Goal: Task Accomplishment & Management: Use online tool/utility

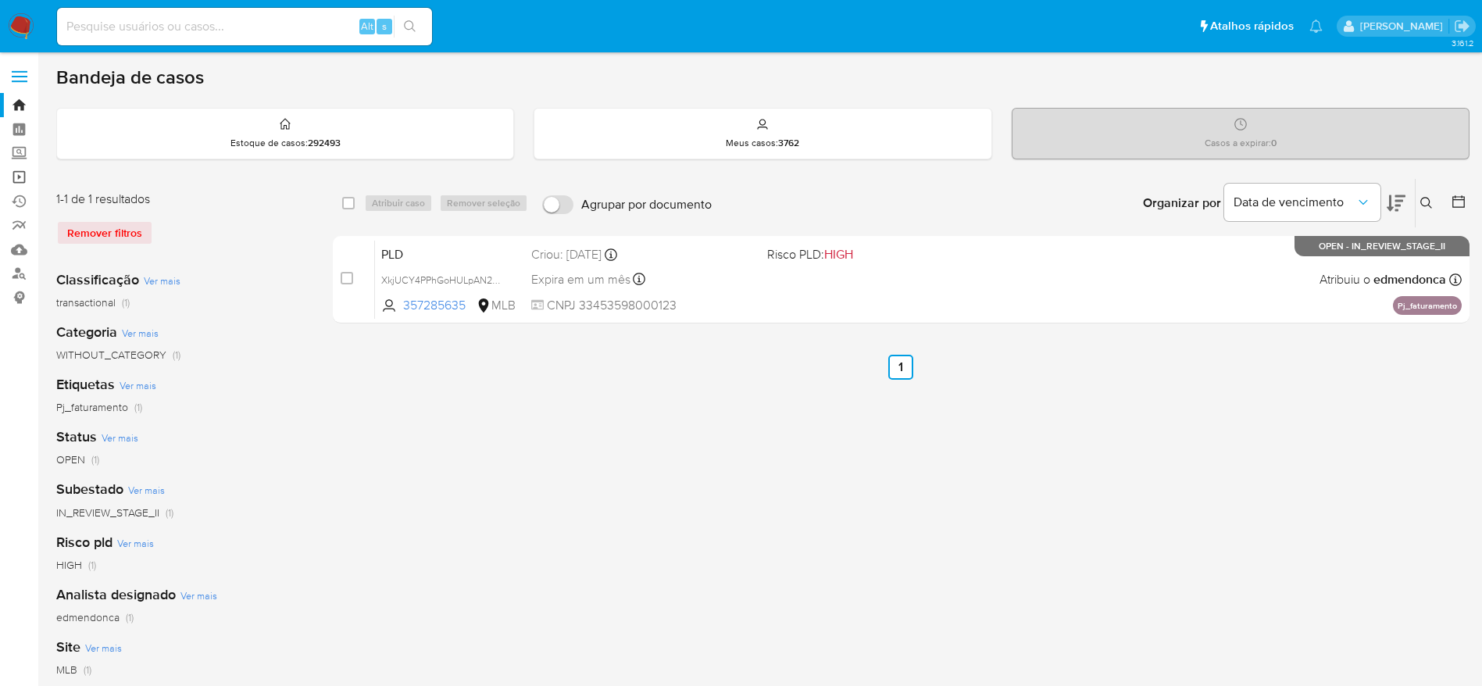
click at [21, 180] on link "Operações em massa" at bounding box center [93, 177] width 186 height 24
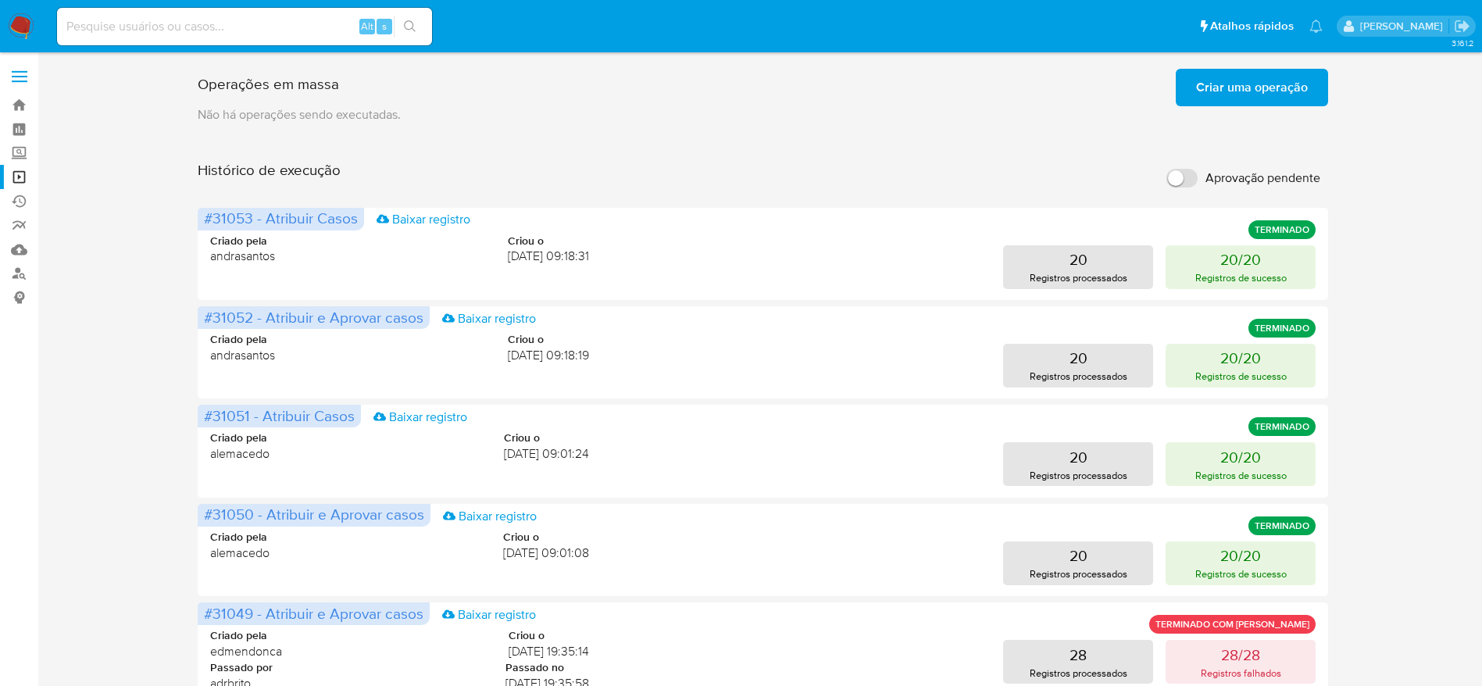
click at [1274, 80] on span "Criar uma operação" at bounding box center [1252, 87] width 112 height 34
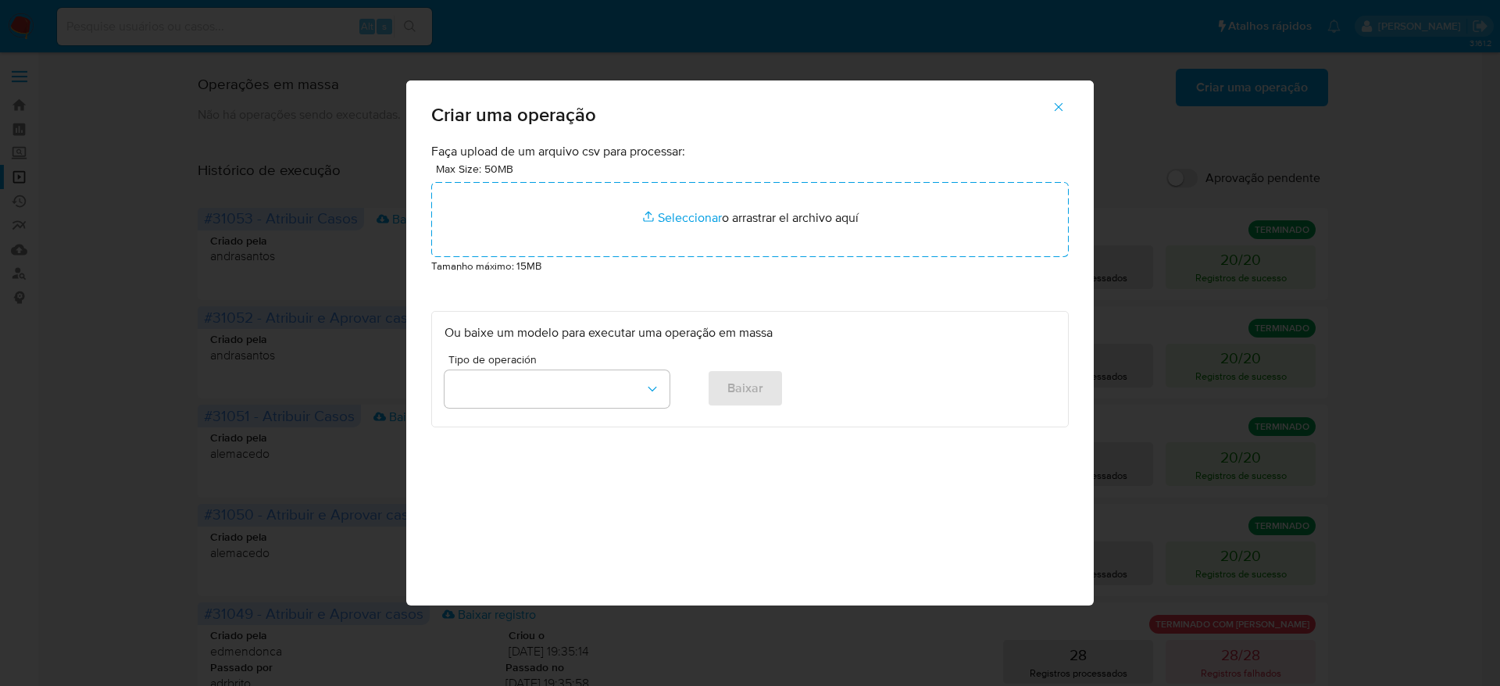
click at [629, 180] on div "Max Size: 50MB Seleccionar archivos Seleccionar o arrastrar el archivo aquí" at bounding box center [750, 208] width 638 height 97
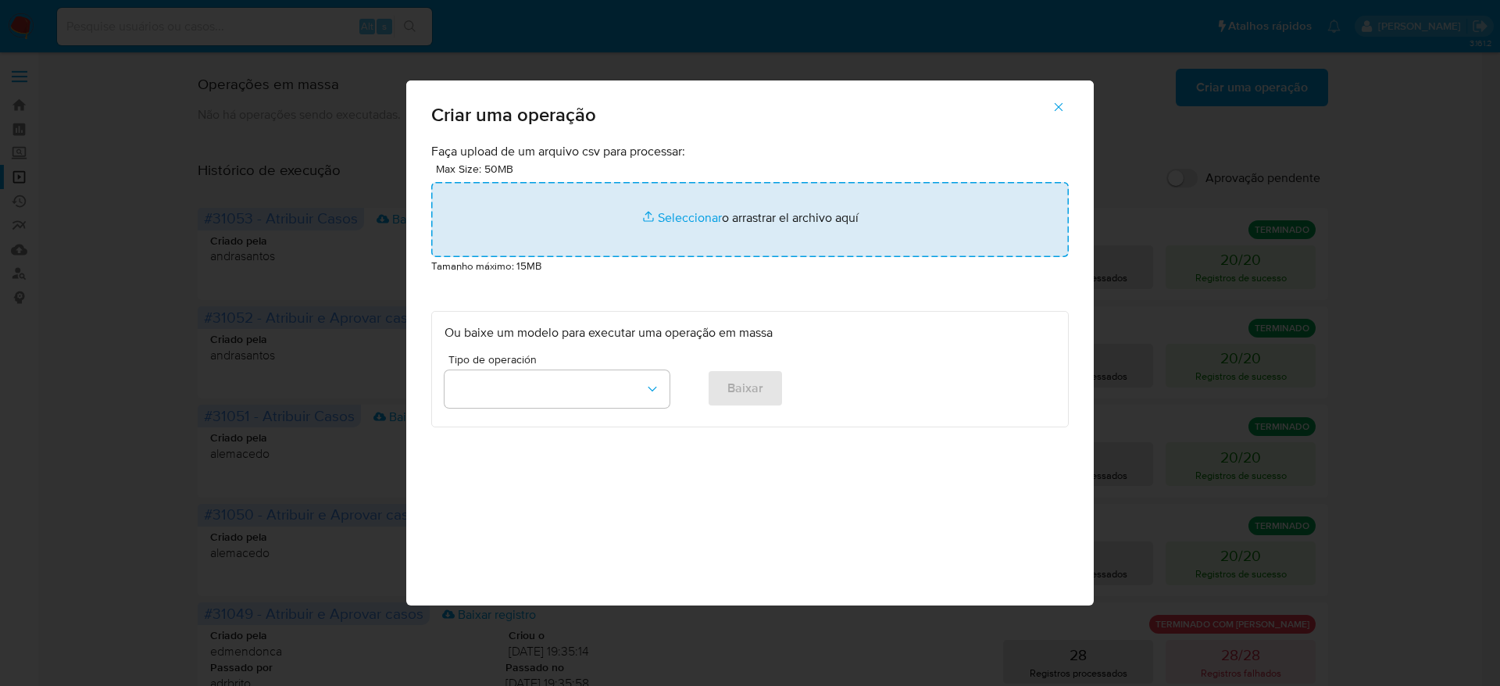
click at [628, 211] on input "file" at bounding box center [750, 219] width 638 height 75
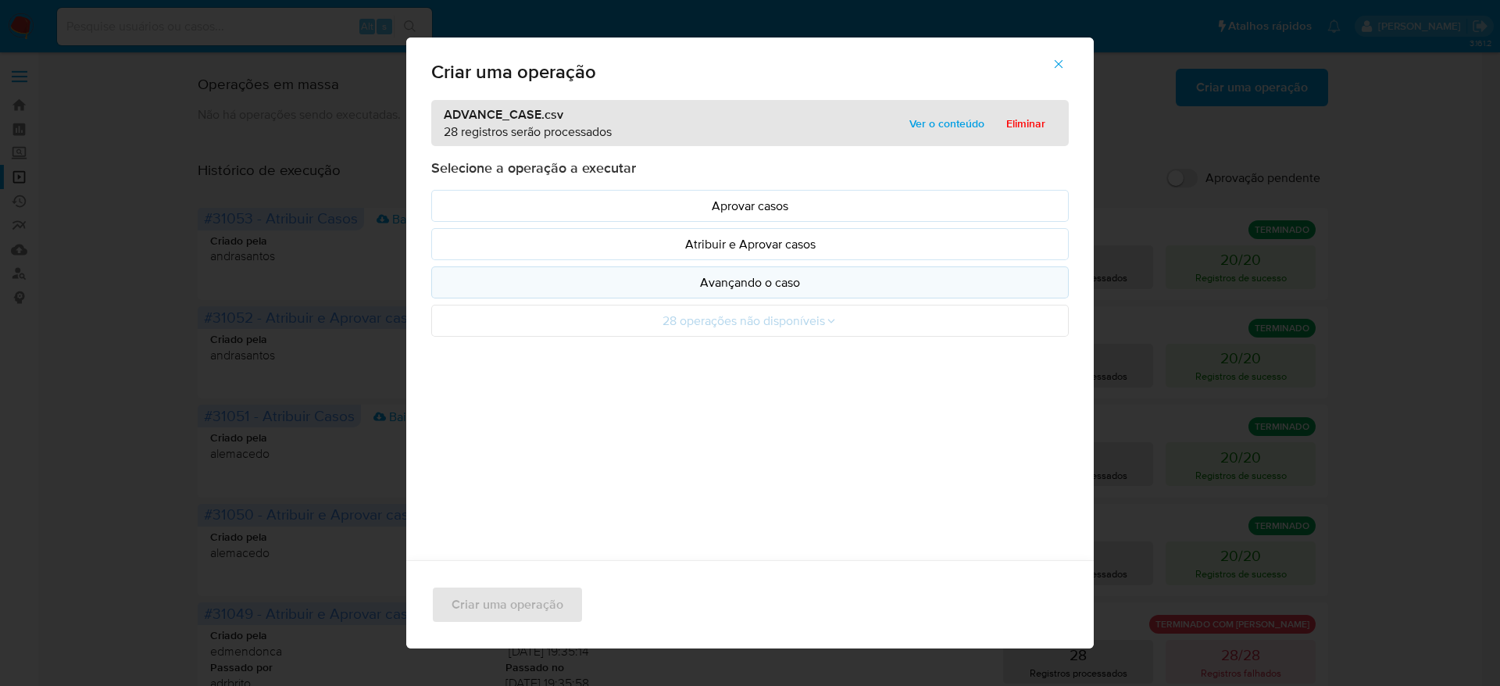
click at [745, 278] on p "Avançando o caso" at bounding box center [750, 282] width 611 height 18
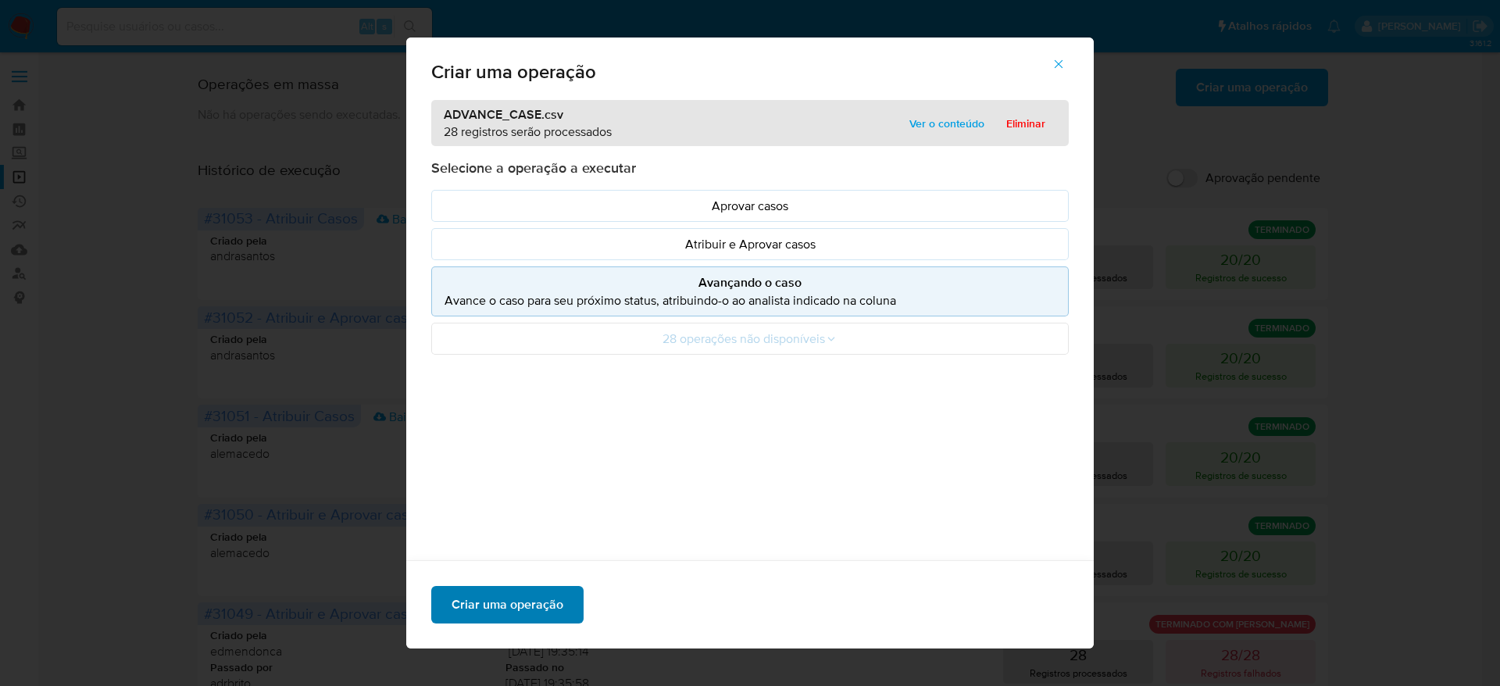
click at [506, 613] on span "Criar uma operação" at bounding box center [508, 605] width 112 height 34
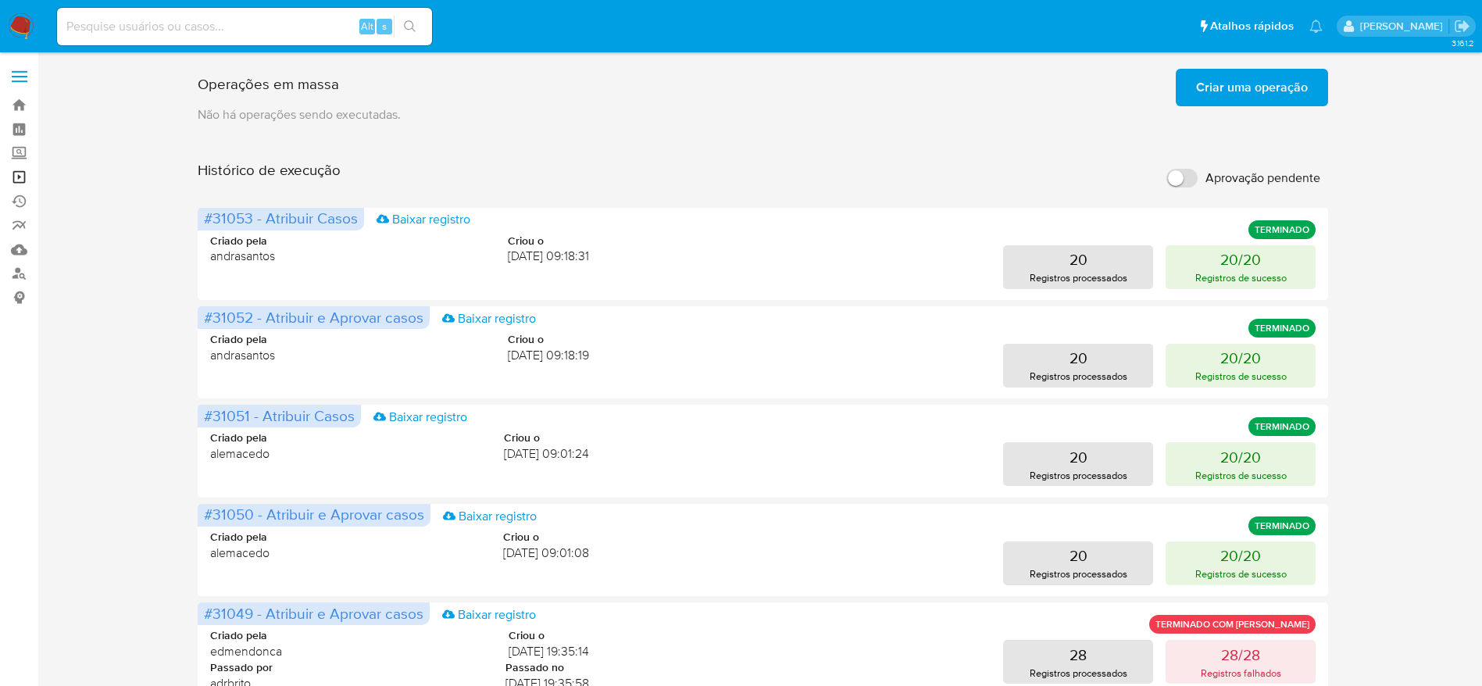
click at [21, 177] on link "Operações em massa" at bounding box center [93, 177] width 186 height 24
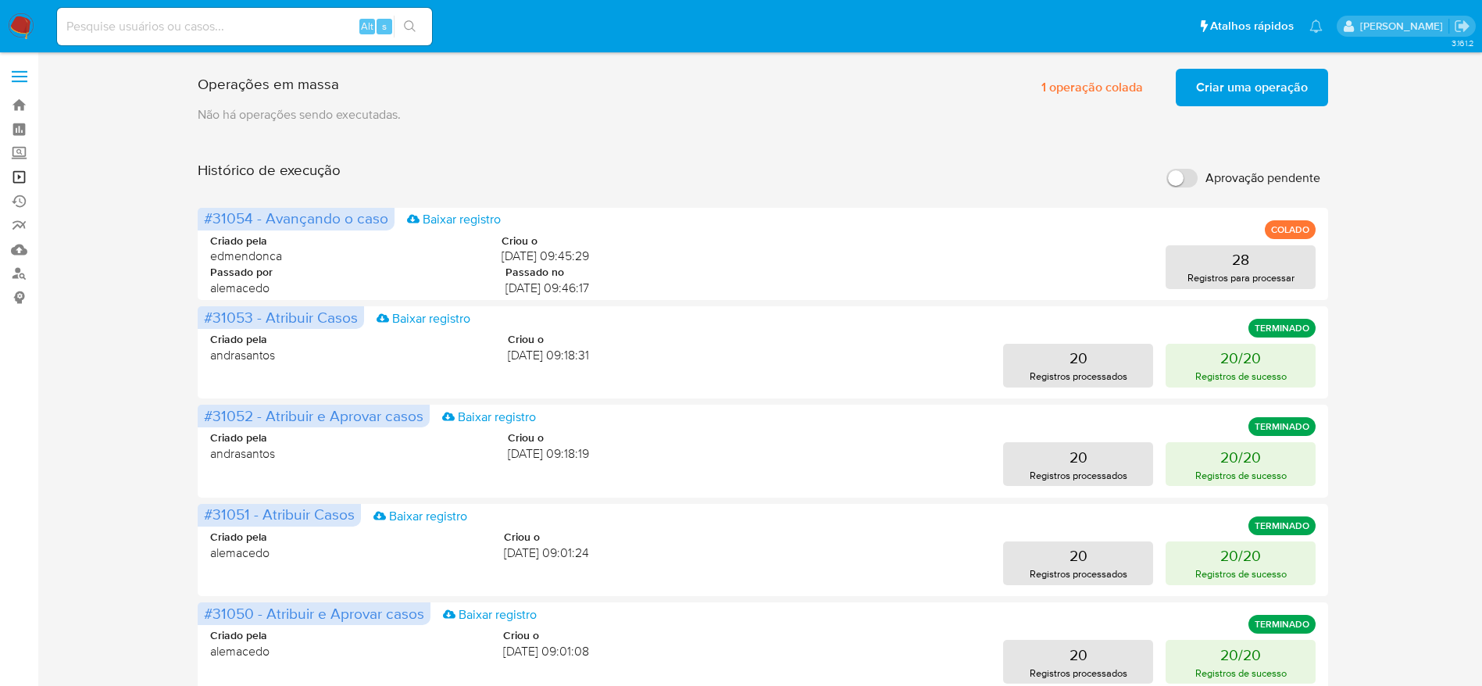
click at [20, 174] on link "Operações em massa" at bounding box center [93, 177] width 186 height 24
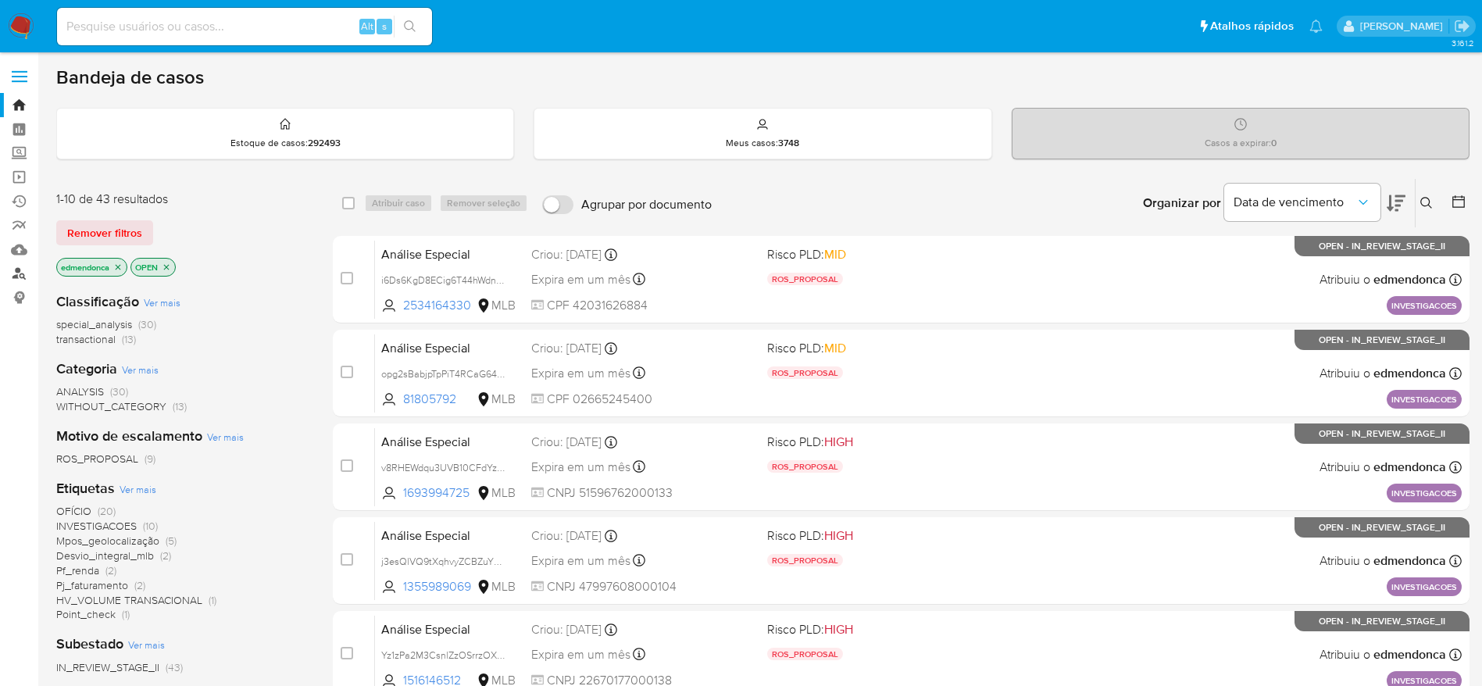
click at [25, 273] on link "Localizador de pessoas" at bounding box center [93, 274] width 186 height 24
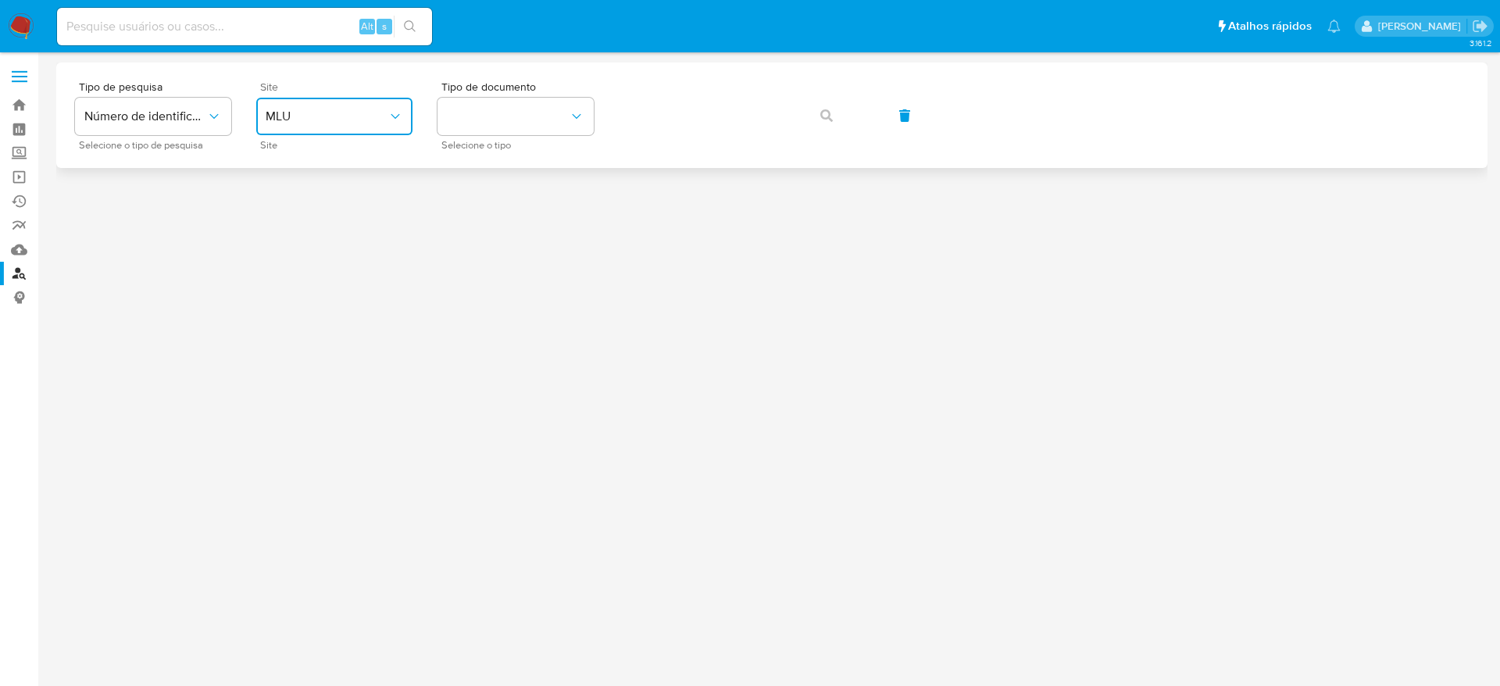
click at [321, 129] on button "MLU" at bounding box center [334, 117] width 156 height 38
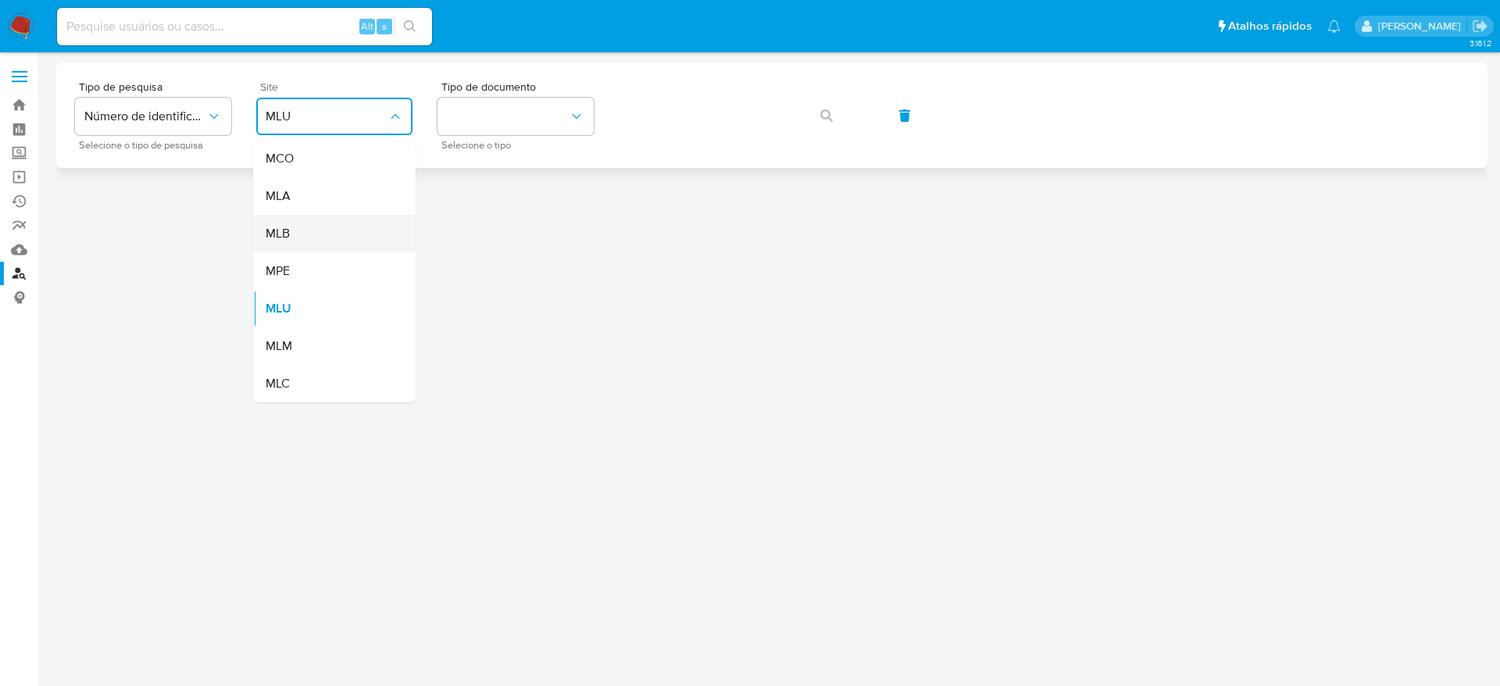
click at [327, 229] on div "MLB" at bounding box center [330, 234] width 128 height 38
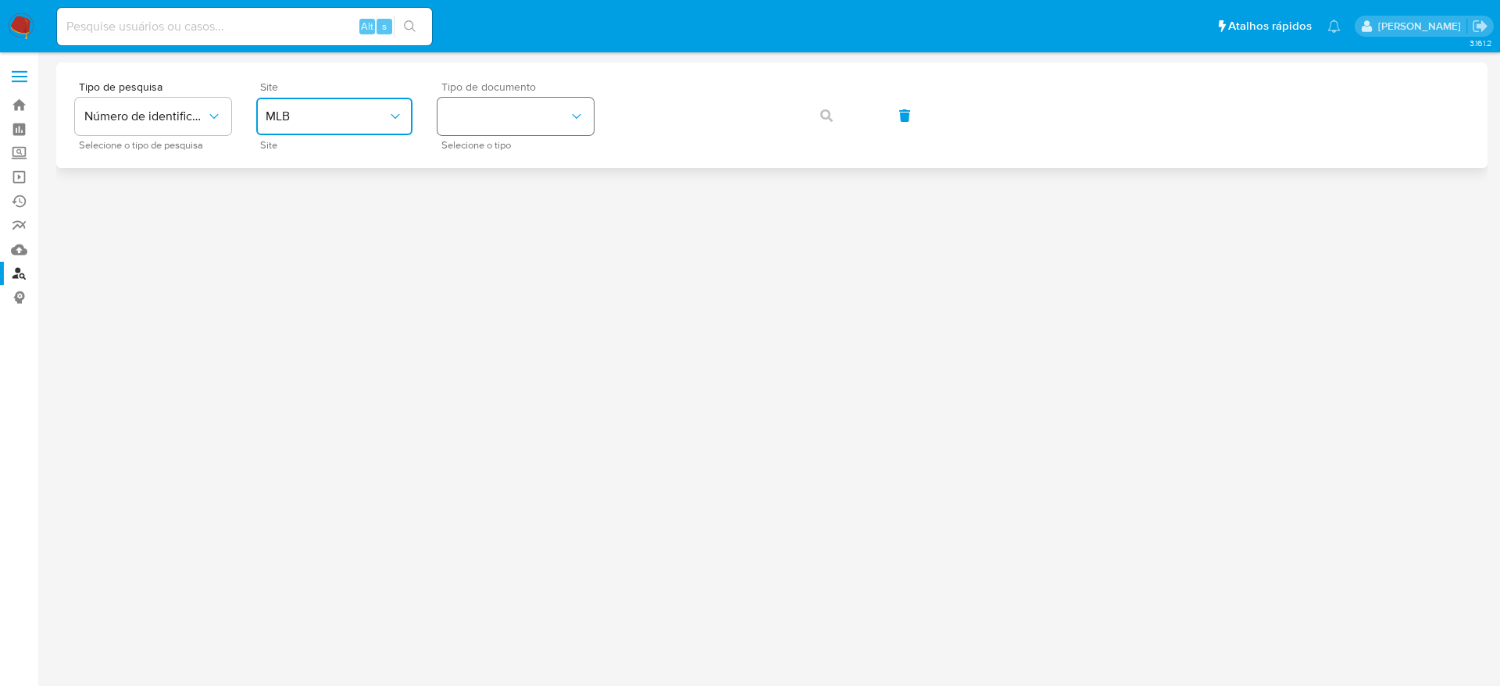
click at [531, 113] on button "identificationType" at bounding box center [516, 117] width 156 height 38
click at [520, 216] on div "CPF CPF" at bounding box center [511, 219] width 128 height 53
click at [836, 124] on button "button" at bounding box center [826, 116] width 53 height 38
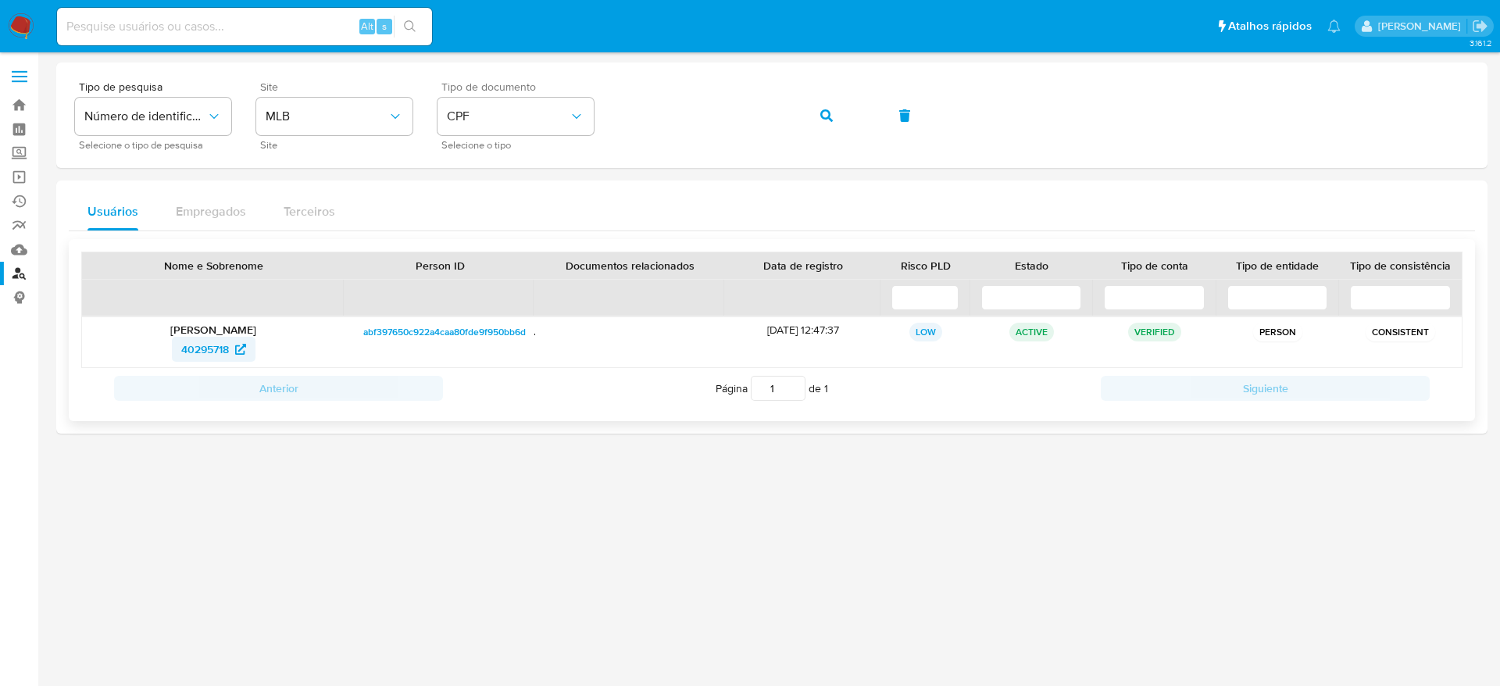
click at [216, 348] on span "40295718" at bounding box center [205, 349] width 48 height 25
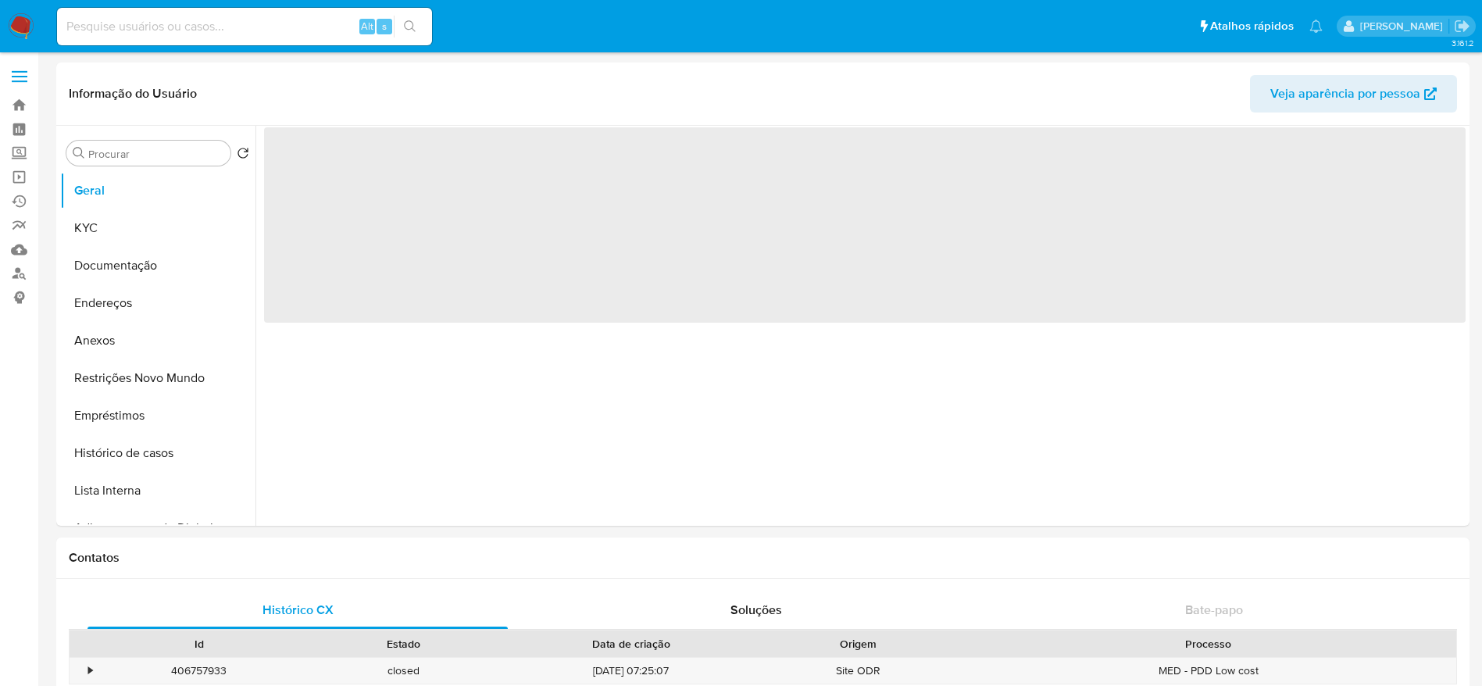
select select "10"
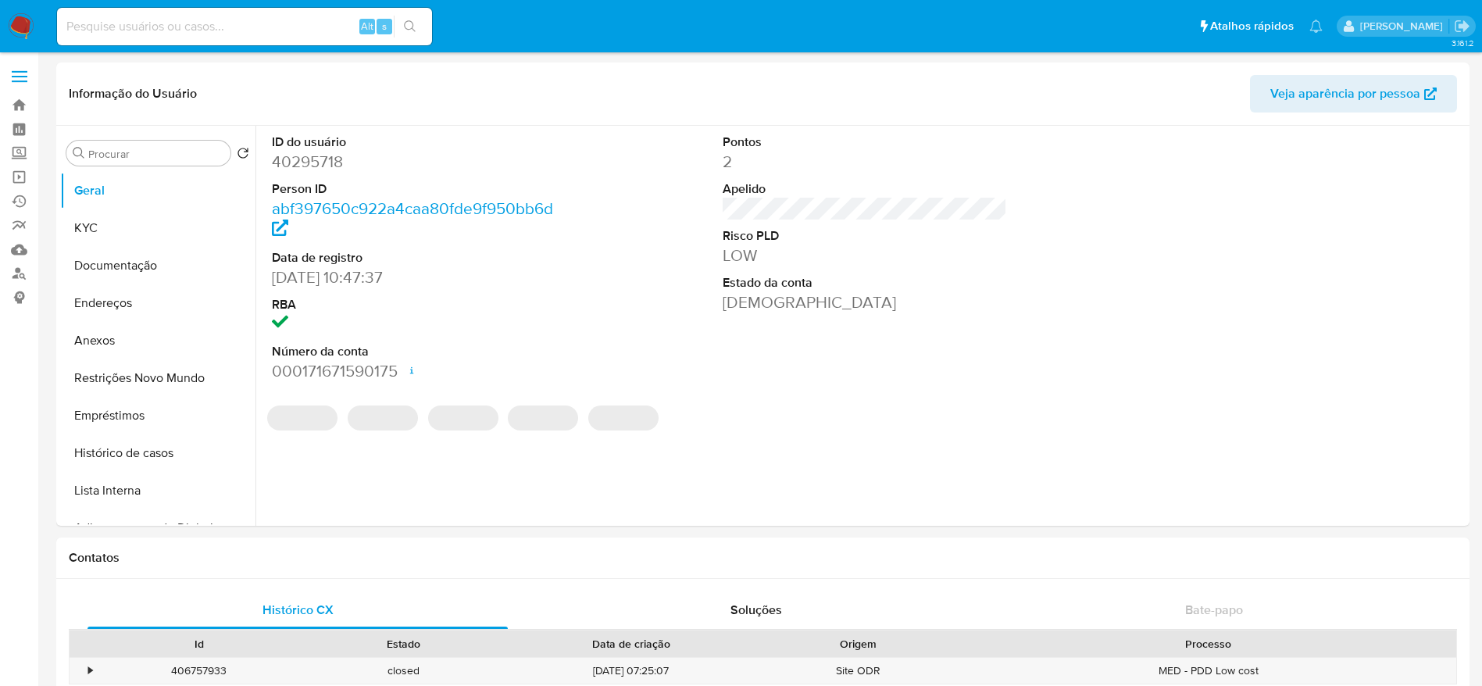
scroll to position [586, 0]
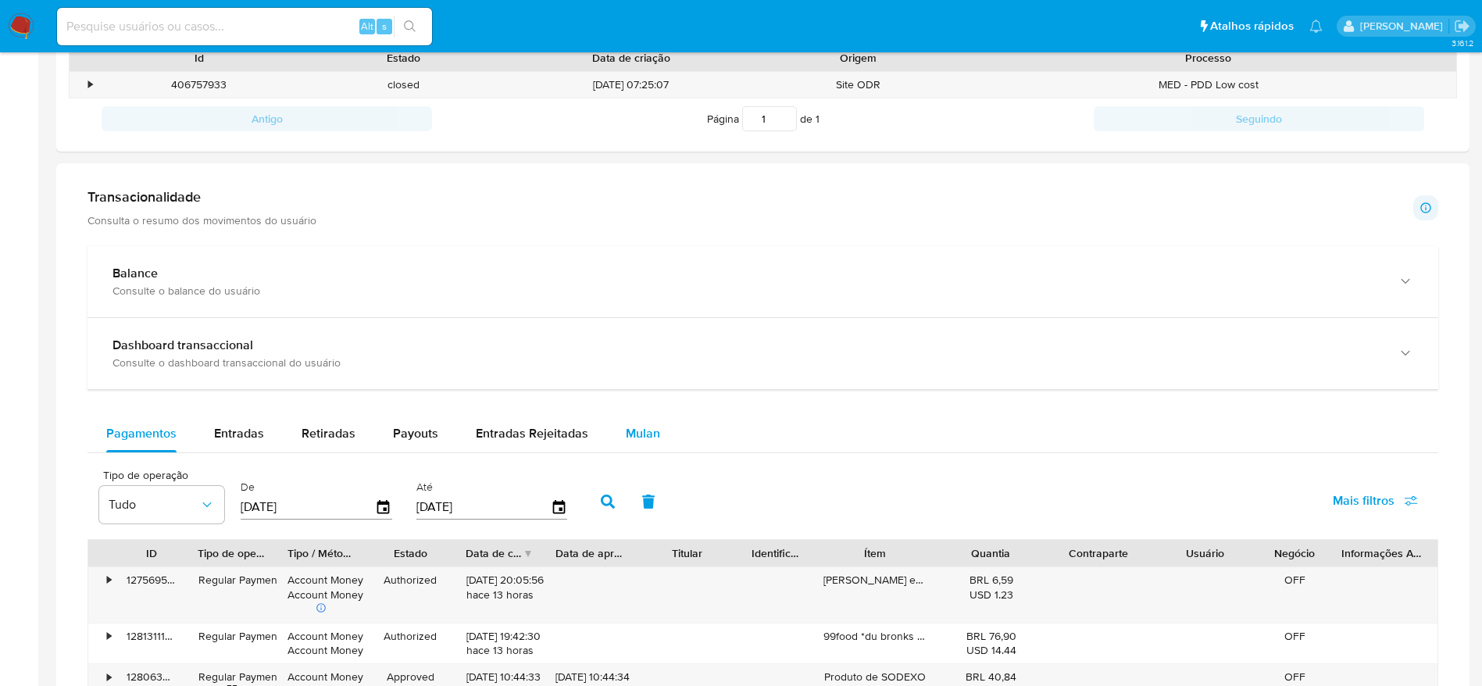
click at [653, 434] on span "Mulan" at bounding box center [643, 433] width 34 height 18
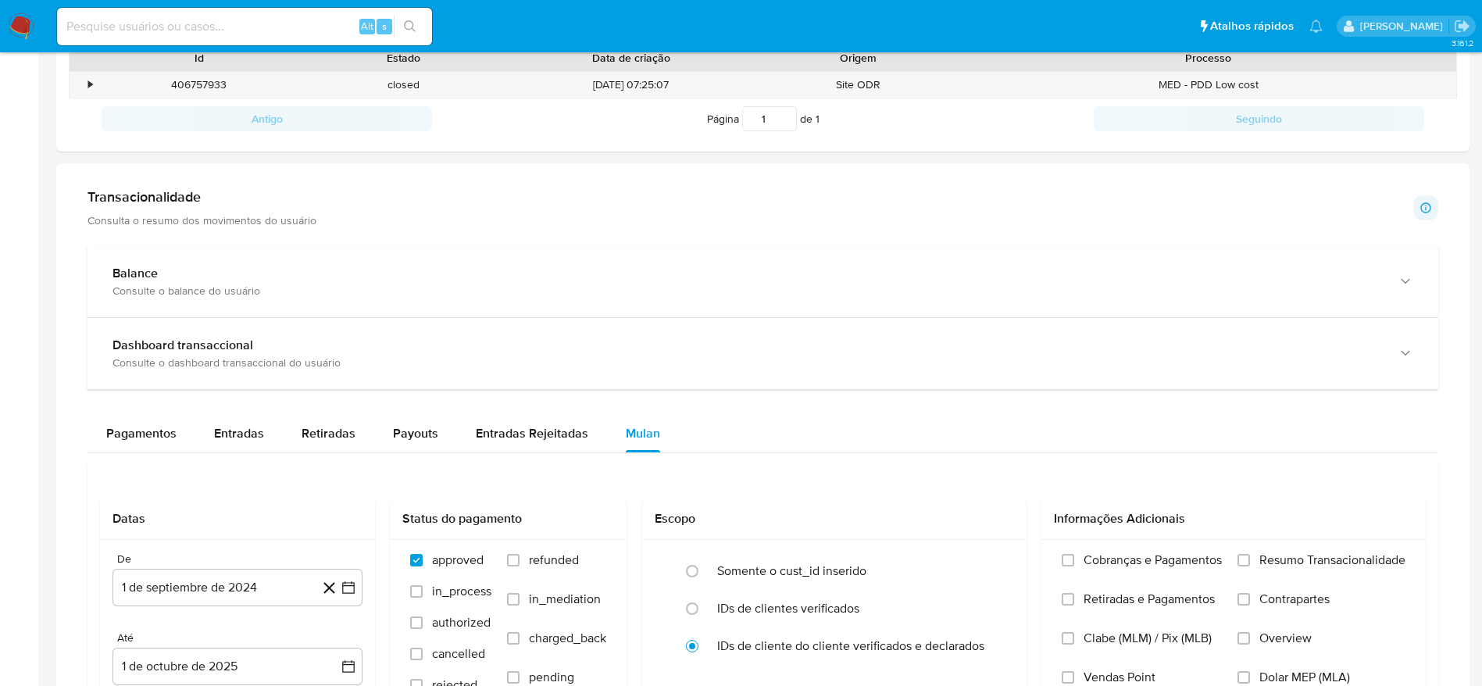
scroll to position [820, 0]
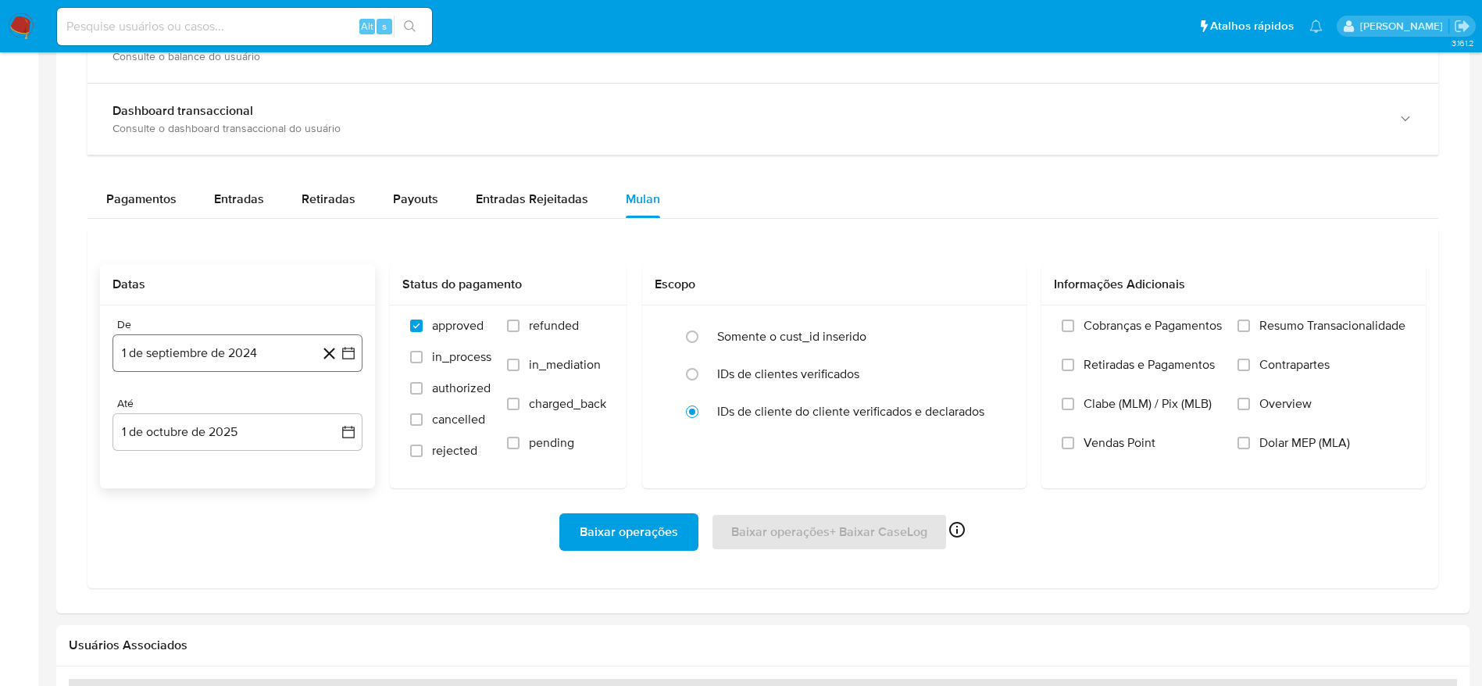
click at [247, 369] on button "1 de septiembre de 2024" at bounding box center [238, 353] width 250 height 38
click at [445, 377] on label "in_process" at bounding box center [450, 364] width 81 height 31
click at [423, 363] on input "in_process" at bounding box center [416, 357] width 13 height 13
checkbox input "true"
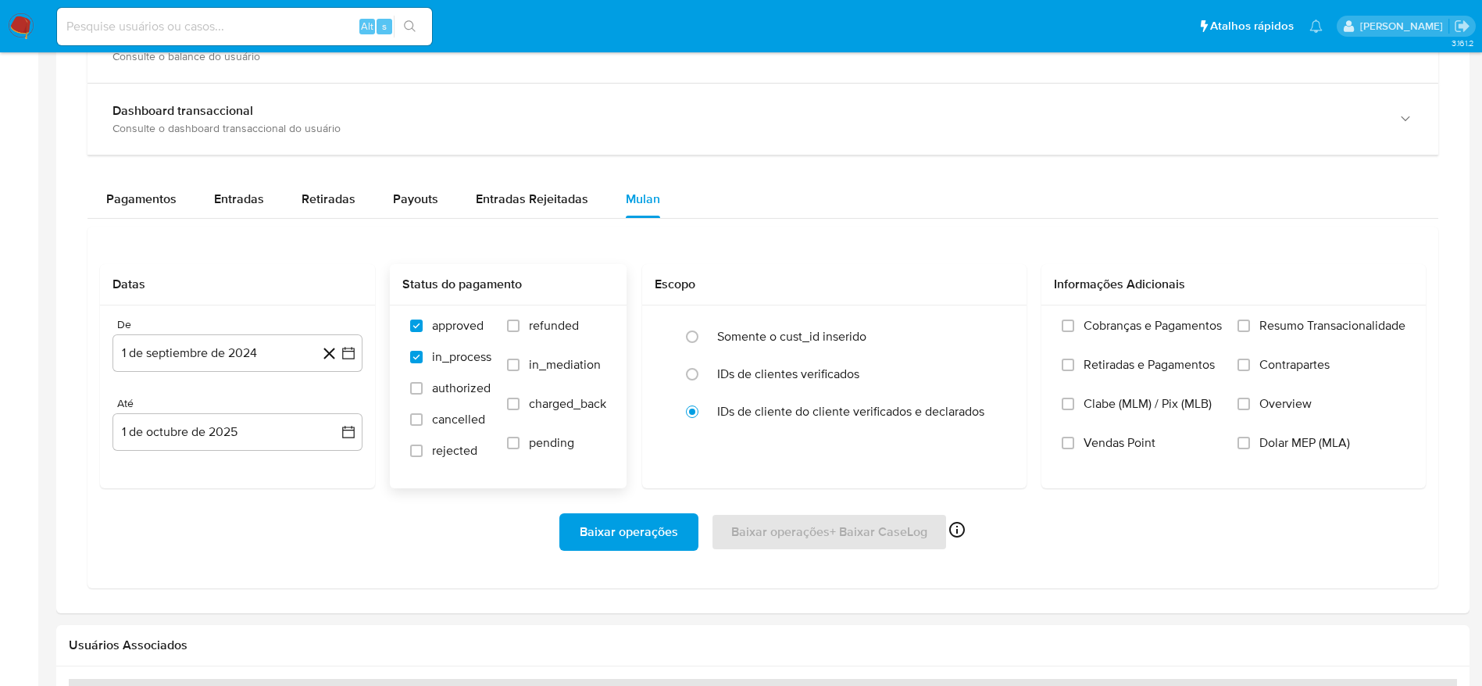
click at [561, 327] on span "refunded" at bounding box center [554, 326] width 50 height 16
click at [520, 327] on input "refunded" at bounding box center [513, 326] width 13 height 13
checkbox input "true"
click at [562, 373] on label "in_mediation" at bounding box center [556, 376] width 99 height 39
click at [520, 371] on input "in_mediation" at bounding box center [513, 365] width 13 height 13
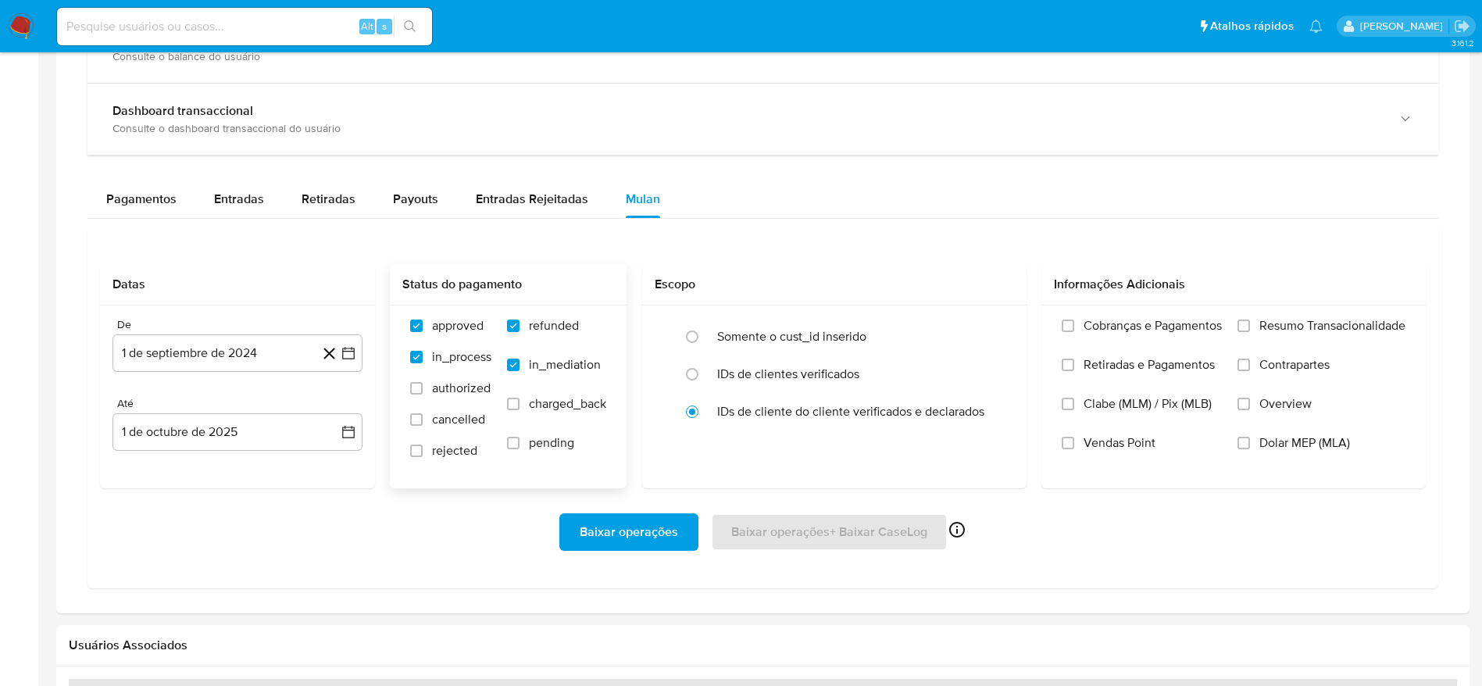
checkbox input "true"
click at [550, 406] on span "charged_back" at bounding box center [567, 404] width 77 height 16
click at [520, 406] on input "charged_back" at bounding box center [513, 404] width 13 height 13
checkbox input "true"
click at [472, 395] on span "authorized" at bounding box center [461, 389] width 59 height 16
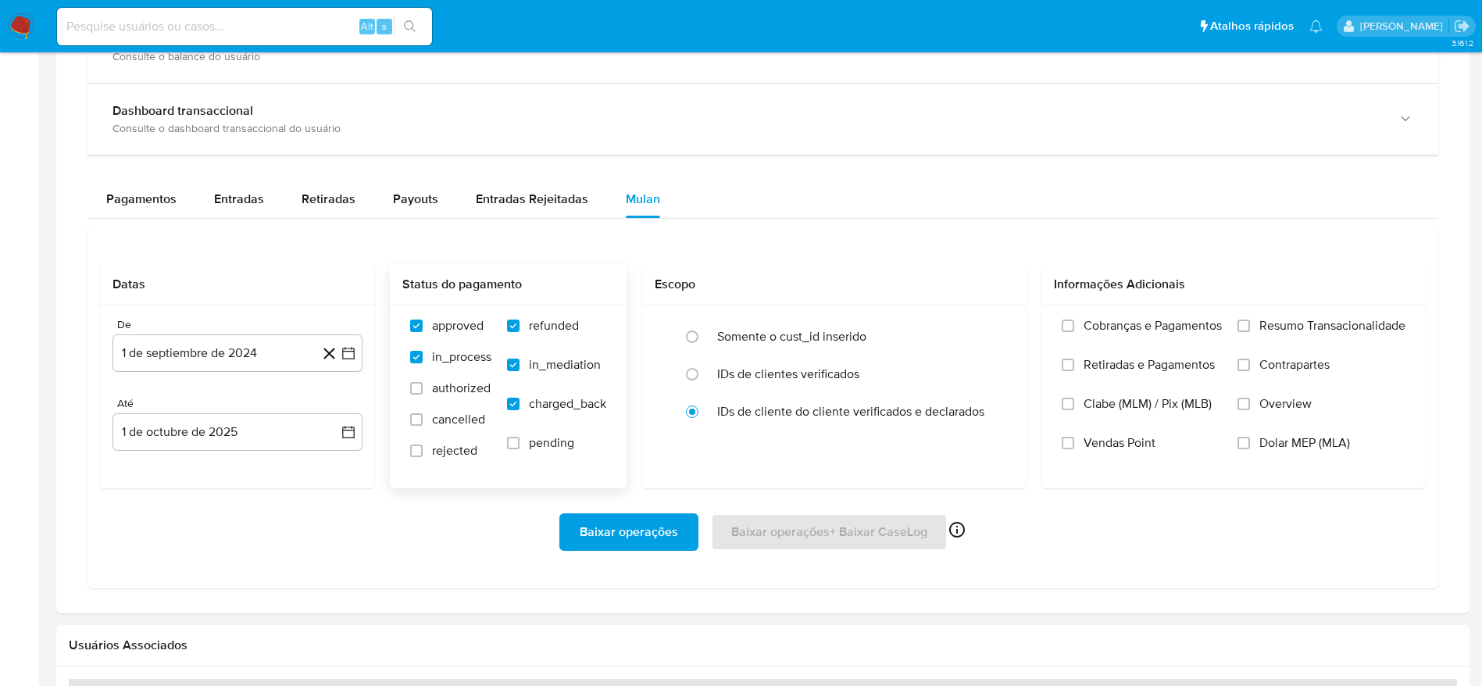
click at [423, 395] on input "authorized" at bounding box center [416, 388] width 13 height 13
checkbox input "true"
click at [455, 423] on span "cancelled" at bounding box center [458, 420] width 53 height 16
click at [423, 423] on input "cancelled" at bounding box center [416, 419] width 13 height 13
checkbox input "true"
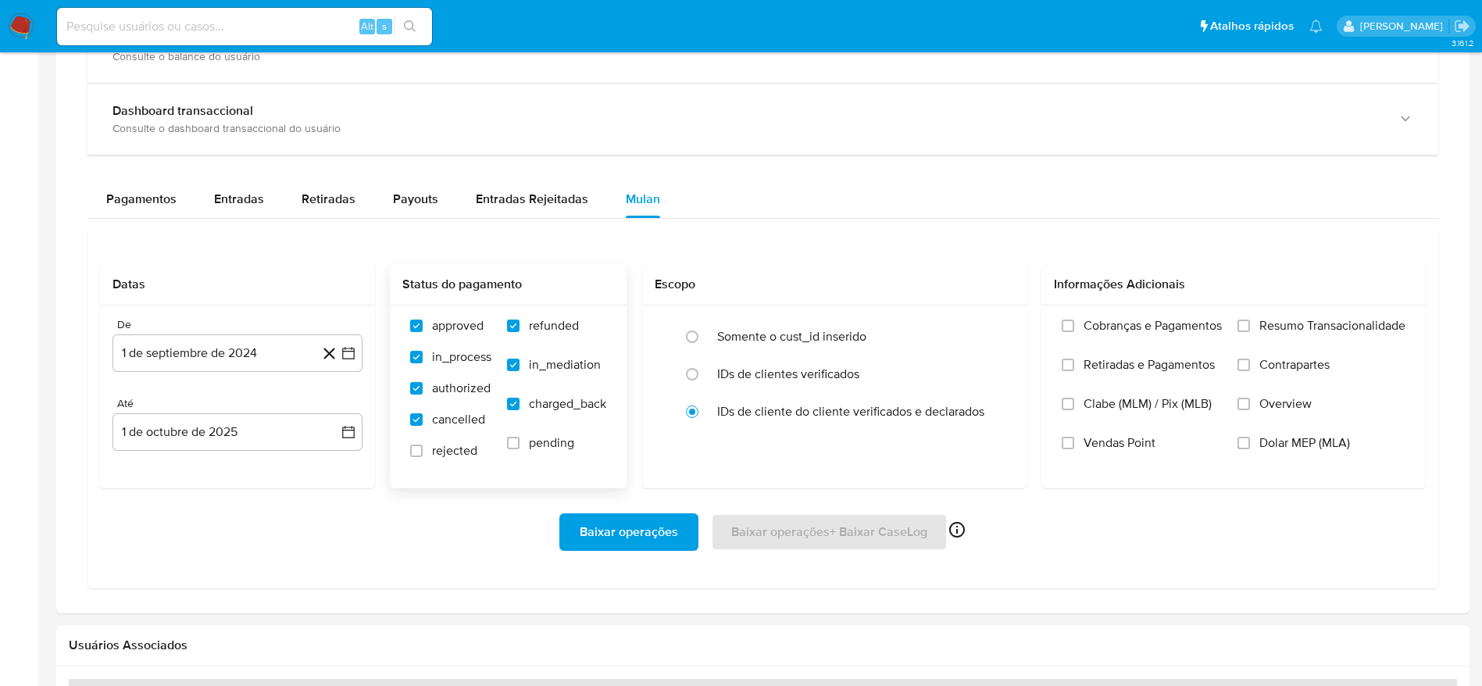
drag, startPoint x: 546, startPoint y: 435, endPoint x: 455, endPoint y: 457, distance: 94.0
click at [548, 435] on span "pending" at bounding box center [551, 443] width 45 height 16
click at [520, 437] on input "pending" at bounding box center [513, 443] width 13 height 13
checkbox input "true"
click at [435, 450] on span "rejected" at bounding box center [454, 451] width 45 height 16
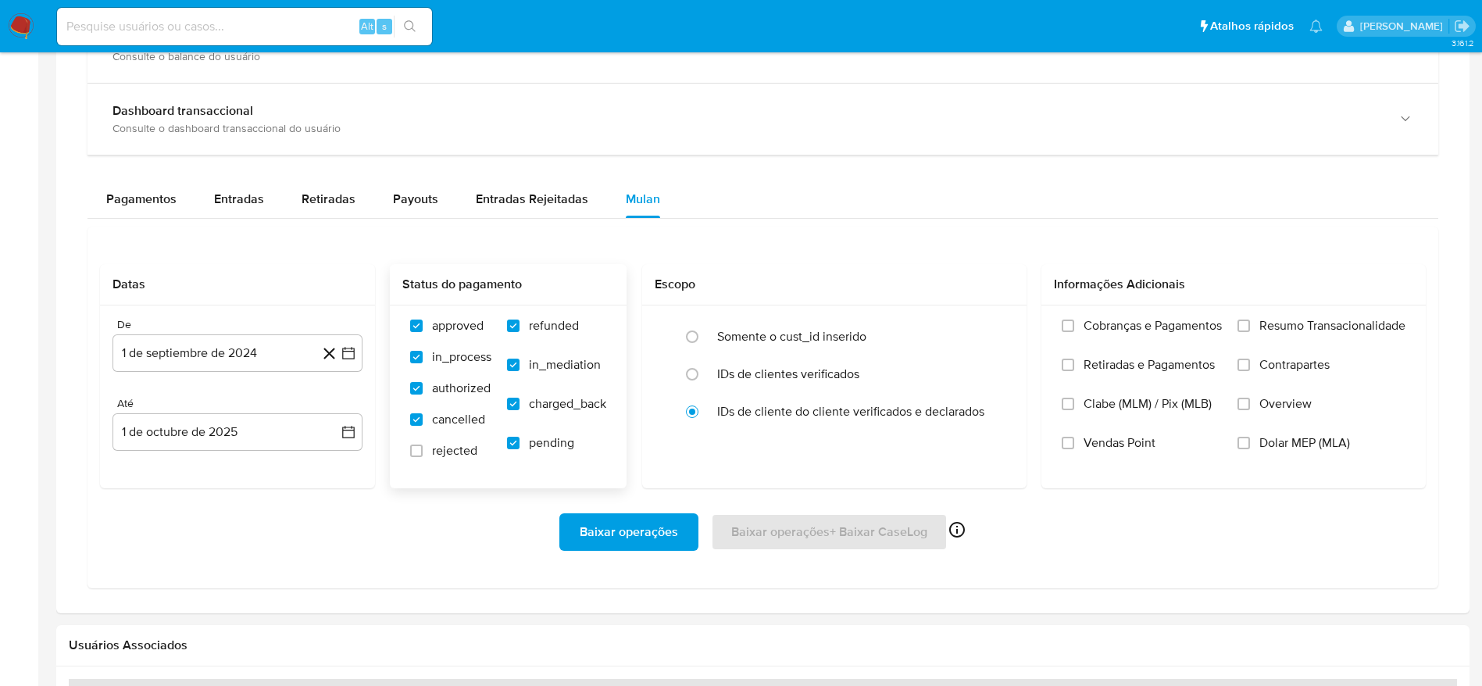
click at [423, 450] on input "rejected" at bounding box center [416, 451] width 13 height 13
checkbox input "true"
click at [1325, 336] on label "Resumo Transacionalidade" at bounding box center [1322, 337] width 168 height 39
click at [1250, 332] on input "Resumo Transacionalidade" at bounding box center [1244, 326] width 13 height 13
click at [613, 522] on span "Baixar operações" at bounding box center [629, 532] width 98 height 34
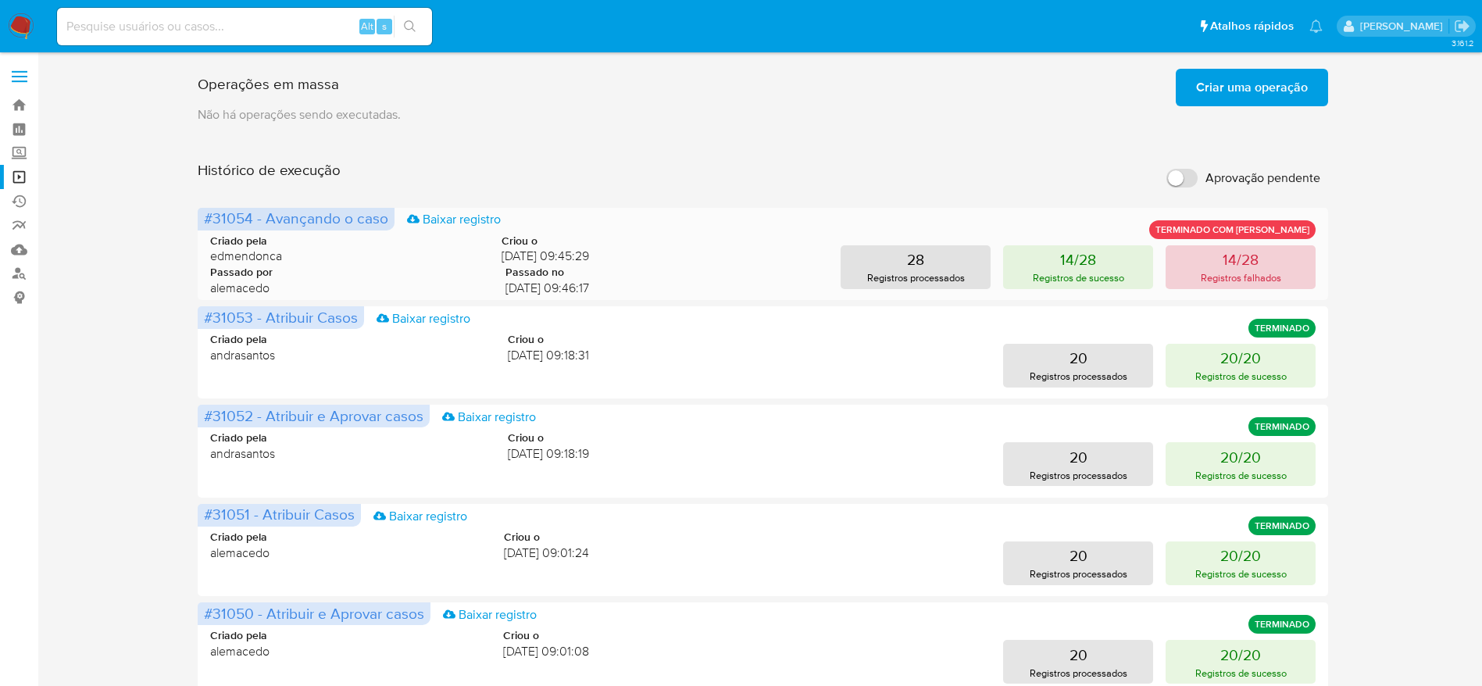
click at [1224, 273] on p "Registros falhados" at bounding box center [1241, 277] width 80 height 15
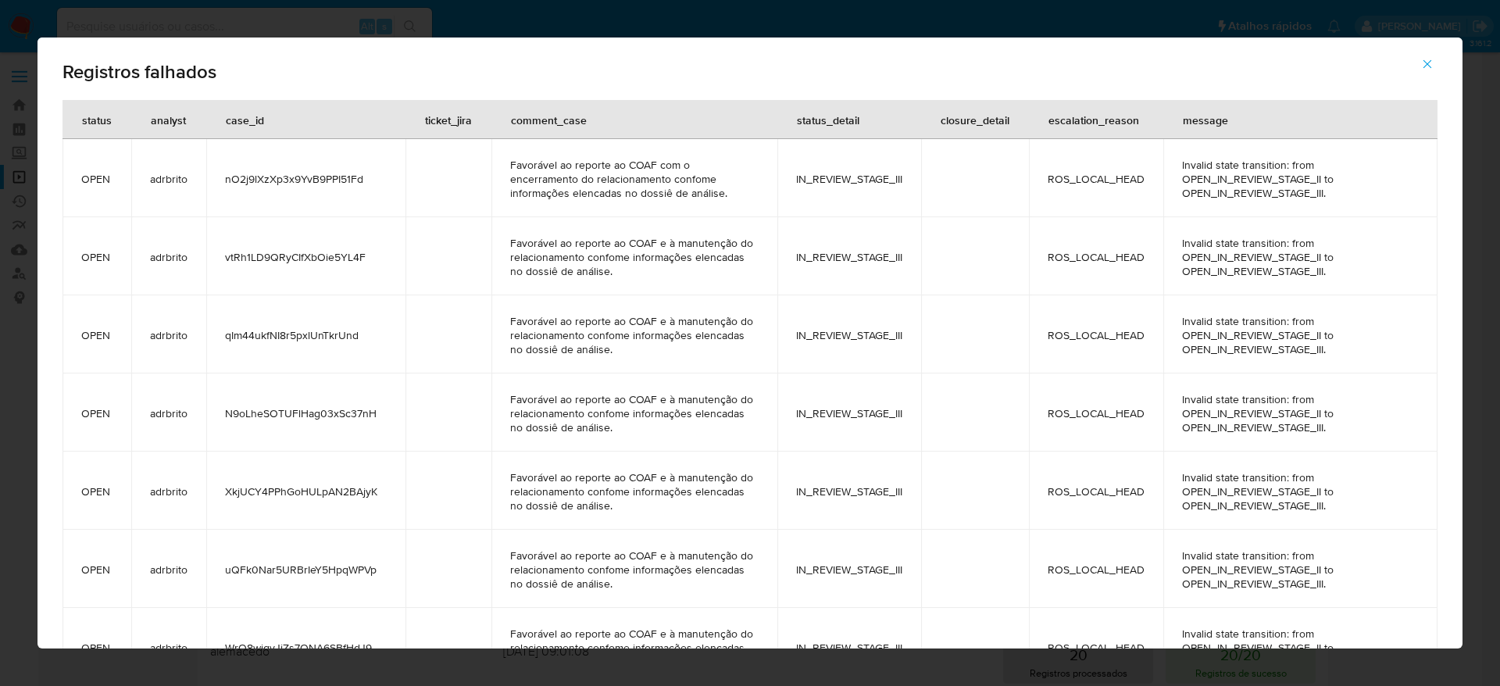
click at [1436, 62] on button "button" at bounding box center [1427, 64] width 55 height 38
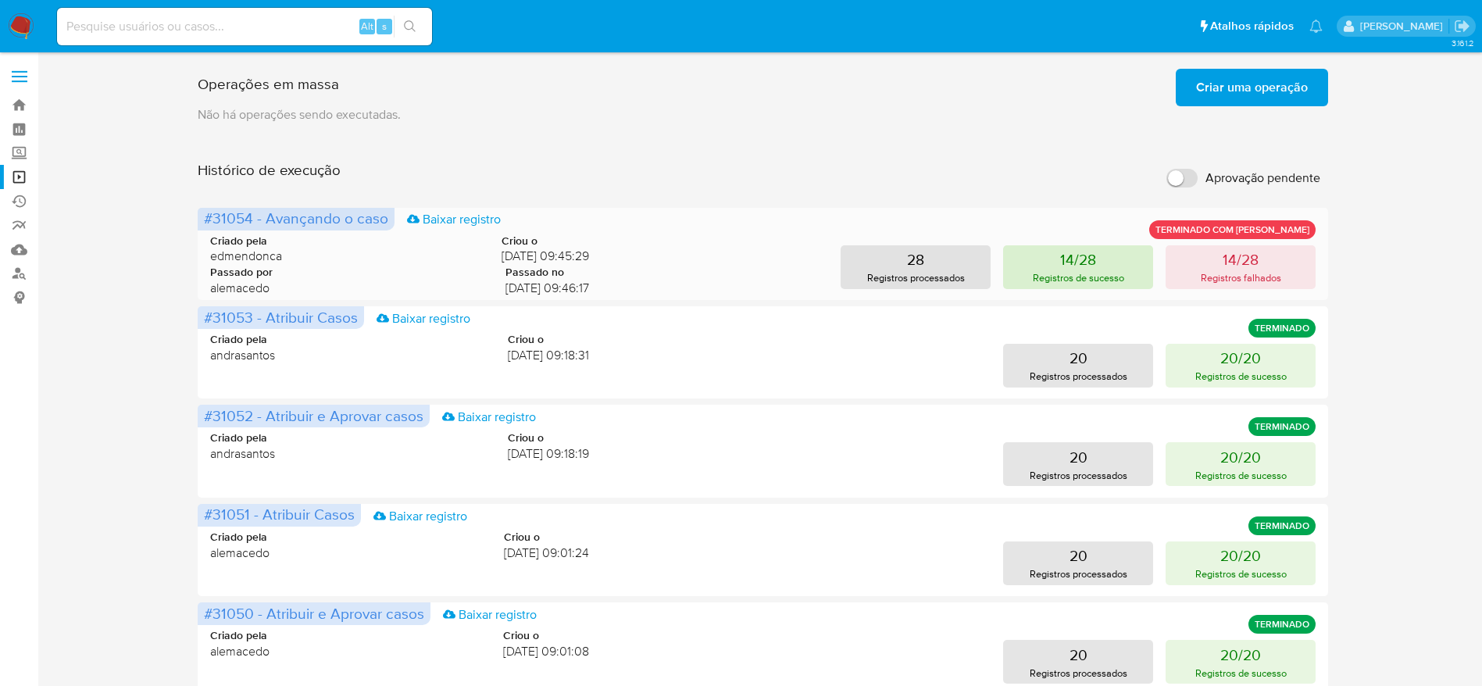
click at [1102, 249] on button "14/28 Registros de sucesso" at bounding box center [1078, 267] width 150 height 44
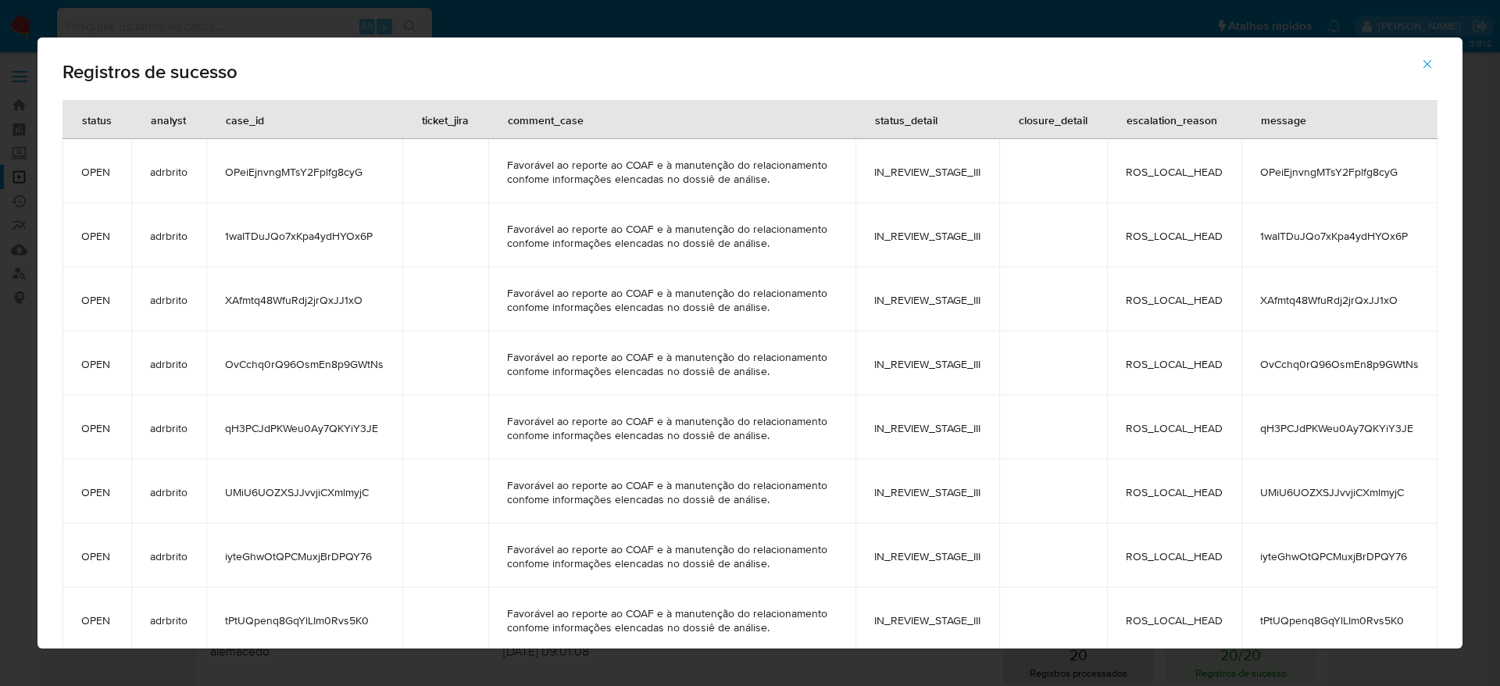
click at [1426, 69] on icon "button" at bounding box center [1427, 64] width 14 height 14
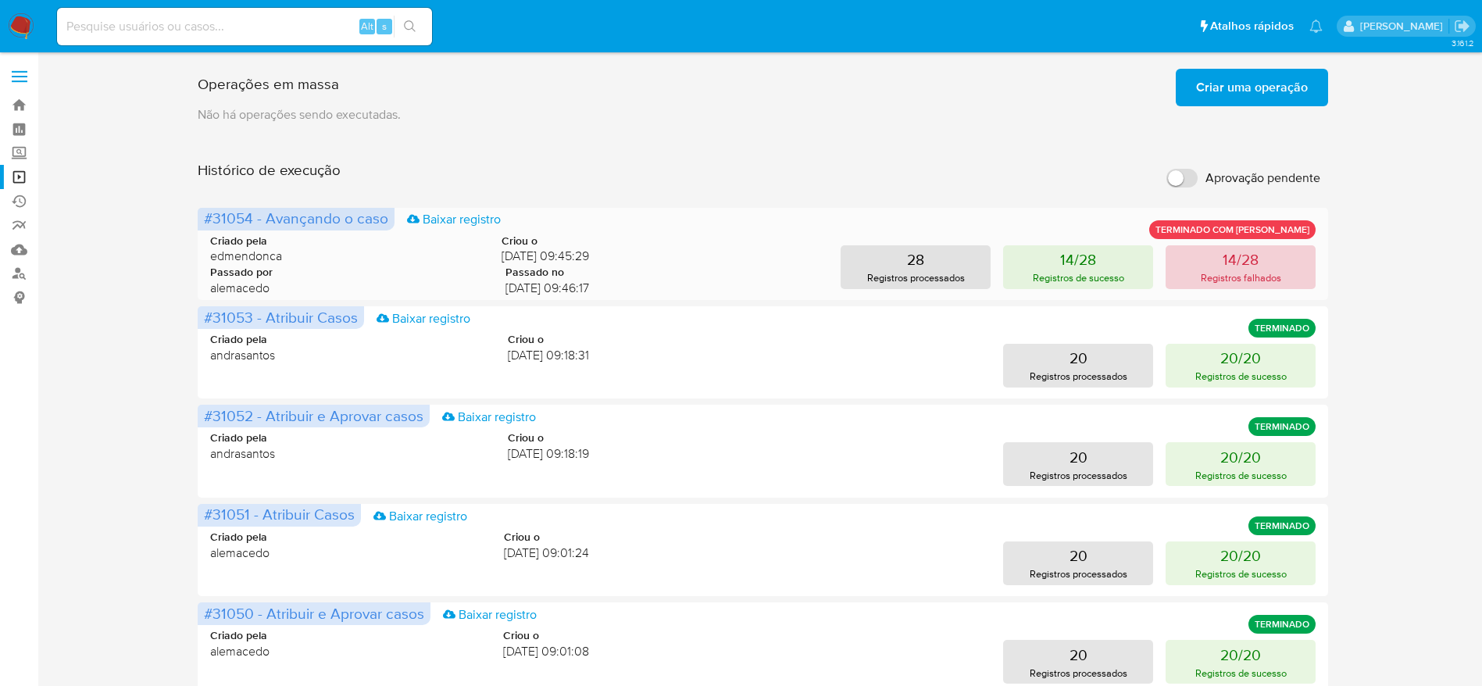
click at [1275, 258] on button "14/28 Registros falhados" at bounding box center [1241, 267] width 150 height 44
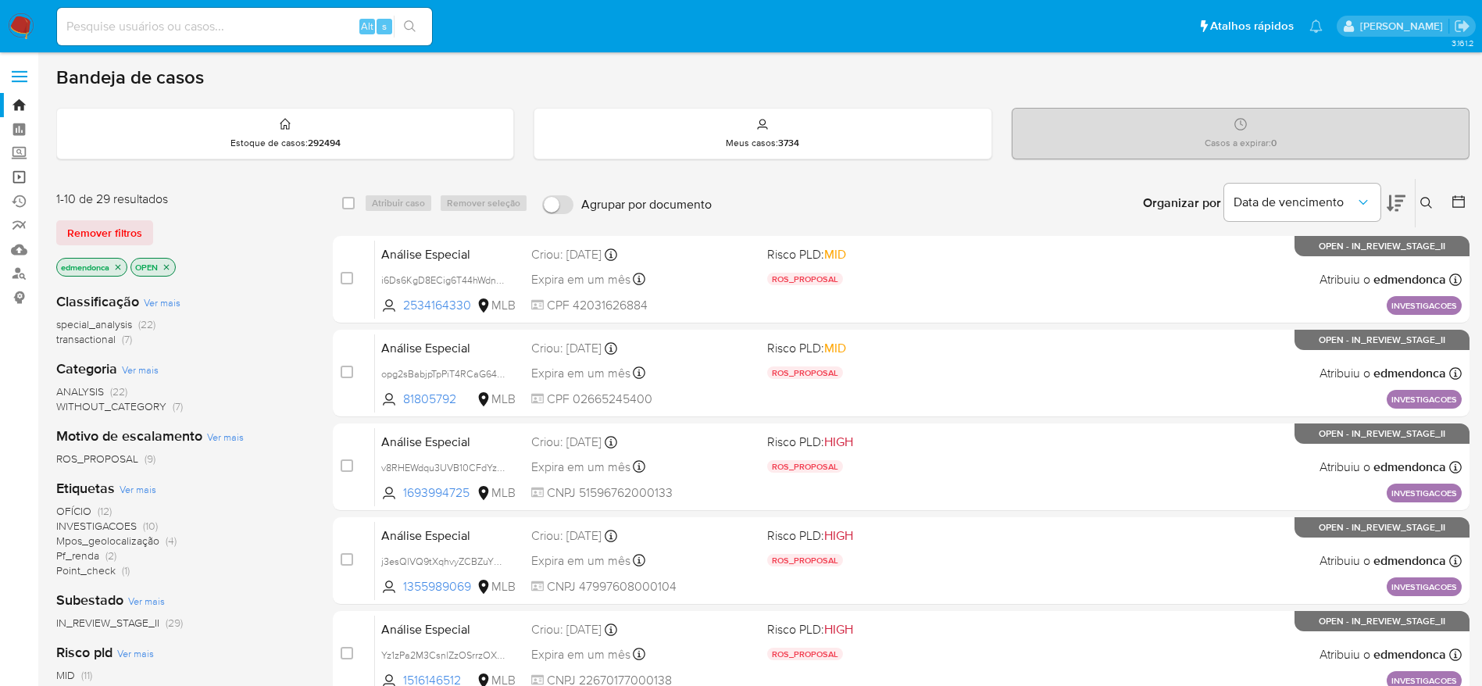
click at [22, 184] on link "Operações em massa" at bounding box center [93, 177] width 186 height 24
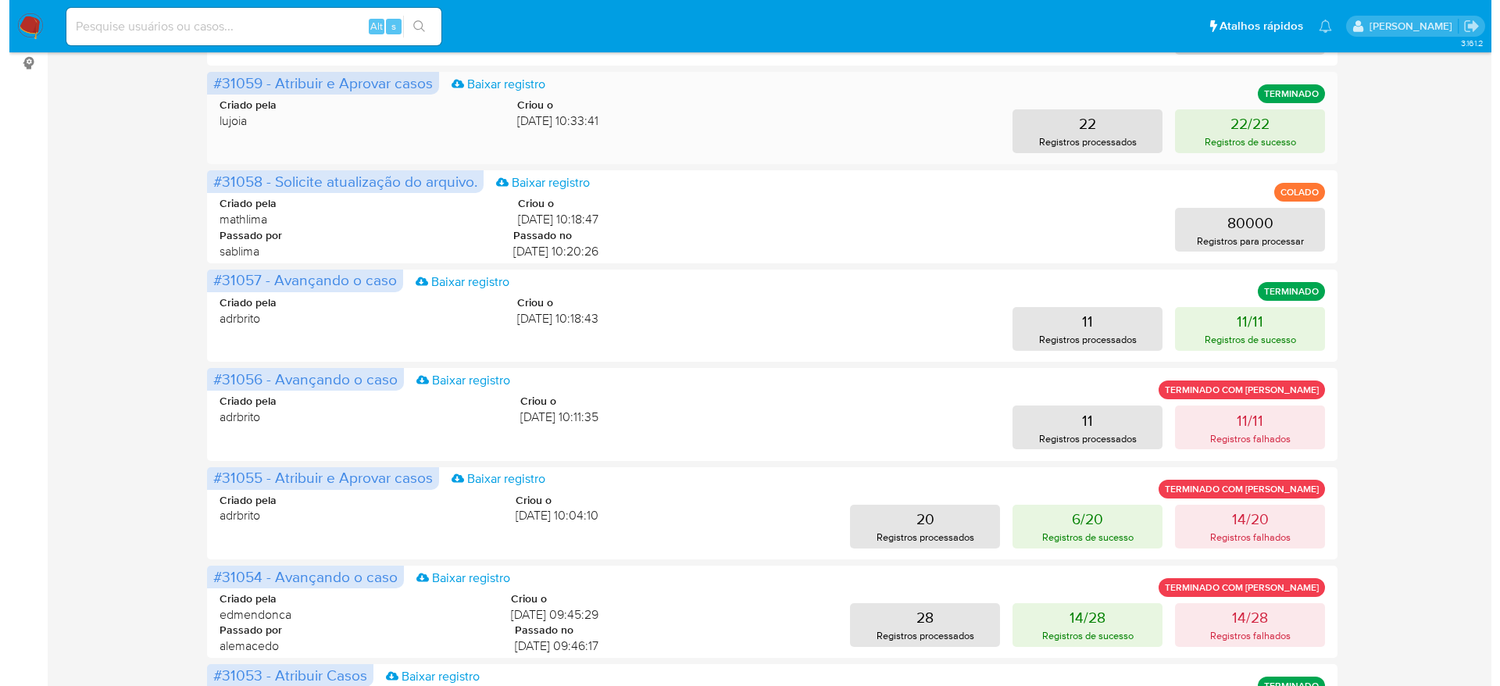
scroll to position [352, 0]
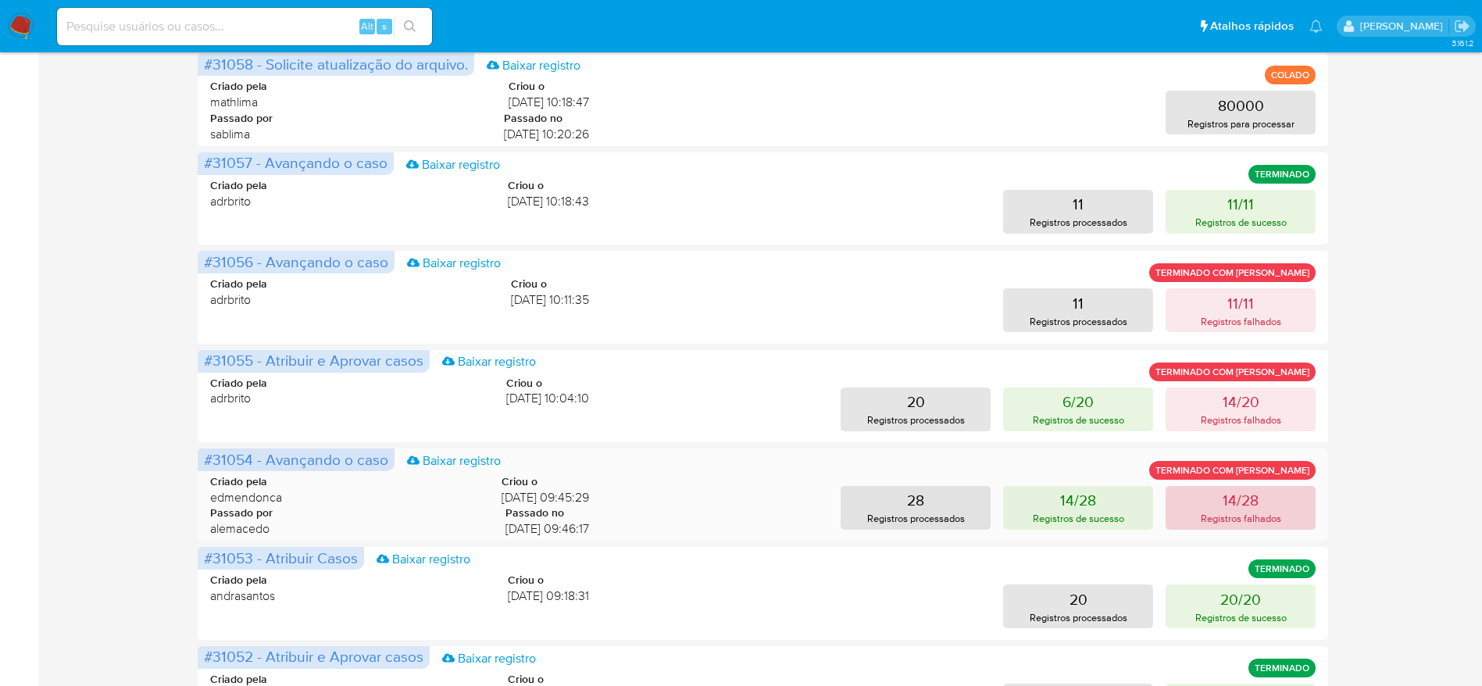
click at [1306, 497] on button "14/28 Registros falhados" at bounding box center [1241, 508] width 150 height 44
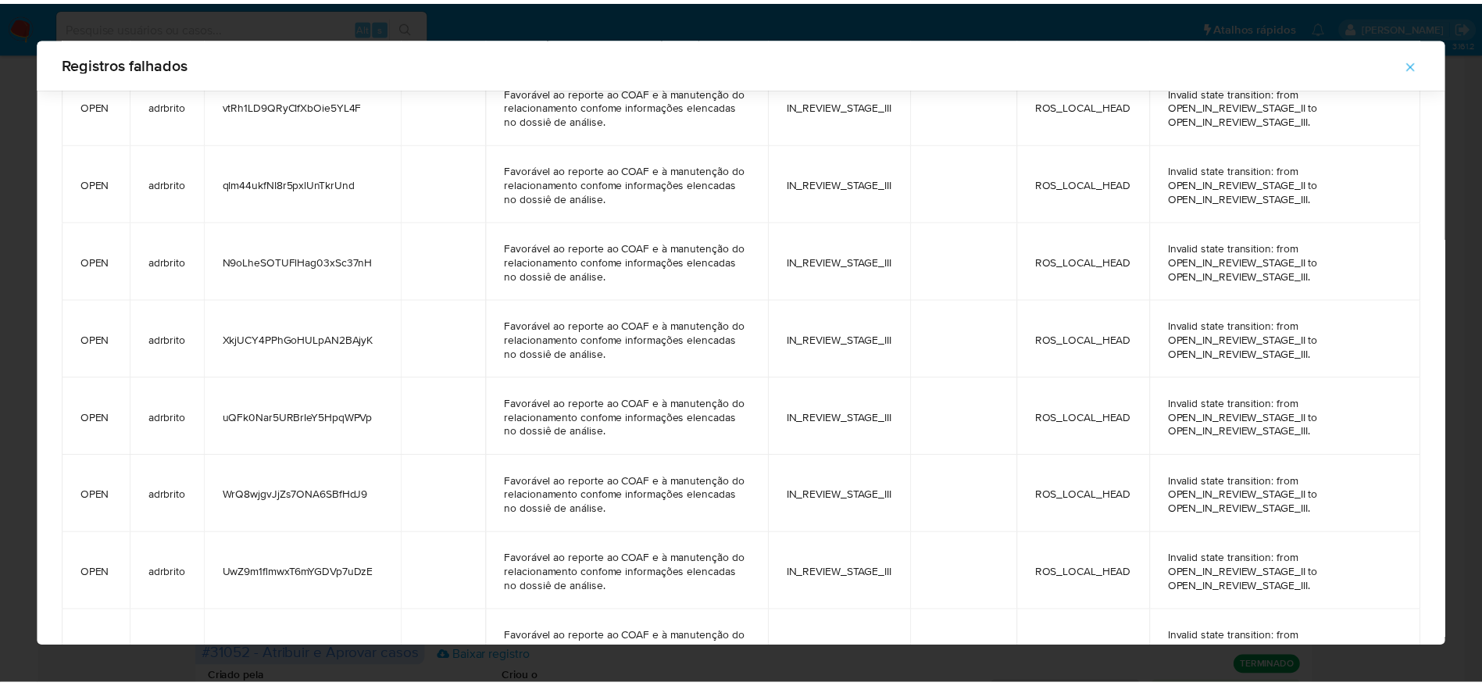
scroll to position [597, 0]
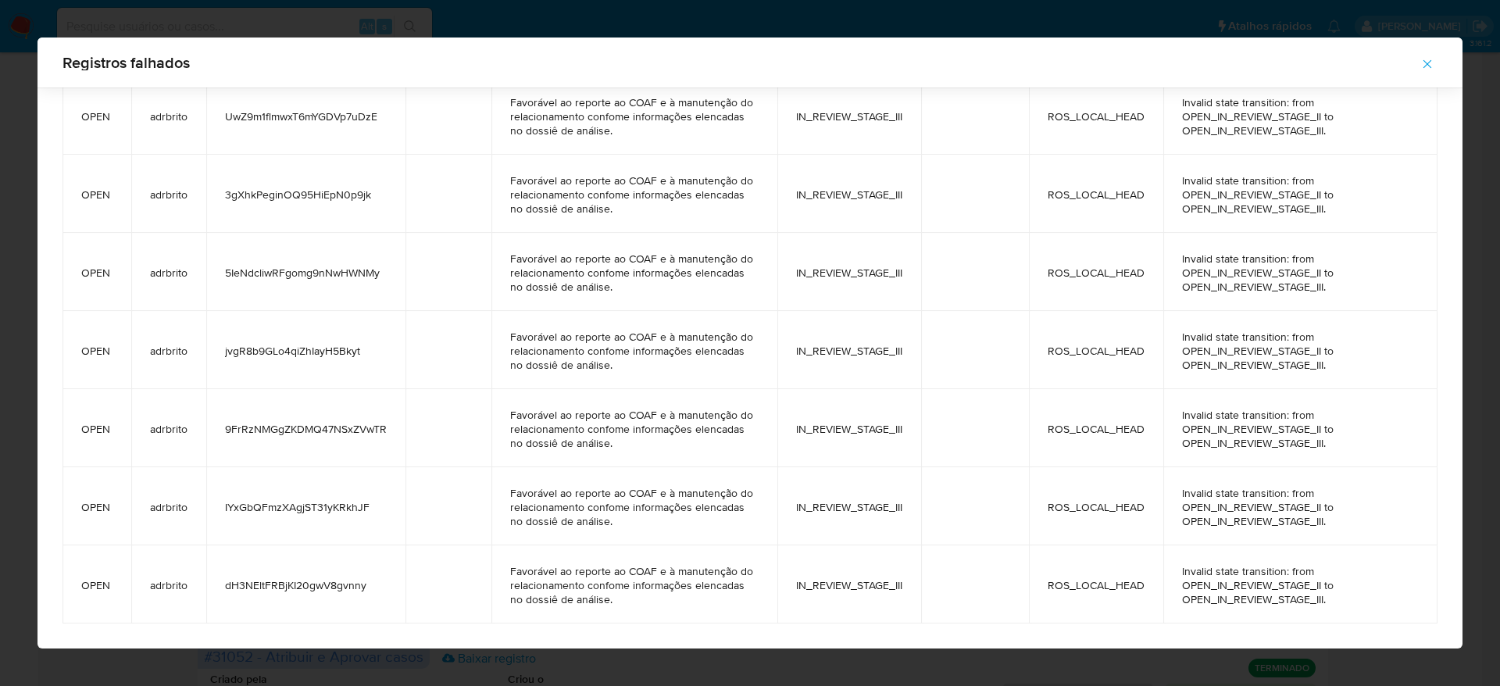
drag, startPoint x: 75, startPoint y: 176, endPoint x: 1385, endPoint y: 605, distance: 1378.7
click at [1385, 605] on tbody "OPEN adrbrito nO2j9lXzXp3x9YvB9PPI51Fd Favorável ao reporte ao COAF com o encer…" at bounding box center [750, 77] width 1375 height 1094
click at [1423, 63] on icon "button" at bounding box center [1427, 64] width 14 height 14
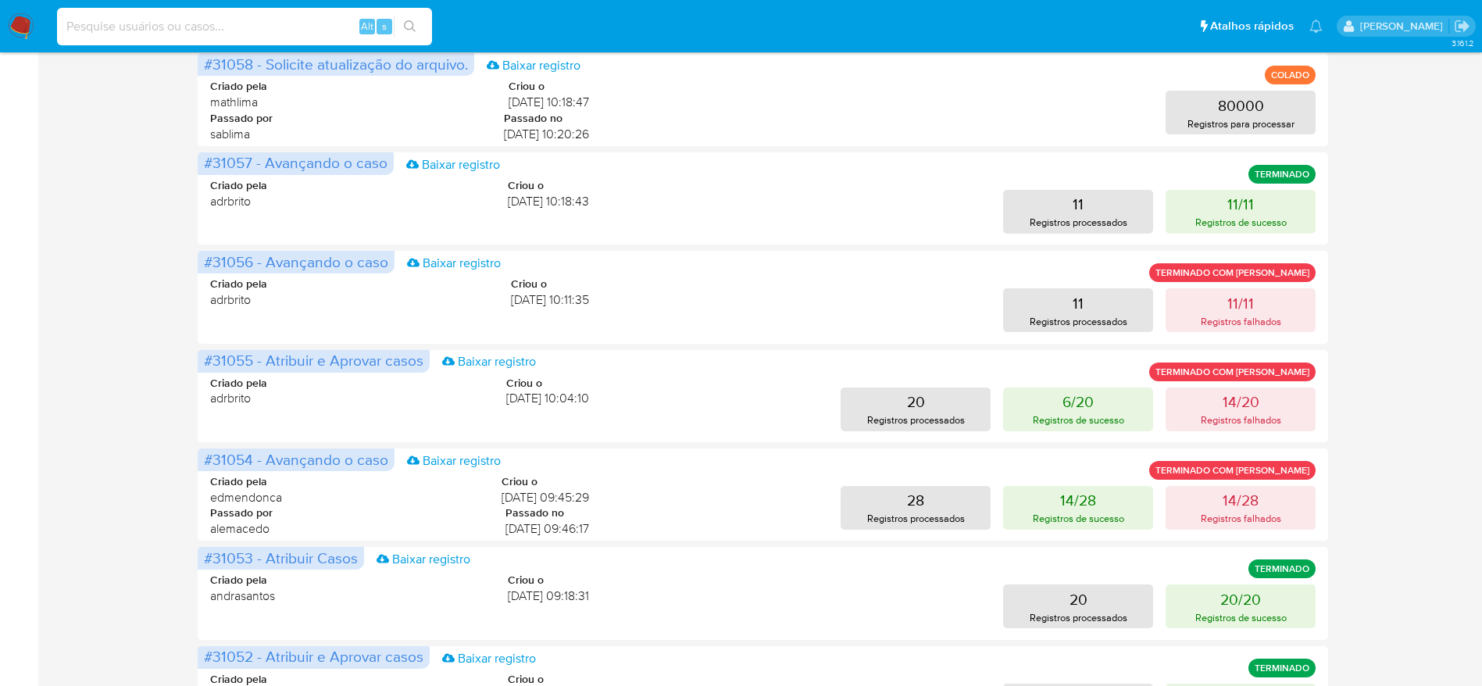
click at [316, 19] on input at bounding box center [244, 26] width 375 height 20
paste input "nO2j9lXzXp3x9YvB9PPI51Fd"
type input "nO2j9lXzXp3x9YvB9PPI51Fd"
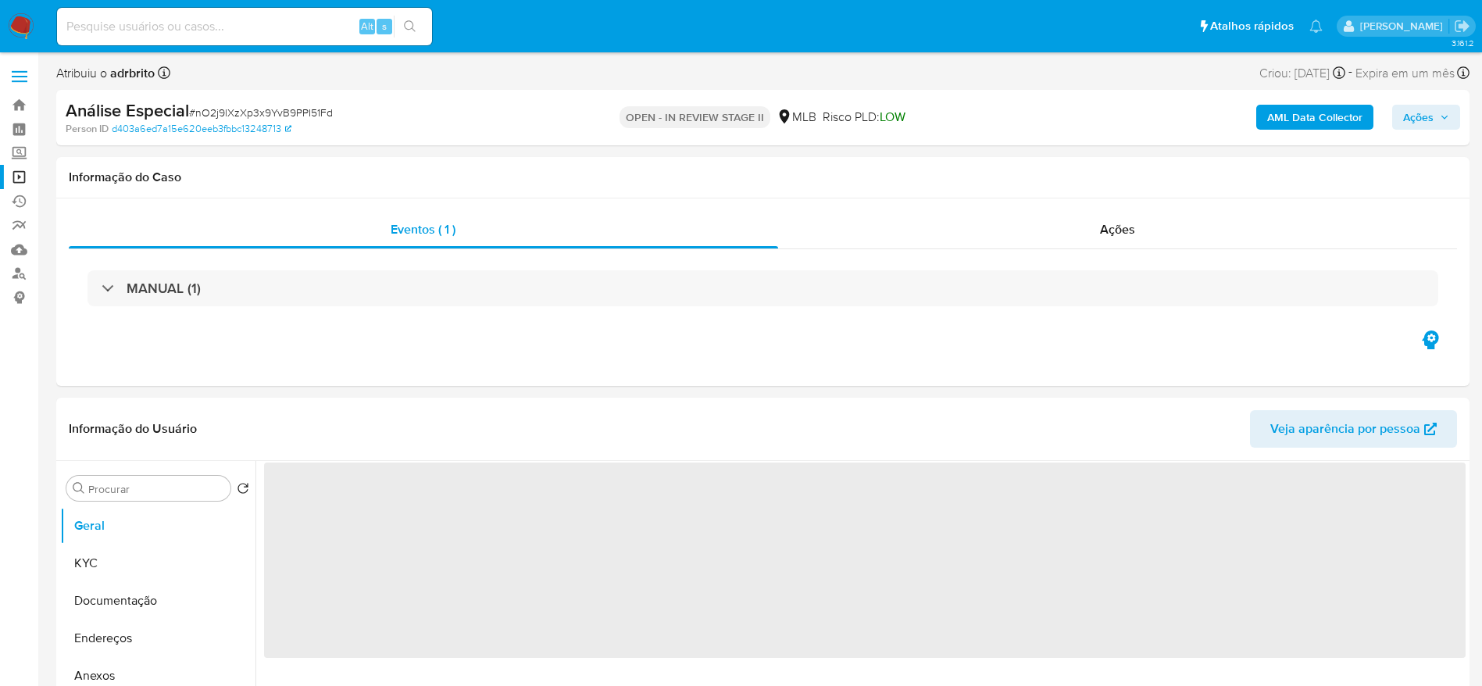
select select "10"
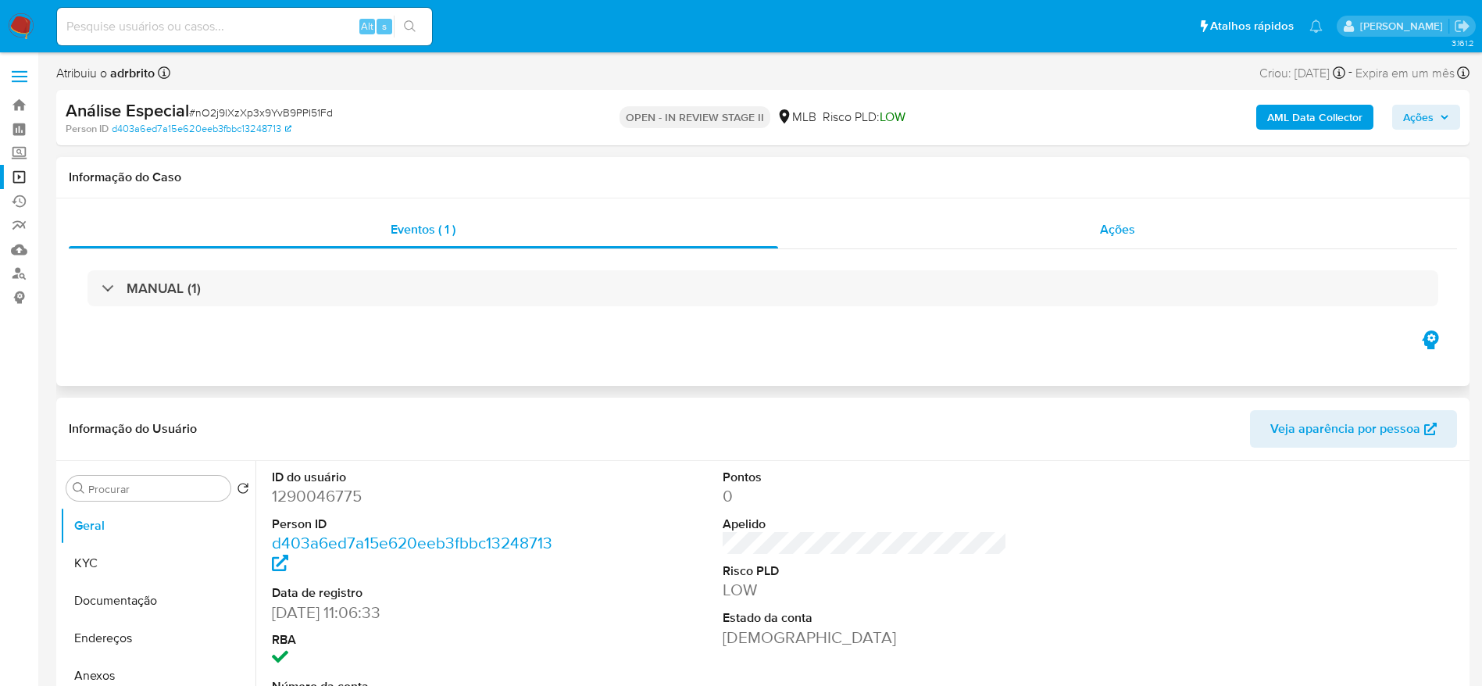
click at [1133, 226] on span "Ações" at bounding box center [1117, 229] width 35 height 18
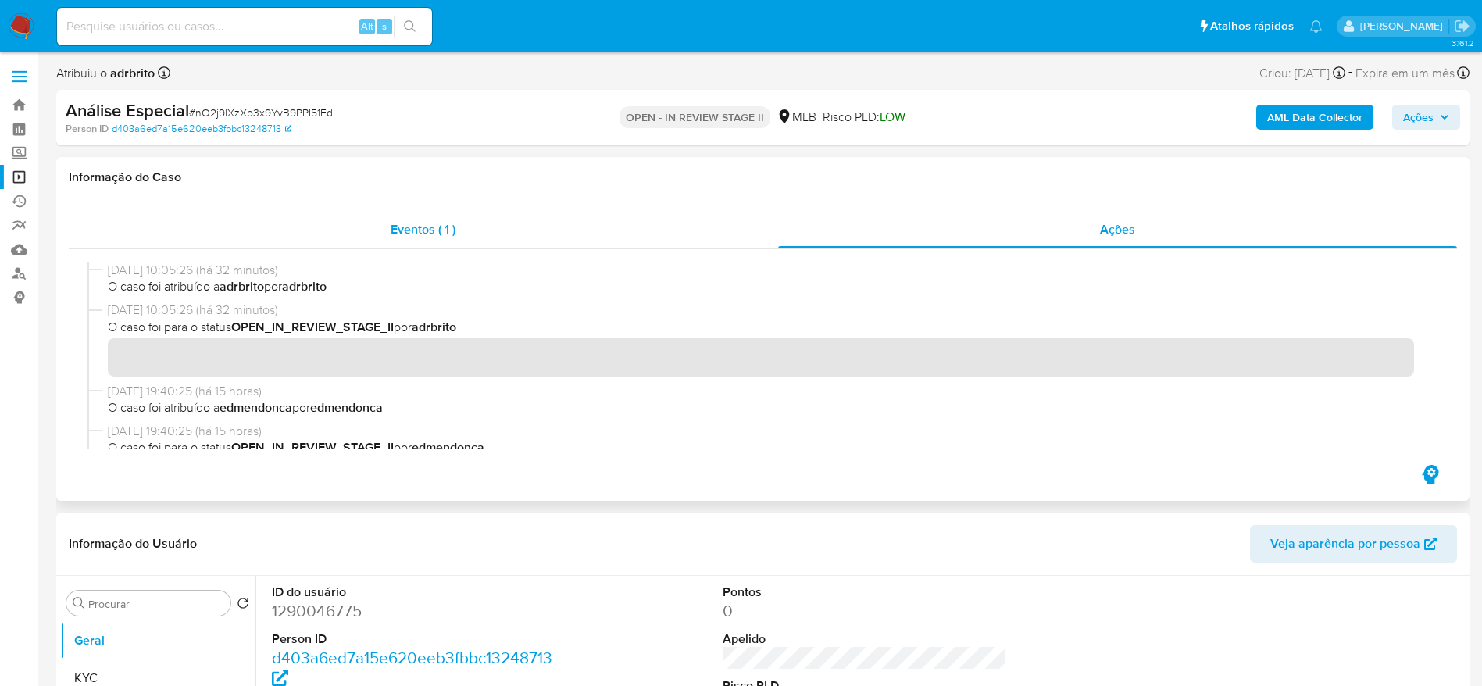
click at [486, 223] on div "Eventos ( 1 )" at bounding box center [423, 230] width 709 height 38
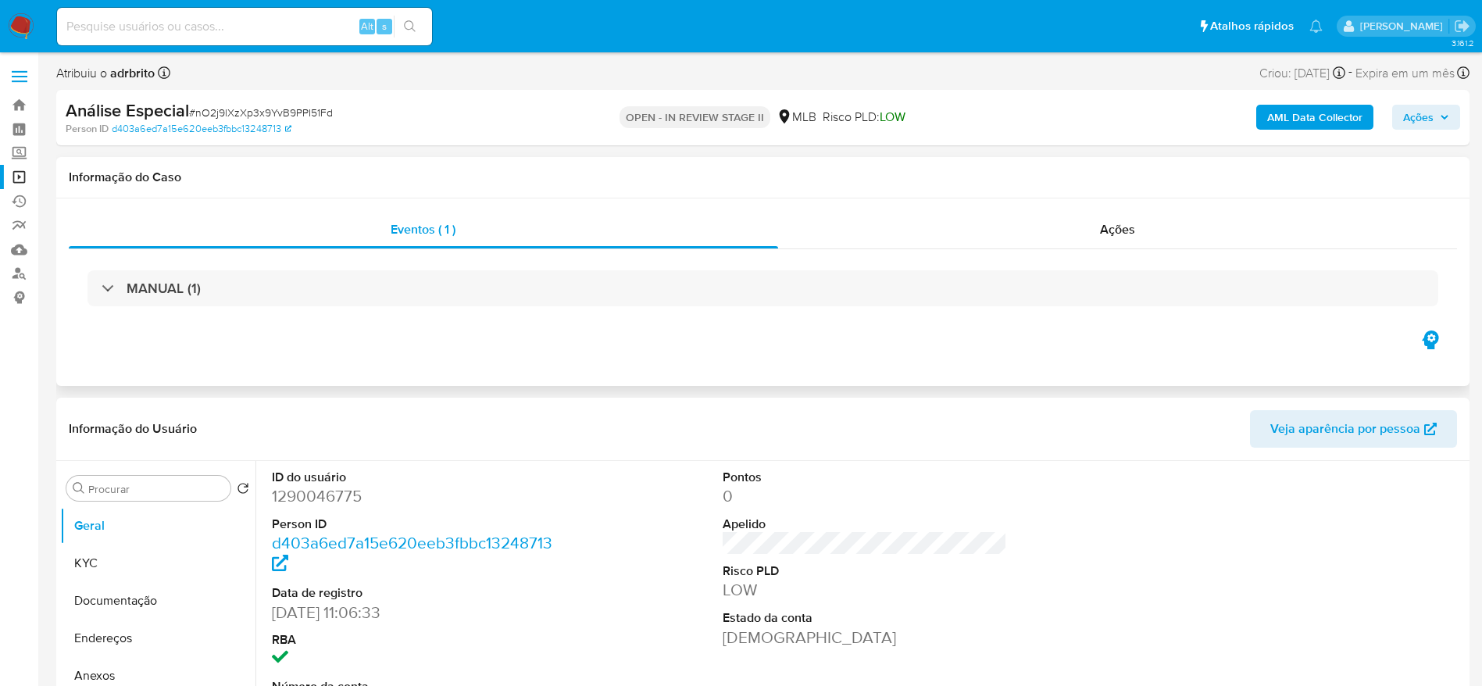
click at [210, 269] on div "MANUAL (1)" at bounding box center [763, 288] width 1388 height 78
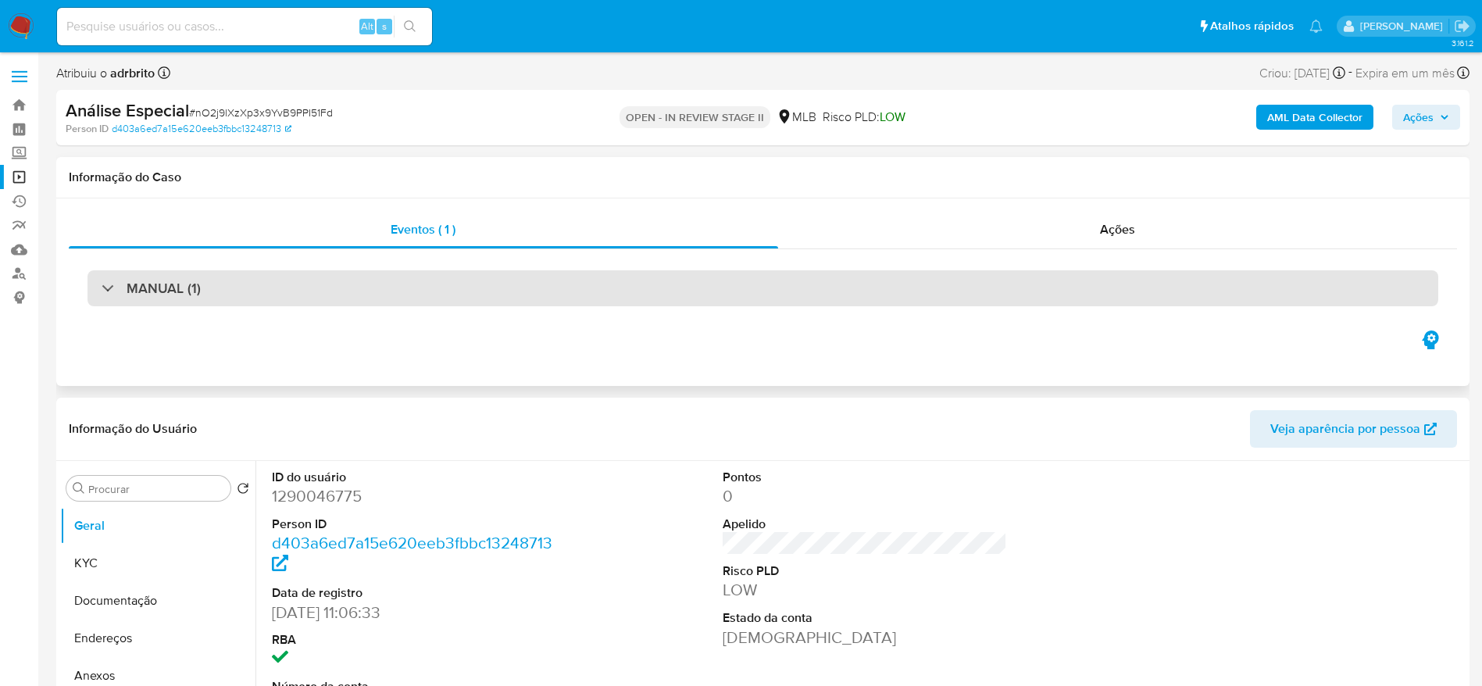
click at [186, 299] on div "MANUAL (1)" at bounding box center [763, 288] width 1351 height 36
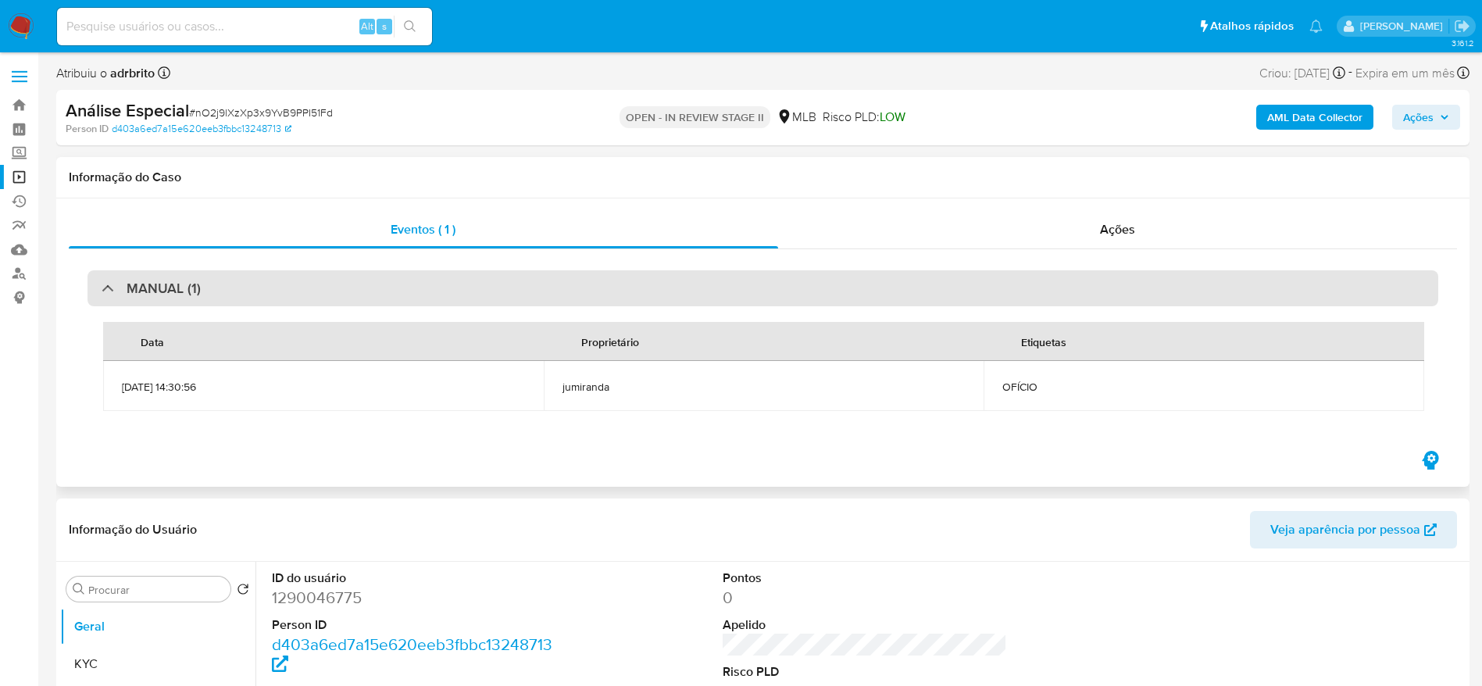
click at [185, 297] on h3 "MANUAL (1)" at bounding box center [164, 288] width 74 height 17
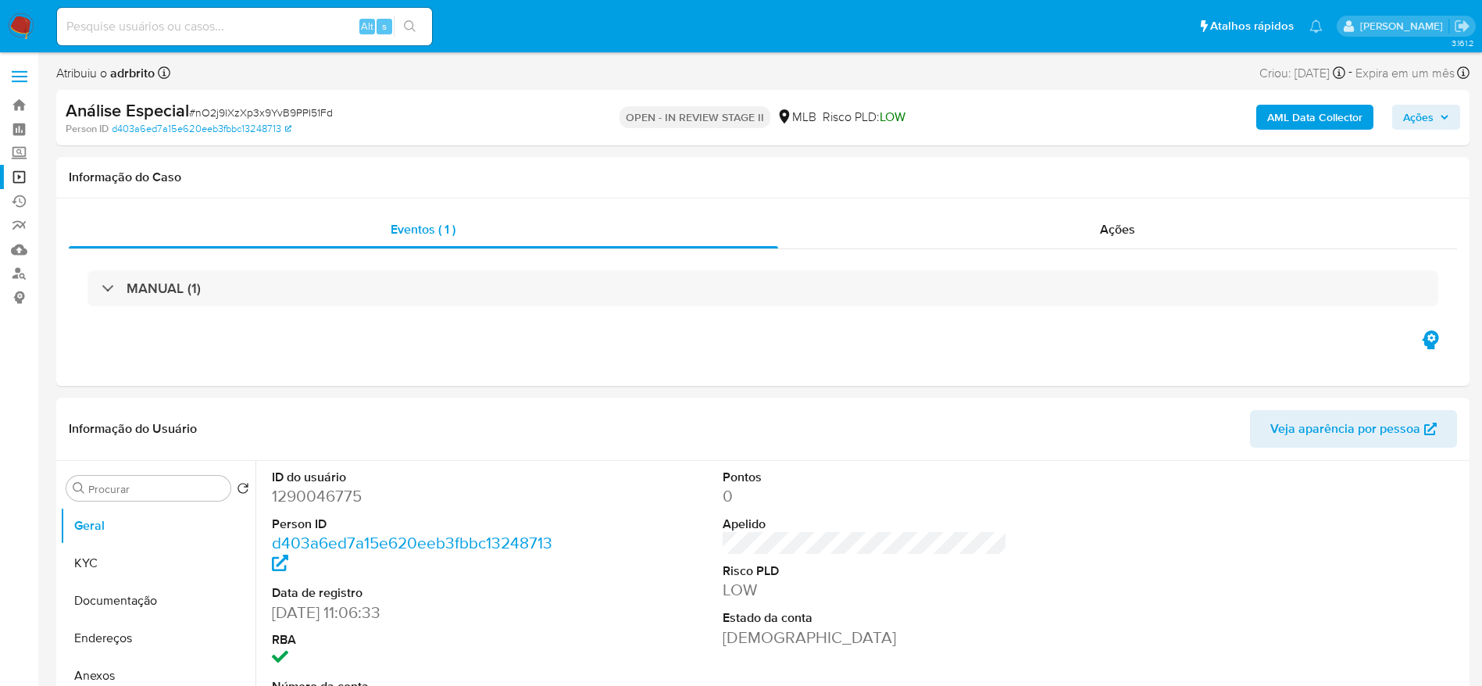
click at [286, 18] on input at bounding box center [244, 26] width 375 height 20
paste input "vtRh1LD9QRyCIfXbOie5YL4F"
type input "vtRh1LD9QRyCIfXbOie5YL4F"
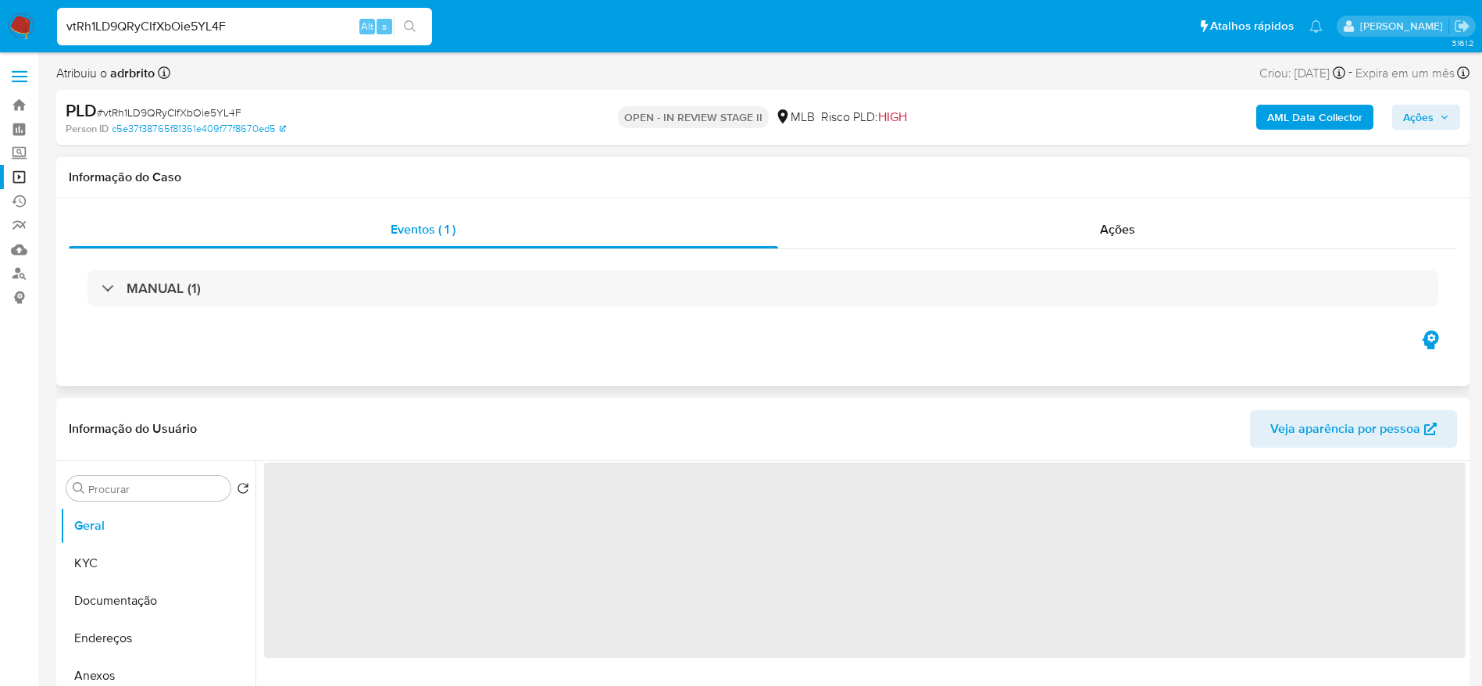
click at [205, 267] on div "MANUAL (1)" at bounding box center [763, 288] width 1388 height 78
select select "10"
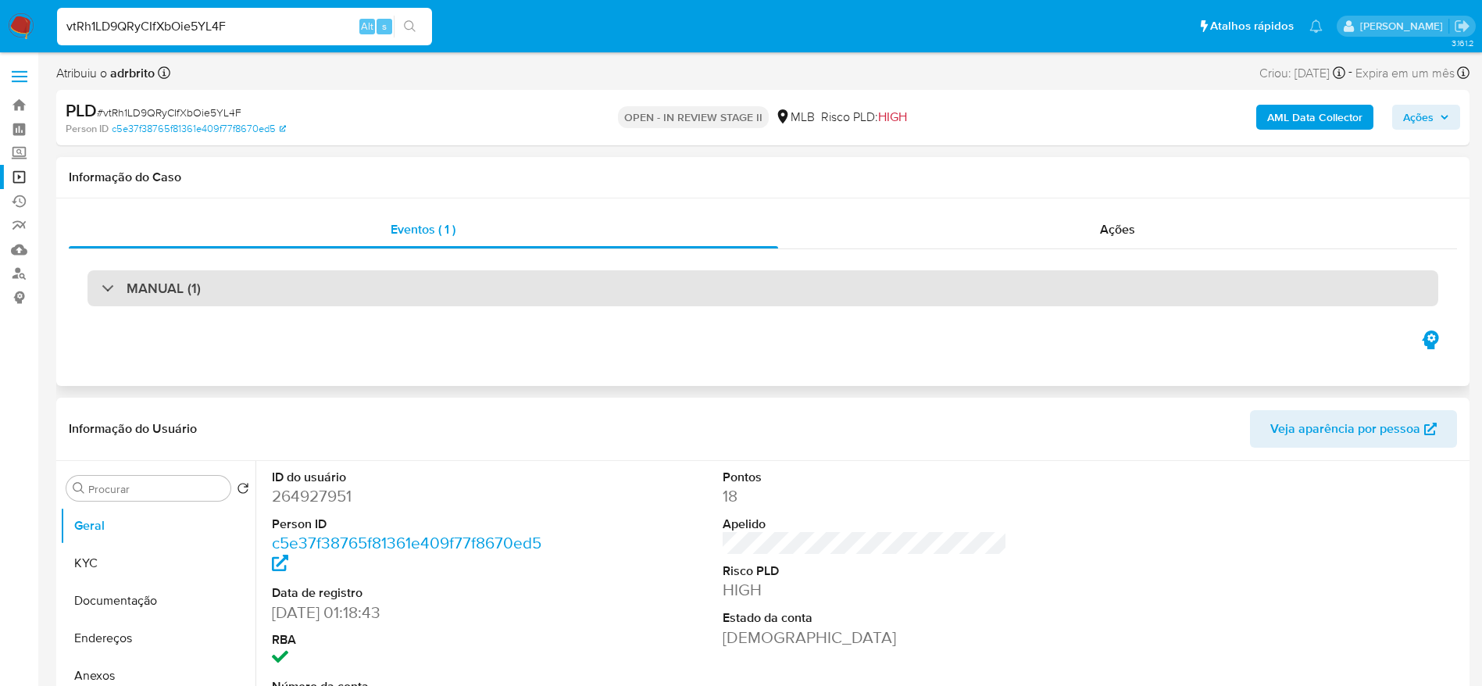
click at [188, 297] on h3 "MANUAL (1)" at bounding box center [164, 288] width 74 height 17
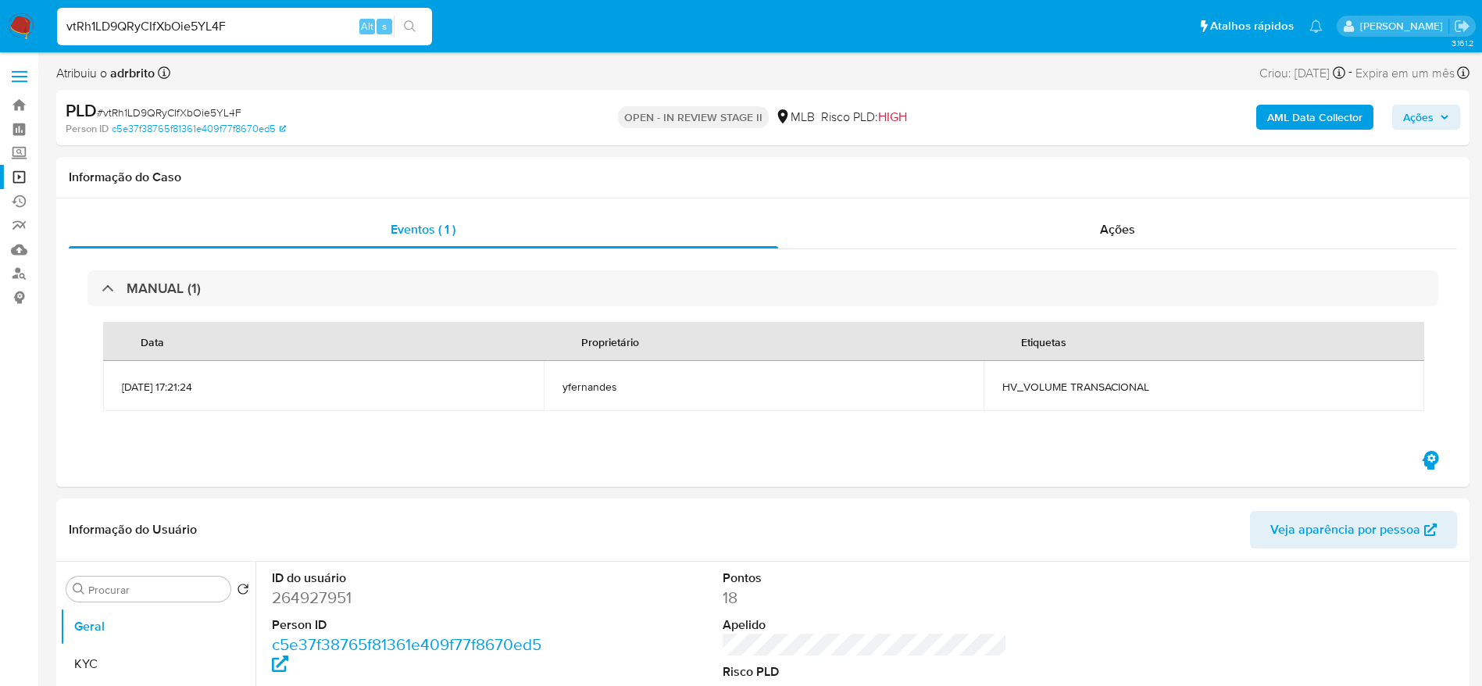
click at [264, 26] on input "vtRh1LD9QRyCIfXbOie5YL4F" at bounding box center [244, 26] width 375 height 20
paste input "qIm44ukfNI8r5pxlUnTkrUnd"
type input "qIm44ukfNI8r5pxlUnTkrUnd"
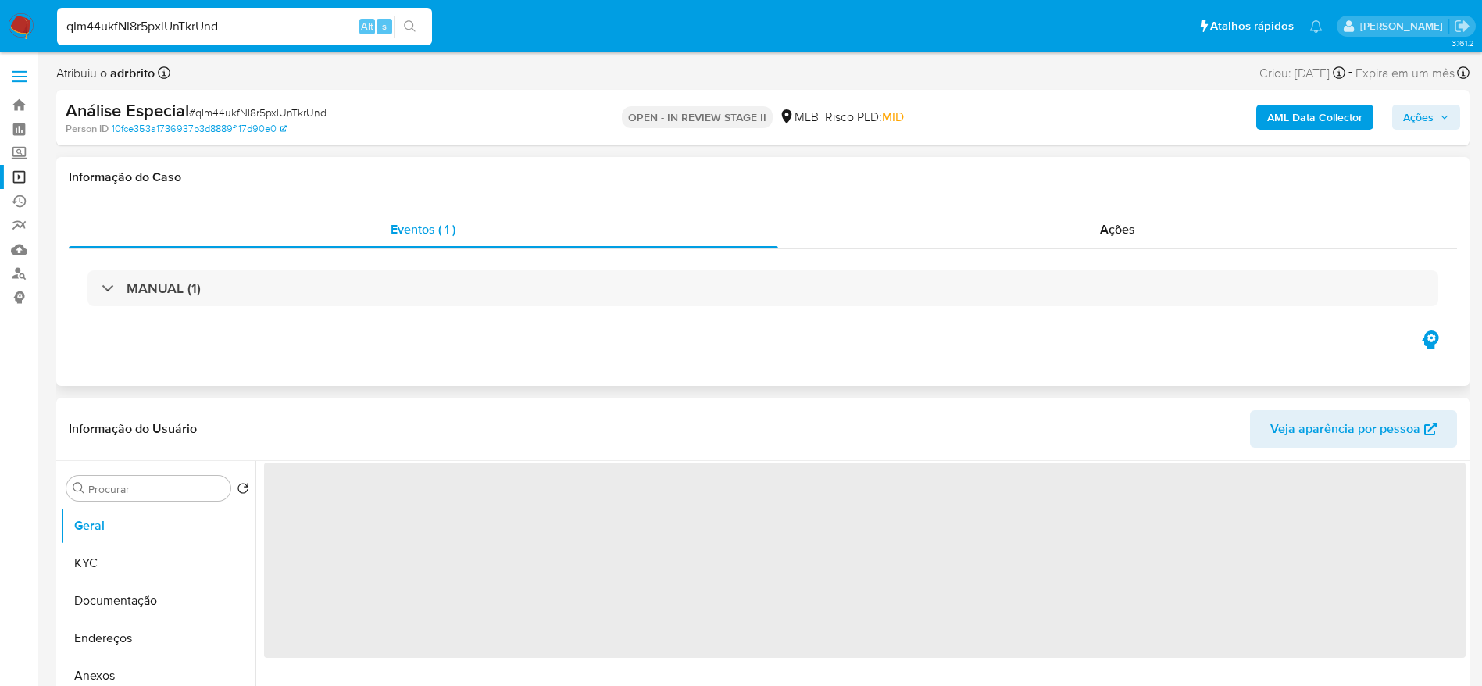
select select "10"
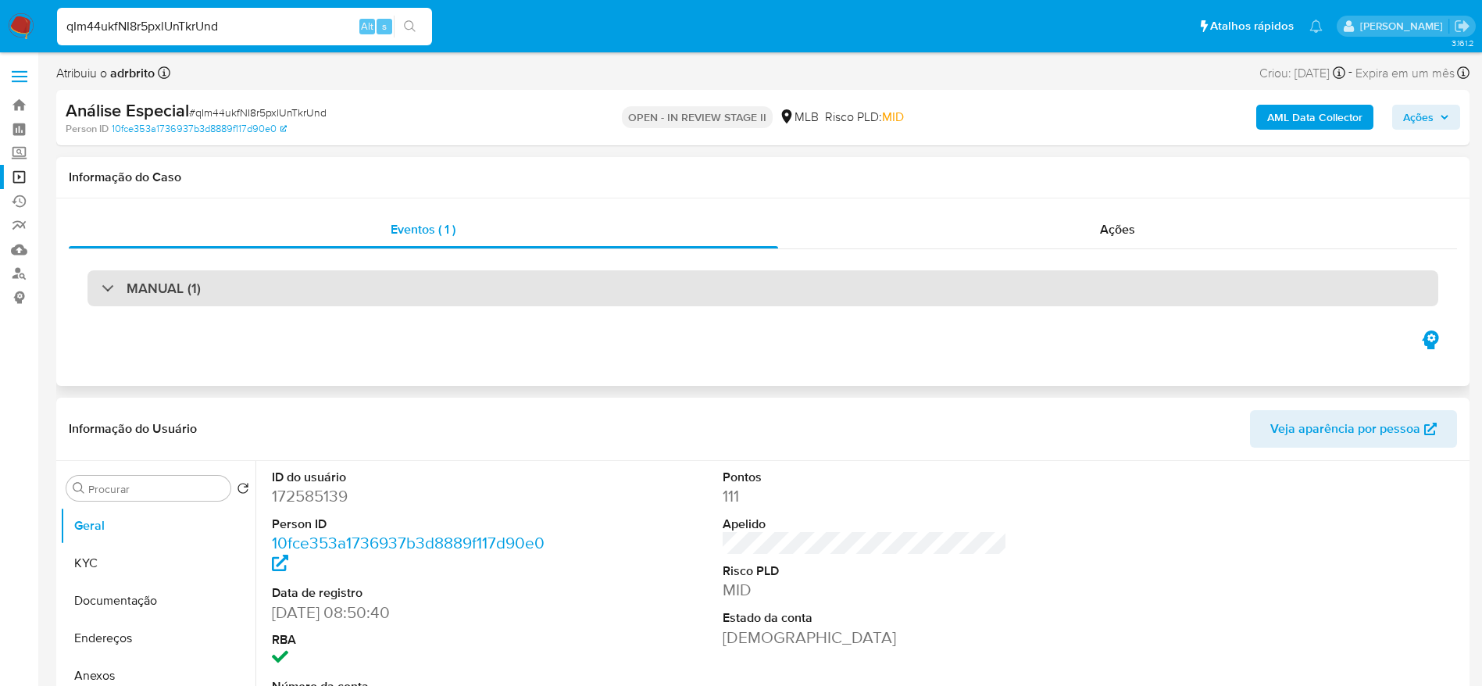
click at [168, 273] on div "MANUAL (1)" at bounding box center [763, 288] width 1351 height 36
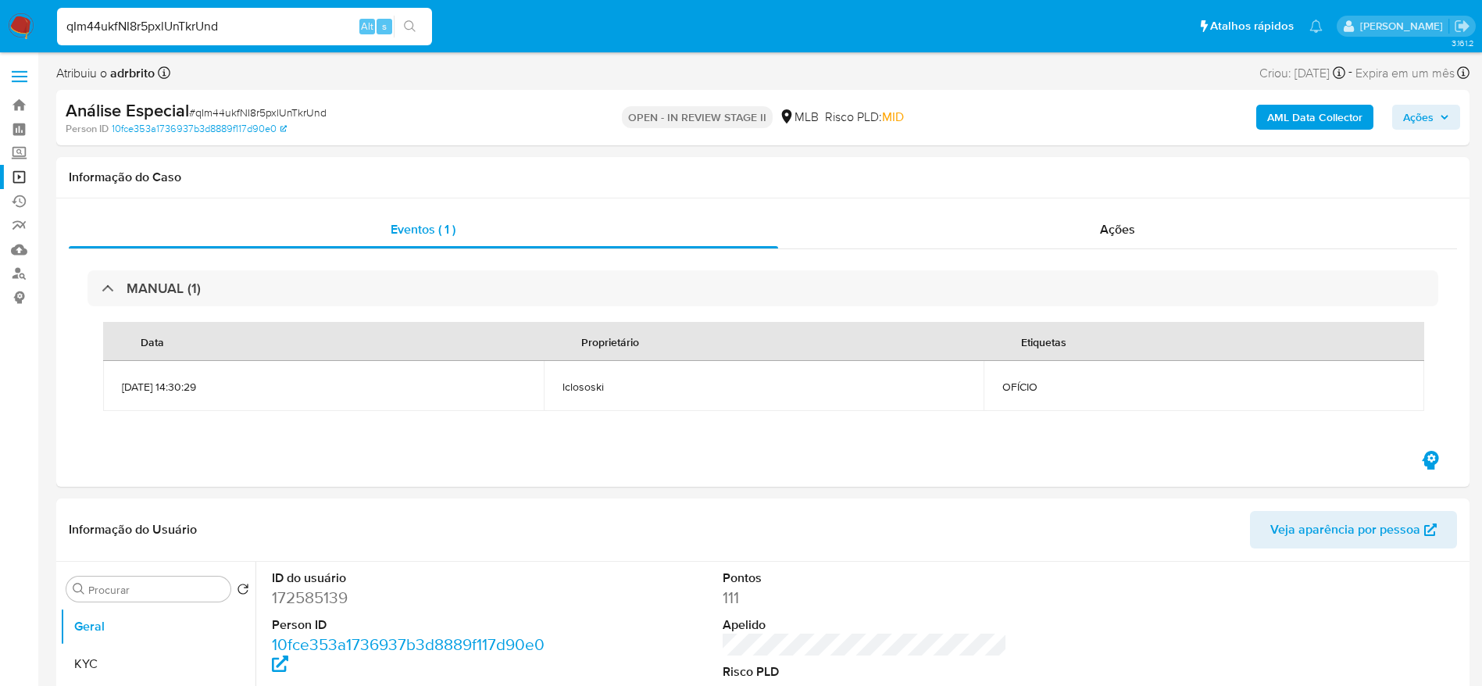
click at [225, 26] on input "qIm44ukfNI8r5pxlUnTkrUnd" at bounding box center [244, 26] width 375 height 20
click at [224, 25] on input "qIm44ukfNI8r5pxlUnTkrUnd" at bounding box center [244, 26] width 375 height 20
paste input "N9oLheSOTUFlHag03xSc37nH"
type input "N9oLheSOTUFlHag03xSc37nH"
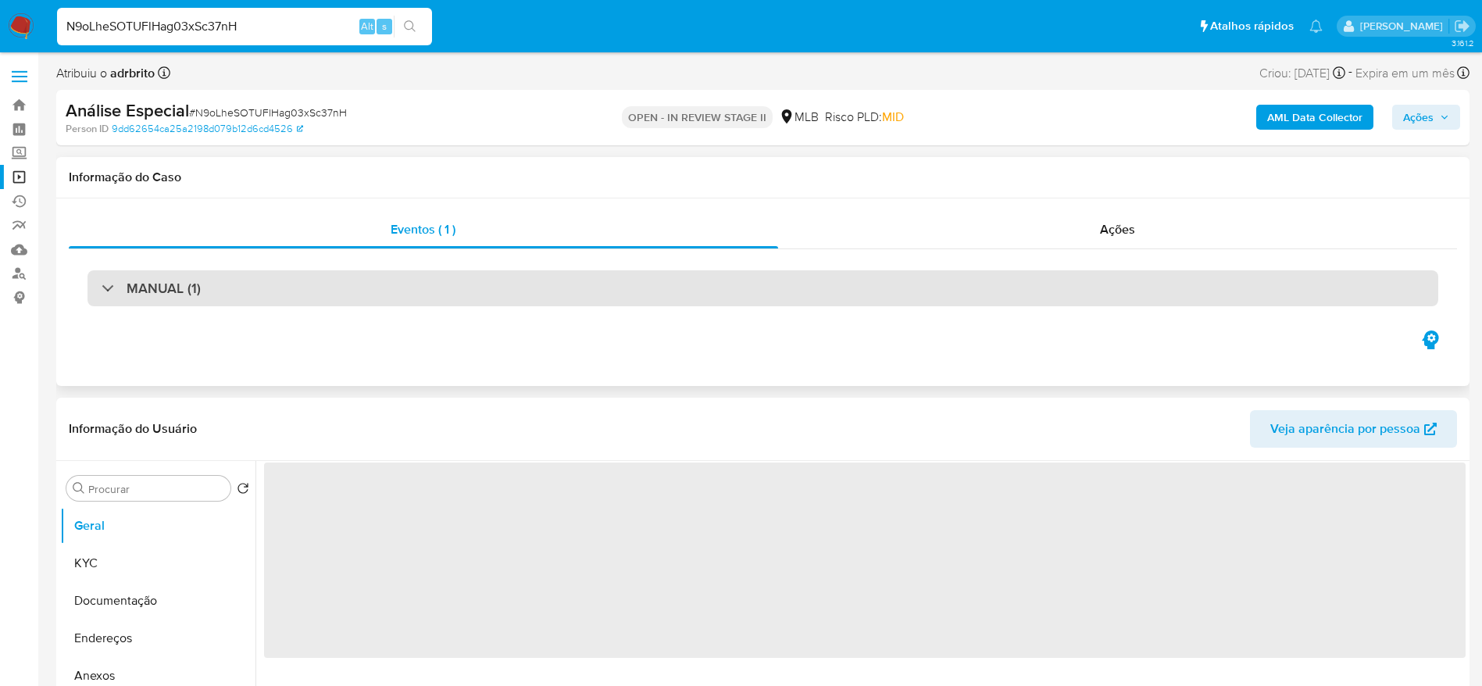
select select "10"
click at [249, 285] on div "MANUAL (1)" at bounding box center [763, 288] width 1351 height 36
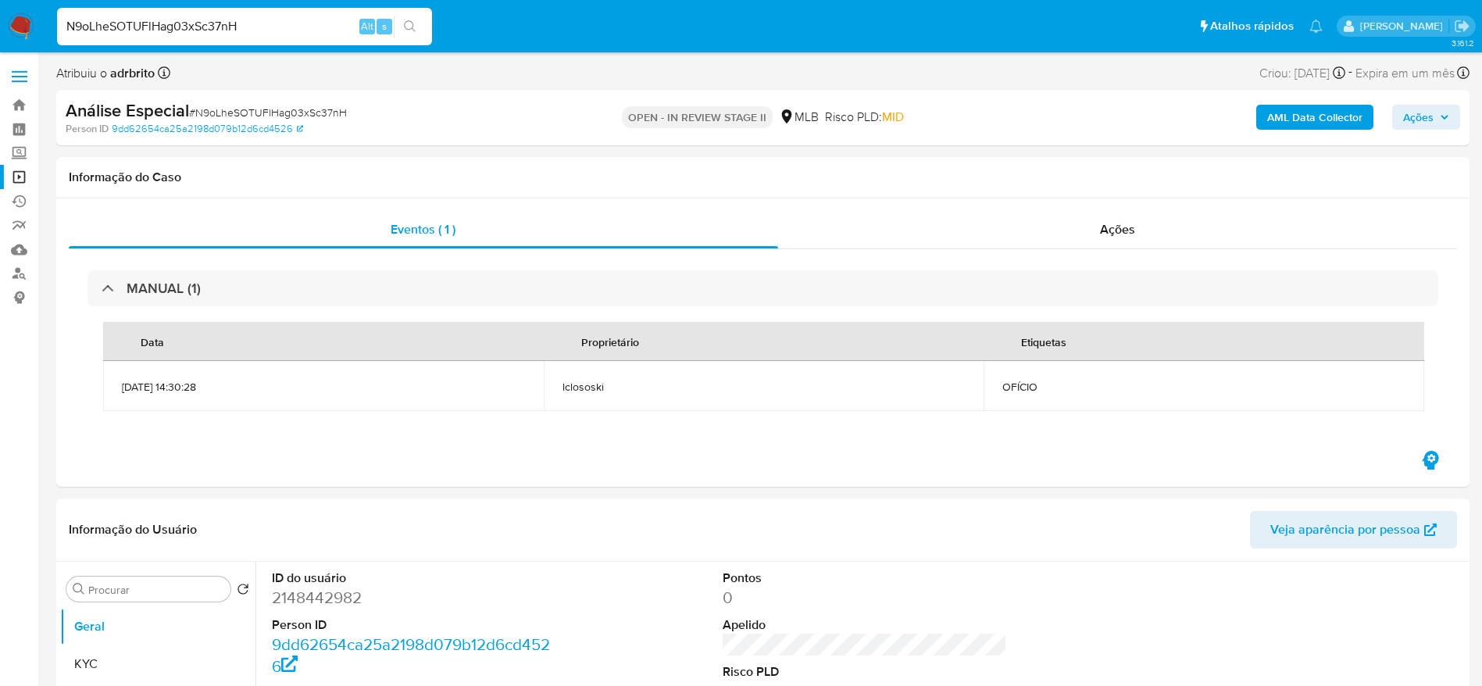
click at [205, 14] on div "N9oLheSOTUFlHag03xSc37nH Alt s" at bounding box center [244, 27] width 375 height 38
click at [213, 31] on input "N9oLheSOTUFlHag03xSc37nH" at bounding box center [244, 26] width 375 height 20
paste input "XkjUCY4PPhGoHULpAN2BAjyK"
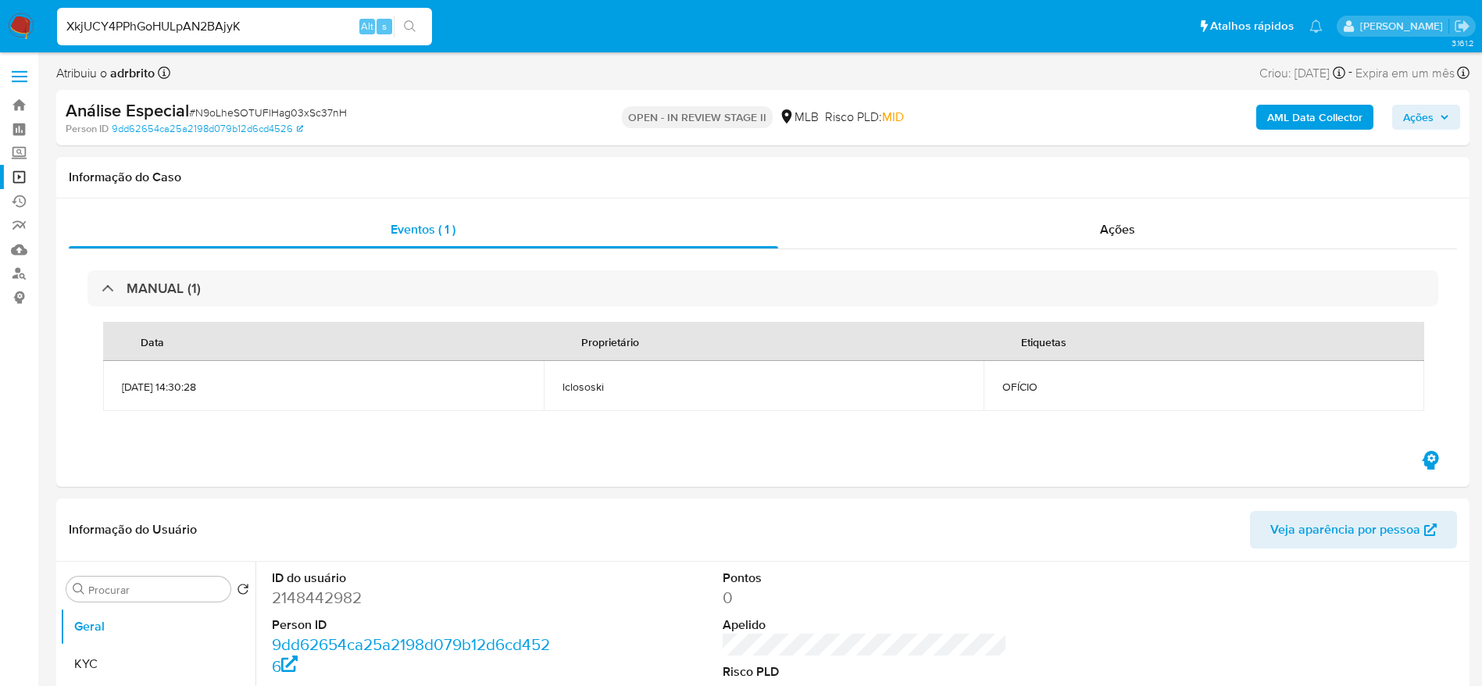
type input "XkjUCY4PPhGoHULpAN2BAjyK"
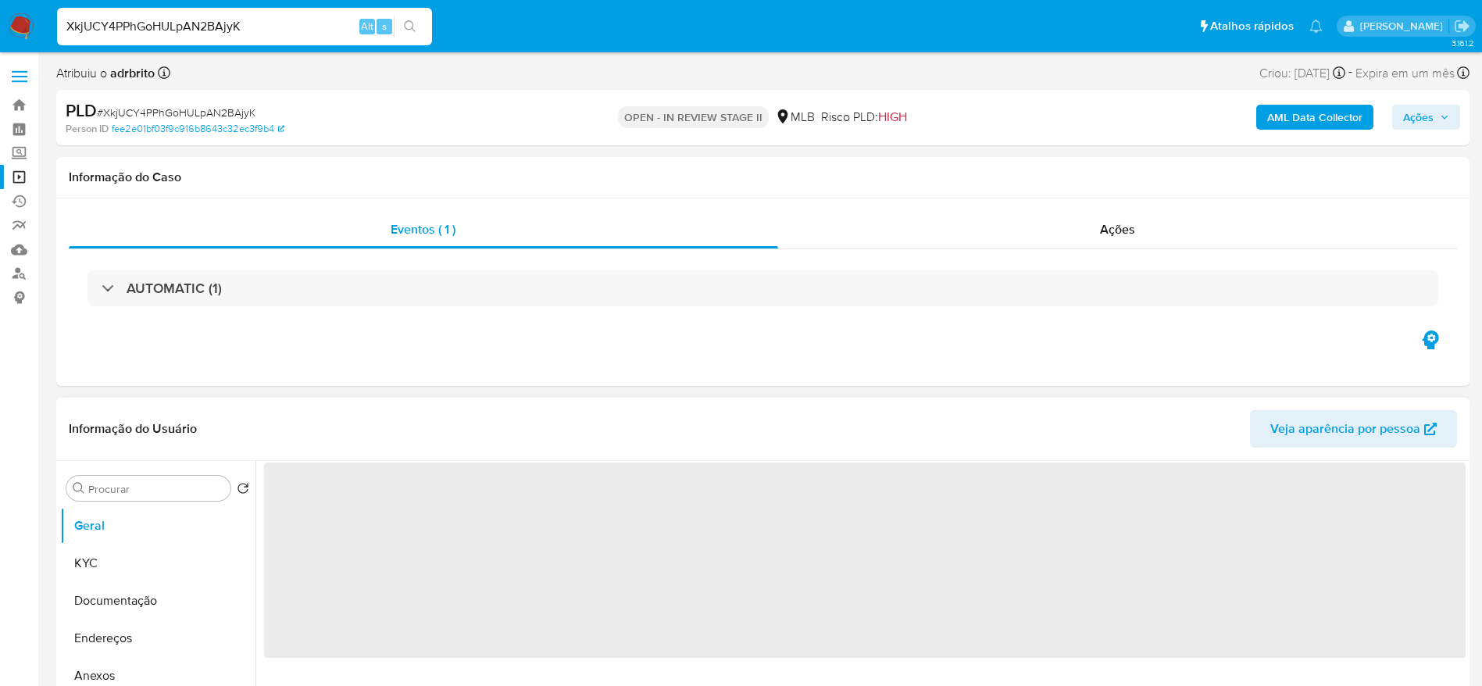
select select "10"
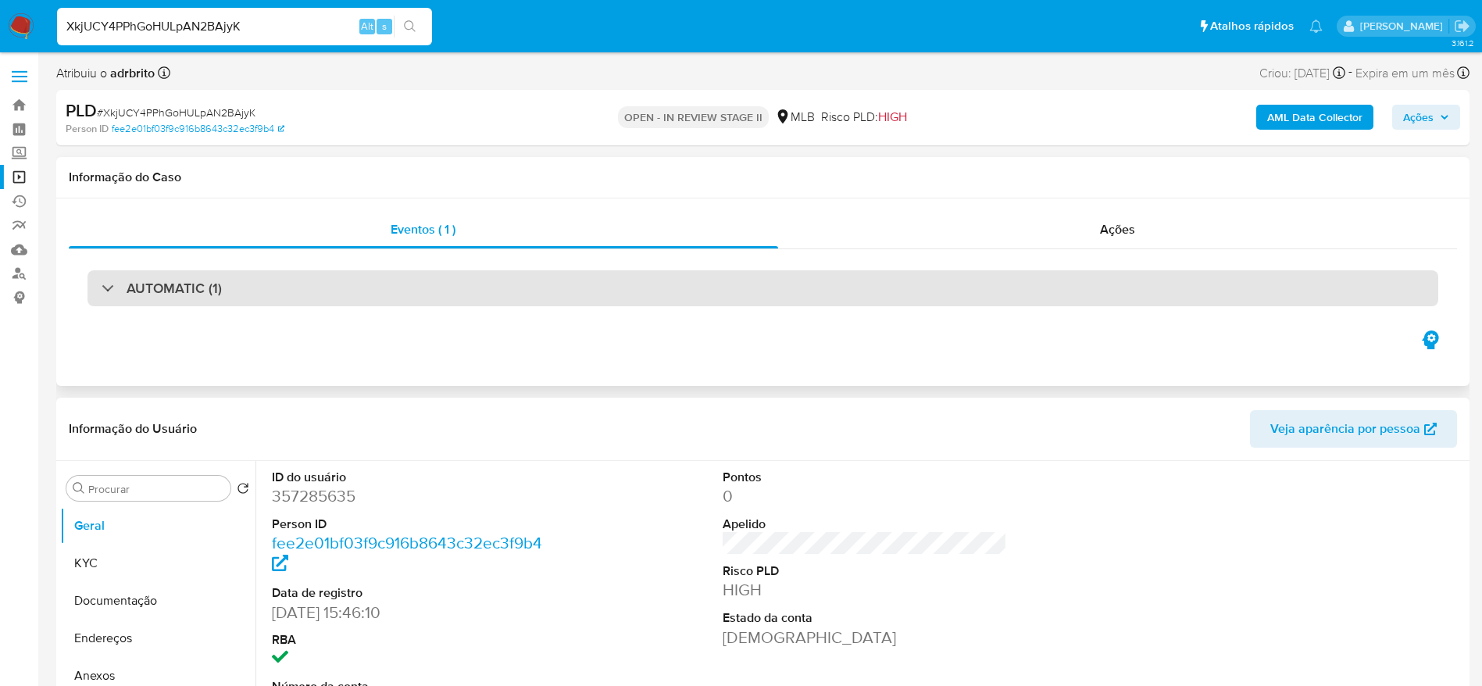
click at [285, 301] on div "AUTOMATIC (1)" at bounding box center [763, 288] width 1351 height 36
click at [277, 275] on div "AUTOMATIC (1)" at bounding box center [763, 288] width 1351 height 36
click at [265, 294] on div "AUTOMATIC (1)" at bounding box center [763, 288] width 1351 height 36
click at [97, 285] on div "AUTOMATIC (1)" at bounding box center [763, 288] width 1351 height 36
drag, startPoint x: 109, startPoint y: 287, endPoint x: 92, endPoint y: 325, distance: 42.0
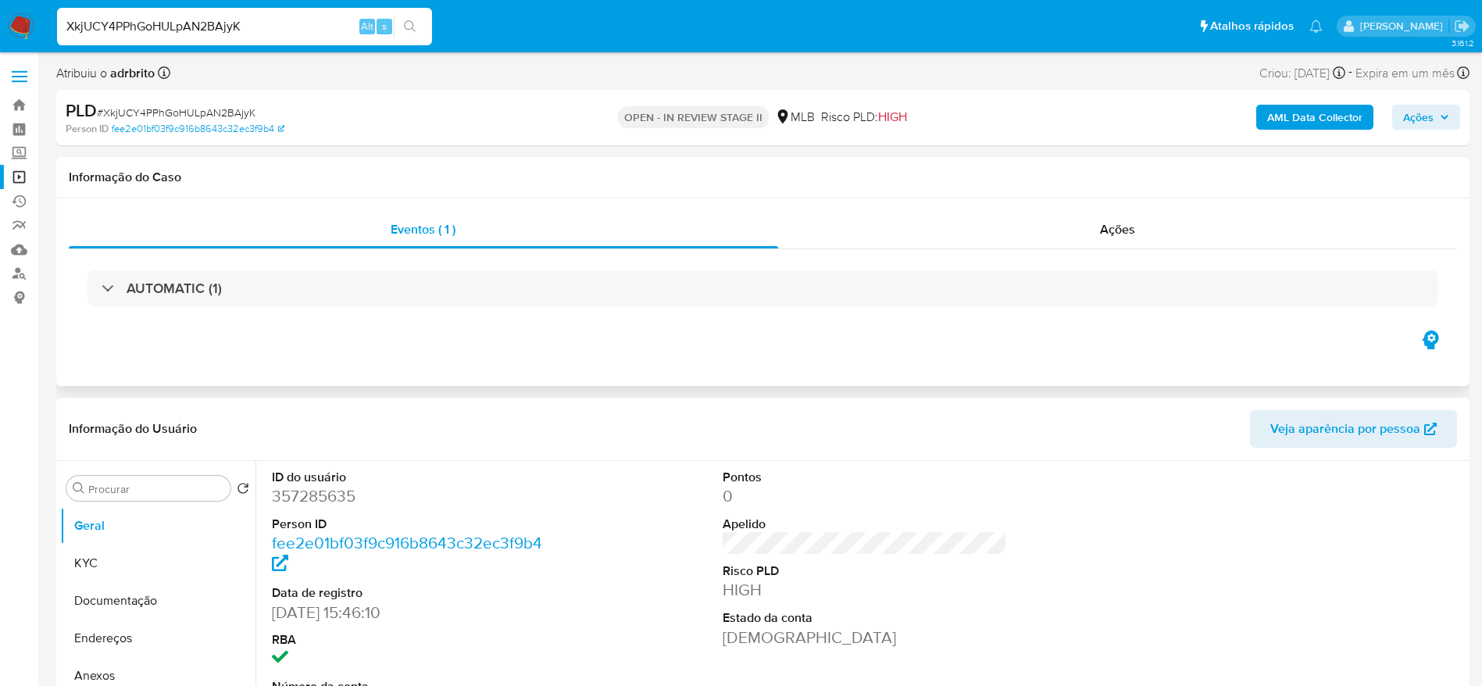
click at [108, 287] on div "AUTOMATIC (1)" at bounding box center [763, 288] width 1351 height 36
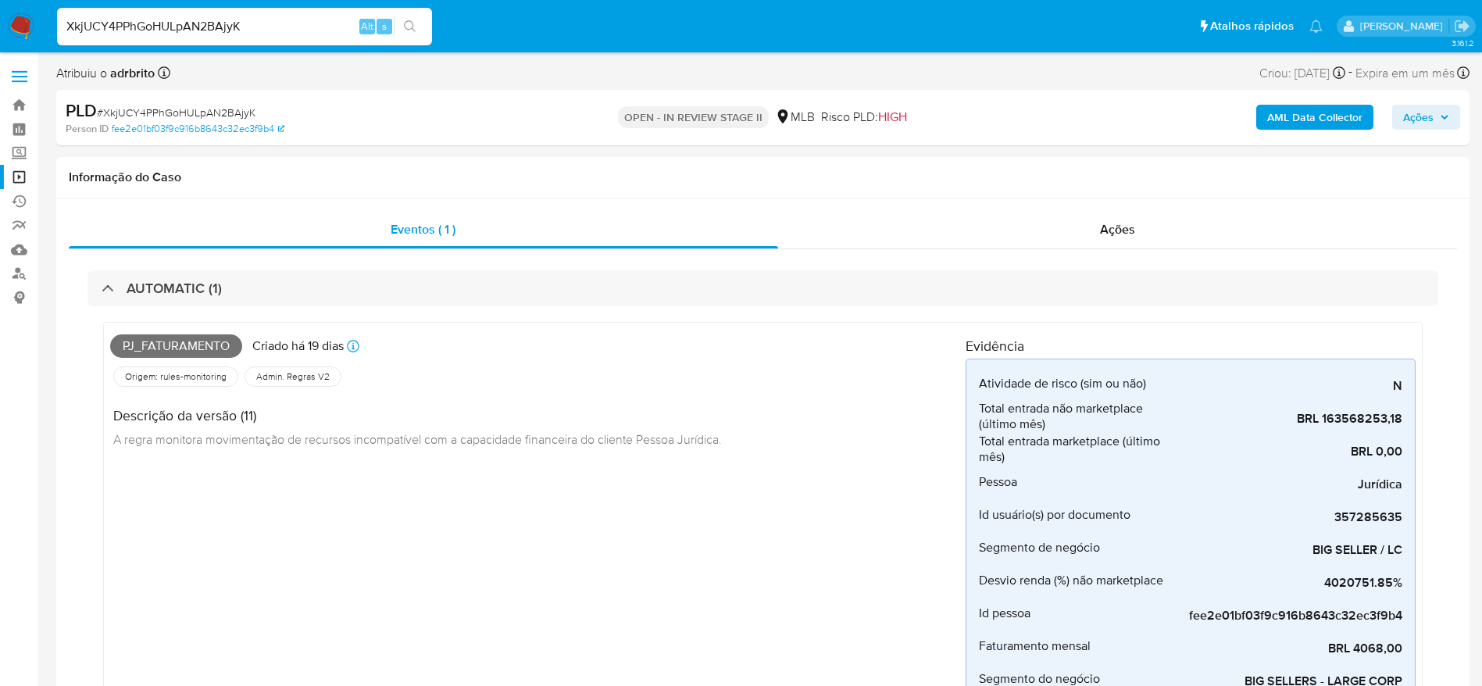
select select "10"
click at [248, 25] on input "XkjUCY4PPhGoHULpAN2BAjyK" at bounding box center [244, 26] width 375 height 20
paste input "uQFk0Nar5URBrIeY5HpqWPVp"
type input "uQFk0Nar5URBrIeY5HpqWPVp"
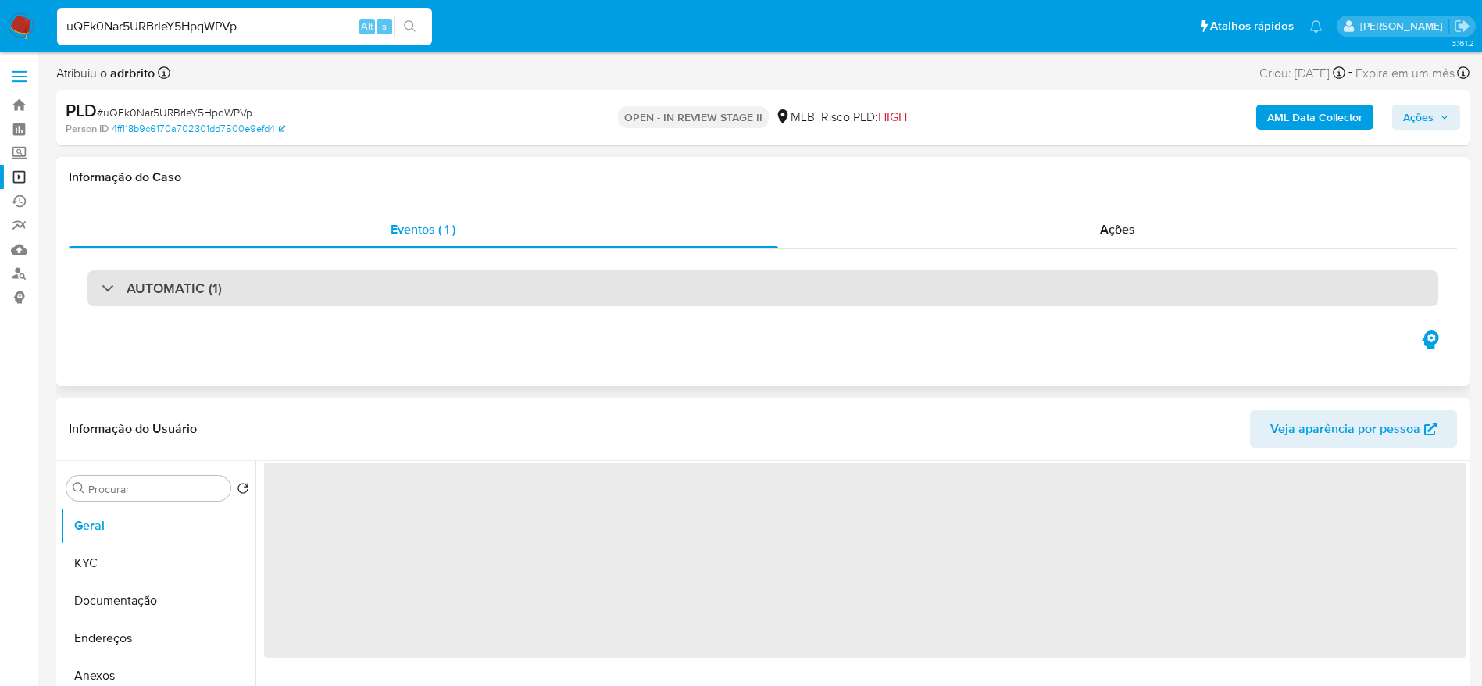
drag, startPoint x: 148, startPoint y: 295, endPoint x: 142, endPoint y: 302, distance: 8.3
click at [148, 295] on h3 "AUTOMATIC (1)" at bounding box center [174, 288] width 95 height 17
select select "10"
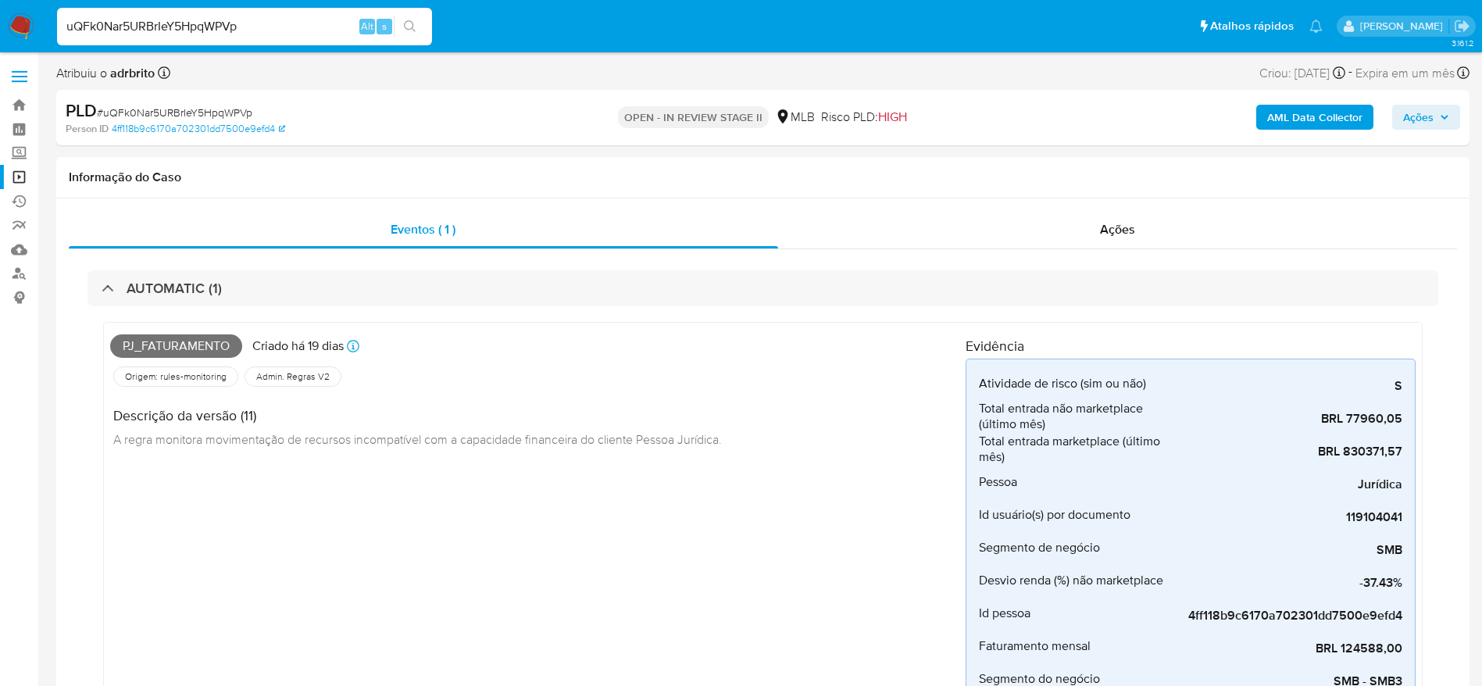
click at [232, 27] on input "uQFk0Nar5URBrIeY5HpqWPVp" at bounding box center [244, 26] width 375 height 20
paste input "WrQ8wjgvJjZs7ONA6SBfHdJ9"
type input "WrQ8wjgvJjZs7ONA6SBfHdJ9"
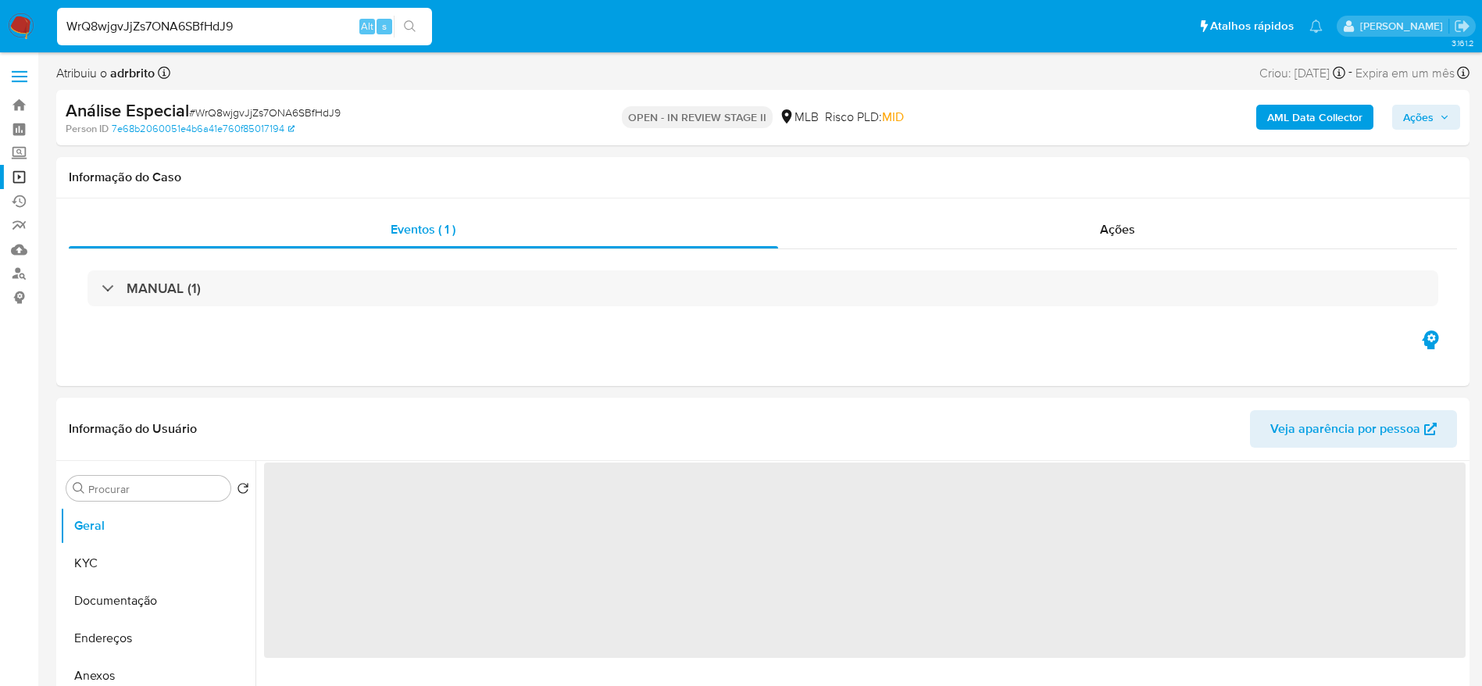
select select "10"
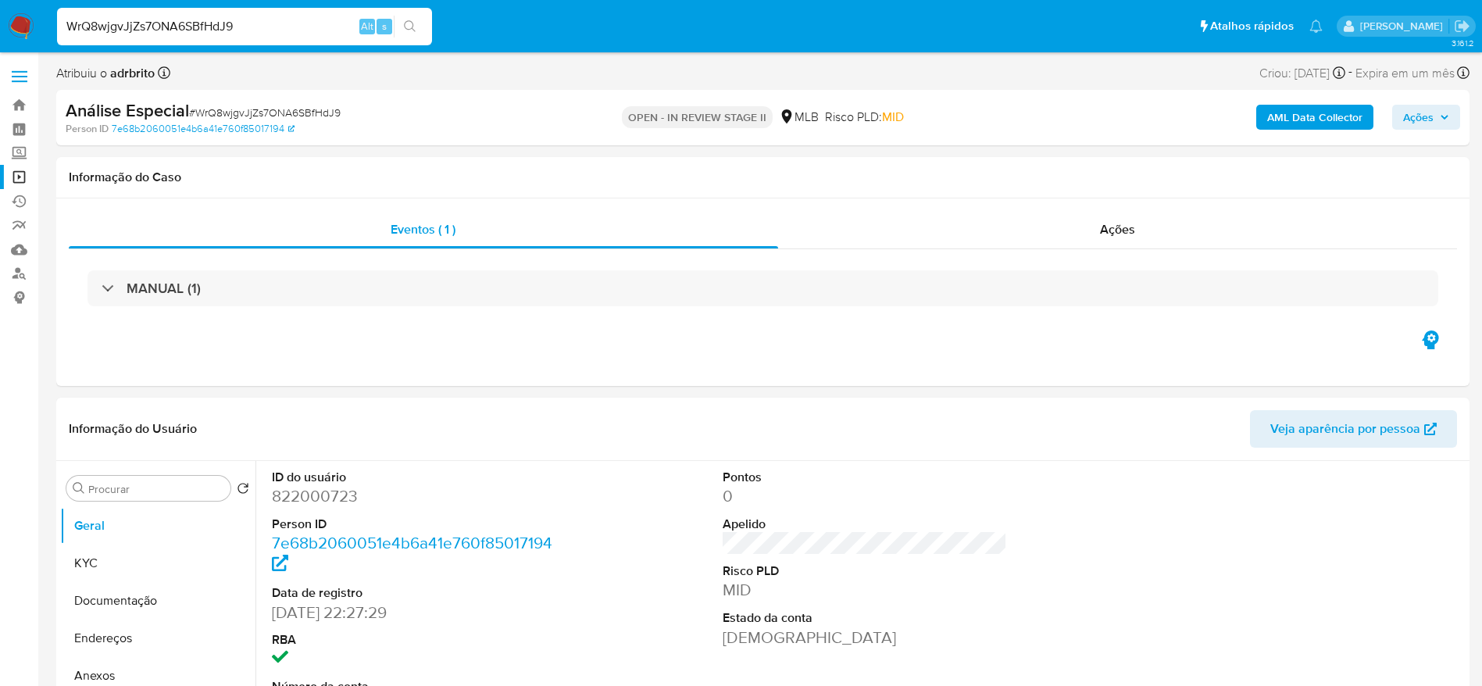
click at [199, 34] on input "WrQ8wjgvJjZs7ONA6SBfHdJ9" at bounding box center [244, 26] width 375 height 20
paste input "UwZ9m1flmwxT6mYGDVp7uDzE"
type input "UwZ9m1flmwxT6mYGDVp7uDzE"
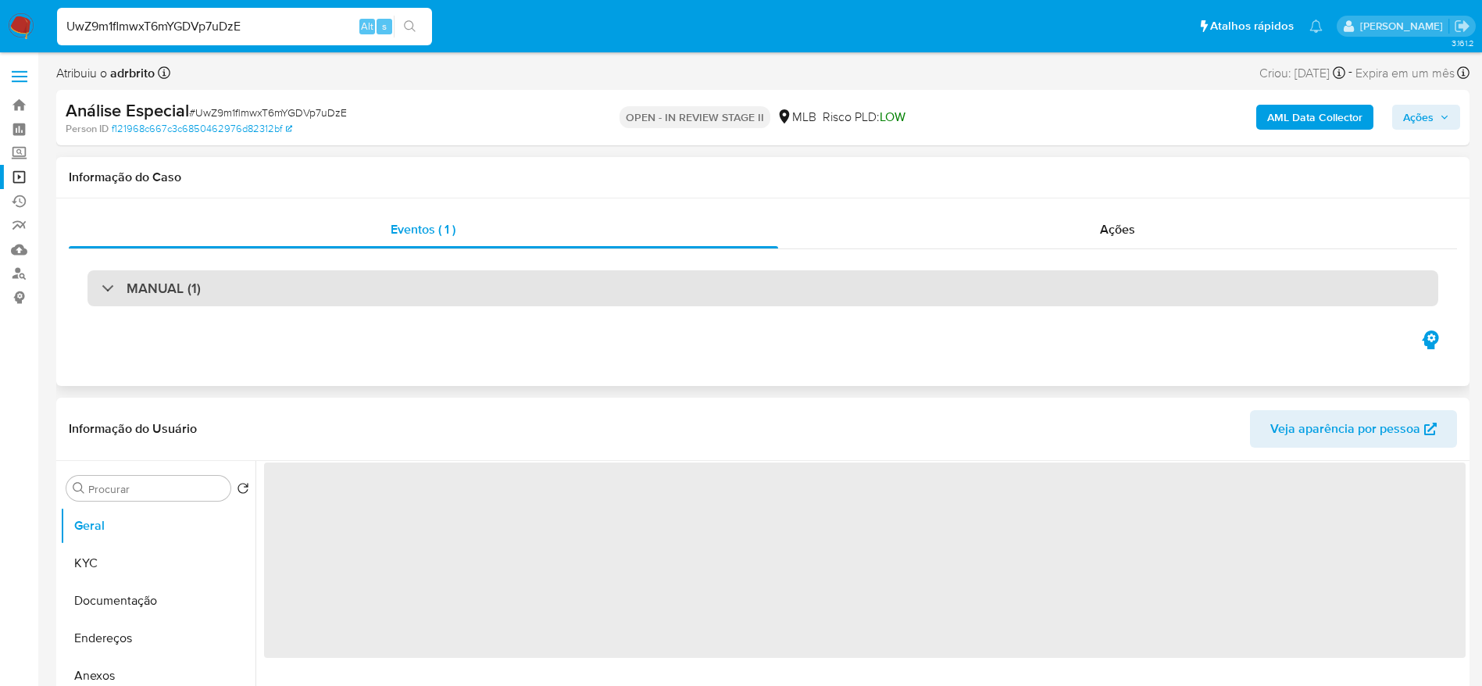
select select "10"
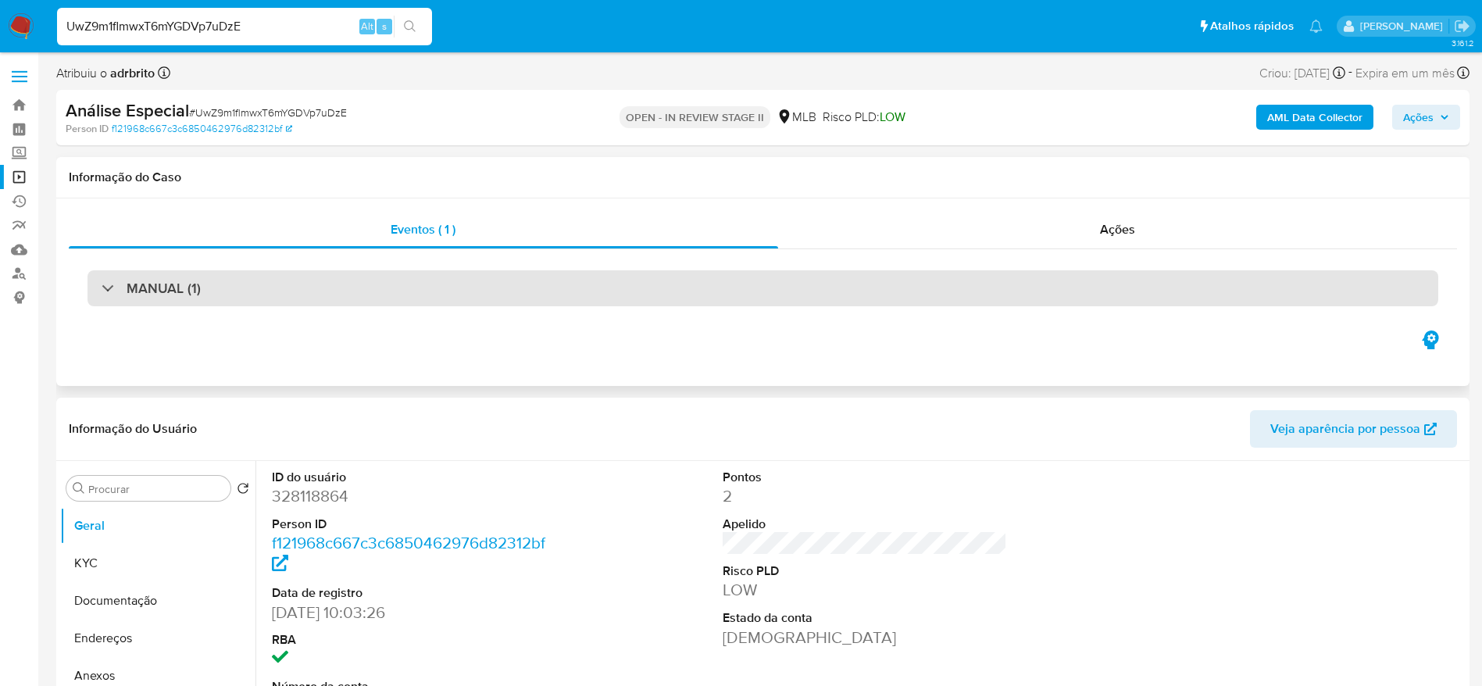
click at [112, 292] on div "MANUAL (1)" at bounding box center [151, 288] width 99 height 17
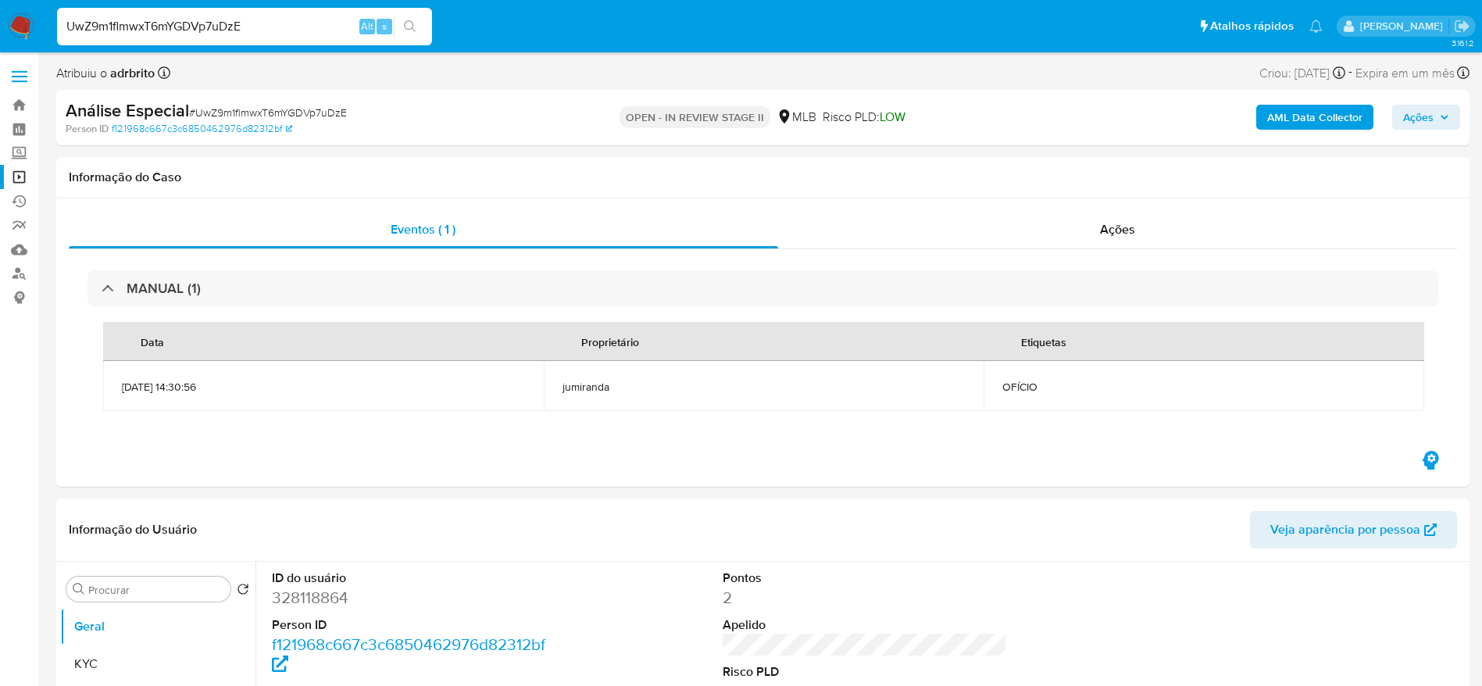
click at [180, 23] on input "UwZ9m1flmwxT6mYGDVp7uDzE" at bounding box center [244, 26] width 375 height 20
paste input "WrQ8wjgvJjZs7ONA6SBfHdJ9"
type input "WrQ8wjgvJjZs7ONA6SBfHdJ9"
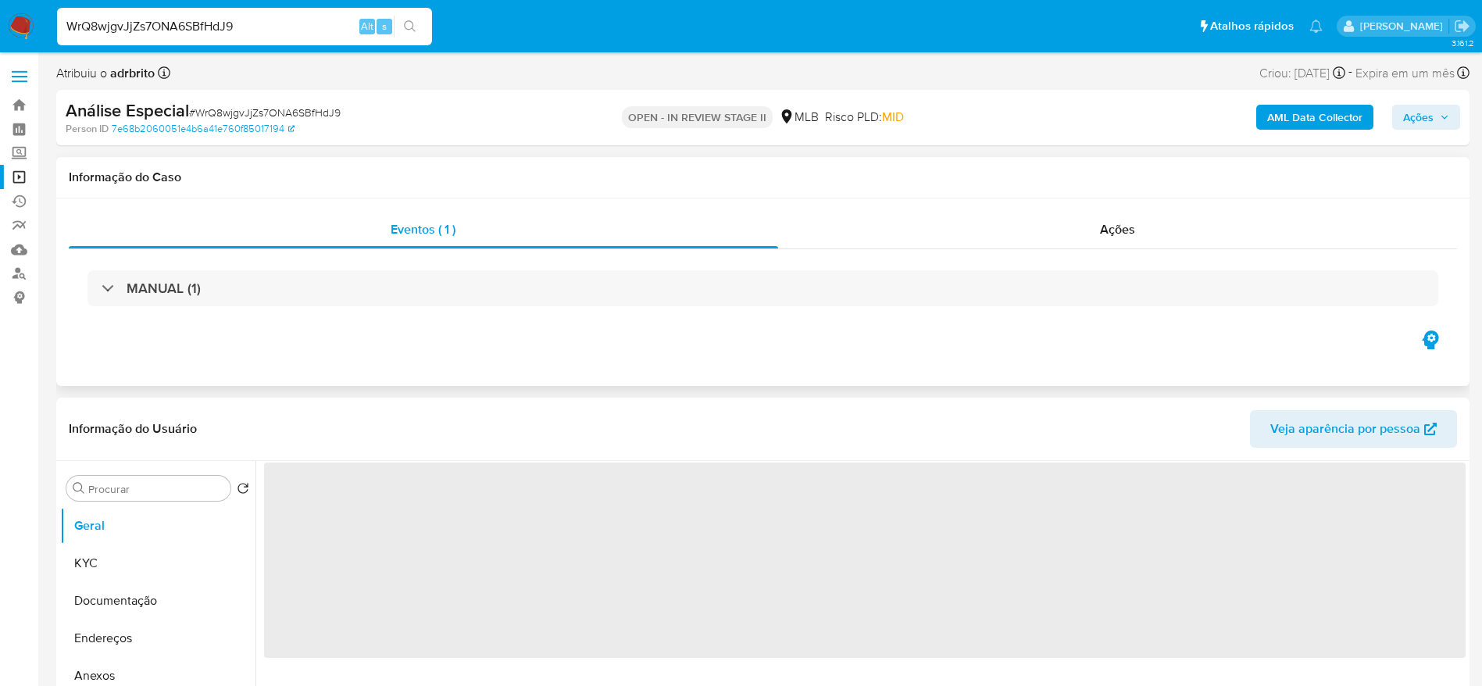
click at [245, 313] on div "MANUAL (1)" at bounding box center [763, 288] width 1388 height 78
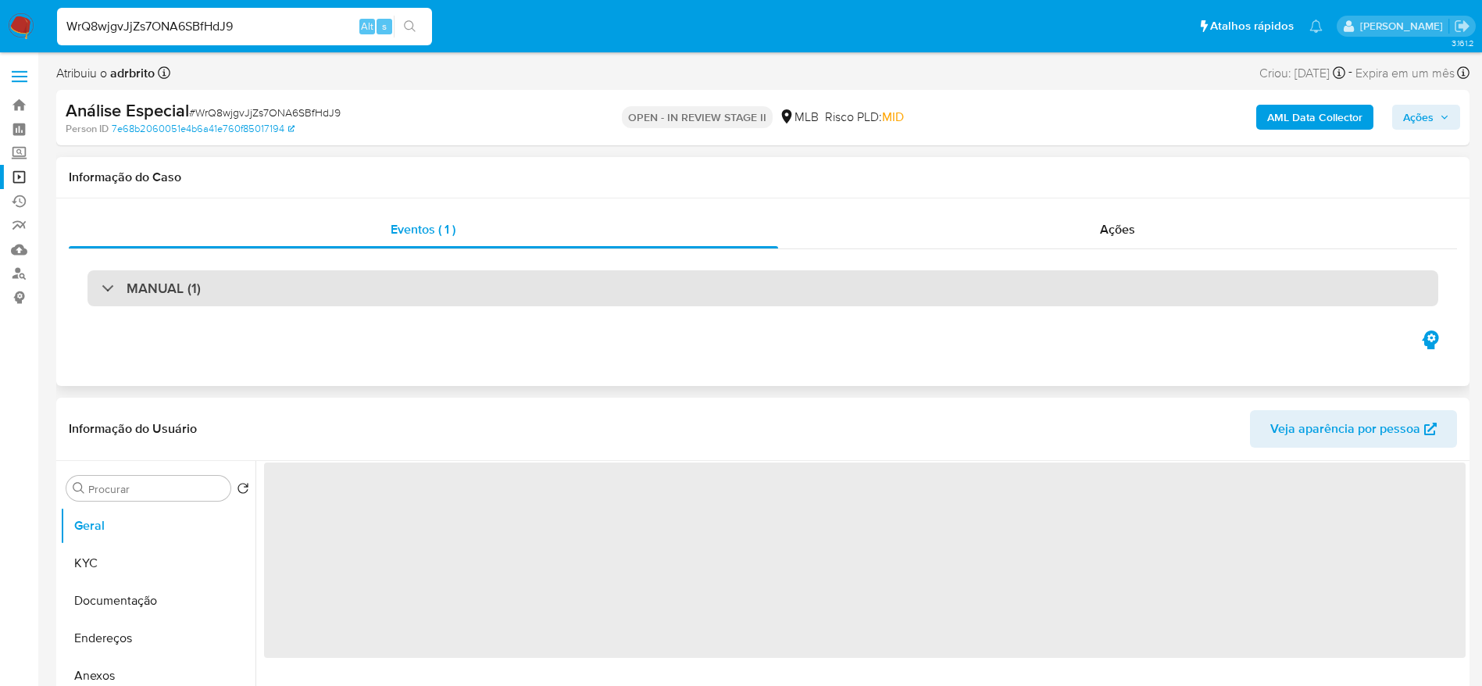
select select "10"
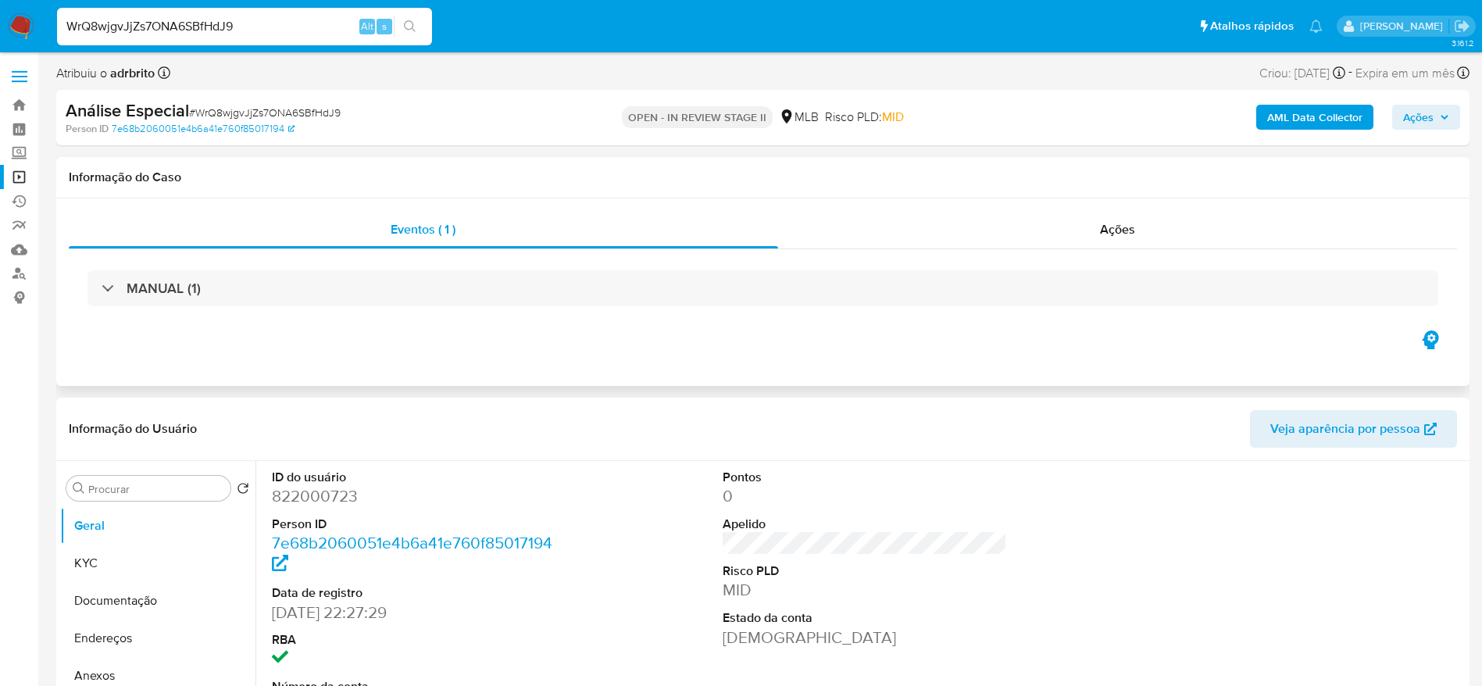
click at [262, 255] on div "MANUAL (1)" at bounding box center [763, 288] width 1388 height 78
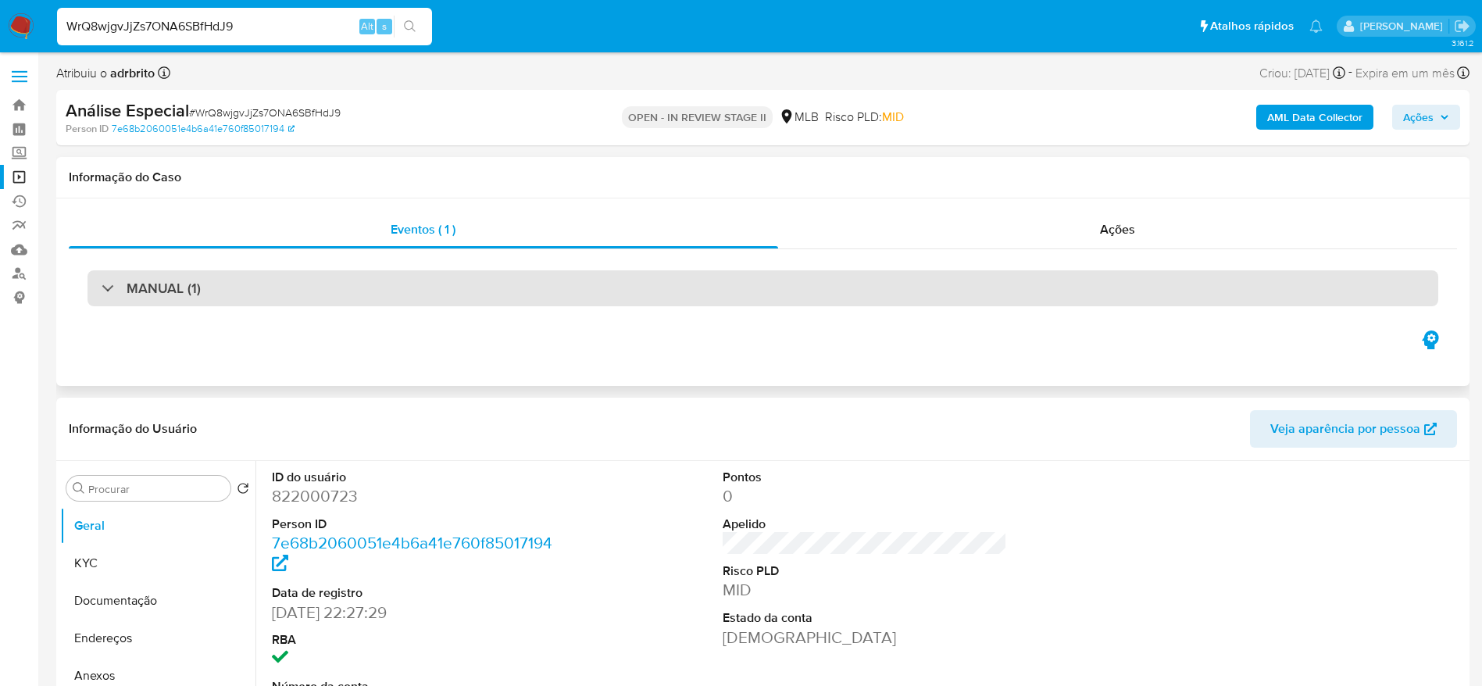
click at [246, 288] on div "MANUAL (1)" at bounding box center [763, 288] width 1351 height 36
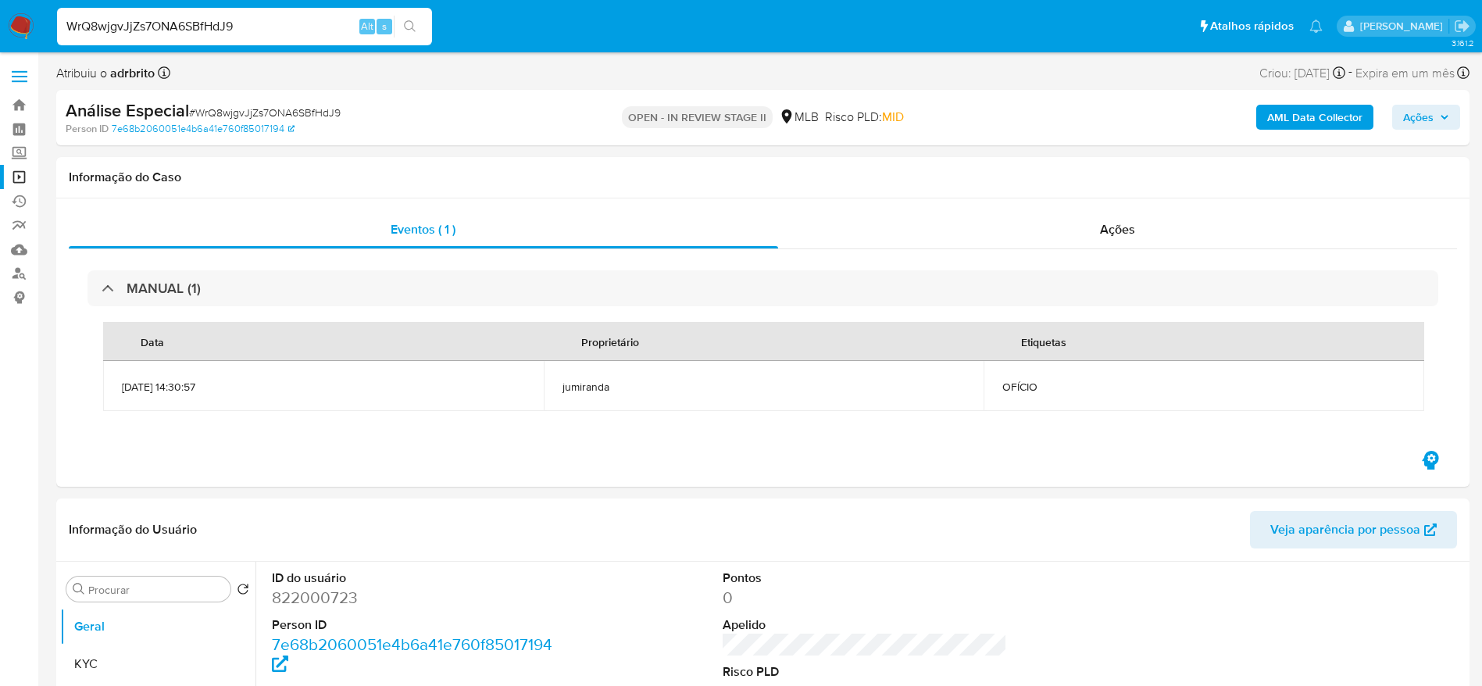
click at [224, 20] on input "WrQ8wjgvJjZs7ONA6SBfHdJ9" at bounding box center [244, 26] width 375 height 20
click at [226, 19] on input "WrQ8wjgvJjZs7ONA6SBfHdJ9" at bounding box center [244, 26] width 375 height 20
paste input "3gXhkPeginOQ95HiEpN0p9jk"
type input "3gXhkPeginOQ95HiEpN0p9jk"
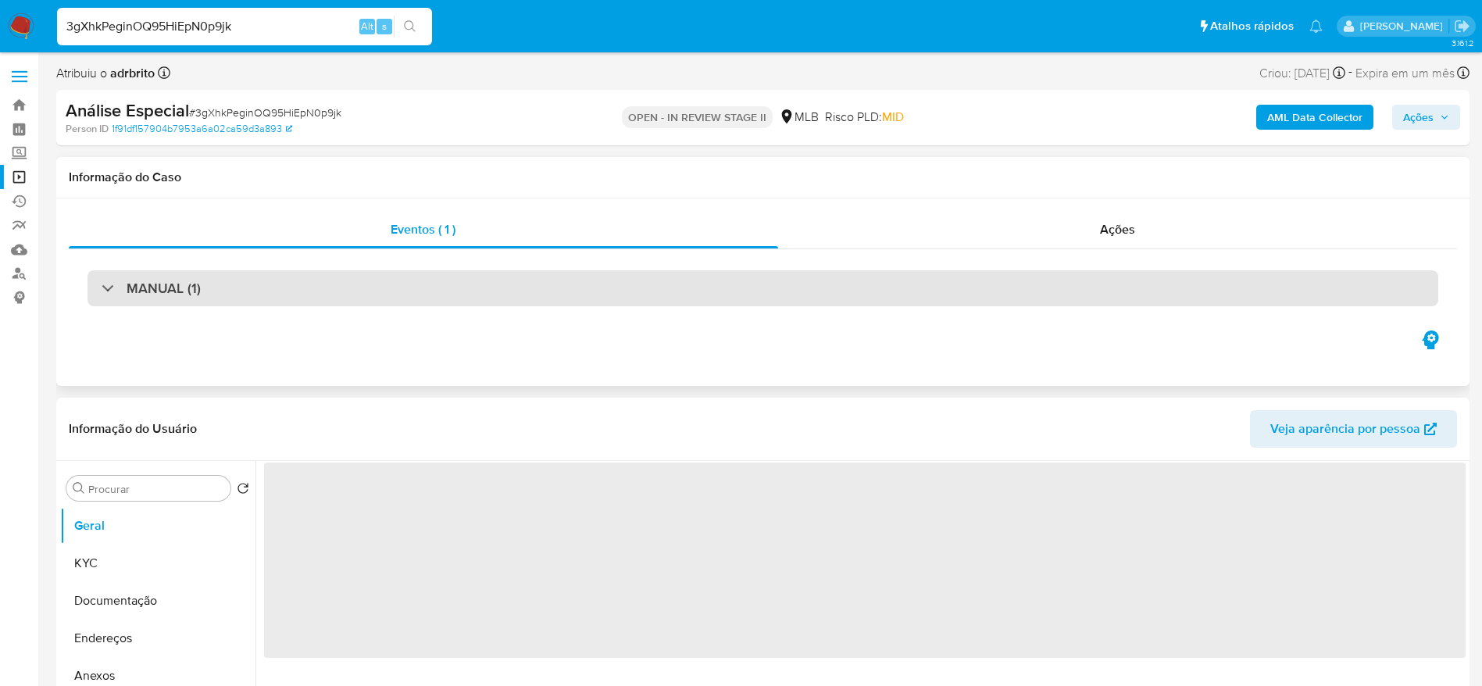
click at [133, 292] on h3 "MANUAL (1)" at bounding box center [164, 288] width 74 height 17
select select "10"
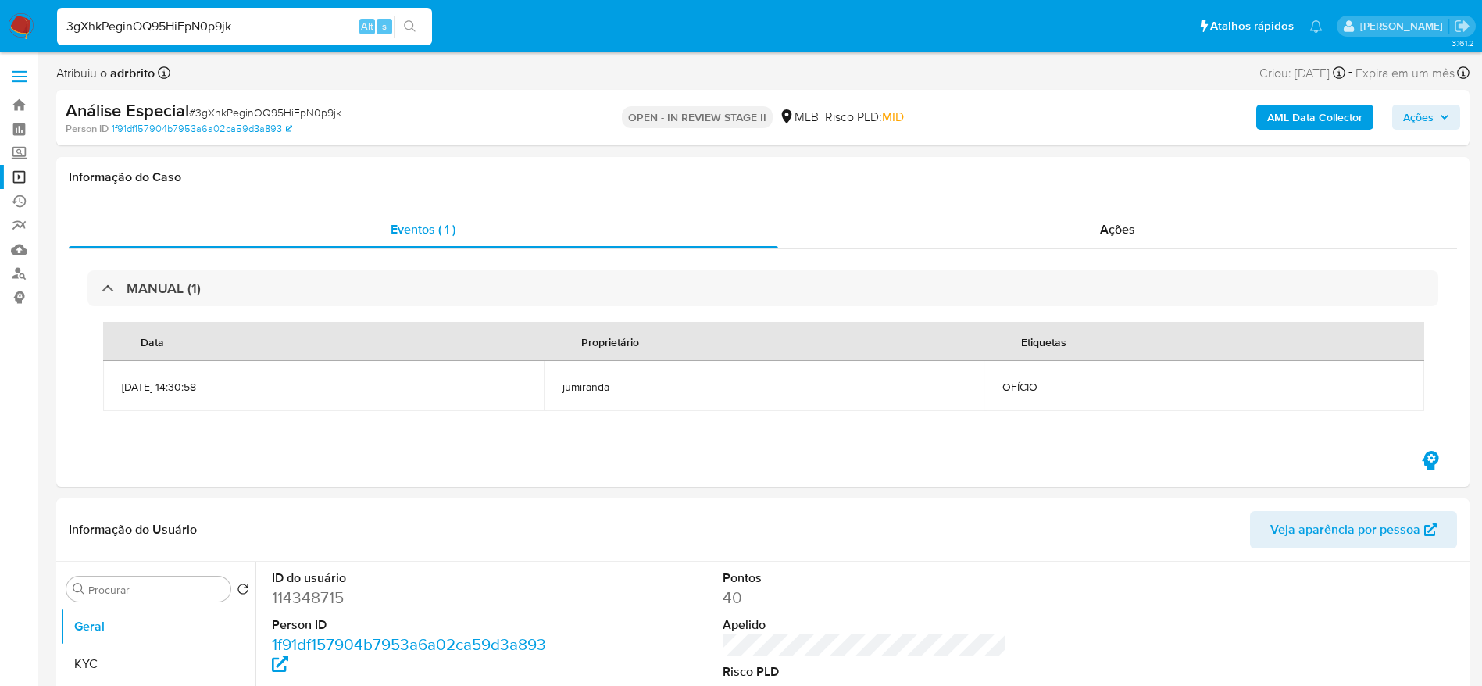
click at [159, 40] on div "3gXhkPeginOQ95HiEpN0p9jk Alt s" at bounding box center [244, 27] width 375 height 38
click at [155, 30] on input "3gXhkPeginOQ95HiEpN0p9jk" at bounding box center [244, 26] width 375 height 20
paste input "5IeNdcliwRFgomg9nNwHWNMy"
type input "5IeNdcliwRFgomg9nNwHWNMy"
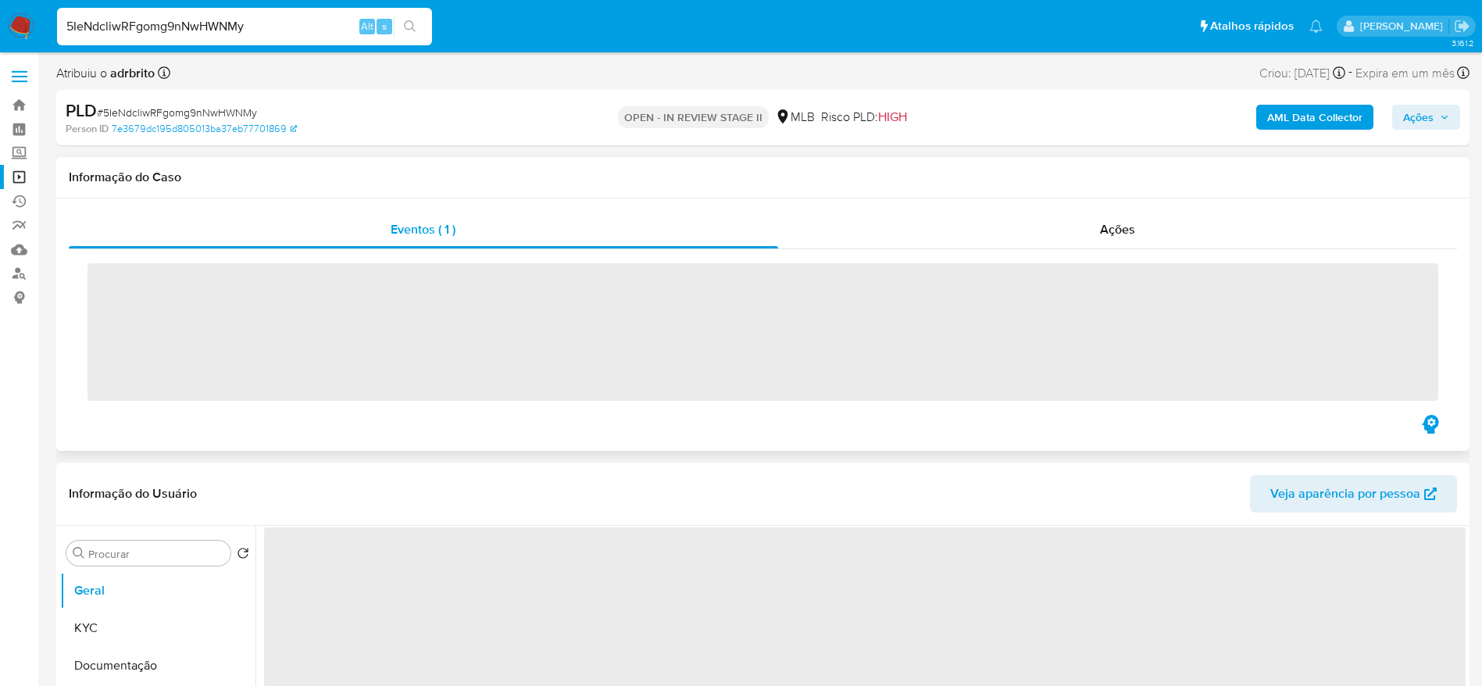
select select "10"
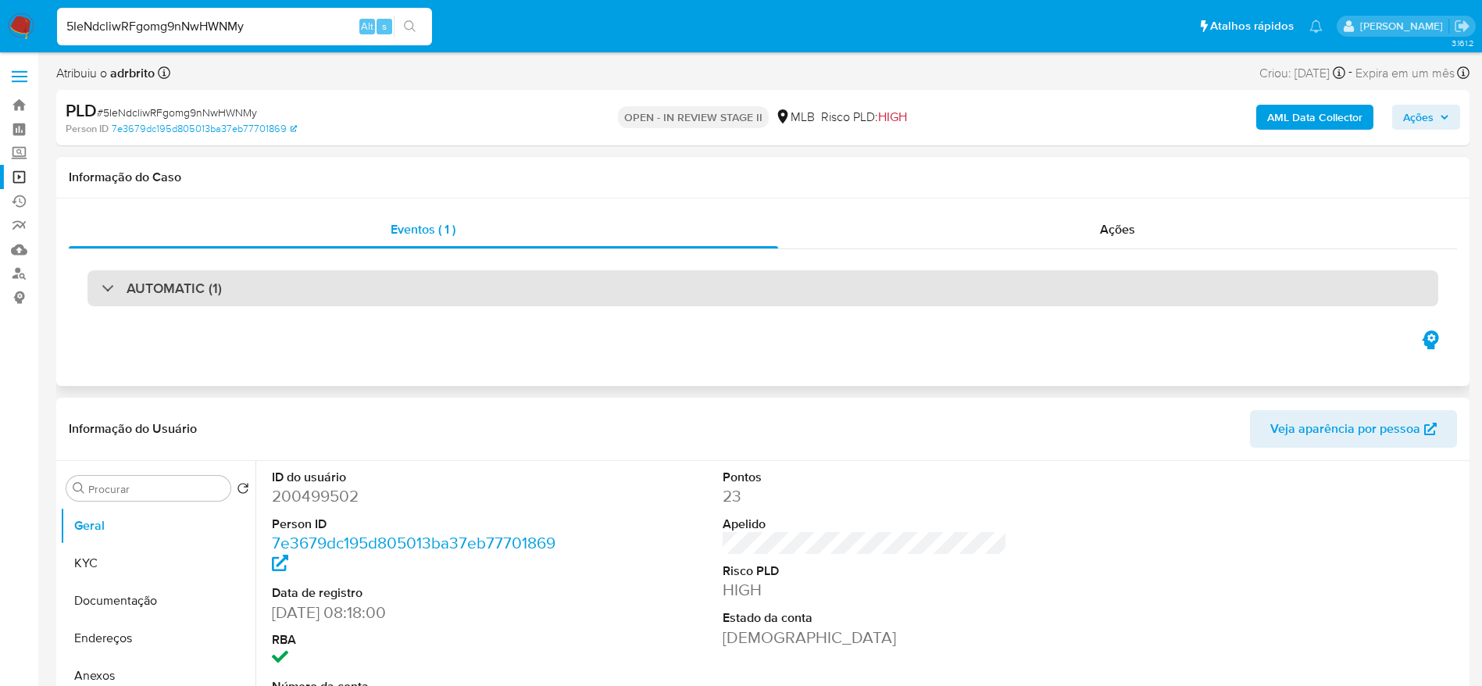
click at [134, 292] on h3 "AUTOMATIC (1)" at bounding box center [174, 288] width 95 height 17
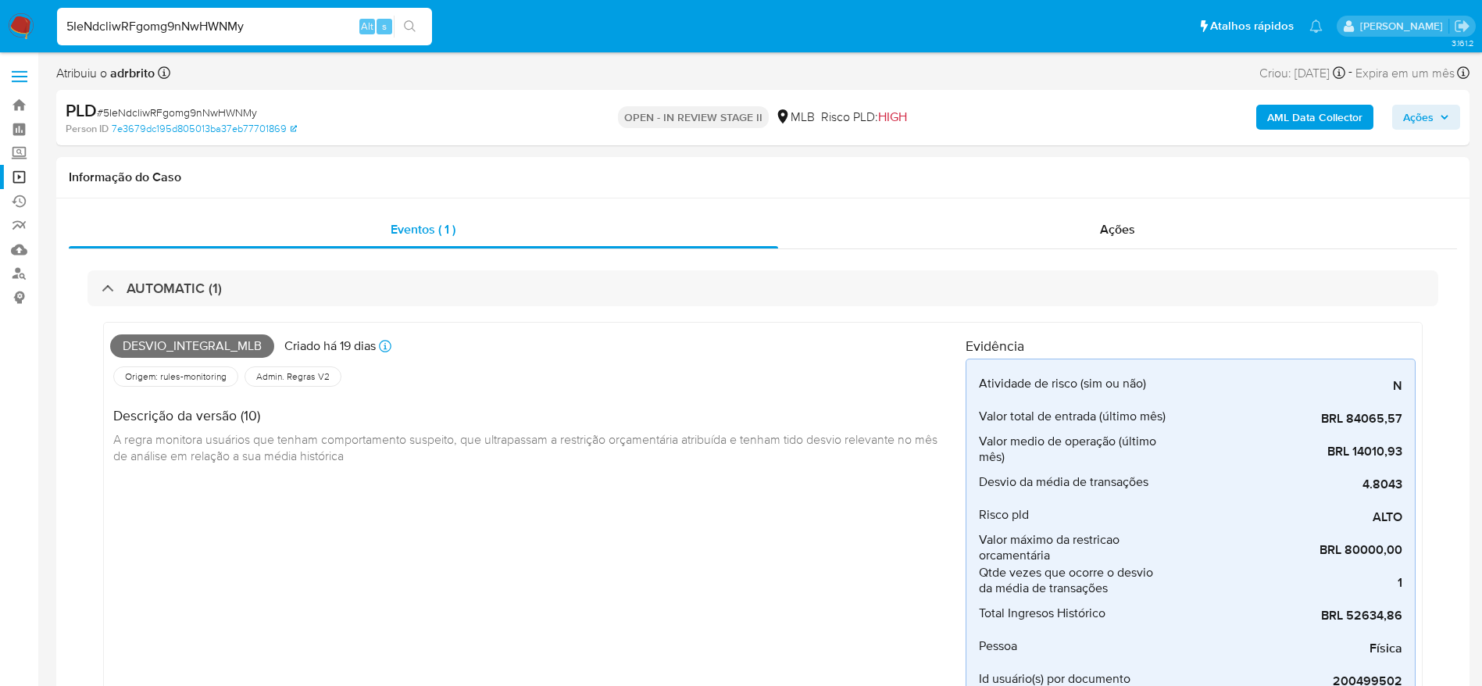
select select "10"
click at [287, 26] on input "5IeNdcliwRFgomg9nNwHWNMy" at bounding box center [244, 26] width 375 height 20
paste input "jvgR8b9GLo4qiZhIayH5Bkyt"
type input "jvgR8b9GLo4qiZhIayH5Bkyt"
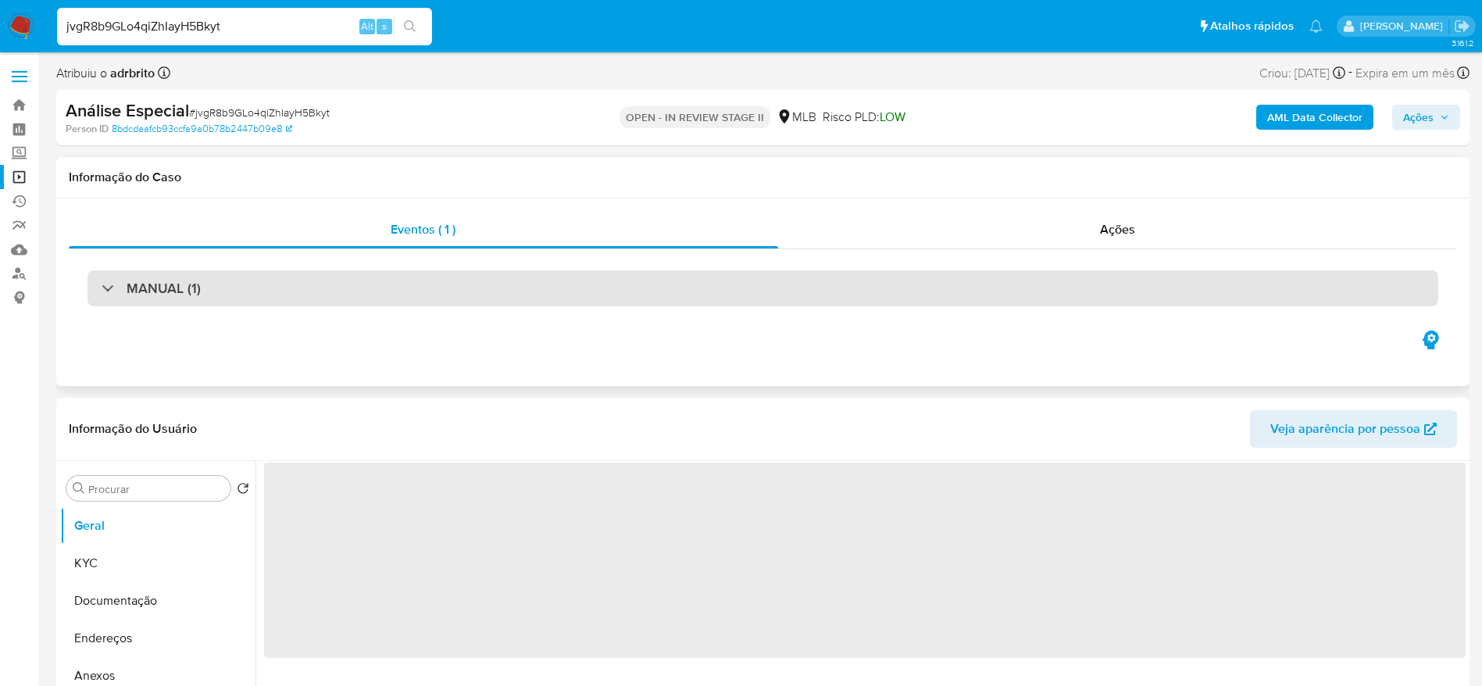
click at [204, 288] on div "MANUAL (1)" at bounding box center [763, 288] width 1351 height 36
select select "10"
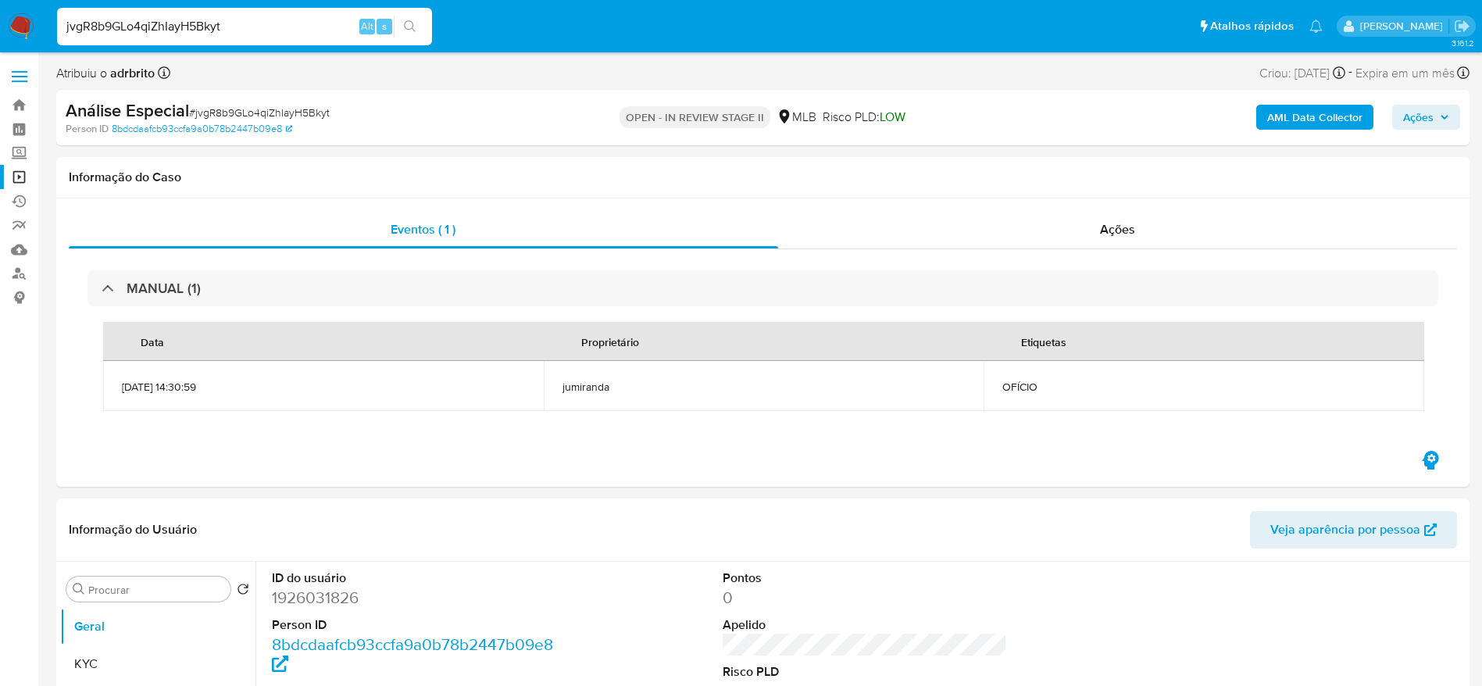
click at [275, 31] on input "jvgR8b9GLo4qiZhIayH5Bkyt" at bounding box center [244, 26] width 375 height 20
paste input "9FrRzNMGgZKDMQ47NSxZVwTR"
type input "9FrRzNMGgZKDMQ47NSxZVwTR"
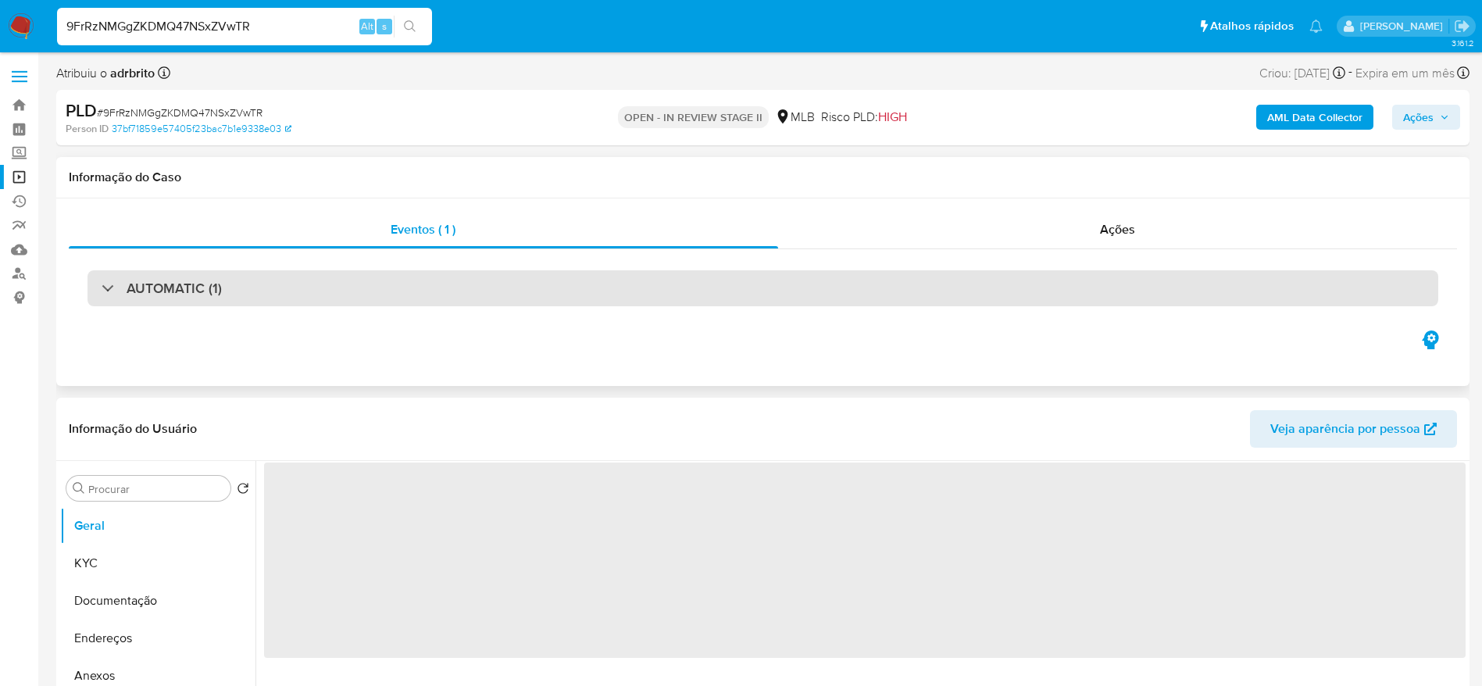
select select "10"
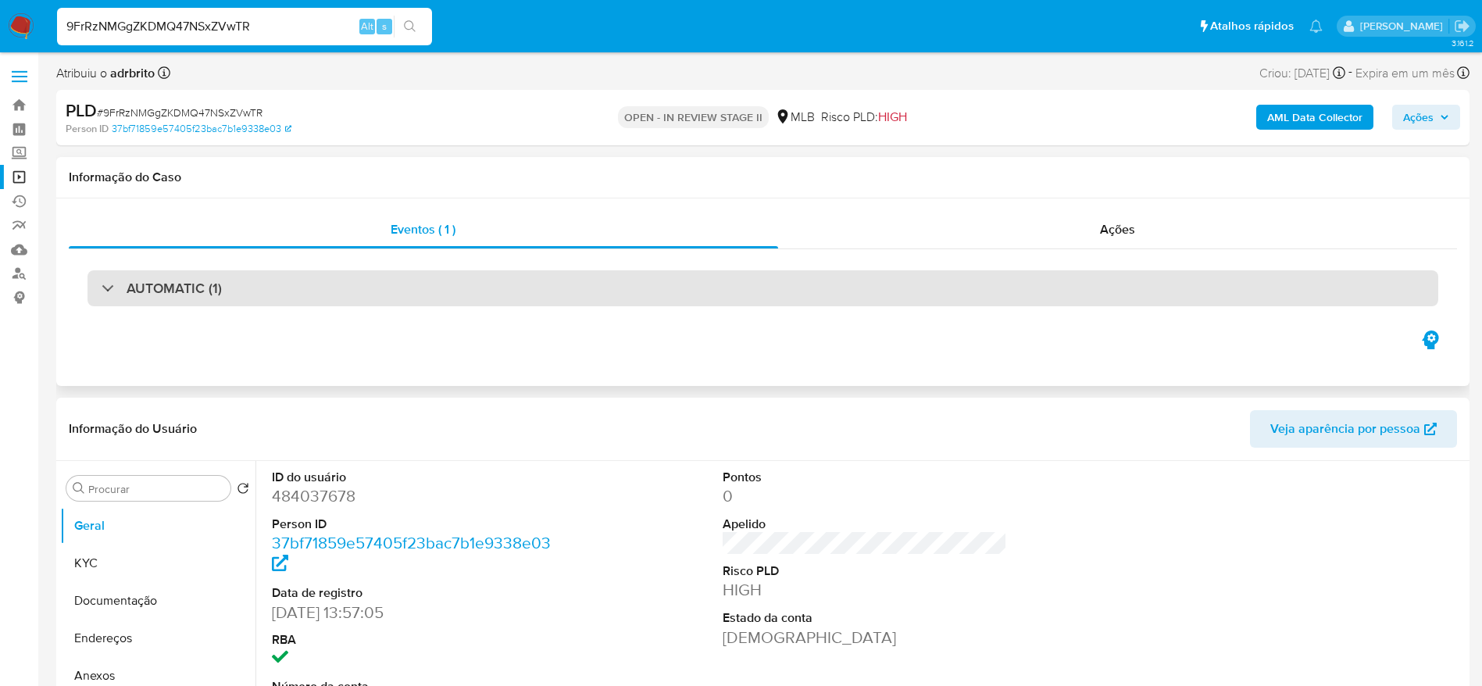
click at [191, 282] on h3 "AUTOMATIC (1)" at bounding box center [174, 288] width 95 height 17
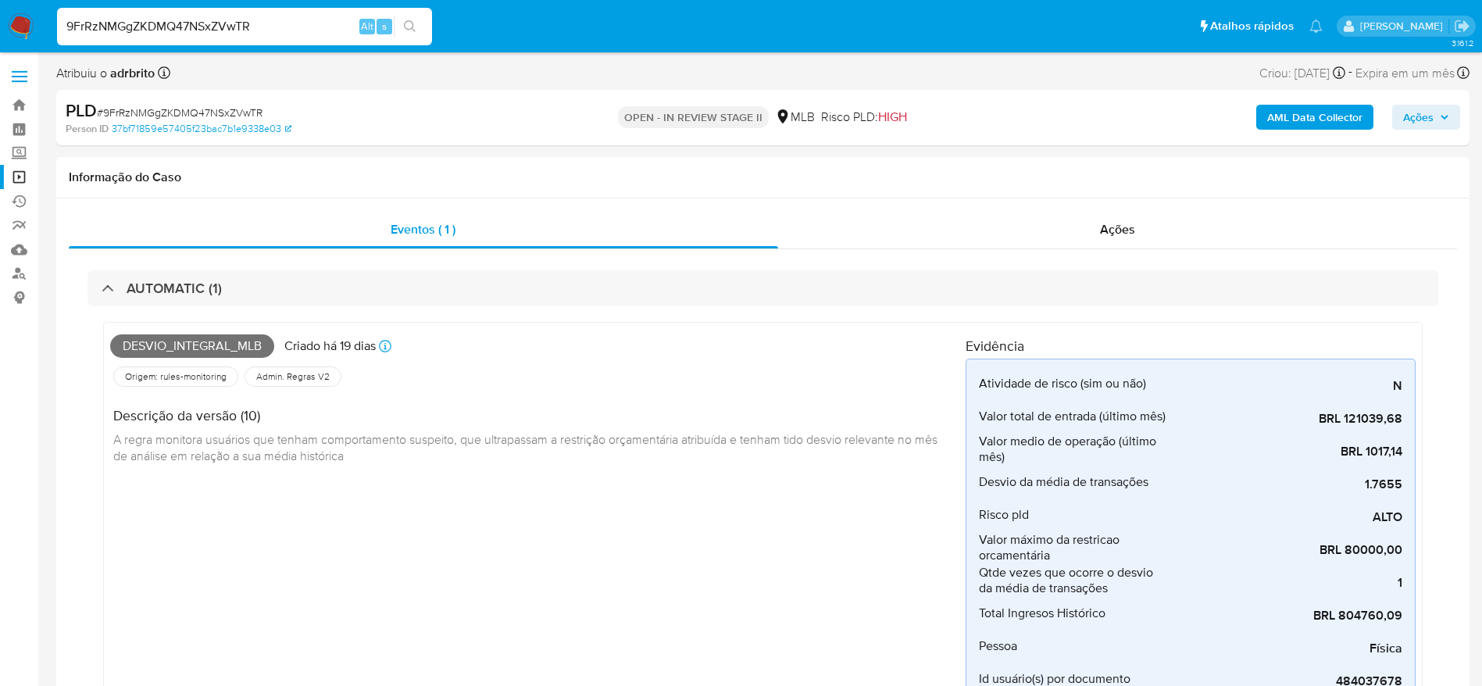
click at [292, 25] on input "9FrRzNMGgZKDMQ47NSxZVwTR" at bounding box center [244, 26] width 375 height 20
paste input "IYxGbQFmzXAgjST31yKRkhJF"
type input "IYxGbQFmzXAgjST31yKRkhJF"
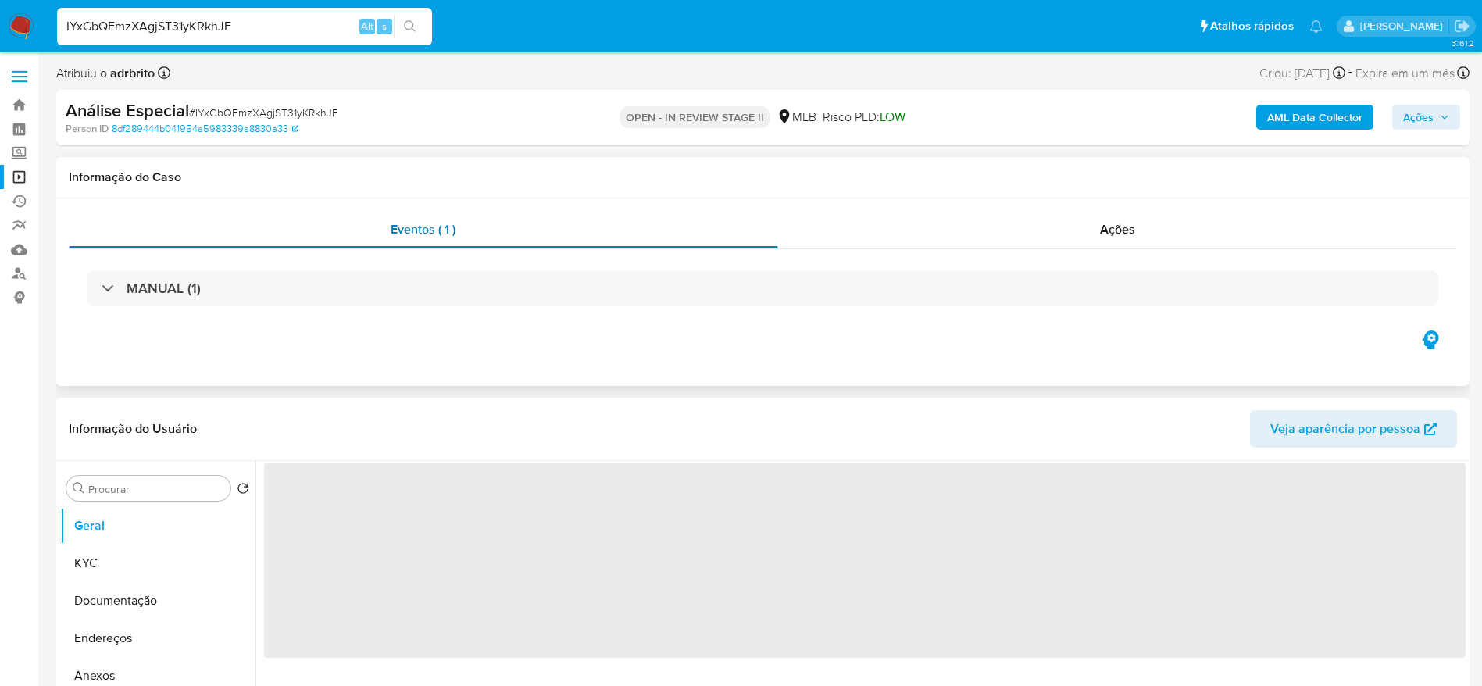
select select "10"
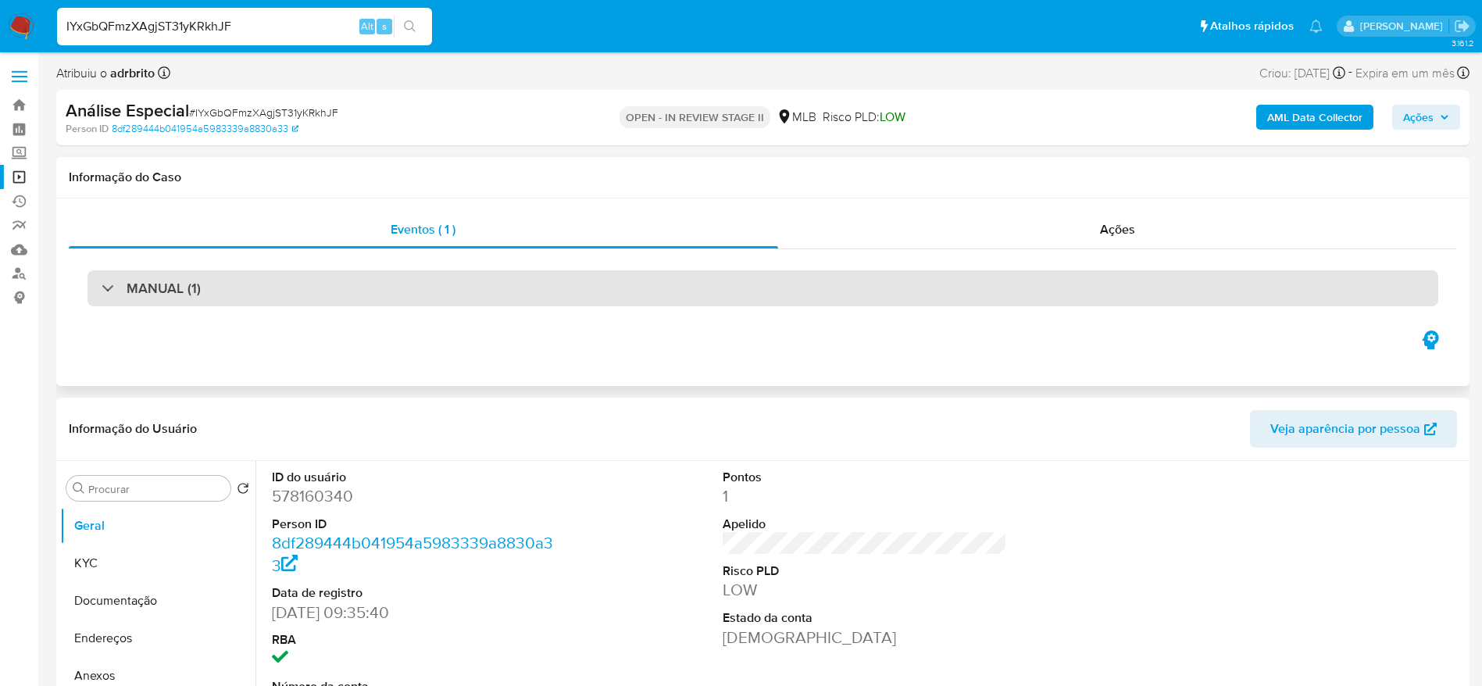
click at [225, 295] on div "MANUAL (1)" at bounding box center [763, 288] width 1351 height 36
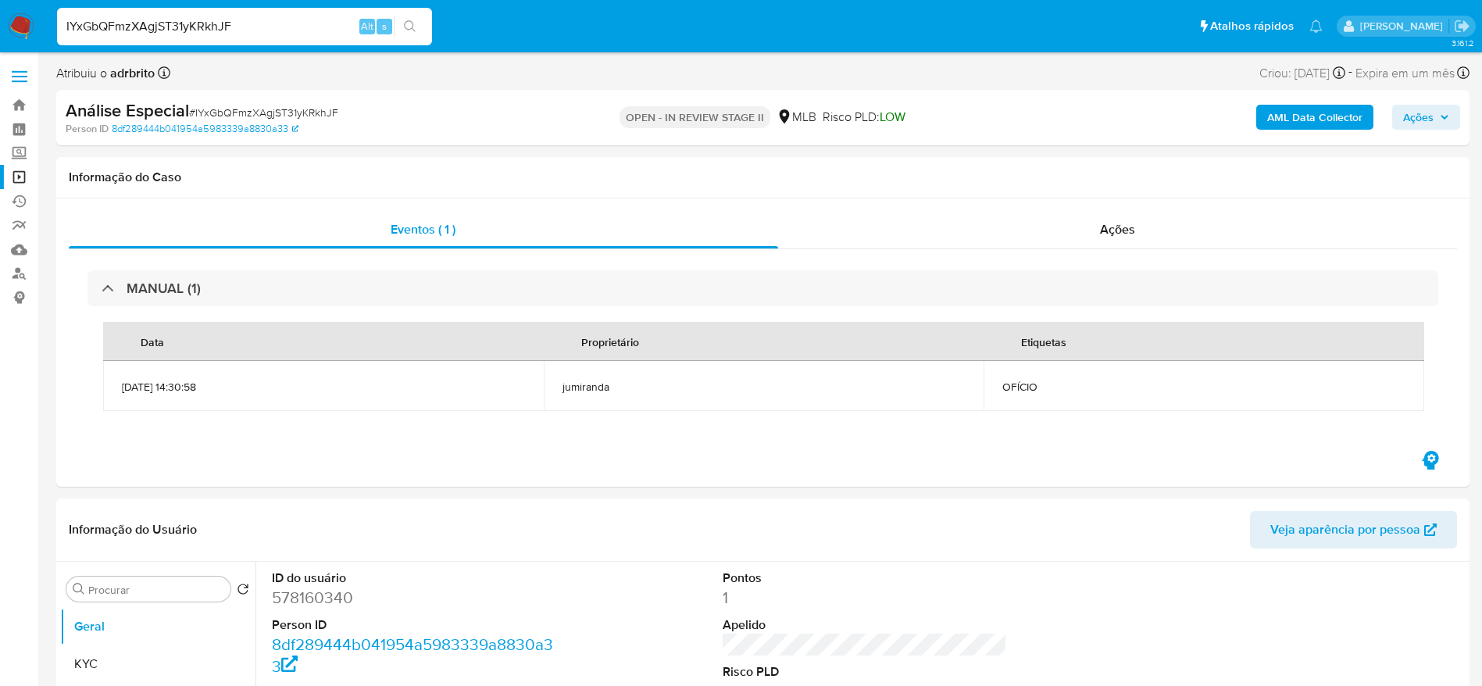
click at [230, 28] on input "IYxGbQFmzXAgjST31yKRkhJF" at bounding box center [244, 26] width 375 height 20
click at [231, 28] on input "IYxGbQFmzXAgjST31yKRkhJF" at bounding box center [244, 26] width 375 height 20
paste input "dH3NEltFRBjKI20gwV8gvnny"
type input "dH3NEltFRBjKI20gwV8gvnny"
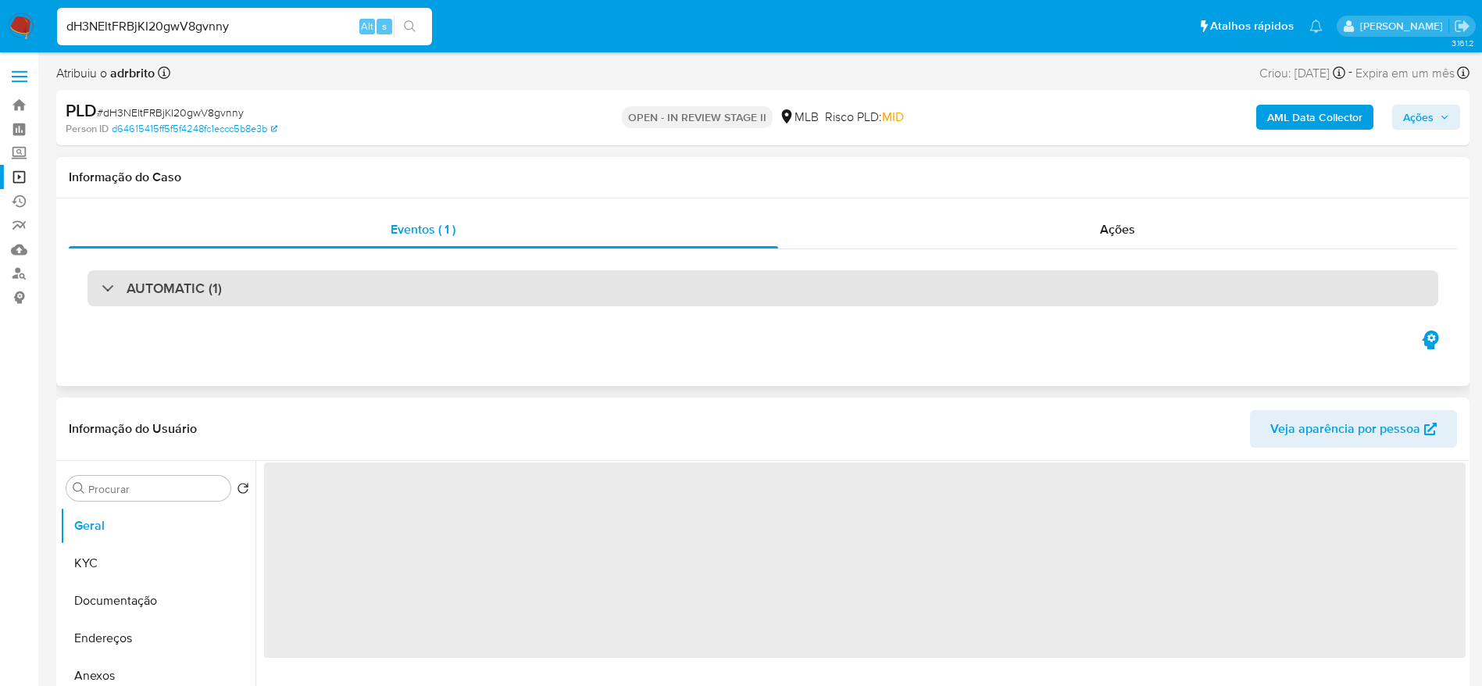
select select "10"
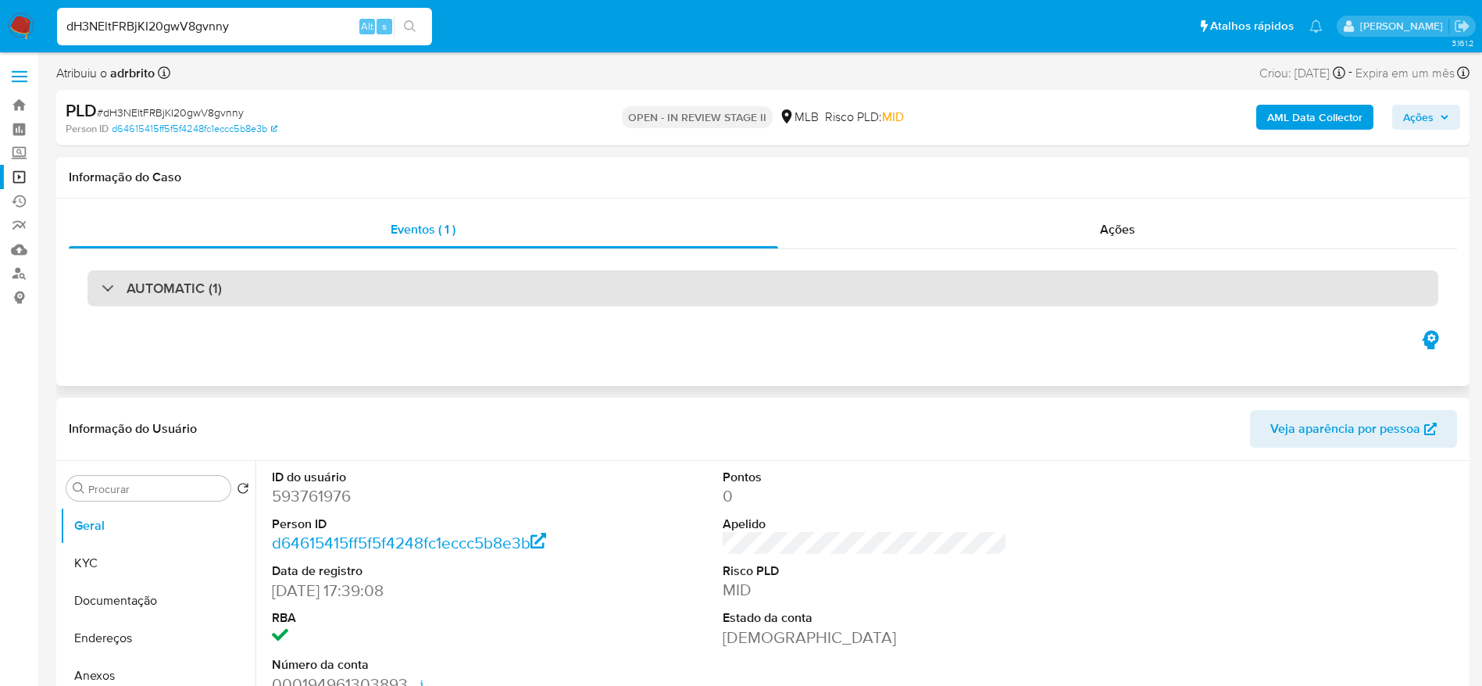
click at [238, 288] on div "AUTOMATIC (1)" at bounding box center [763, 288] width 1351 height 36
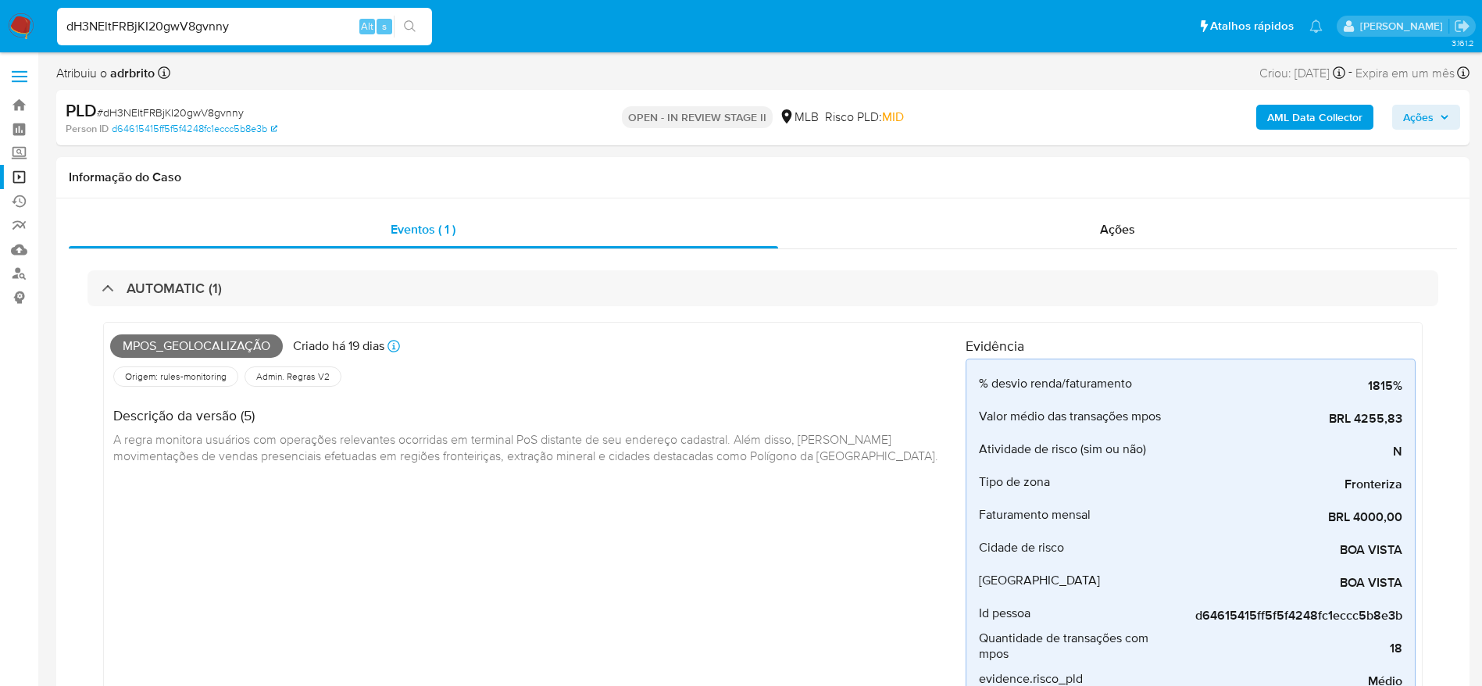
click at [21, 29] on img at bounding box center [21, 26] width 27 height 27
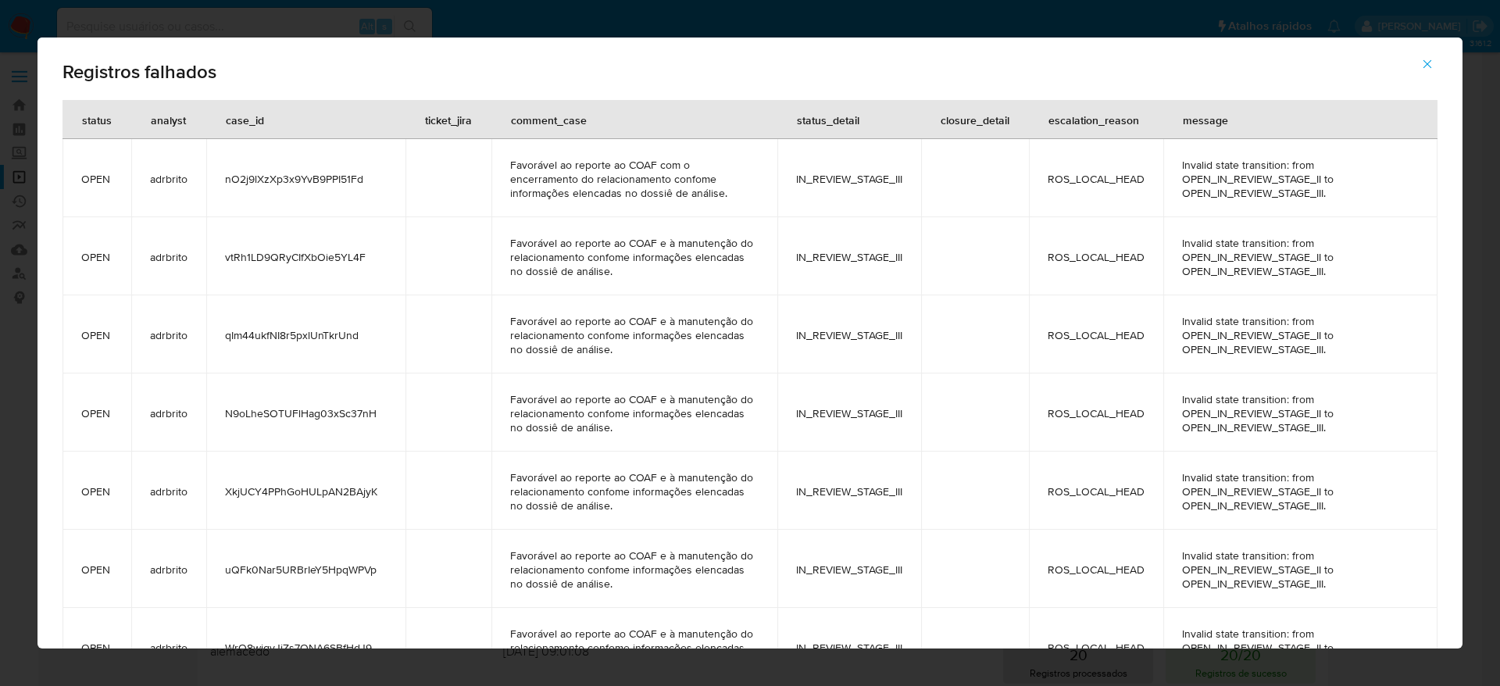
click at [1427, 60] on icon "button" at bounding box center [1427, 64] width 14 height 14
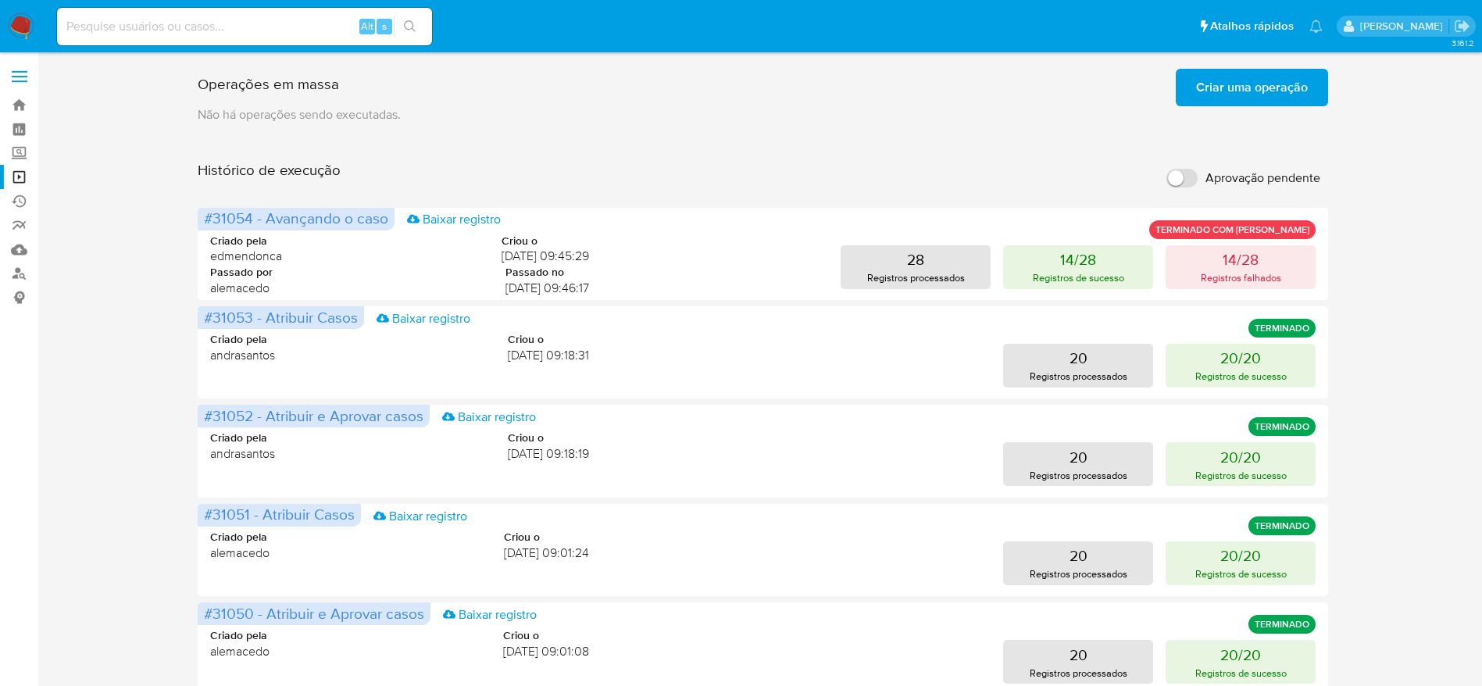
click at [1259, 90] on span "Criar uma operação" at bounding box center [1252, 87] width 112 height 34
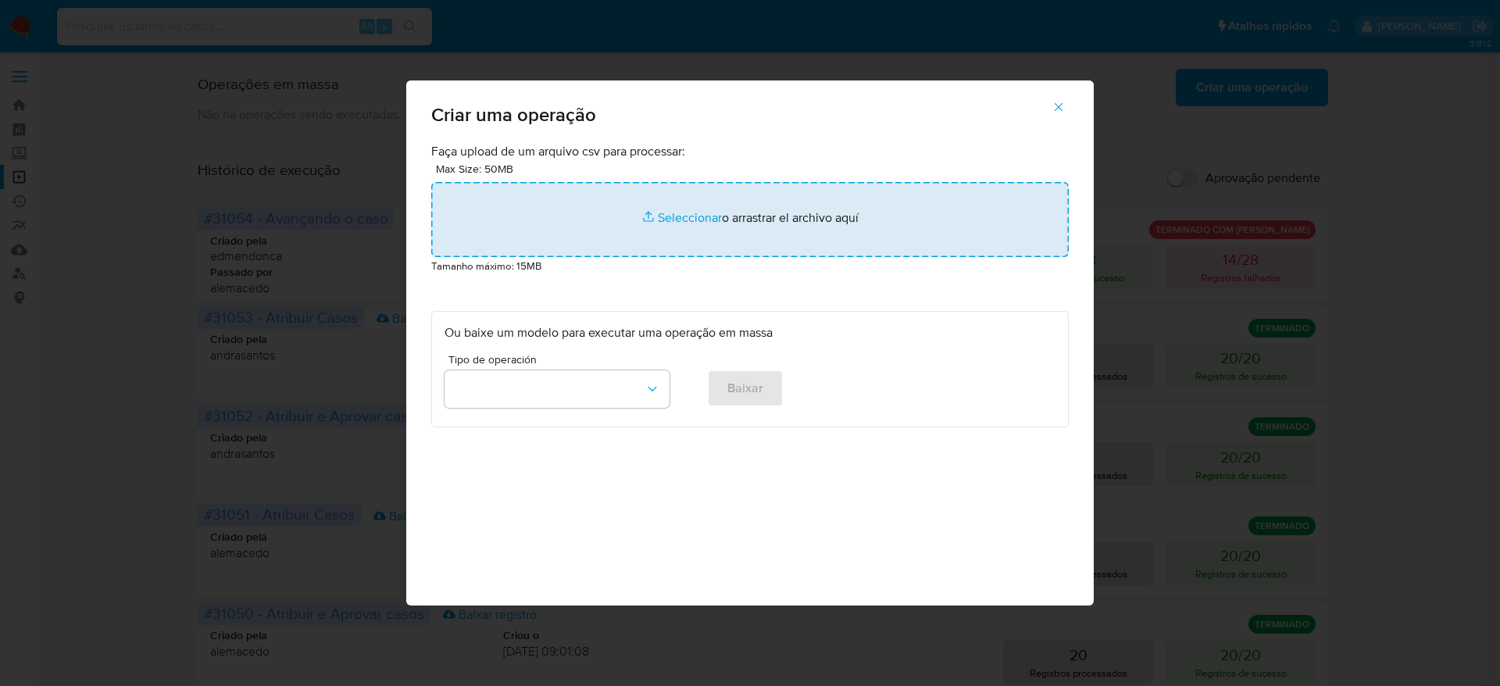
click at [752, 228] on input "file" at bounding box center [750, 219] width 638 height 75
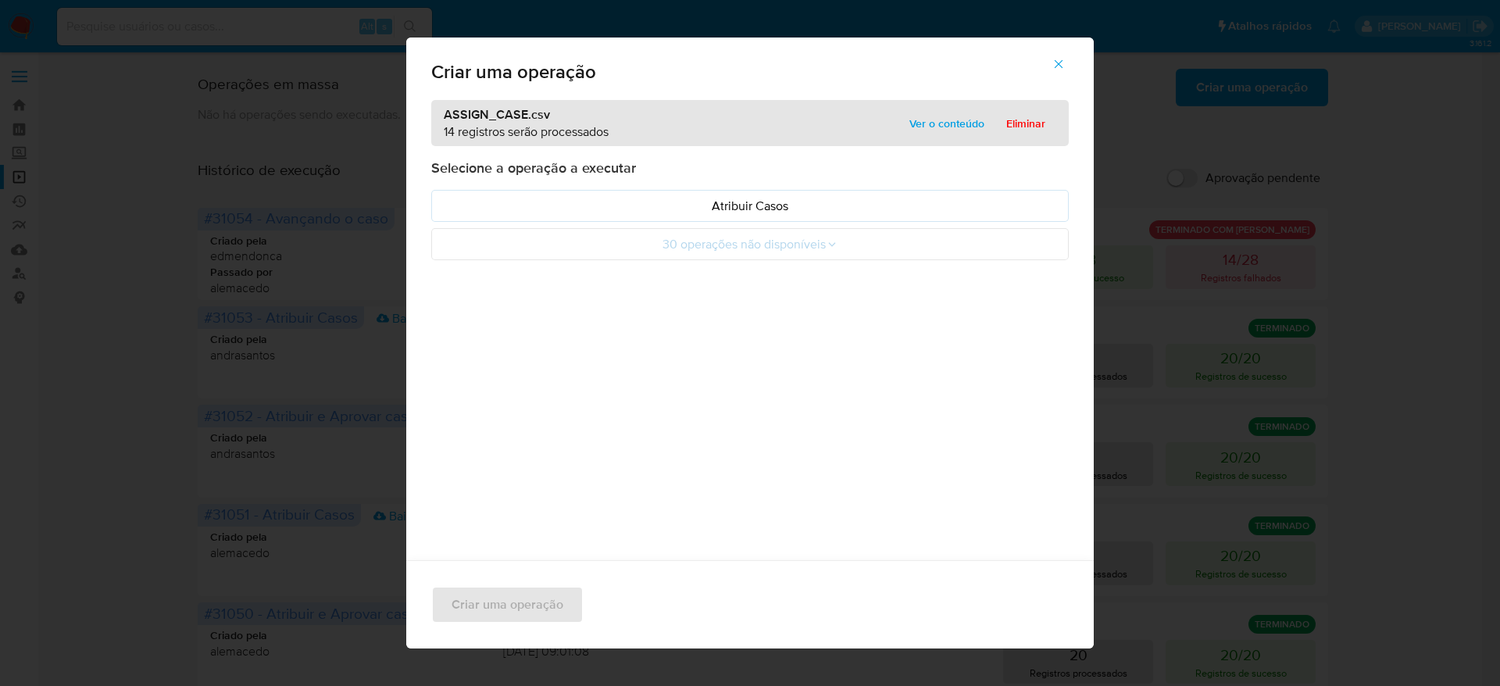
click at [946, 124] on span "Ver o conteúdo" at bounding box center [946, 124] width 75 height 22
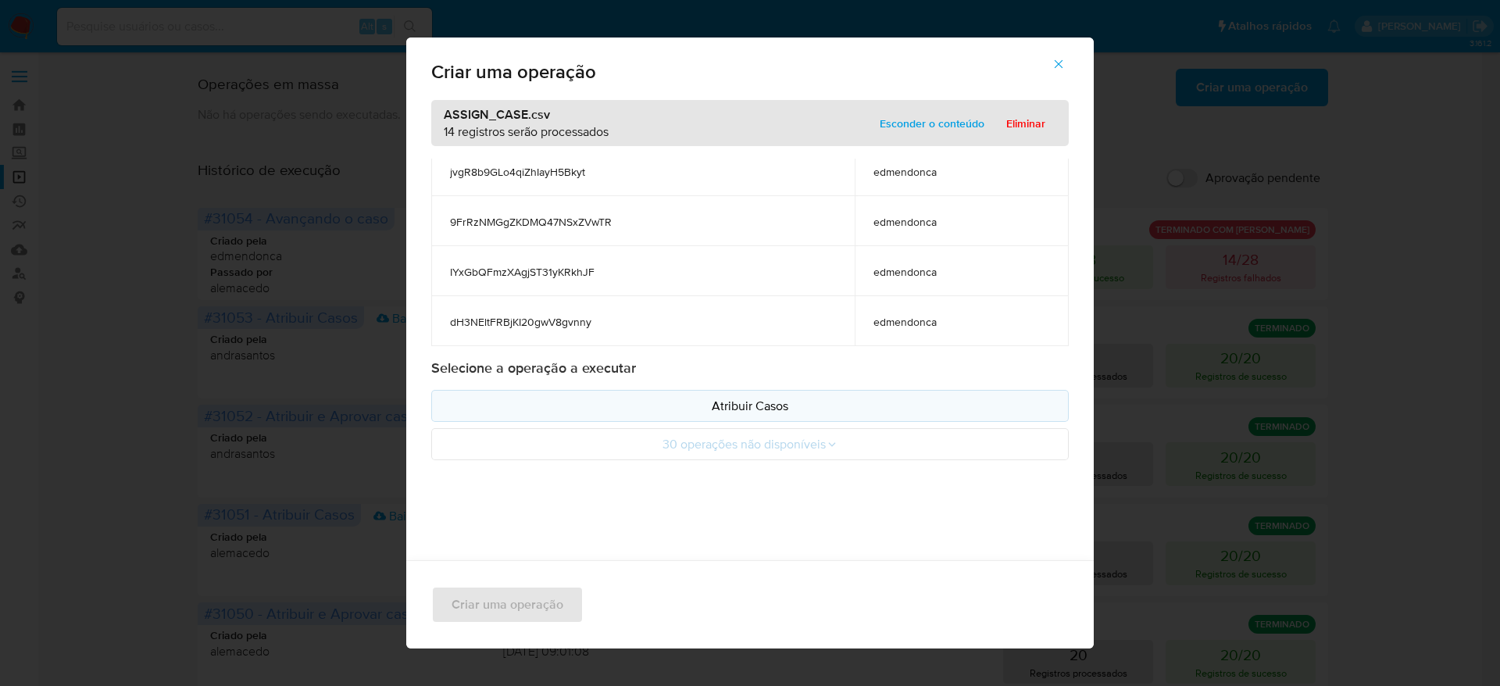
scroll to position [2, 0]
click at [770, 408] on p "Atribuir Casos" at bounding box center [750, 404] width 611 height 18
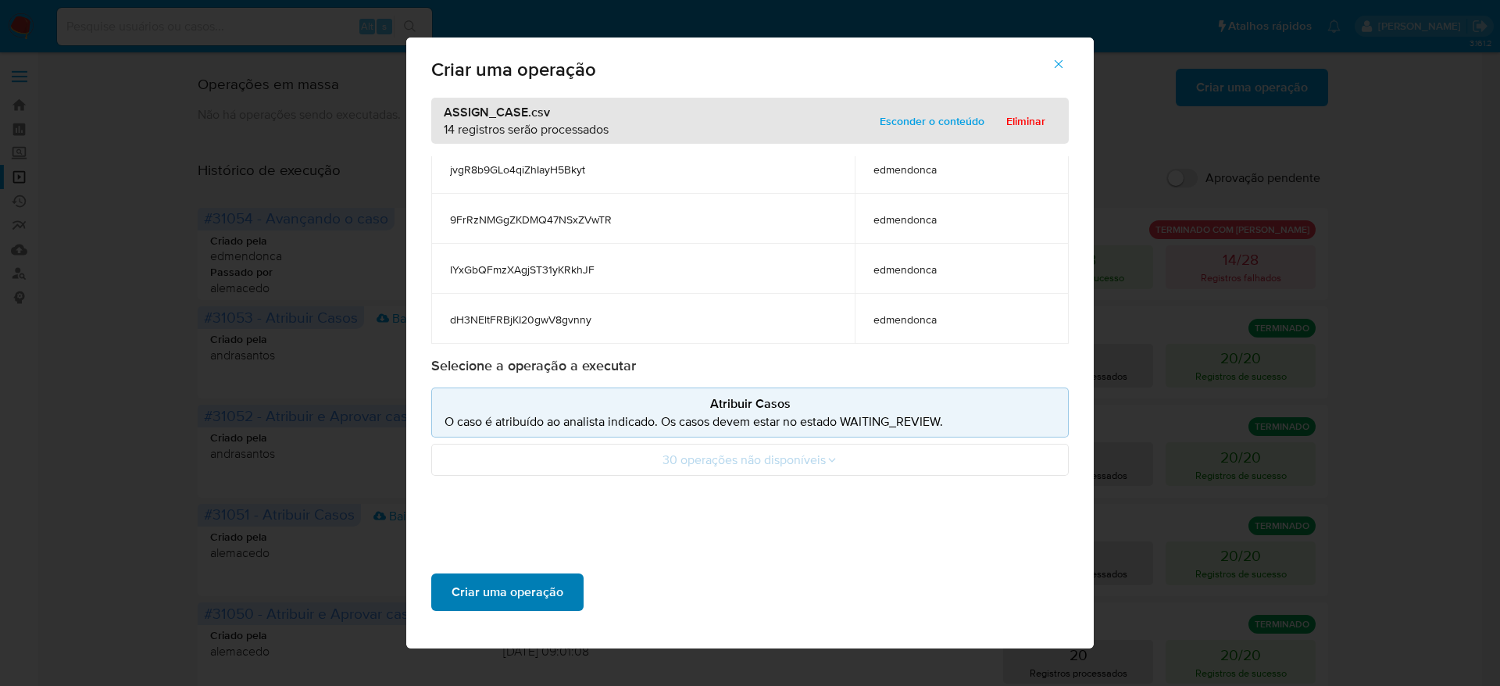
click at [500, 606] on span "Criar uma operação" at bounding box center [508, 592] width 112 height 34
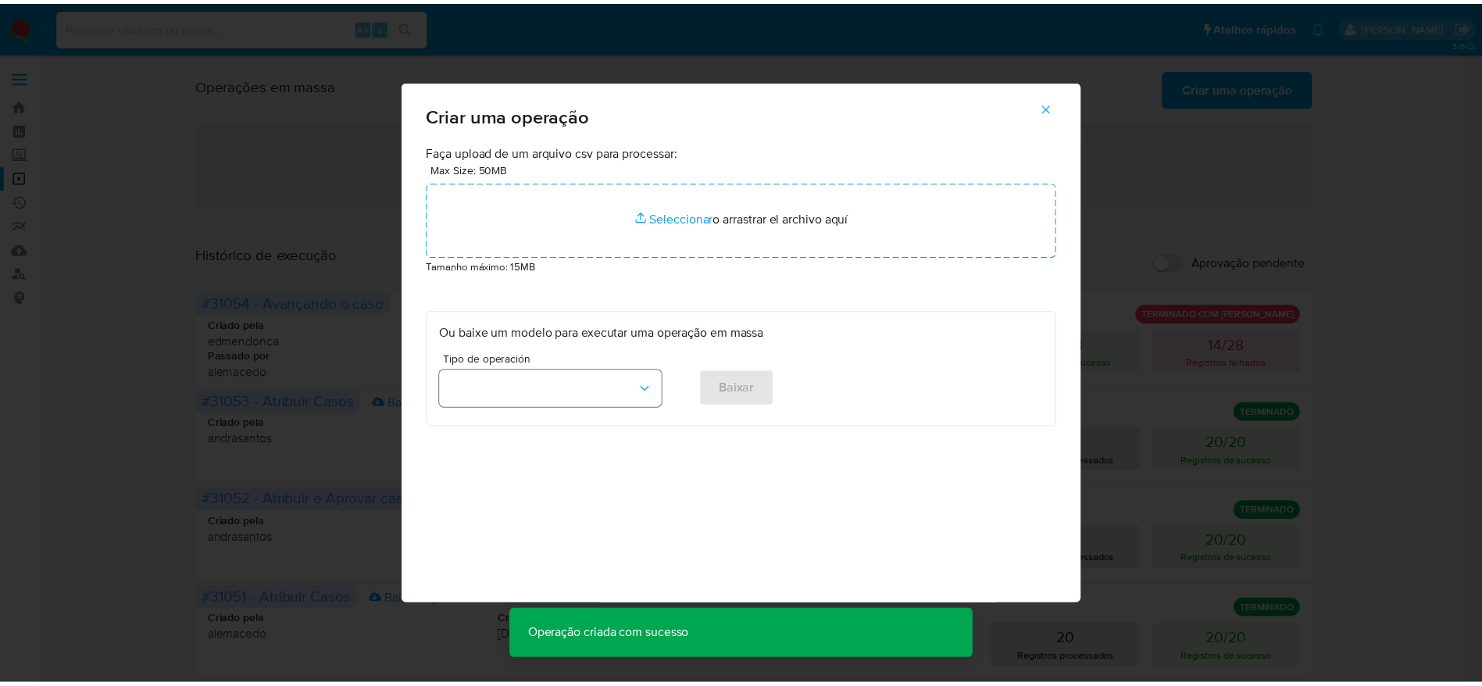
scroll to position [0, 0]
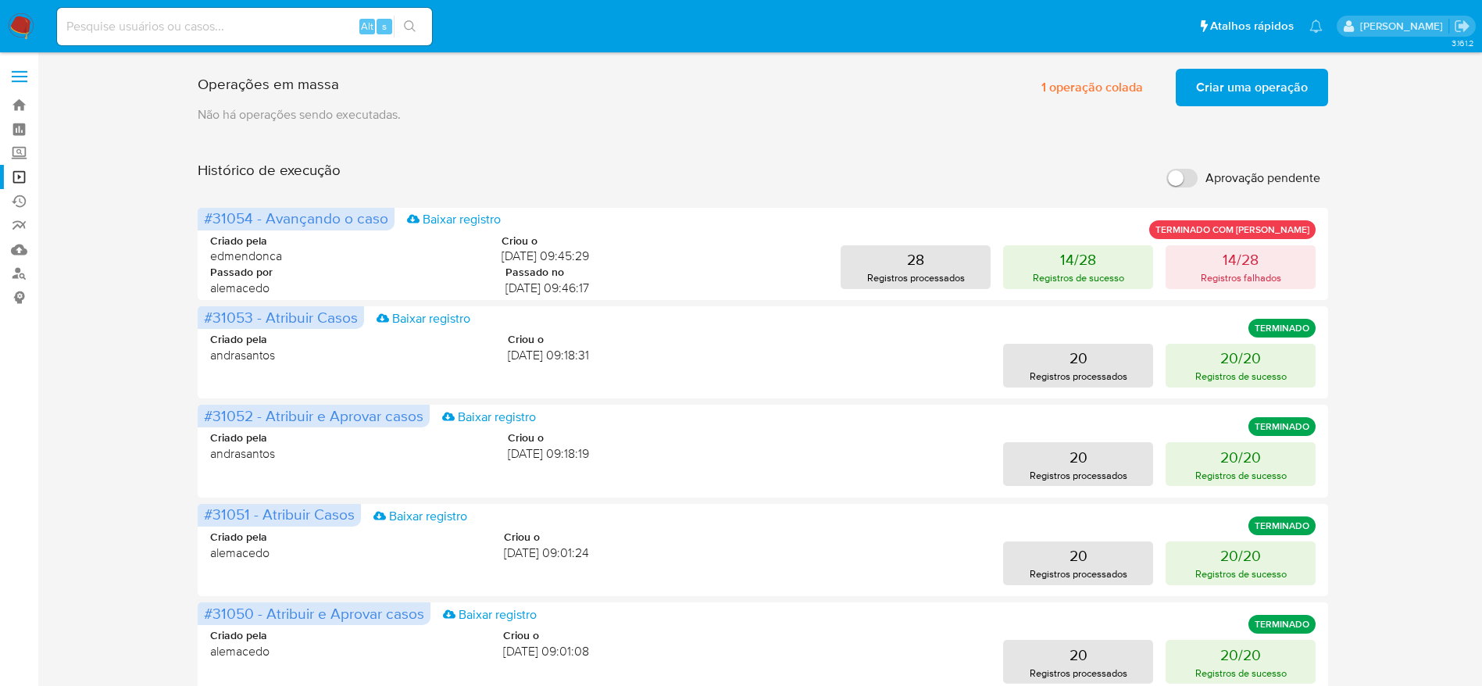
click at [117, 364] on div "Operações em massa 1 operação colada Criar uma operação Só pode haver no máximo…" at bounding box center [762, 651] width 1413 height 1177
click at [17, 180] on link "Operações em massa" at bounding box center [93, 177] width 186 height 24
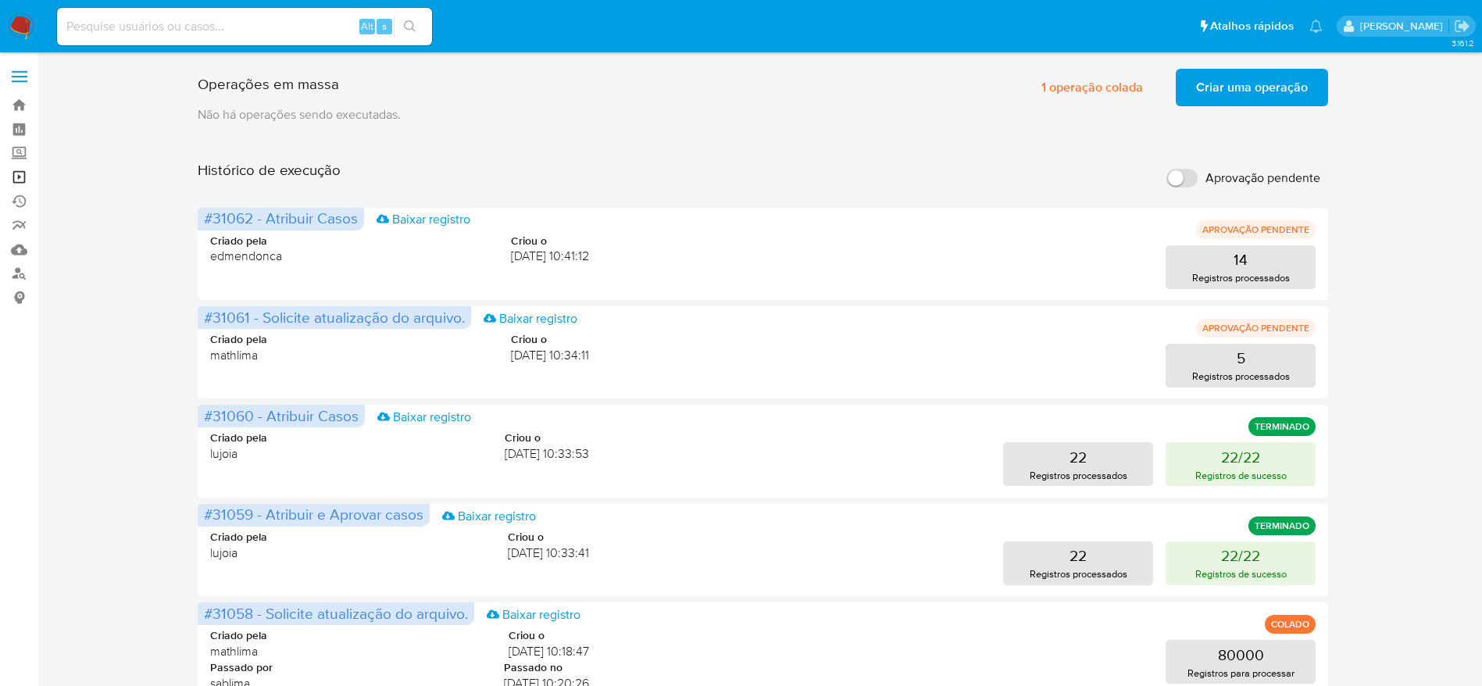
click at [25, 177] on link "Operações em massa" at bounding box center [93, 177] width 186 height 24
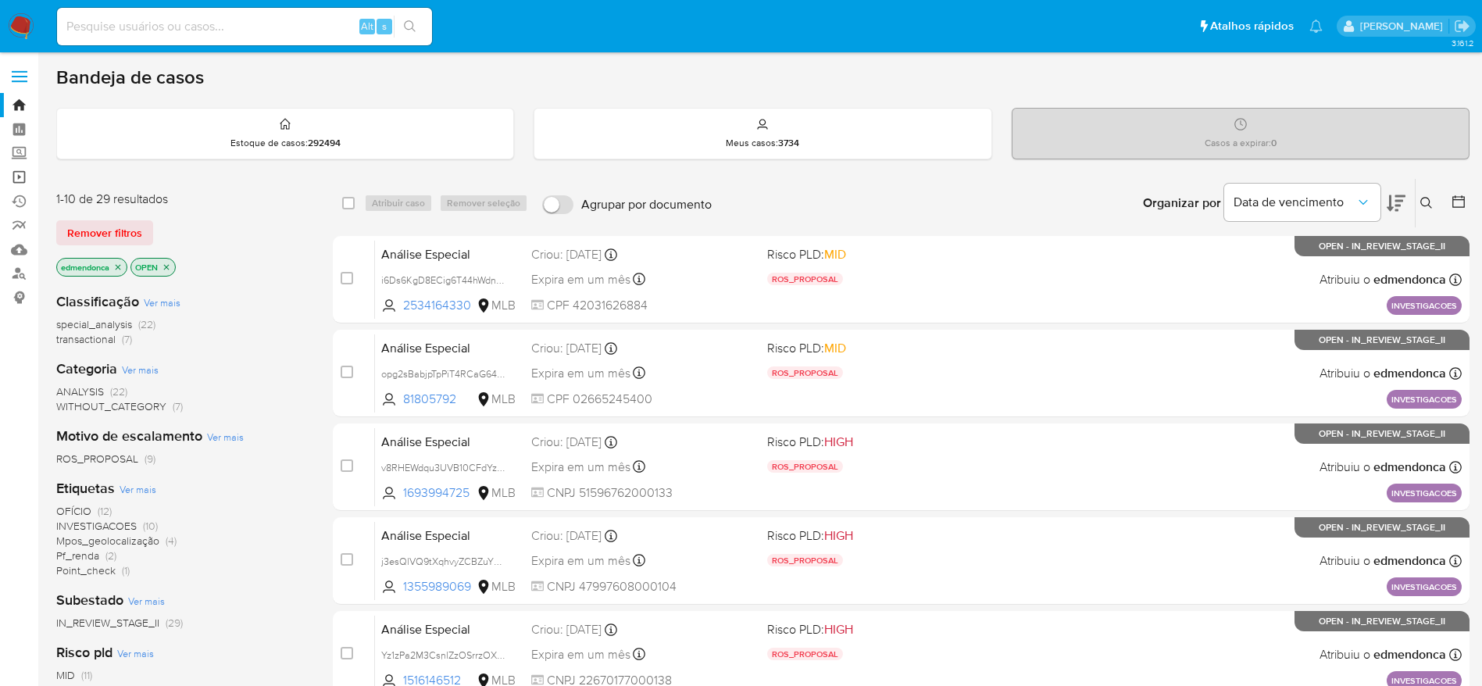
click at [25, 179] on link "Operações em massa" at bounding box center [93, 177] width 186 height 24
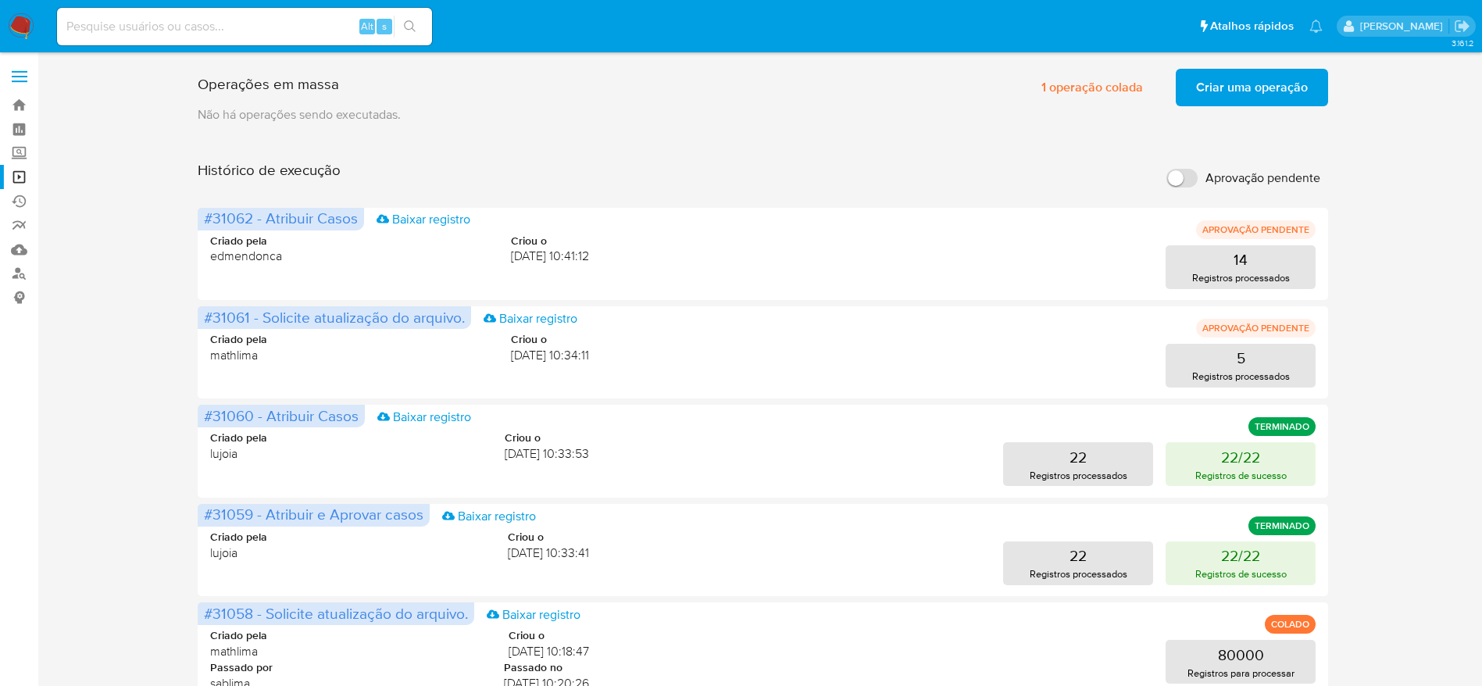
click at [23, 397] on aside "Bandeja Painel Screening Pesquisa em Listas Watchlist Ferramentas Operações em …" at bounding box center [19, 652] width 38 height 1305
click at [1231, 257] on button "14 Registros processados" at bounding box center [1241, 267] width 150 height 44
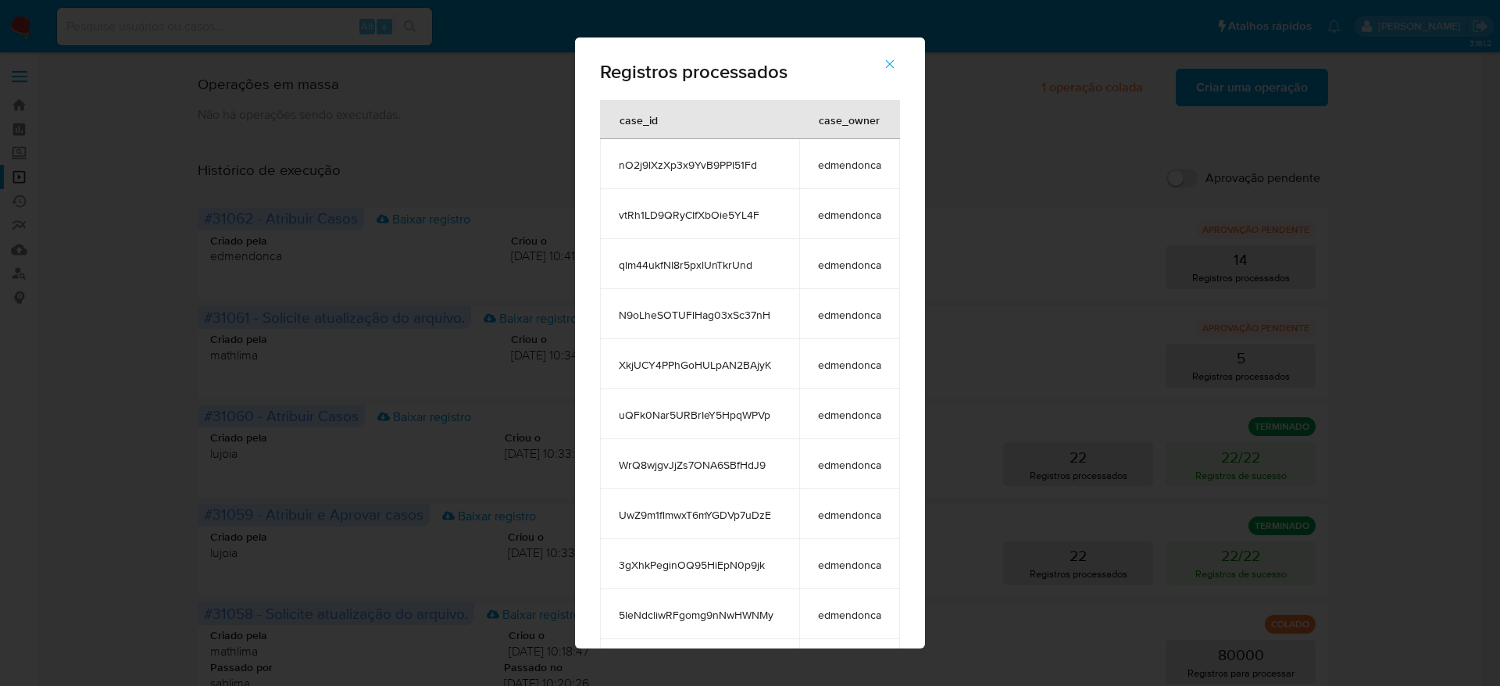
click at [889, 66] on button "button" at bounding box center [890, 64] width 55 height 38
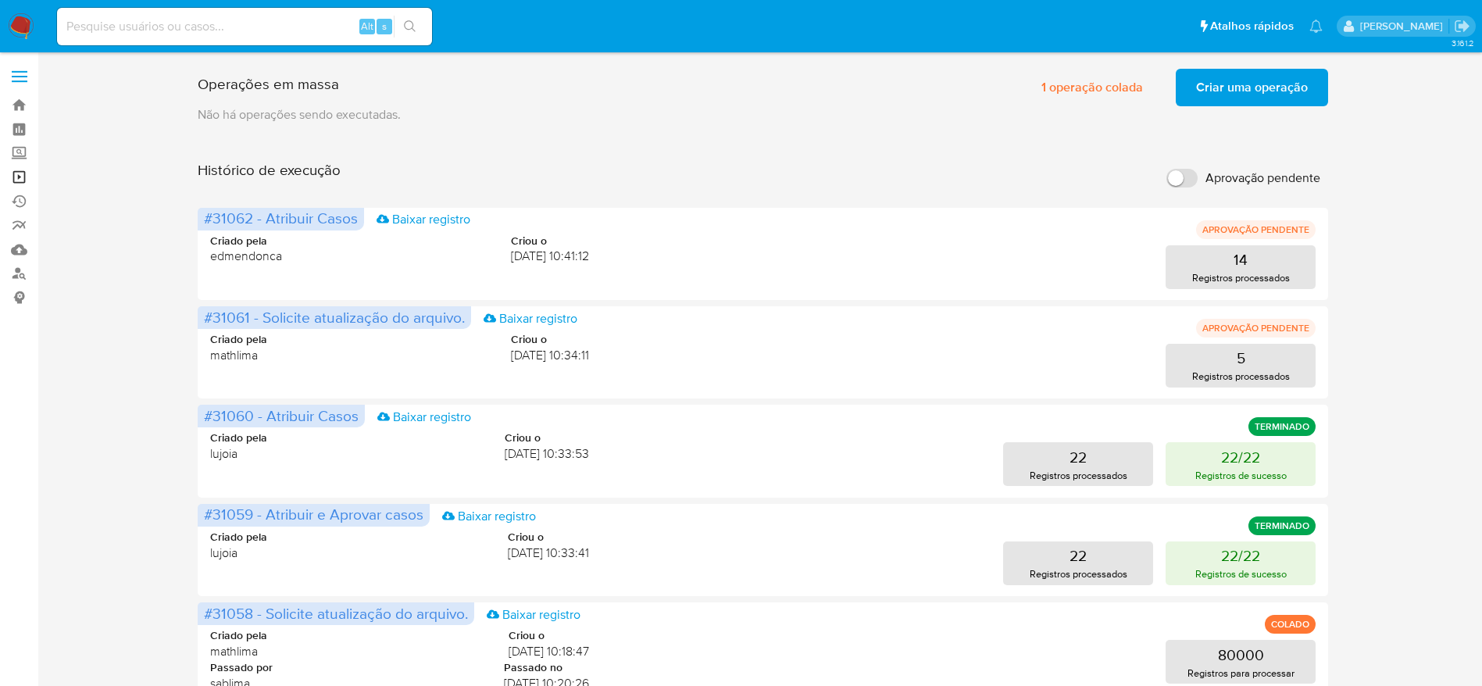
click at [31, 174] on link "Operações em massa" at bounding box center [93, 177] width 186 height 24
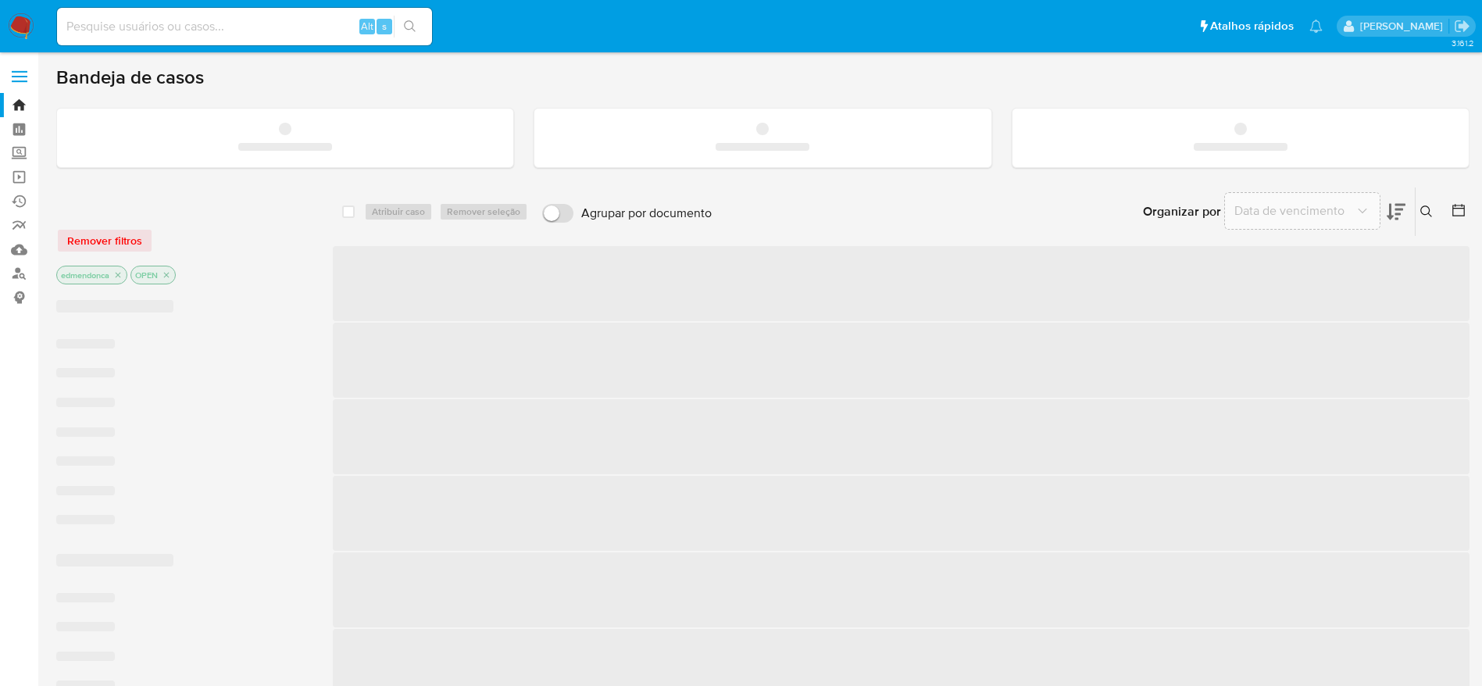
click at [199, 29] on input at bounding box center [244, 26] width 375 height 20
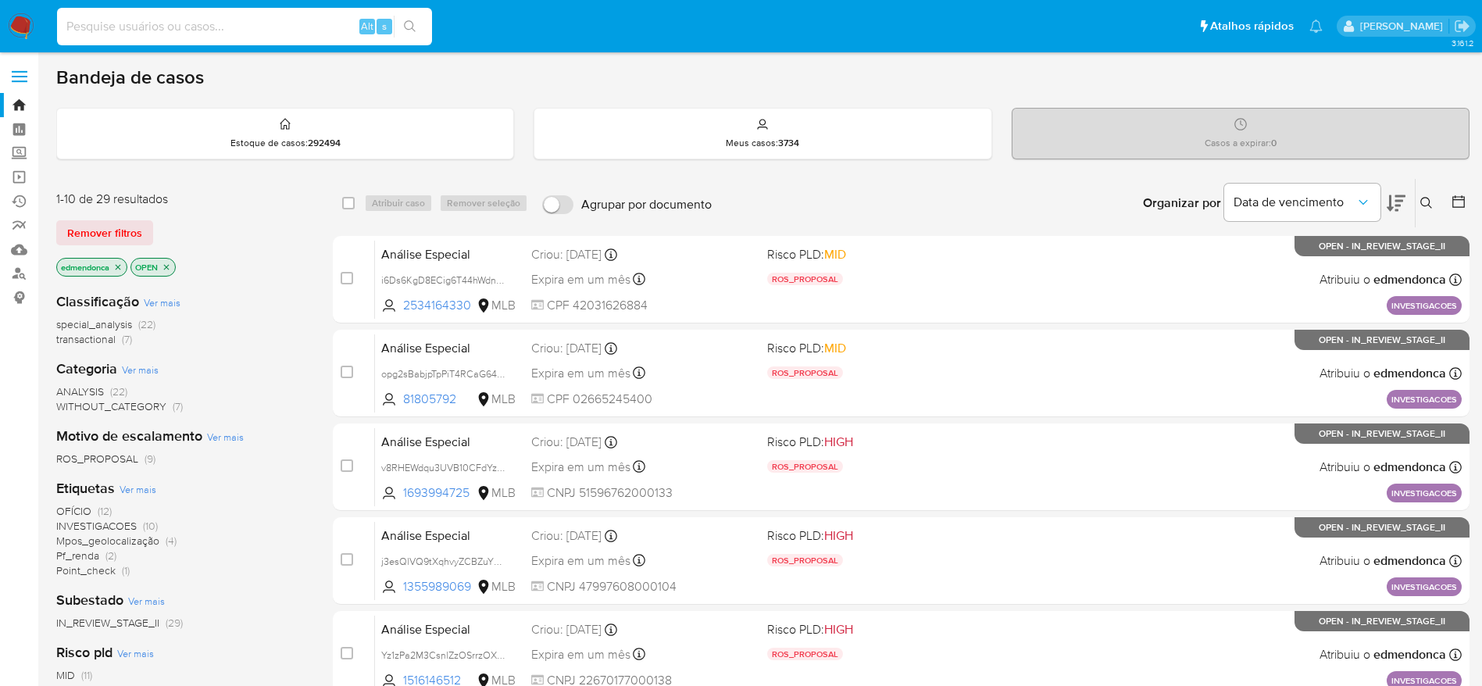
paste input "99388154"
type input "99388154"
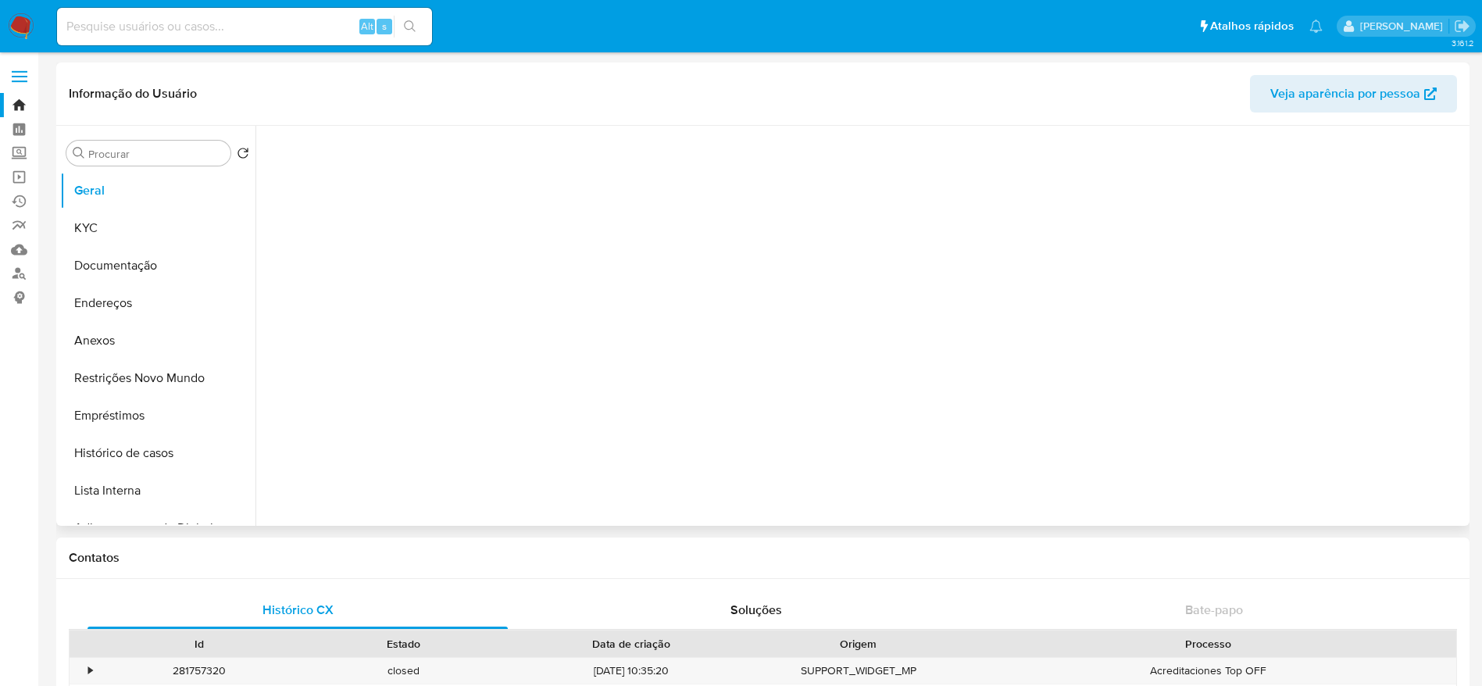
select select "10"
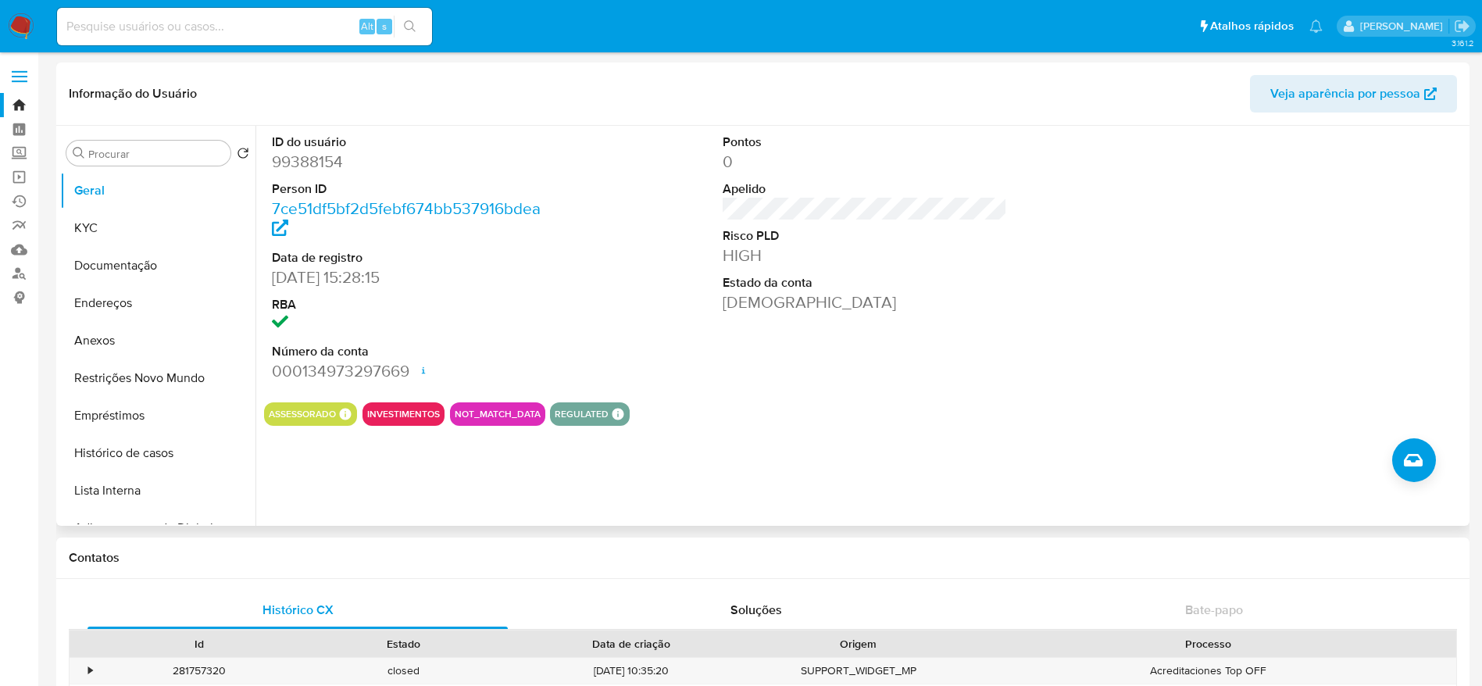
click at [946, 286] on dt "Estado da conta" at bounding box center [865, 282] width 285 height 17
click at [109, 372] on button "Restrições Novo Mundo" at bounding box center [151, 378] width 183 height 38
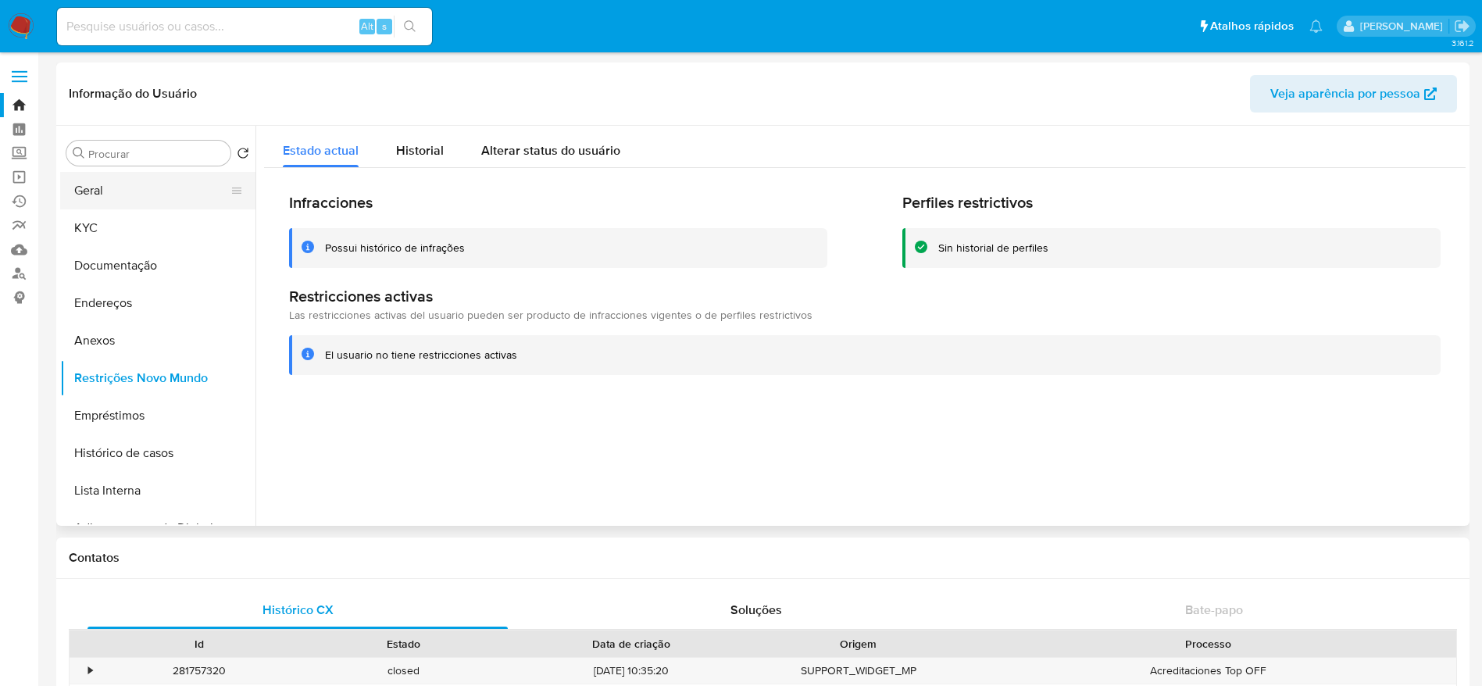
click at [122, 198] on button "Geral" at bounding box center [151, 191] width 183 height 38
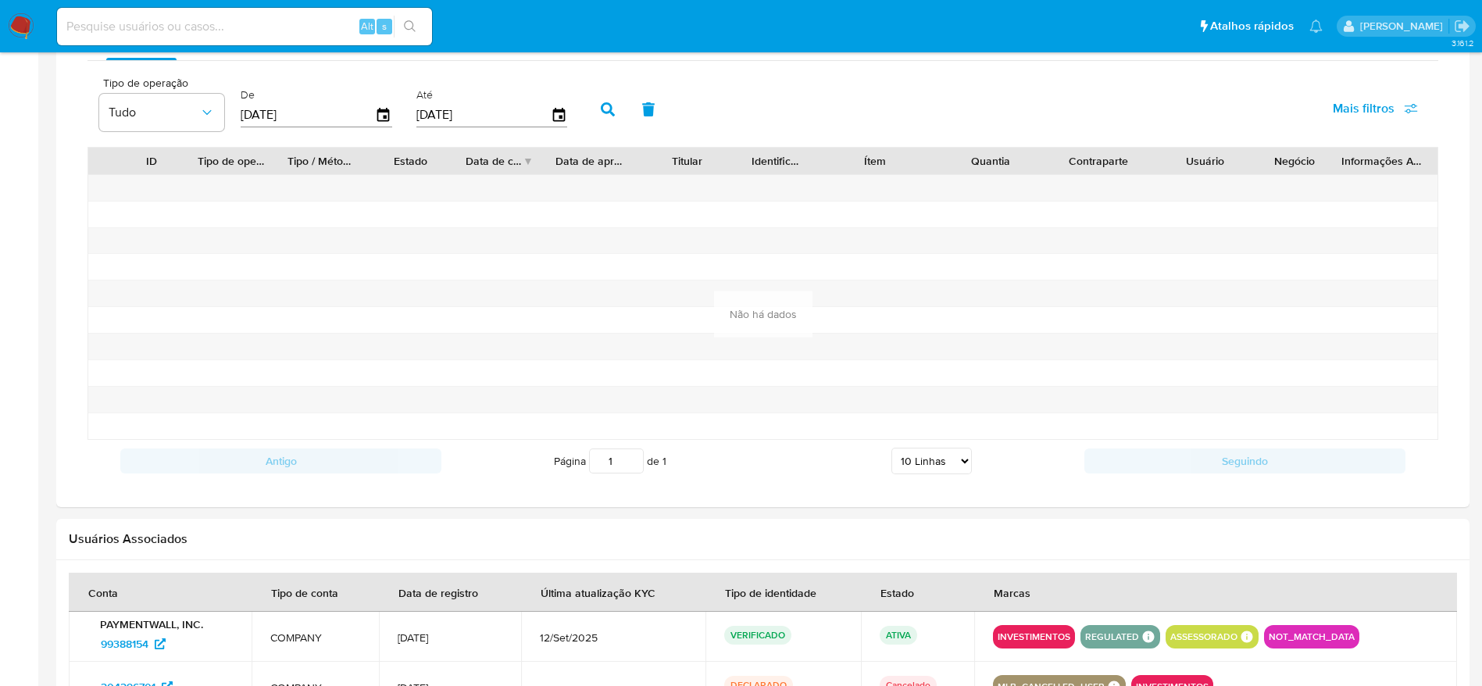
scroll to position [888, 0]
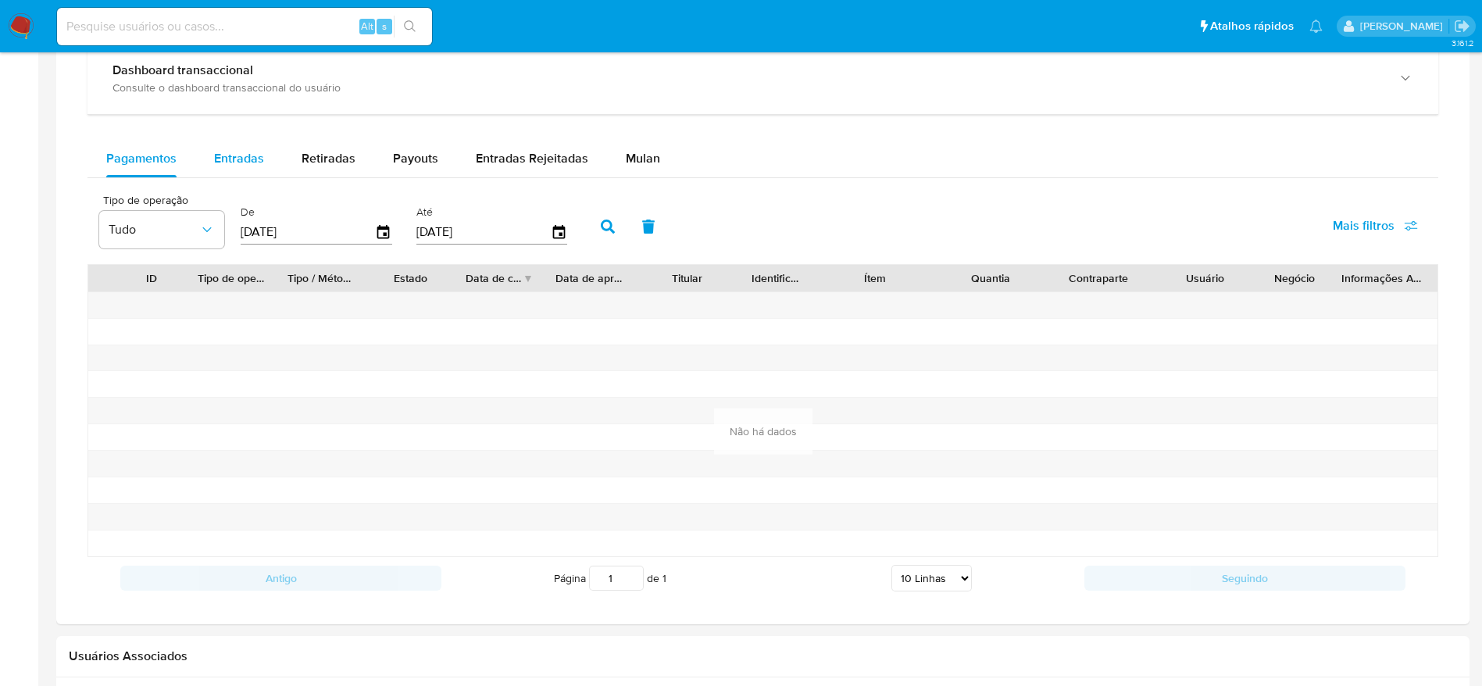
click at [236, 163] on span "Entradas" at bounding box center [239, 158] width 50 height 18
select select "10"
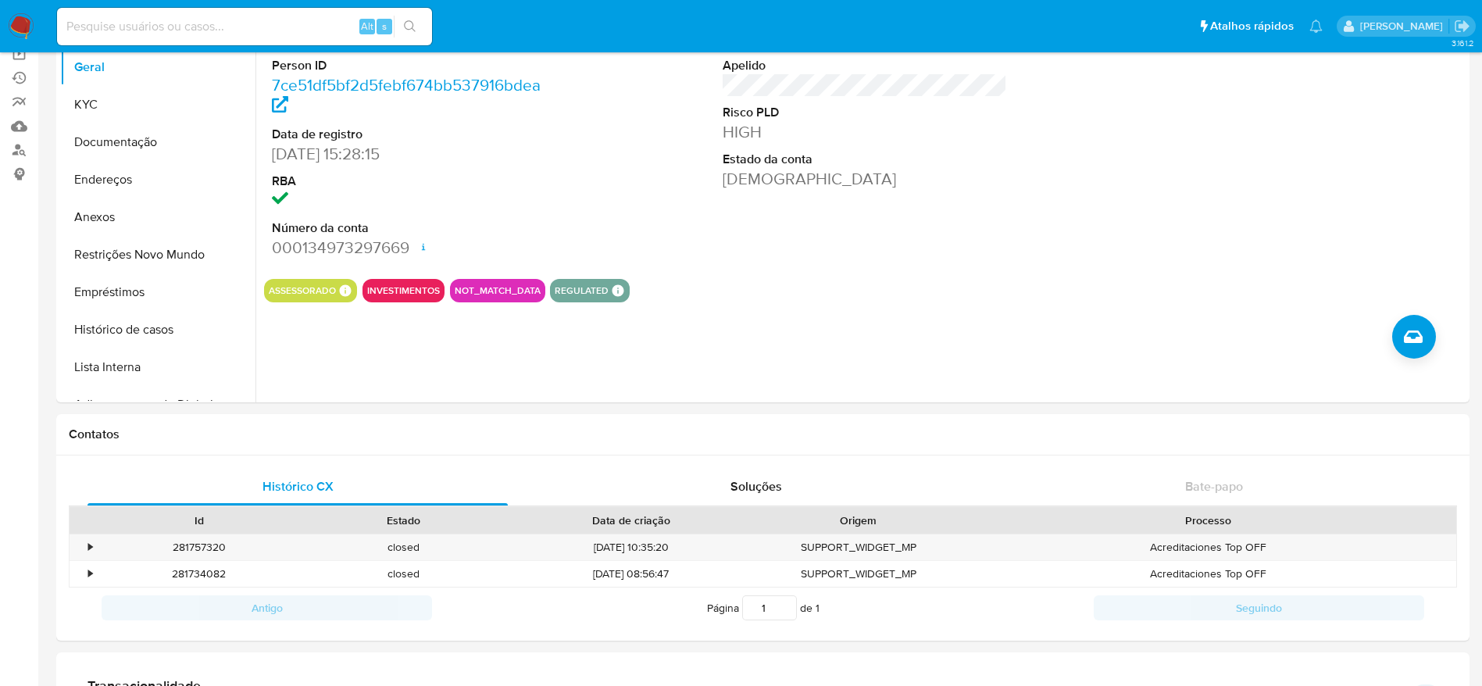
scroll to position [0, 0]
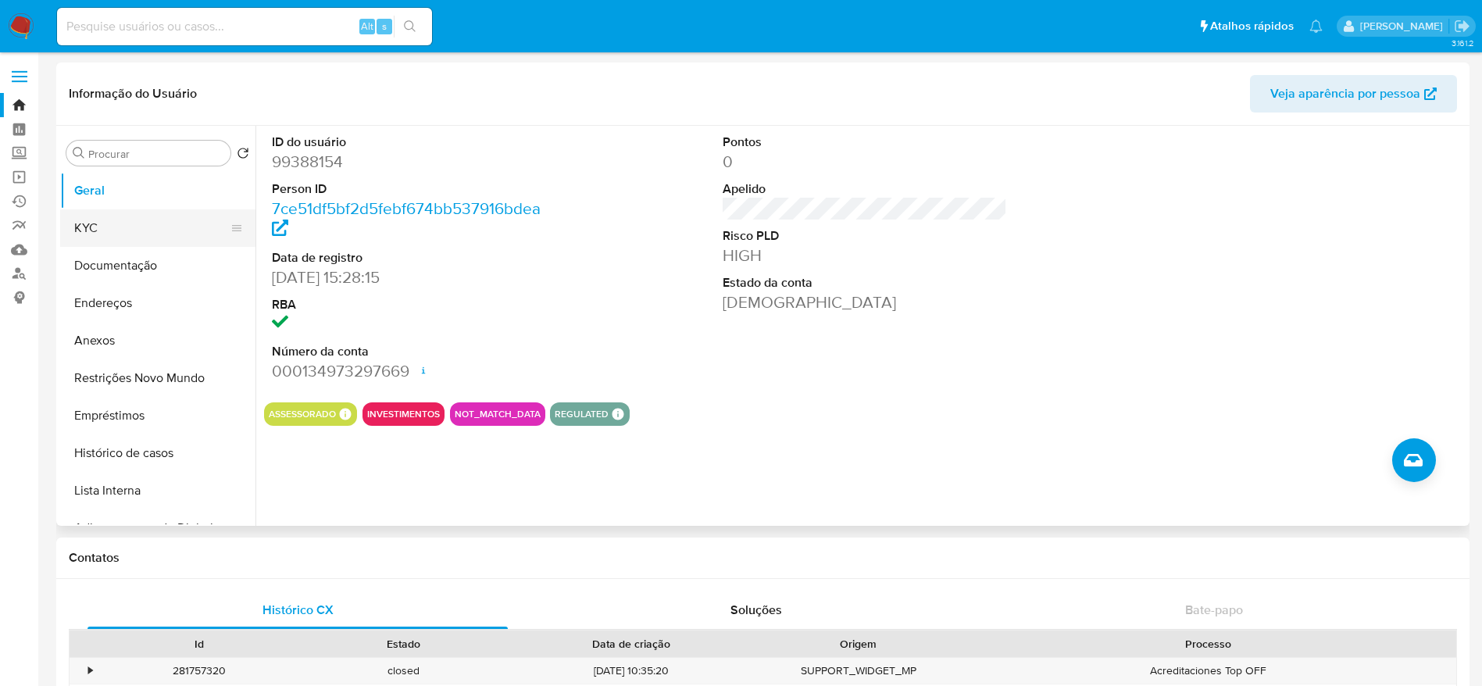
drag, startPoint x: 89, startPoint y: 223, endPoint x: 95, endPoint y: 232, distance: 10.9
click at [89, 223] on button "KYC" at bounding box center [151, 228] width 183 height 38
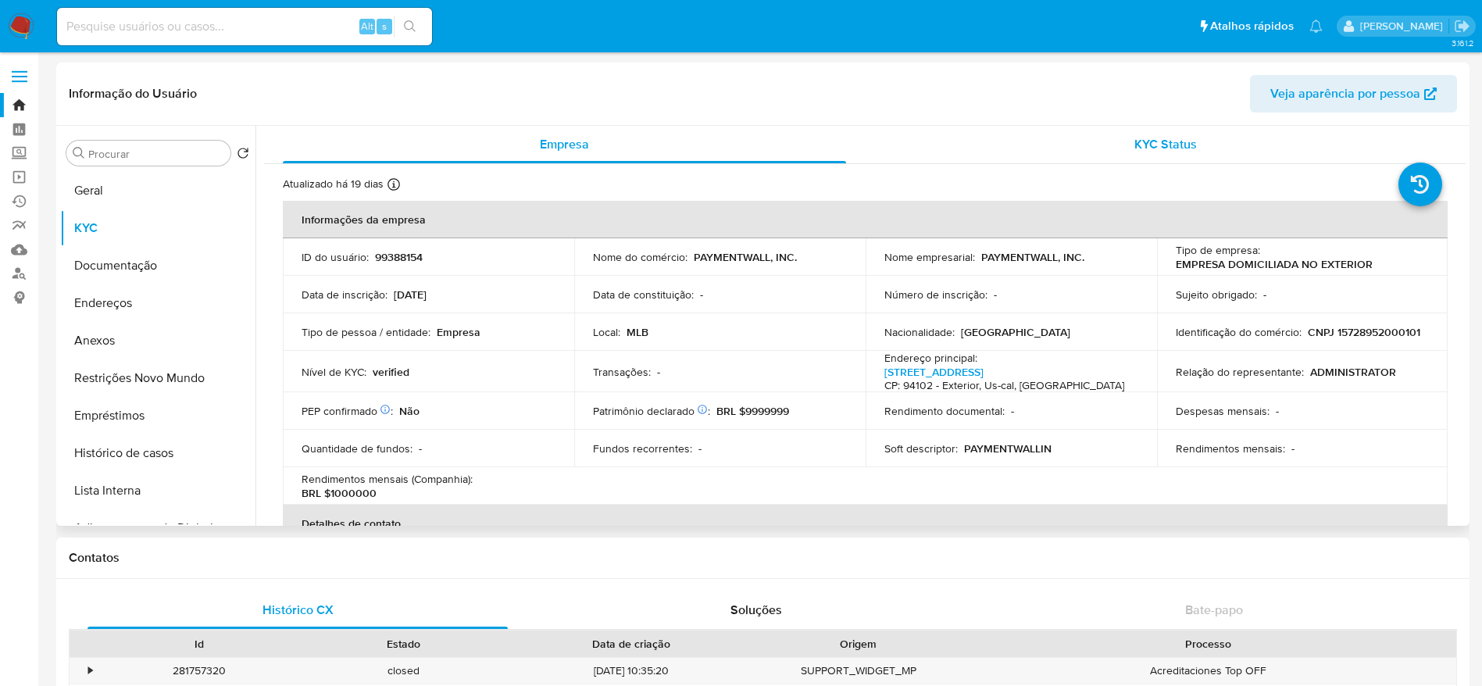
click at [1134, 159] on div "KYC Status" at bounding box center [1165, 145] width 563 height 38
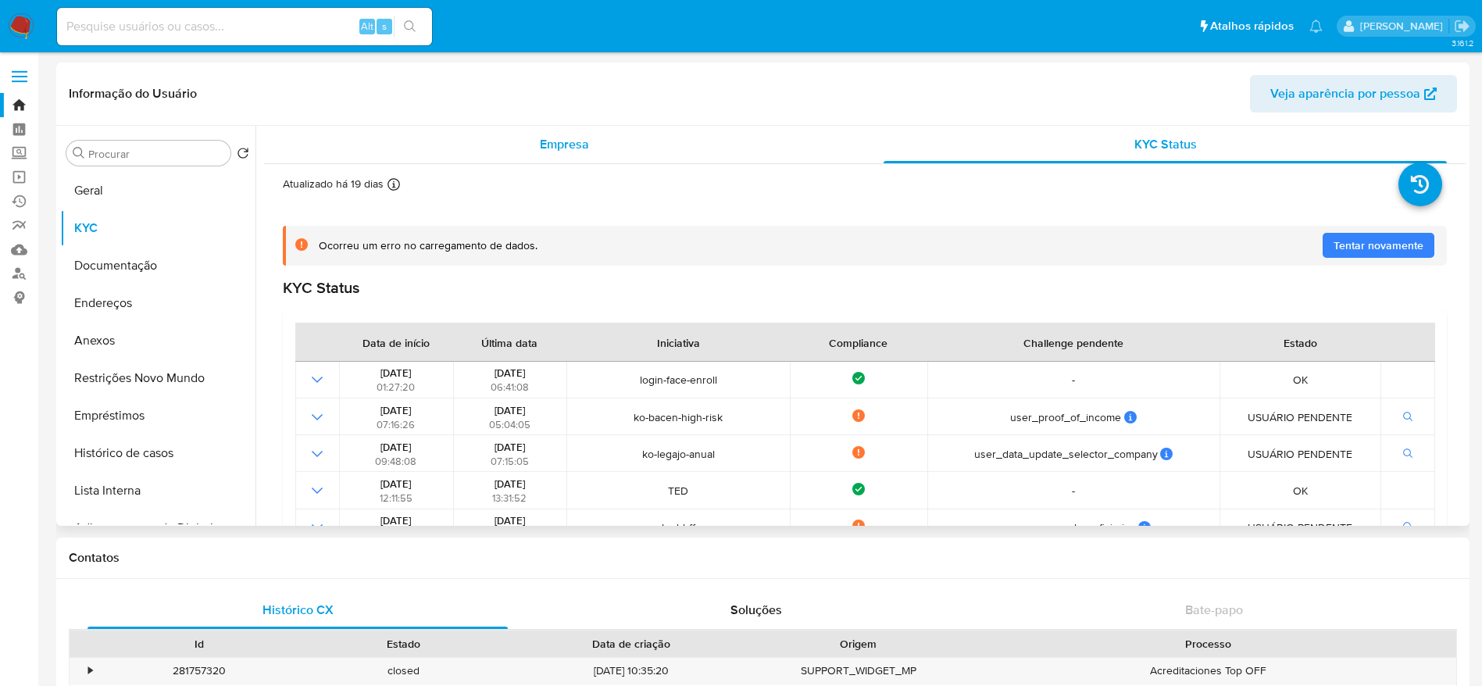
click at [590, 149] on div "Empresa" at bounding box center [564, 145] width 563 height 38
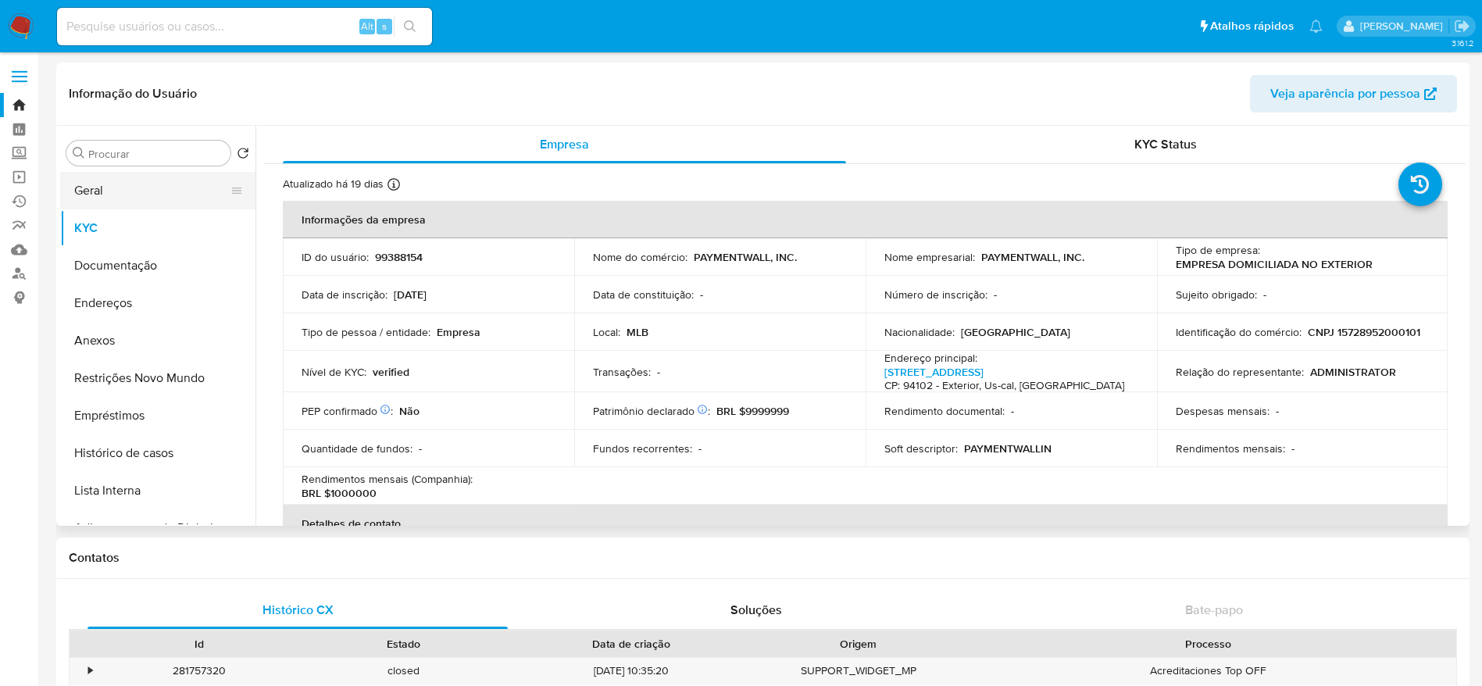
click at [85, 187] on button "Geral" at bounding box center [151, 191] width 183 height 38
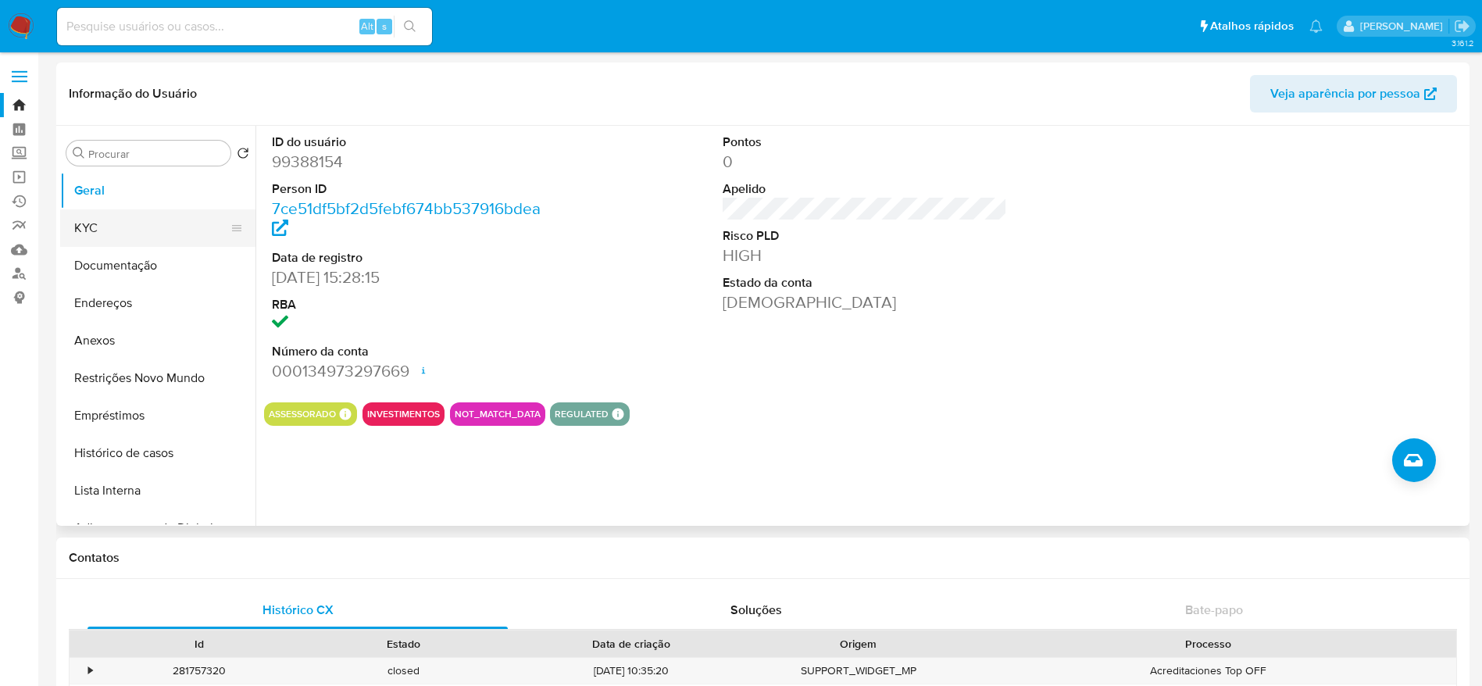
click at [109, 238] on button "KYC" at bounding box center [151, 228] width 183 height 38
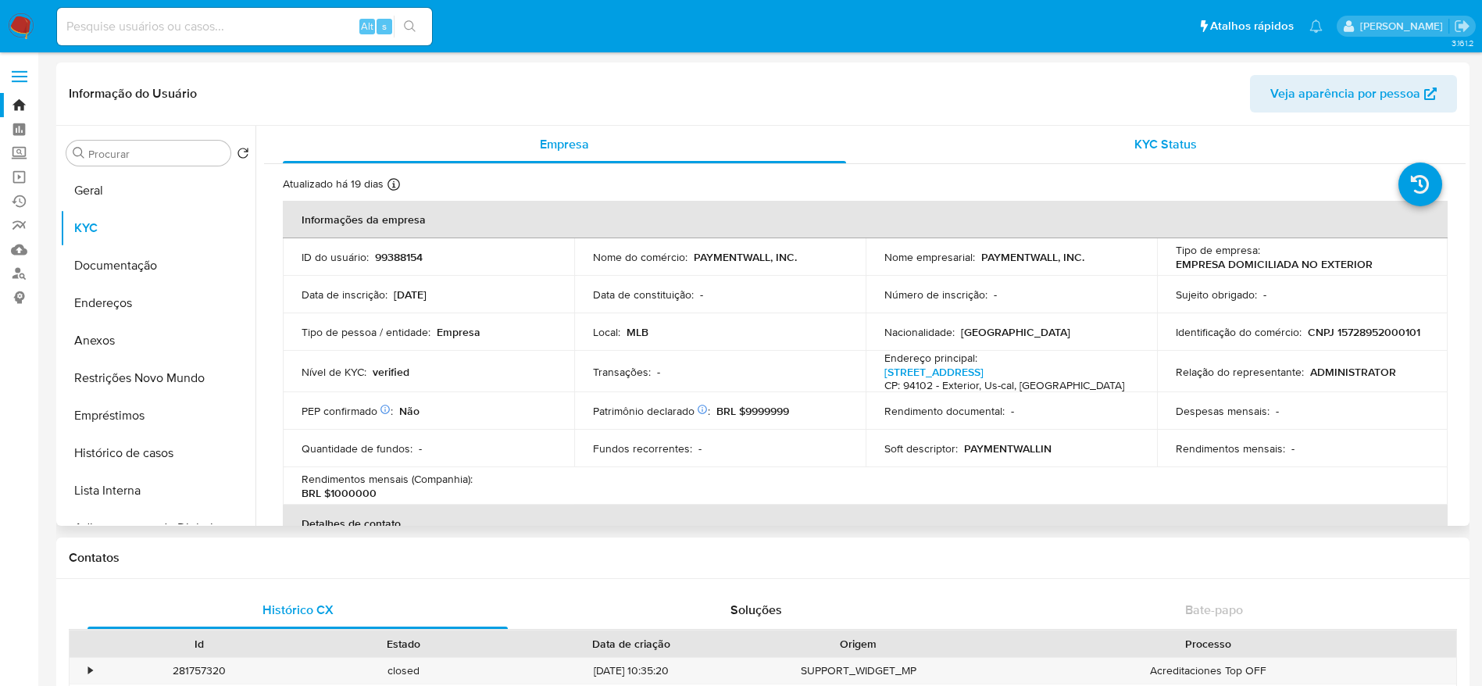
click at [1134, 139] on span "KYC Status" at bounding box center [1165, 144] width 63 height 18
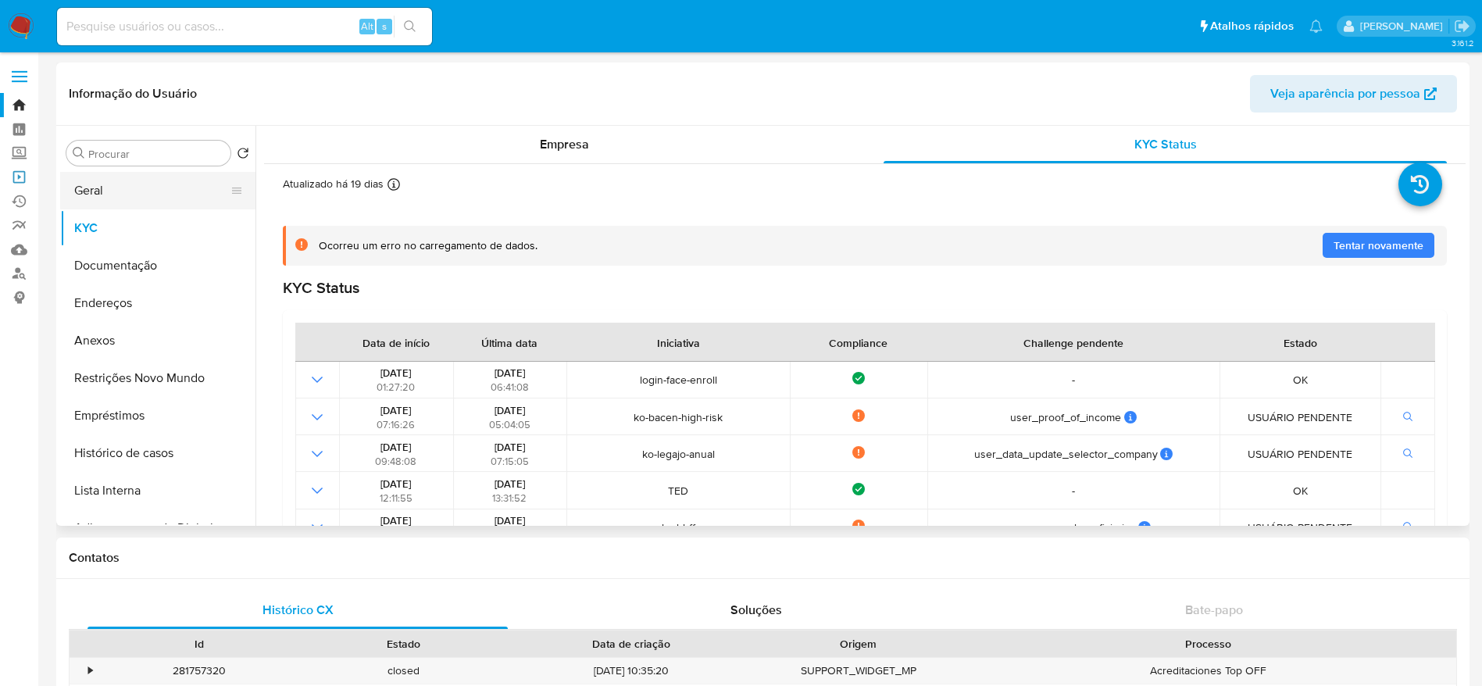
drag, startPoint x: 18, startPoint y: 184, endPoint x: 113, endPoint y: 189, distance: 94.7
click at [18, 184] on link "Operações em massa" at bounding box center [93, 177] width 186 height 24
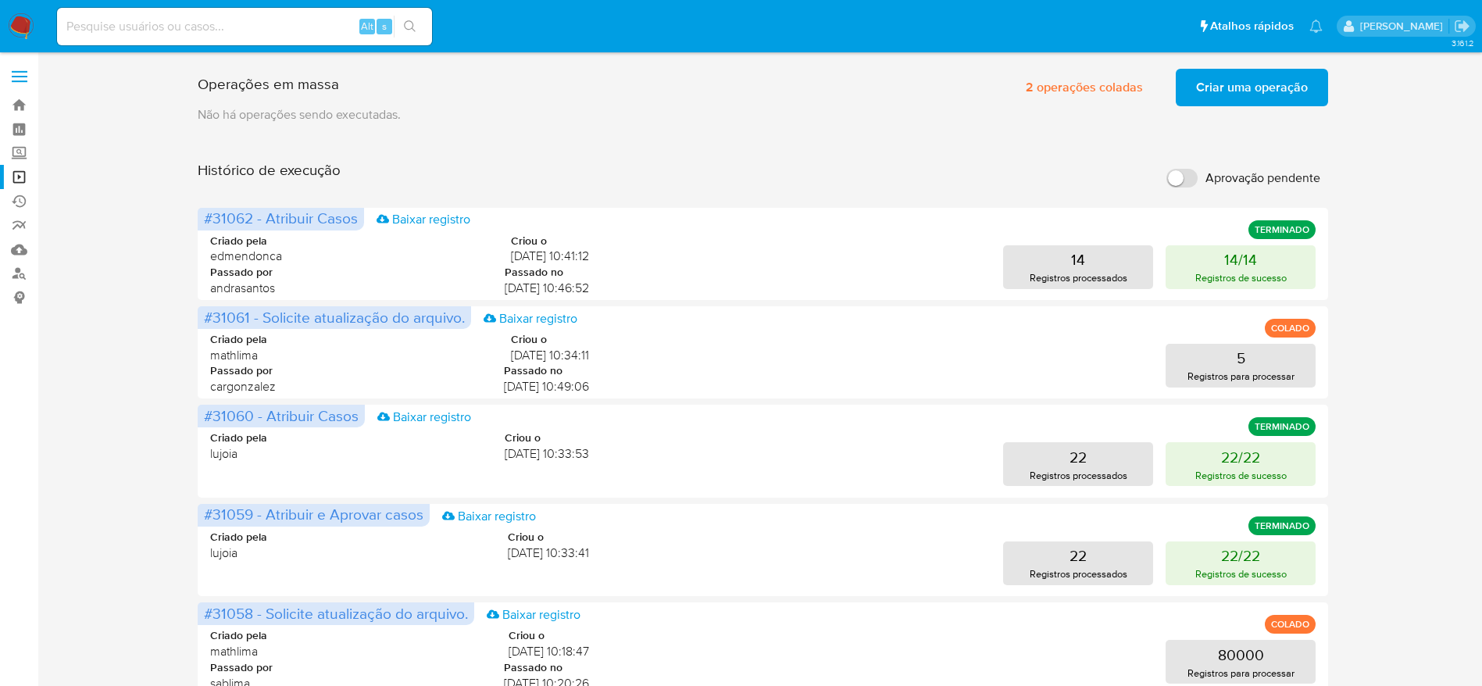
click at [1251, 94] on span "Criar uma operação" at bounding box center [1252, 87] width 112 height 34
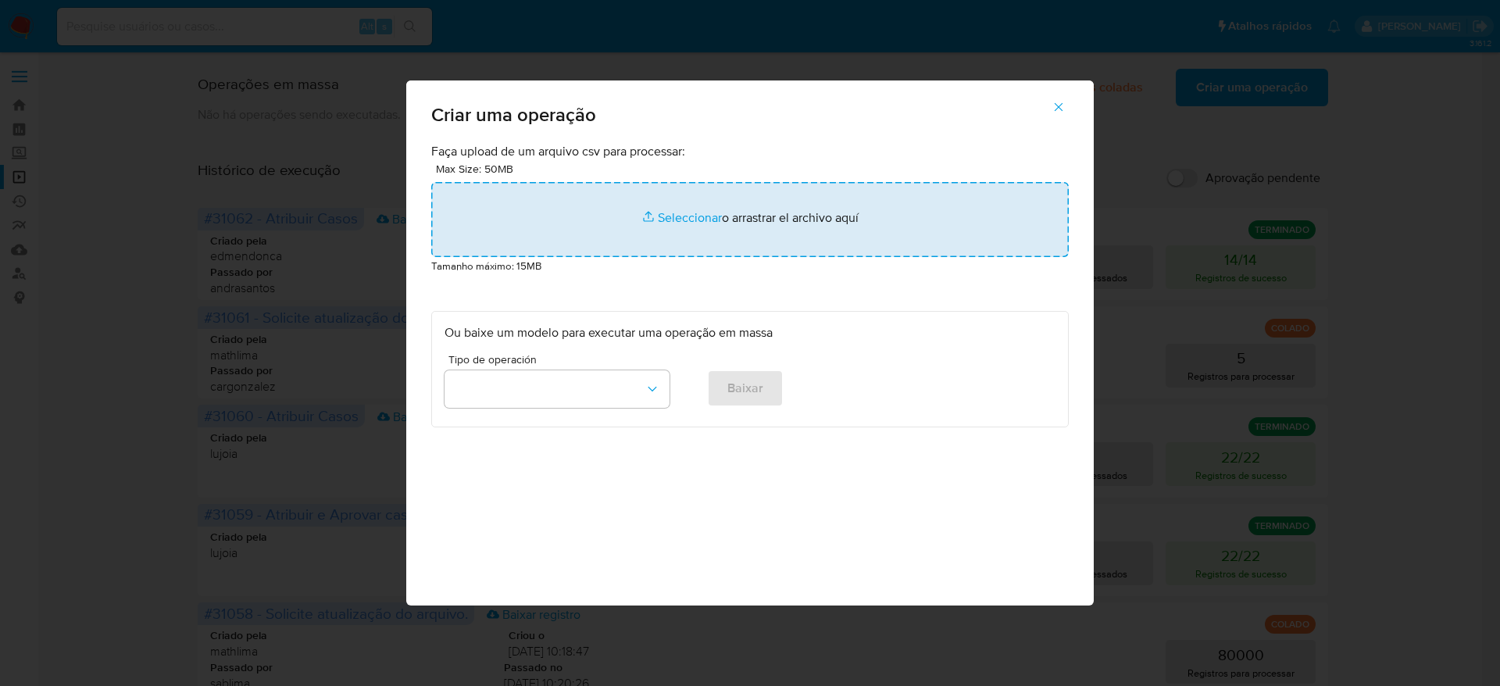
click at [677, 224] on input "file" at bounding box center [750, 219] width 638 height 75
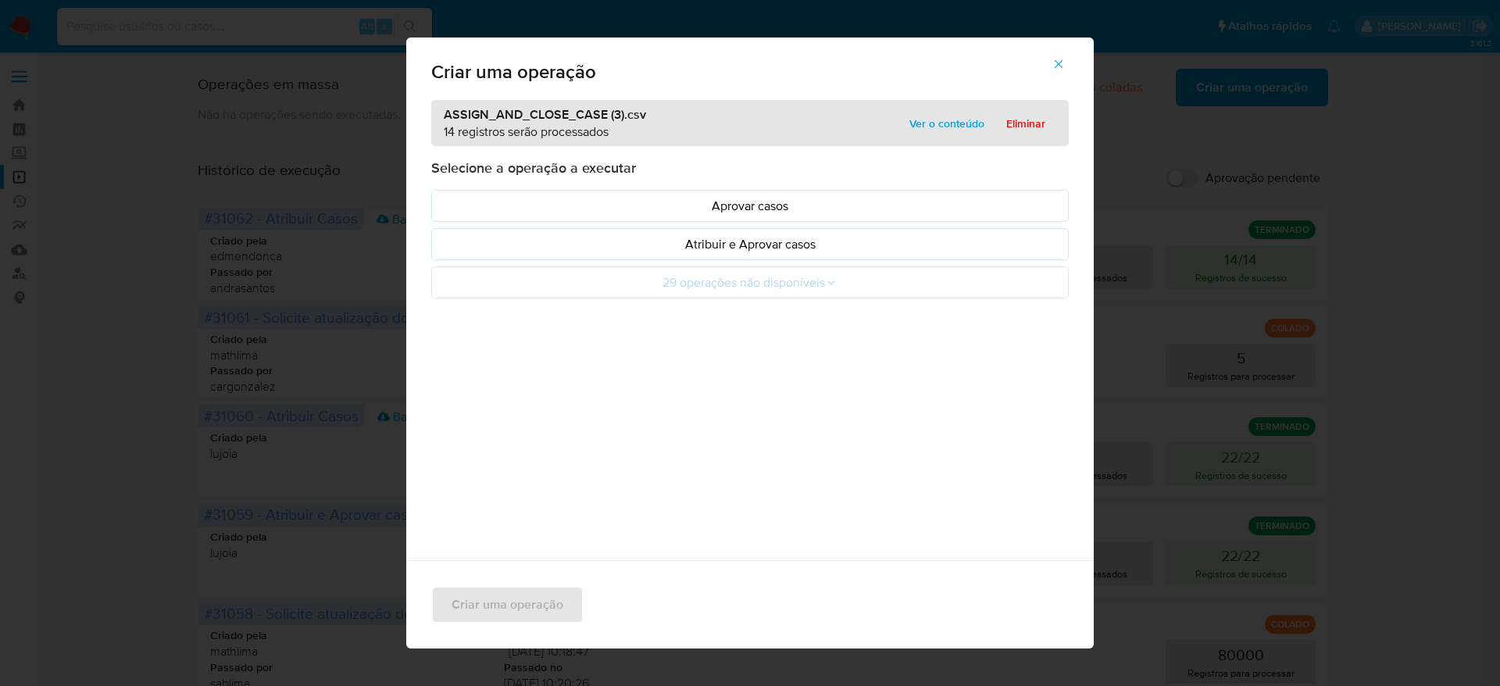
click at [938, 114] on span "Ver o conteúdo" at bounding box center [946, 124] width 75 height 22
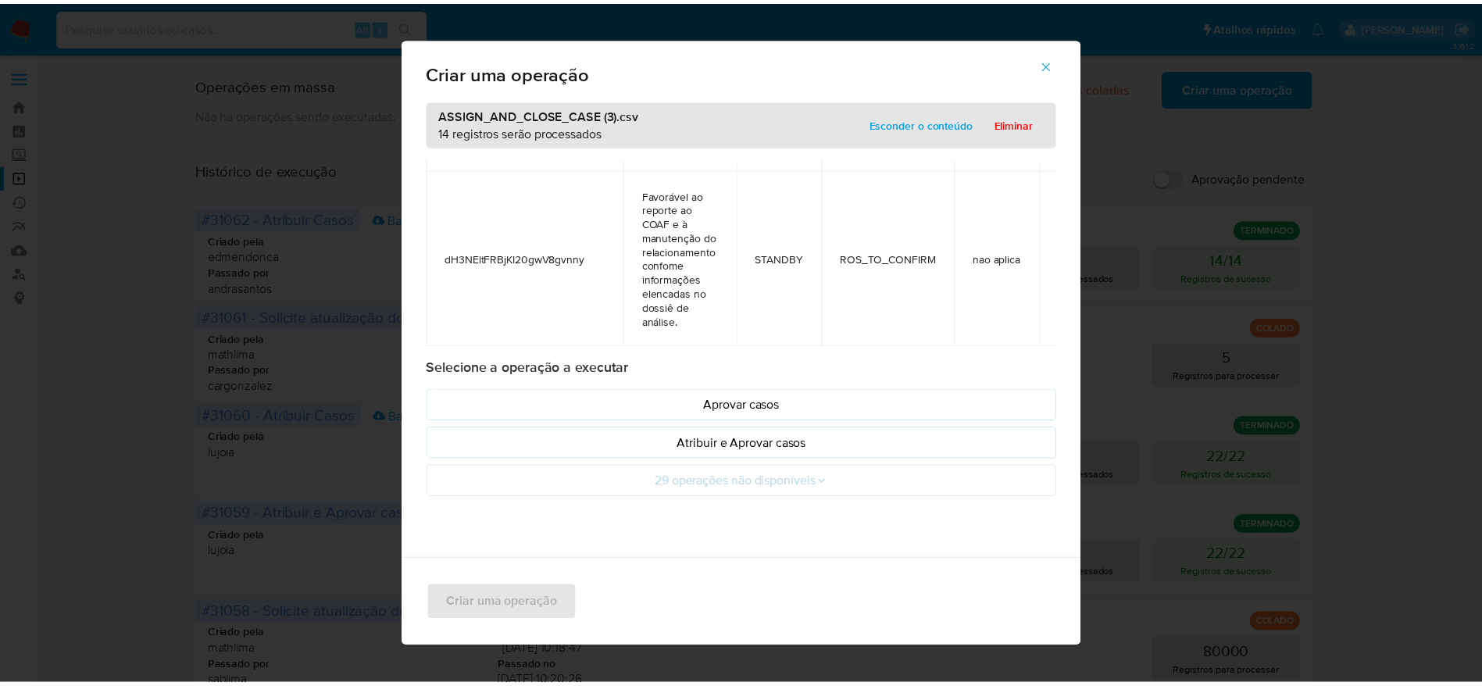
scroll to position [2356, 105]
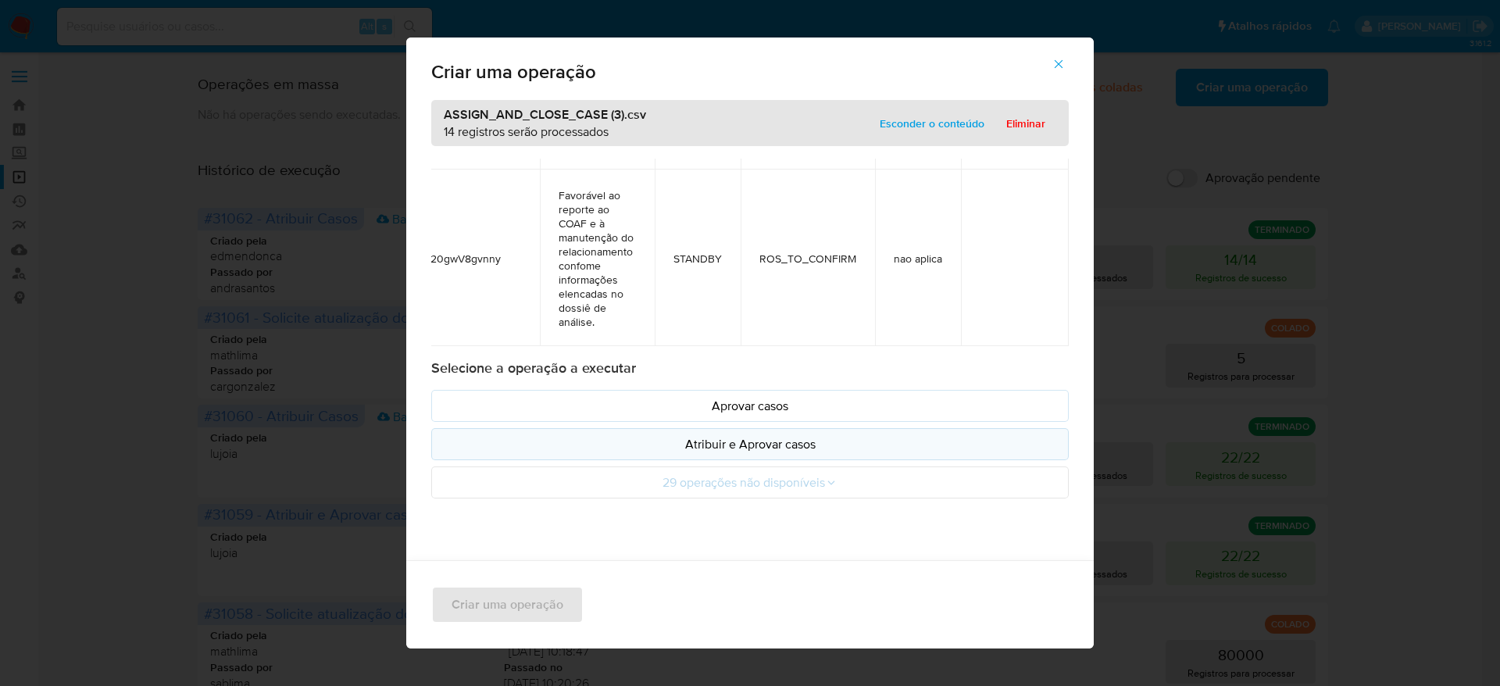
click at [791, 437] on p "Atribuir e Aprovar casos" at bounding box center [750, 444] width 611 height 18
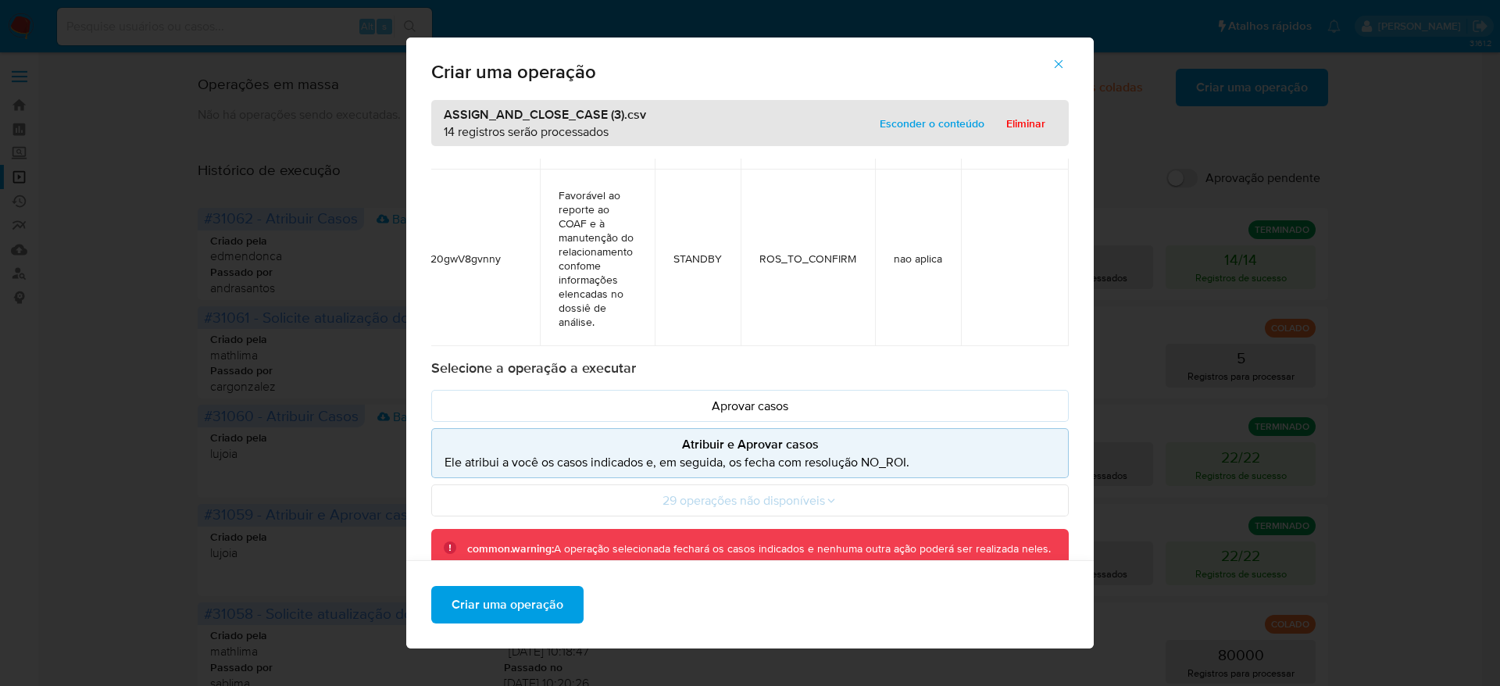
click at [502, 629] on div "Criar uma operação" at bounding box center [750, 604] width 688 height 88
click at [509, 609] on span "Criar uma operação" at bounding box center [508, 605] width 112 height 34
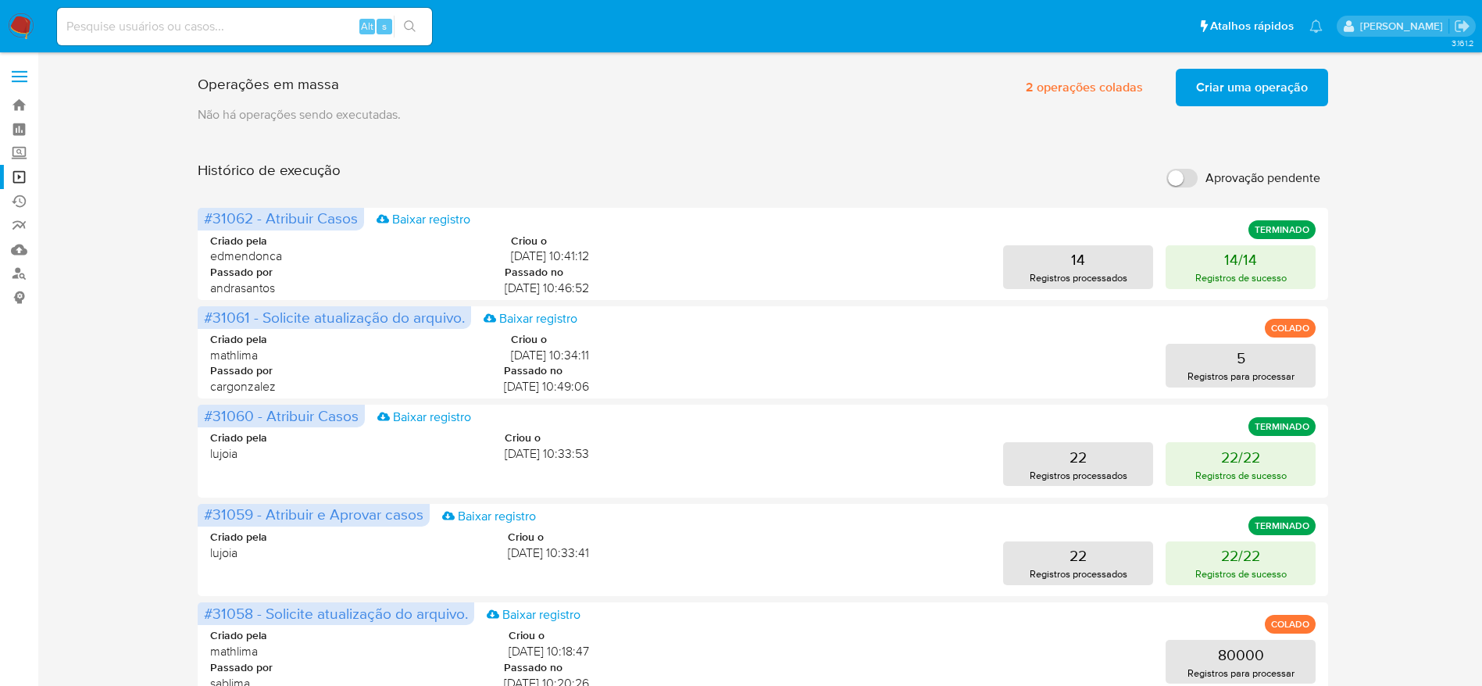
click at [1219, 79] on span "Criar uma operação" at bounding box center [1252, 87] width 112 height 34
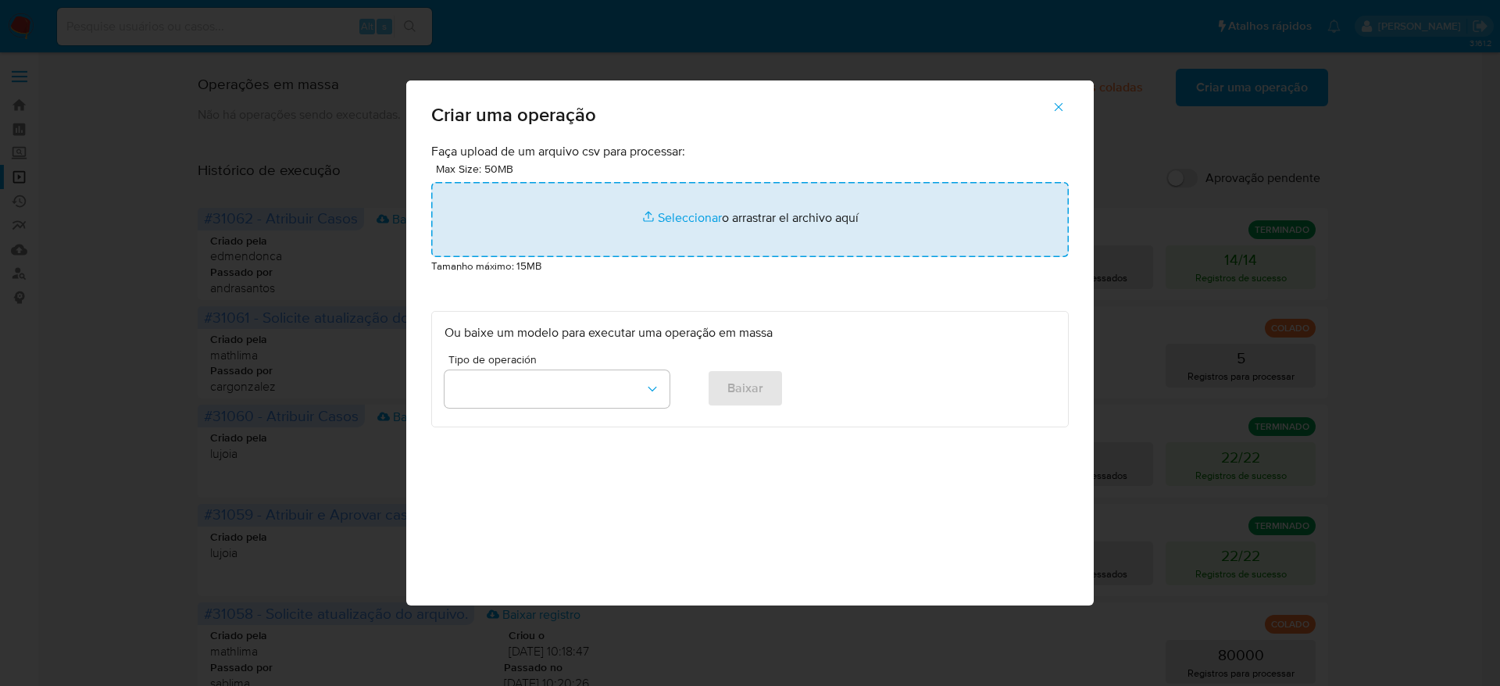
click at [699, 231] on input "file" at bounding box center [750, 219] width 638 height 75
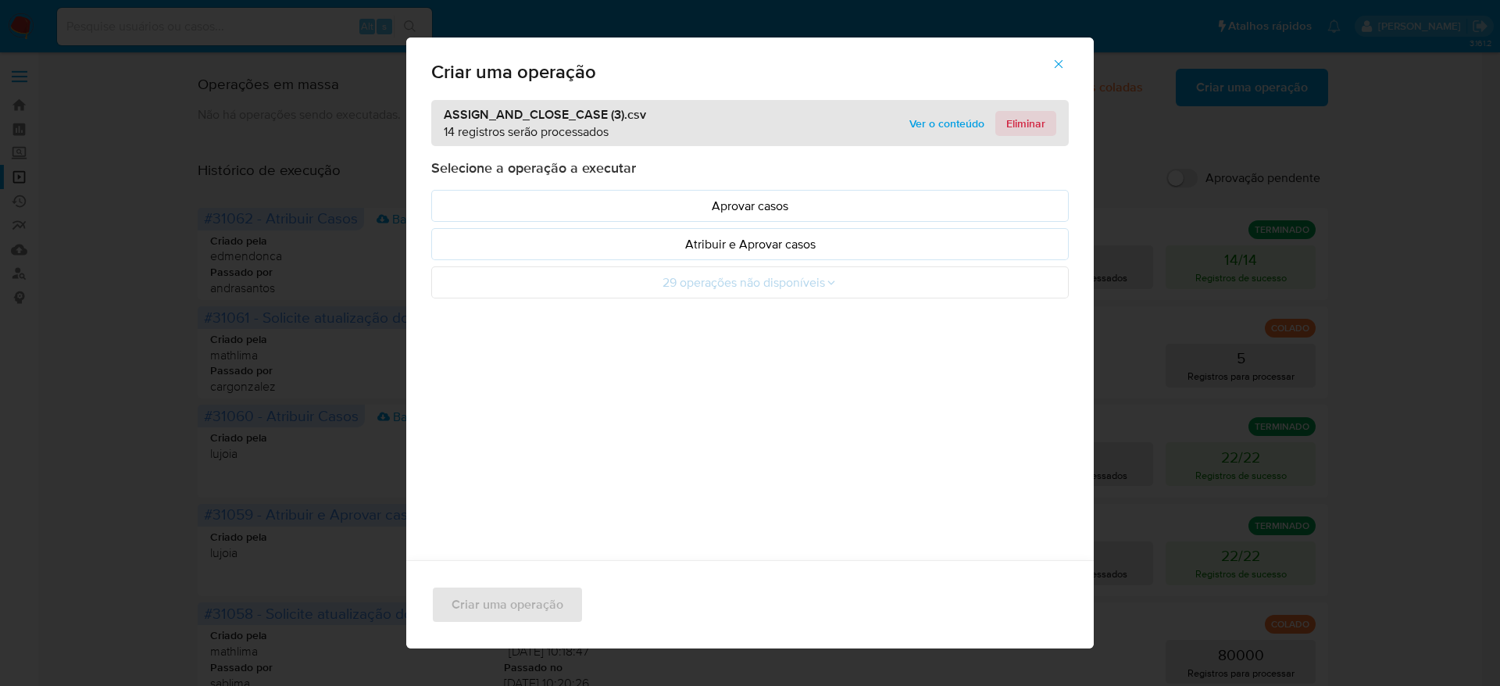
click at [1022, 123] on span "Eliminar" at bounding box center [1025, 124] width 39 height 22
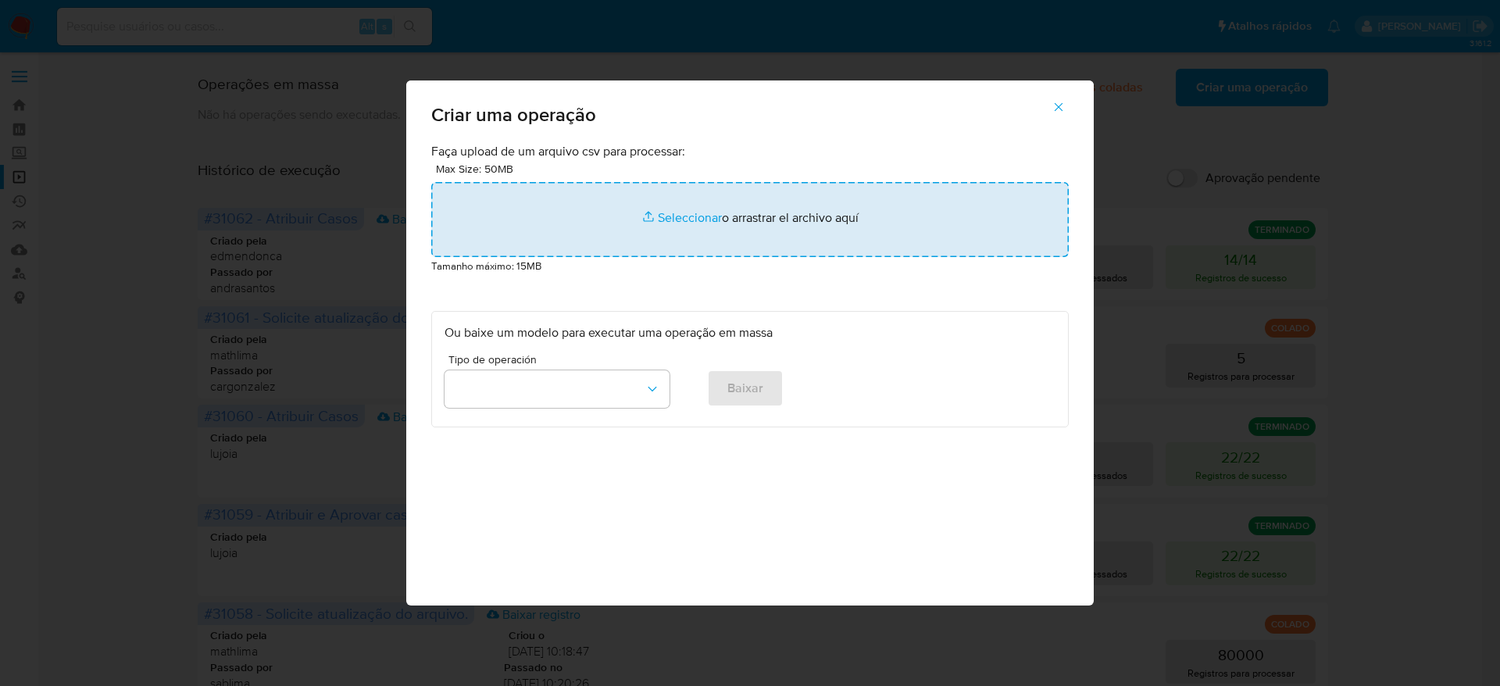
click at [737, 213] on input "file" at bounding box center [750, 219] width 638 height 75
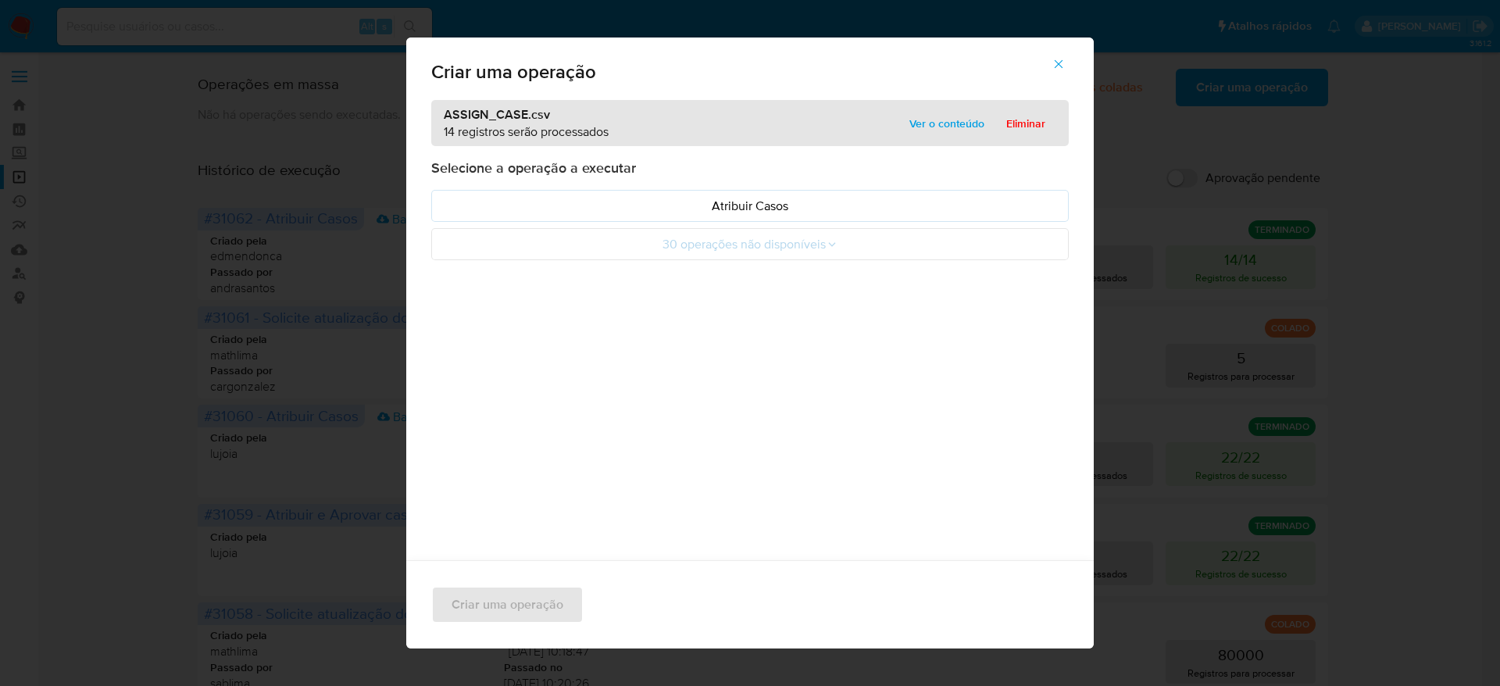
click at [956, 118] on span "Ver o conteúdo" at bounding box center [946, 124] width 75 height 22
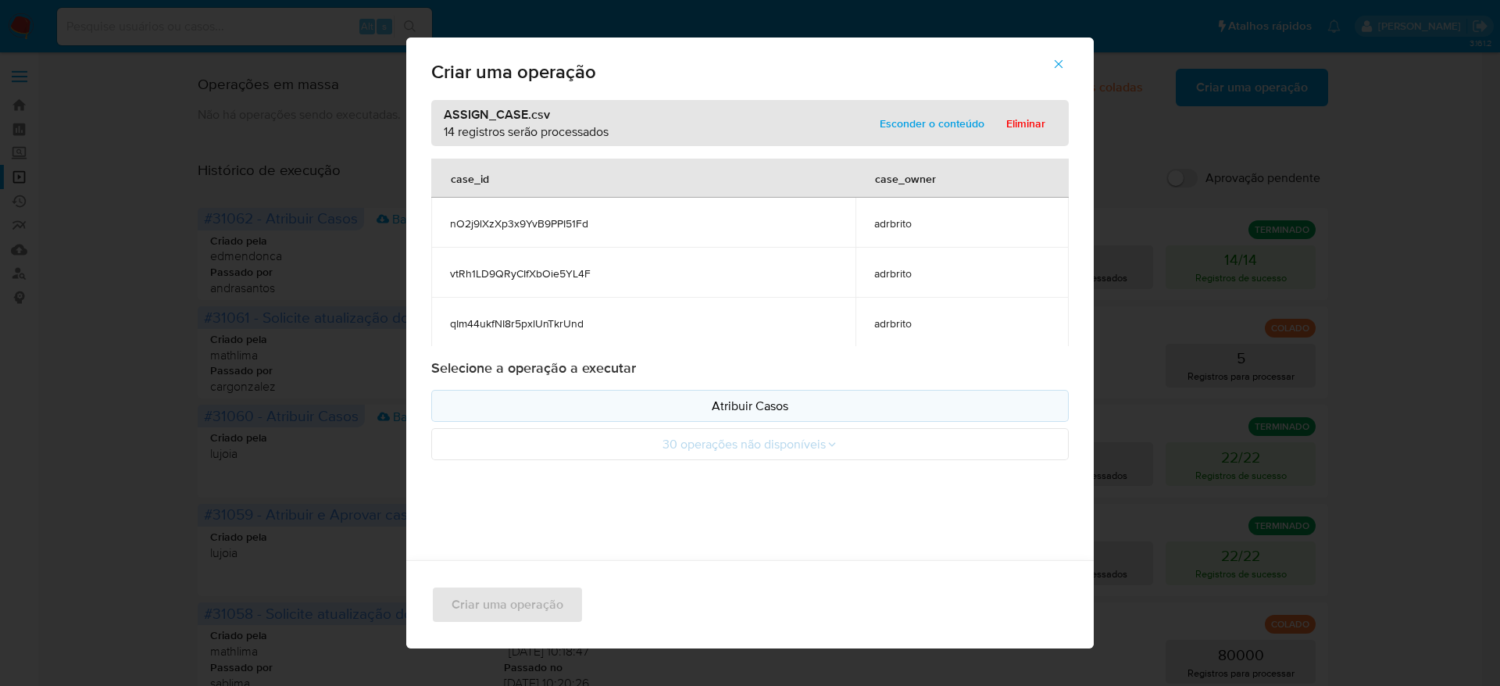
click at [755, 395] on button "Atribuir Casos" at bounding box center [750, 406] width 638 height 32
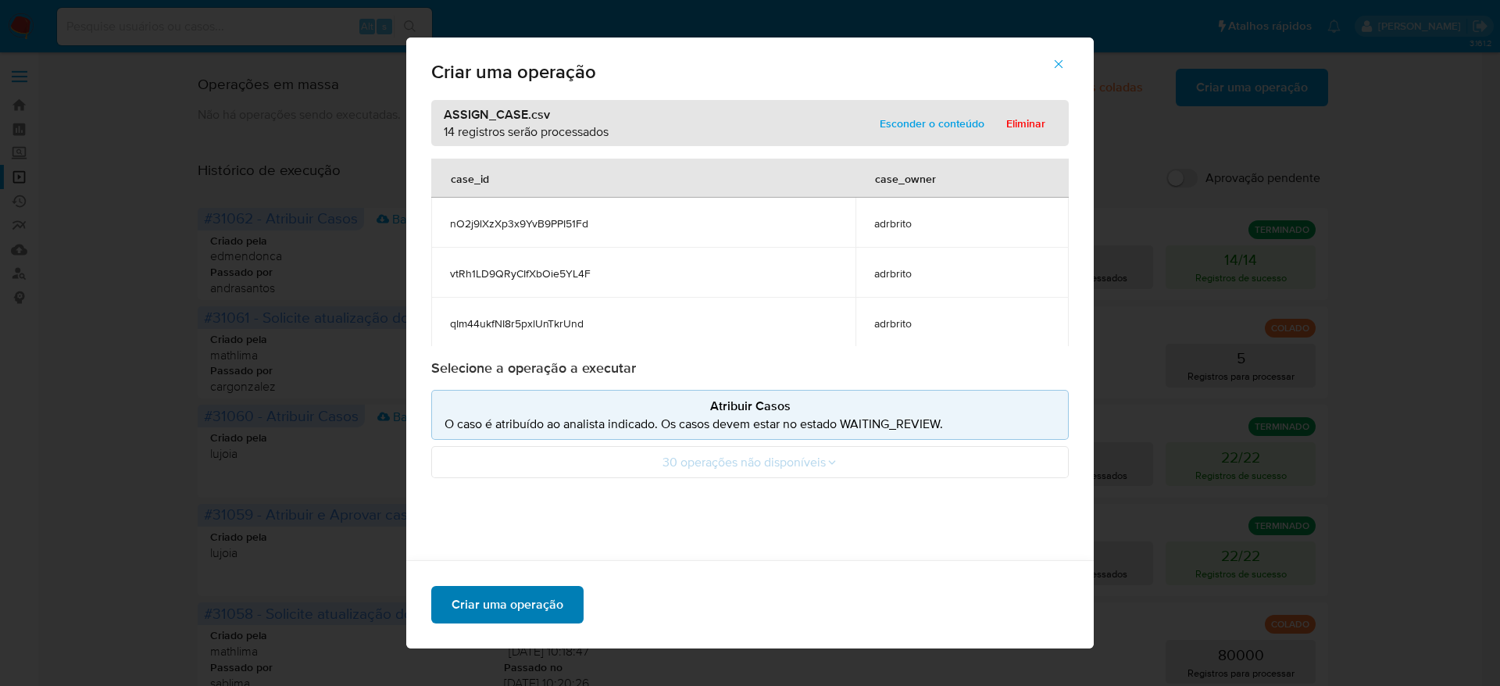
click at [516, 615] on span "Criar uma operação" at bounding box center [508, 605] width 112 height 34
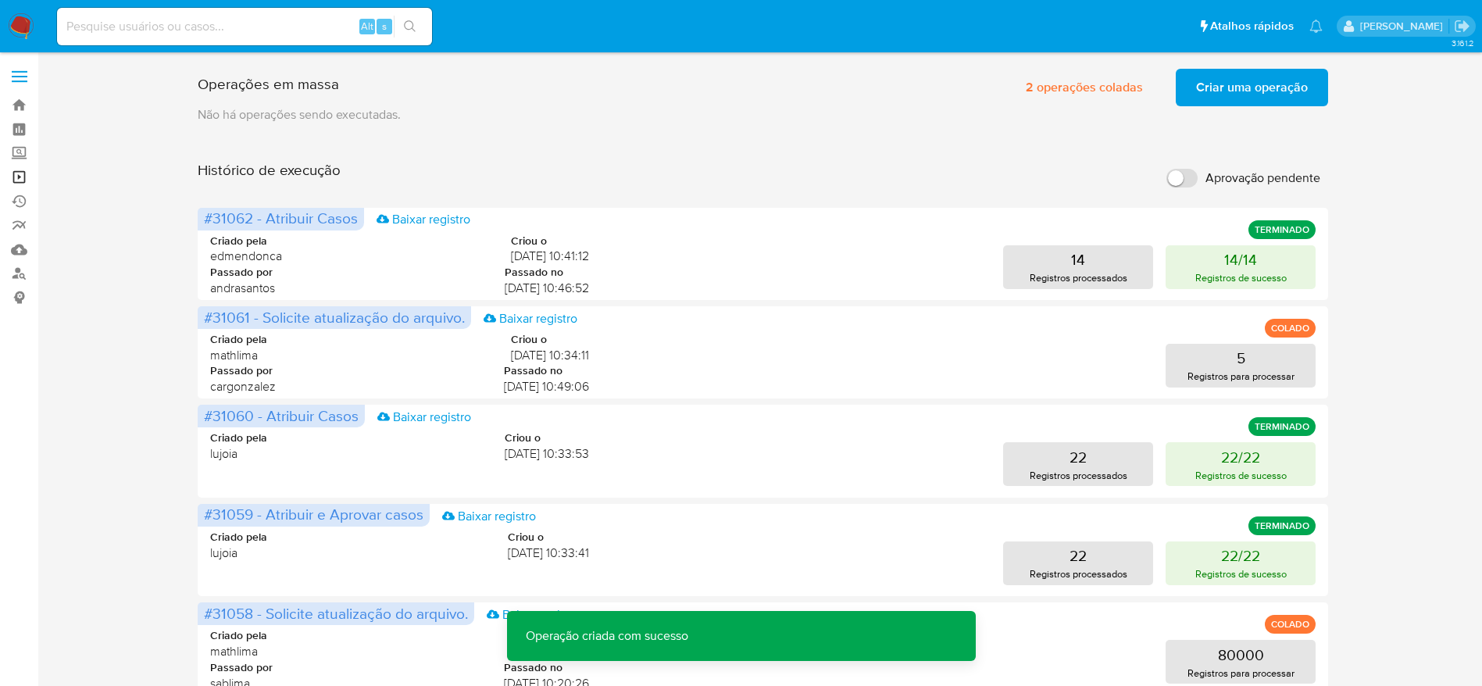
click at [20, 176] on link "Operações em massa" at bounding box center [93, 177] width 186 height 24
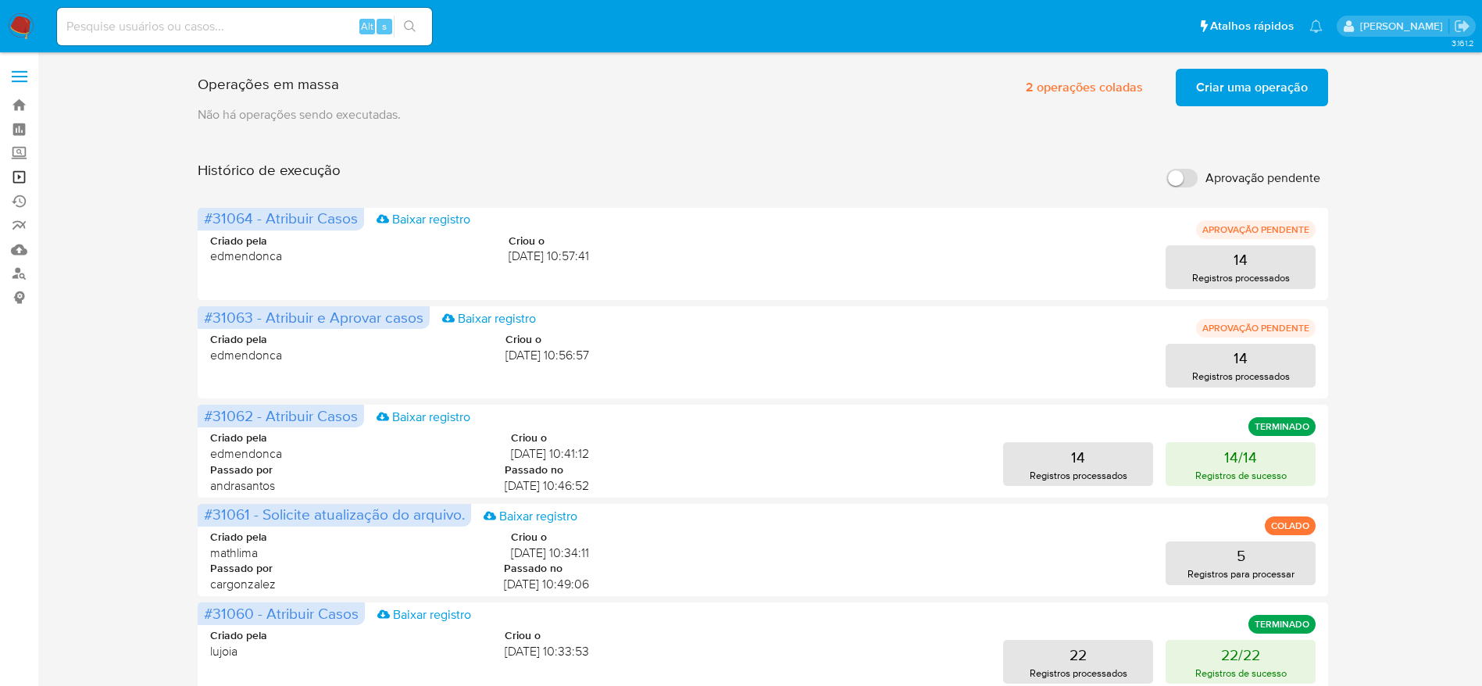
click at [24, 172] on link "Operações em massa" at bounding box center [93, 177] width 186 height 24
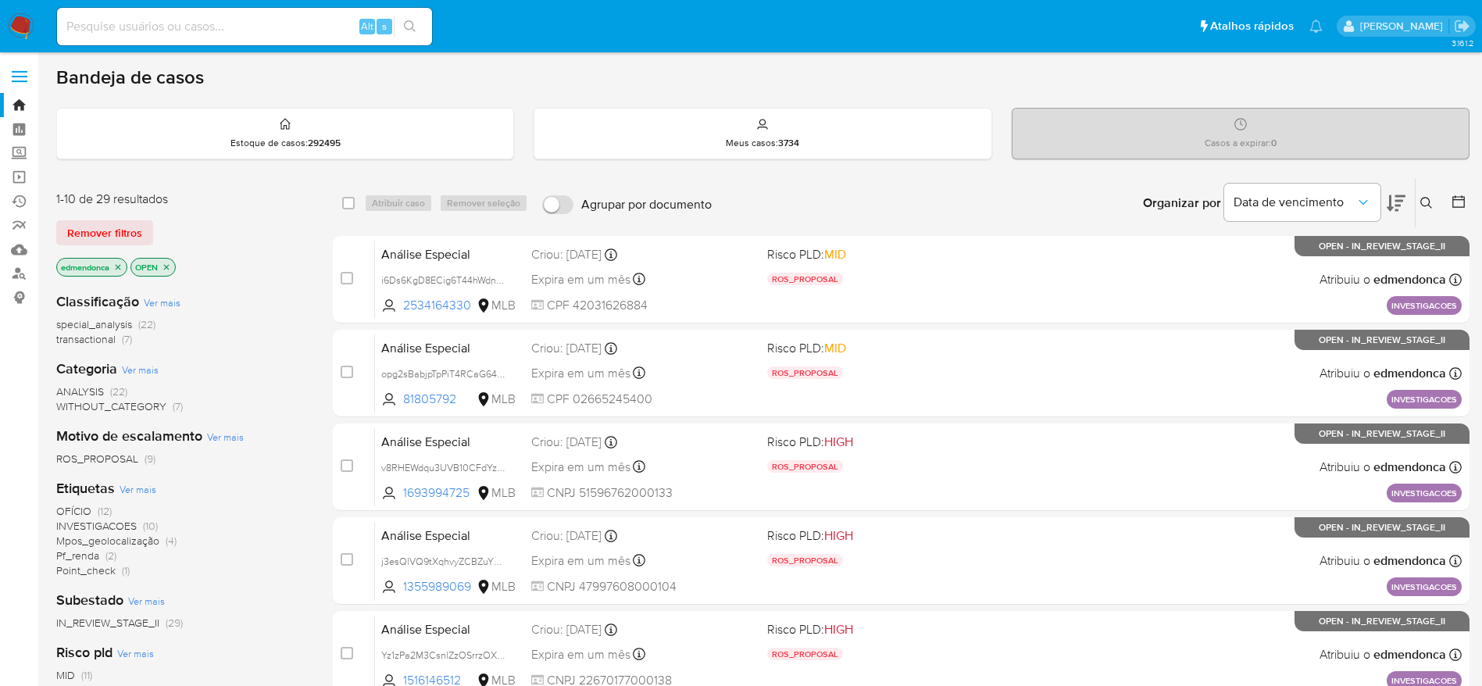
click at [252, 26] on input at bounding box center [244, 26] width 375 height 20
paste input "KMSyuVmY0IJZS2RhPl1kQ1TE"
type input "KMSyuVmY0IJZS2RhPl1kQ1TE"
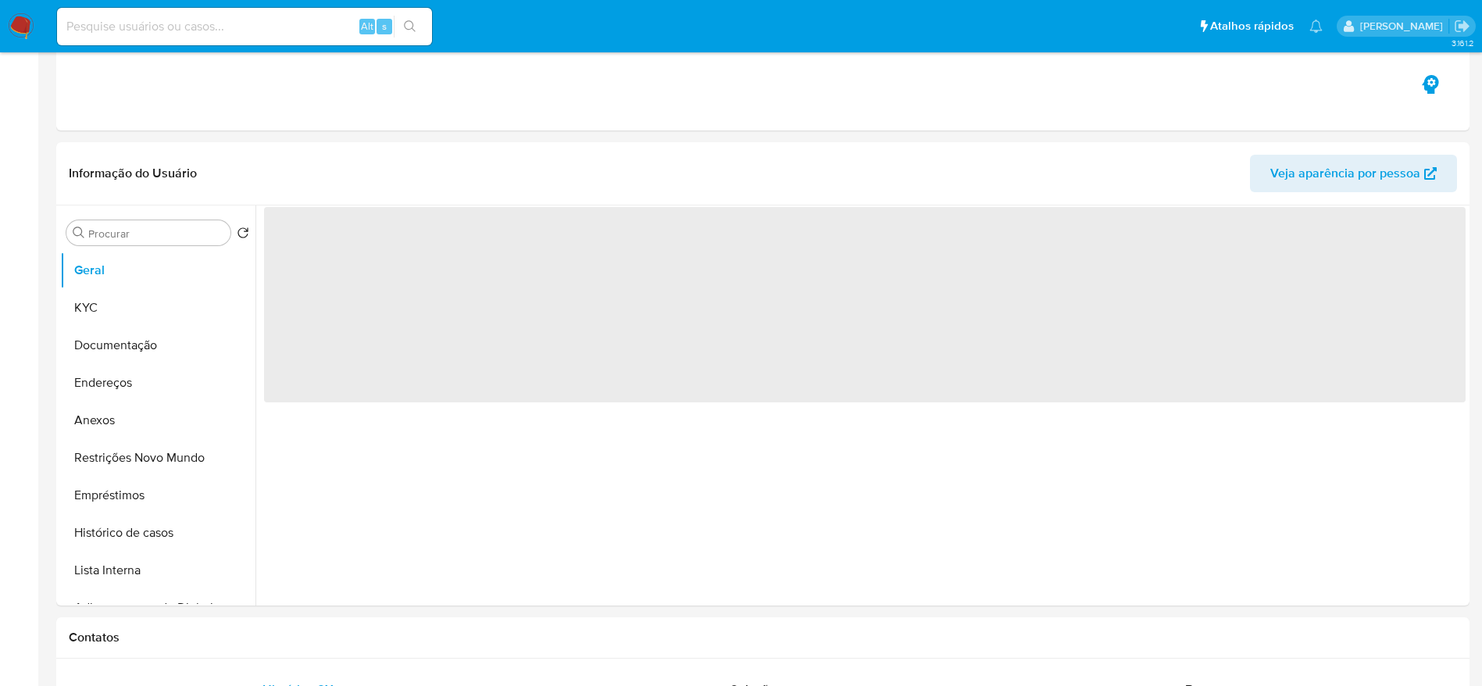
scroll to position [352, 0]
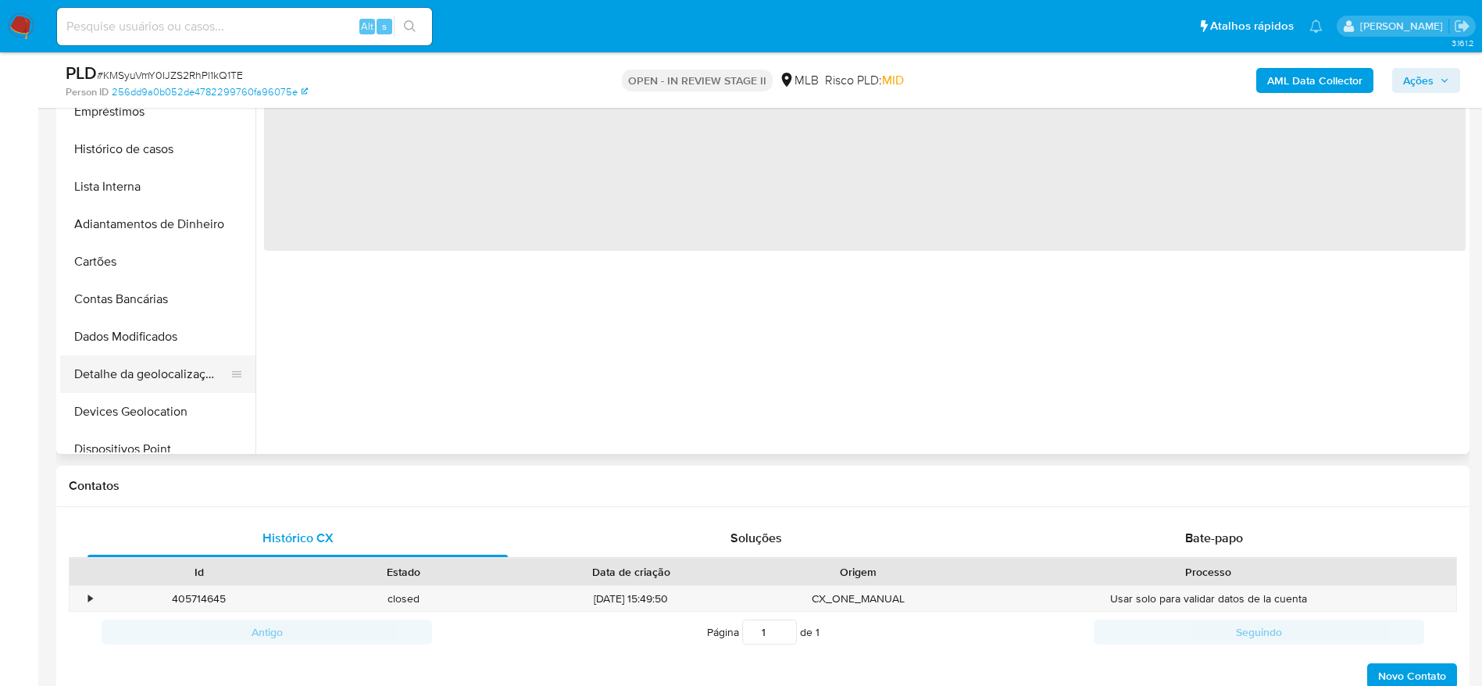
select select "10"
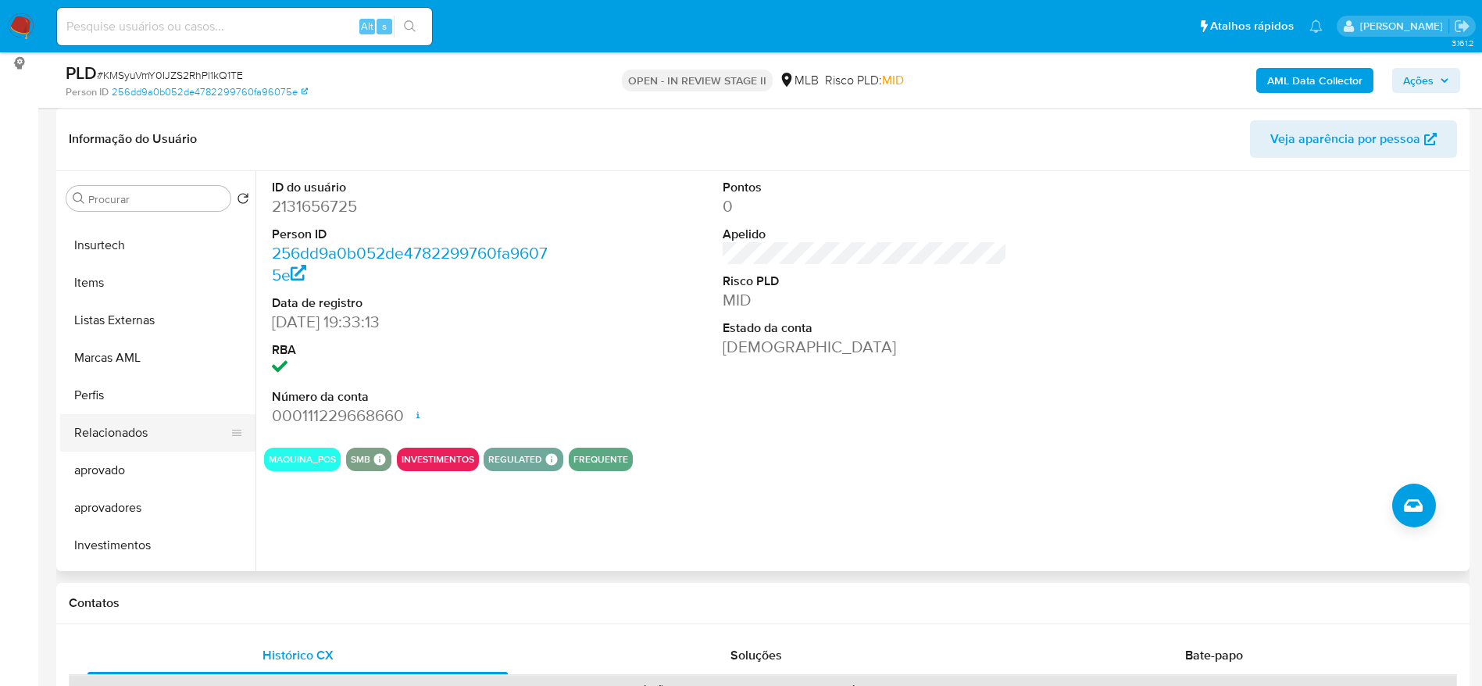
scroll to position [810, 0]
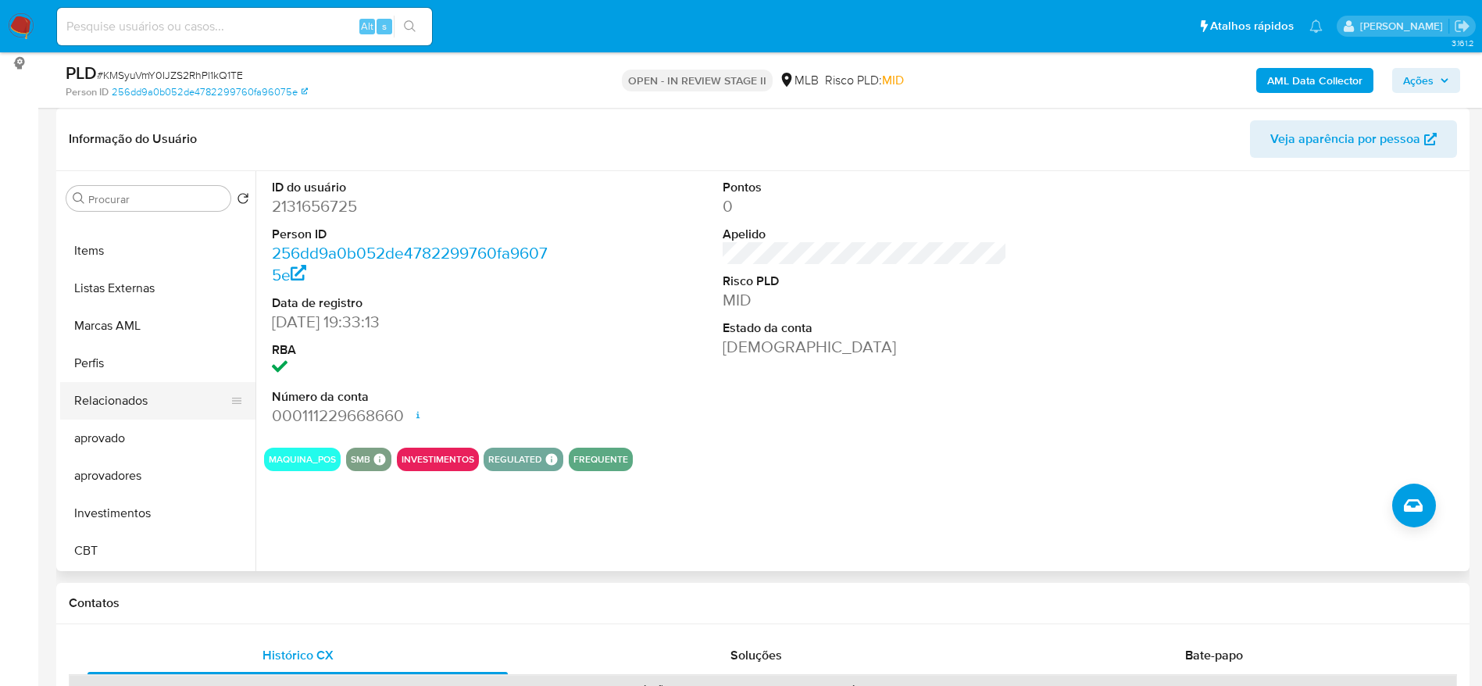
click at [165, 401] on button "Relacionados" at bounding box center [151, 401] width 183 height 38
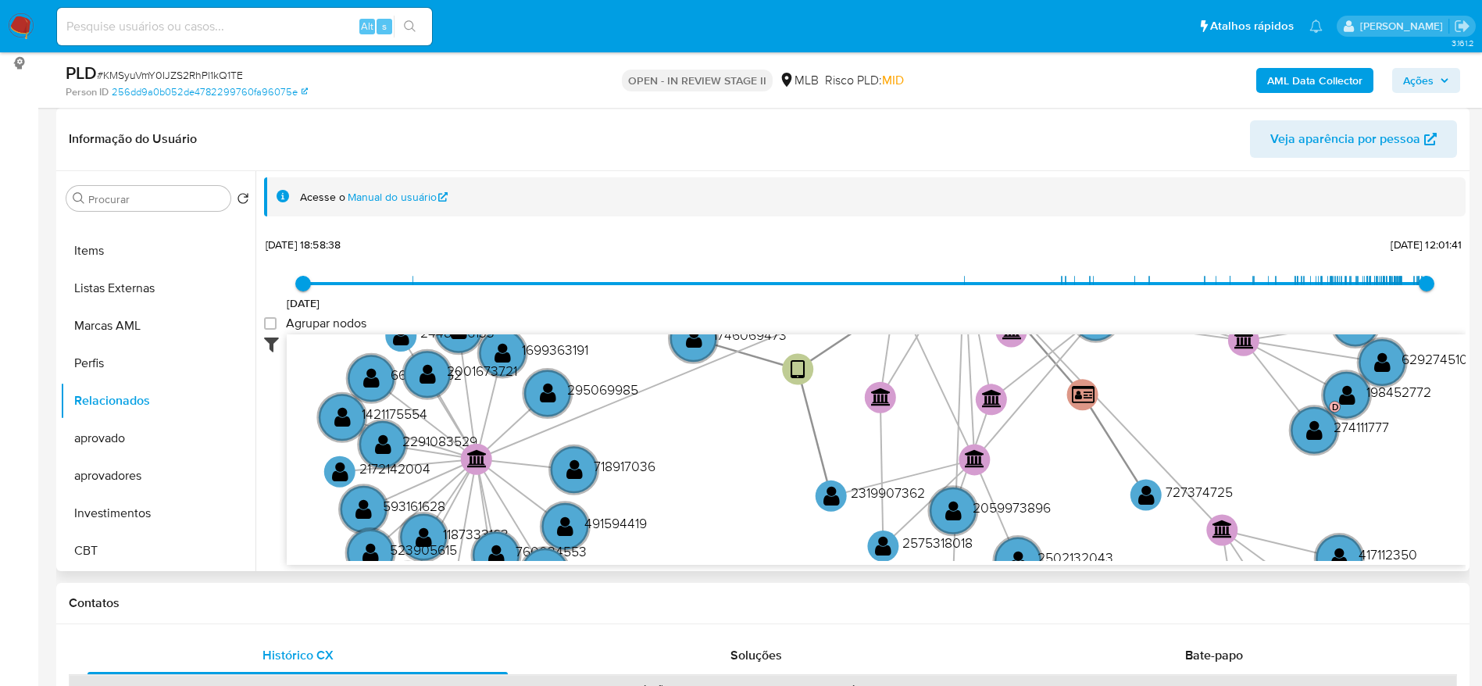
click at [276, 342] on icon at bounding box center [275, 343] width 23 height 19
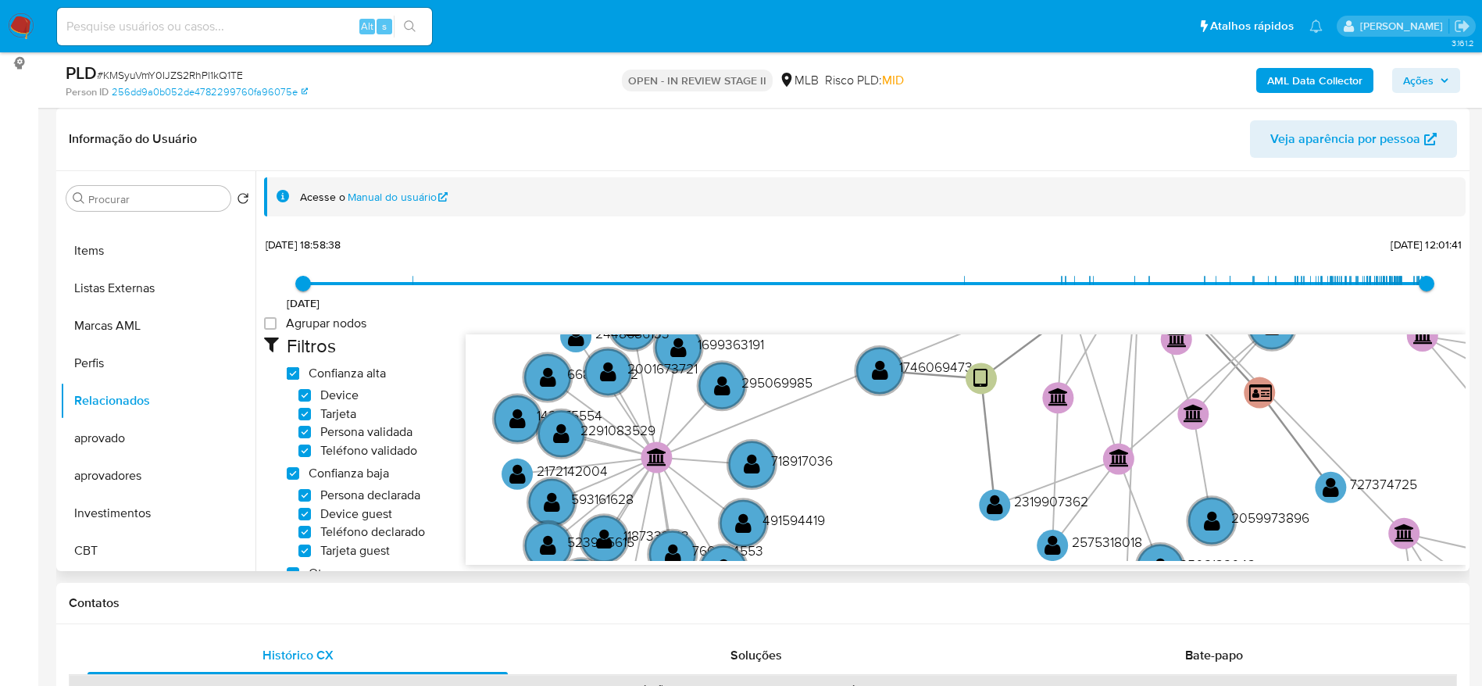
click at [291, 369] on high_trust "Confianza alta" at bounding box center [293, 373] width 13 height 13
checkbox high_trust "false"
checkbox input "false"
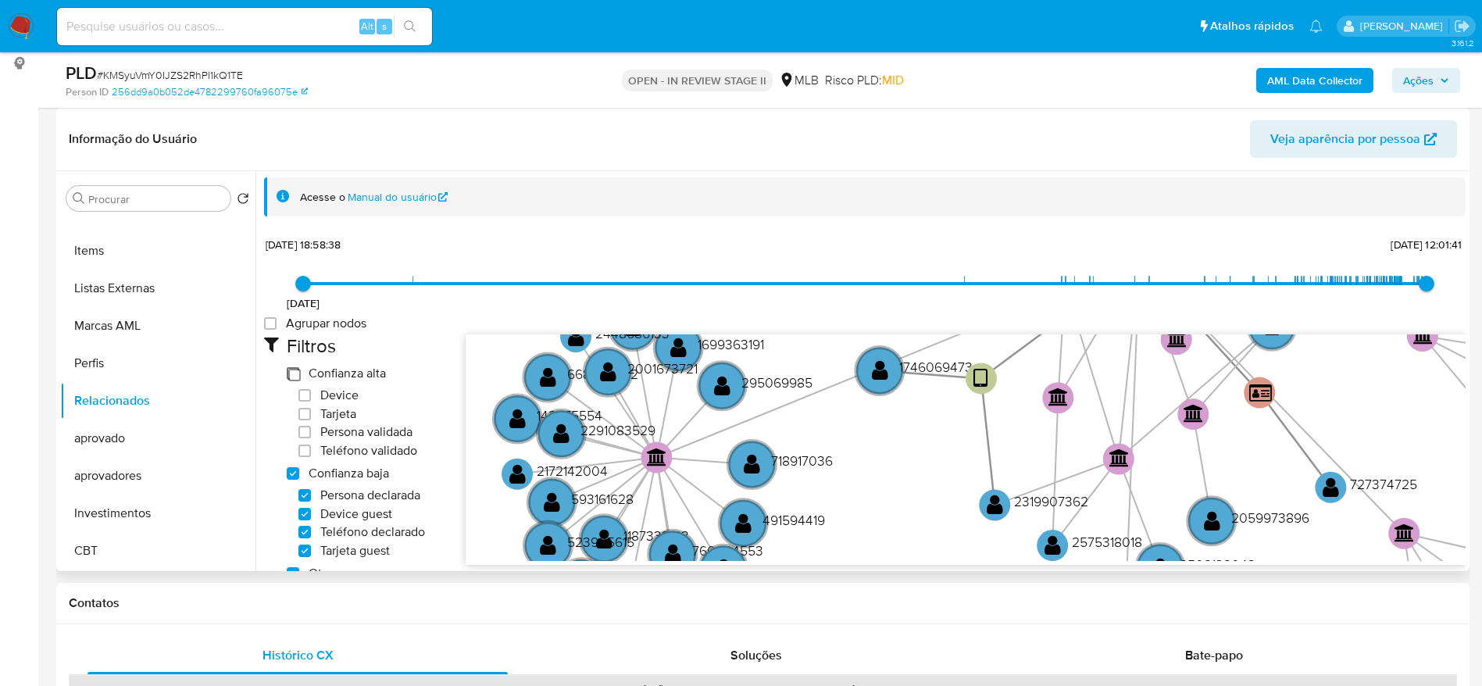
checkbox input "false"
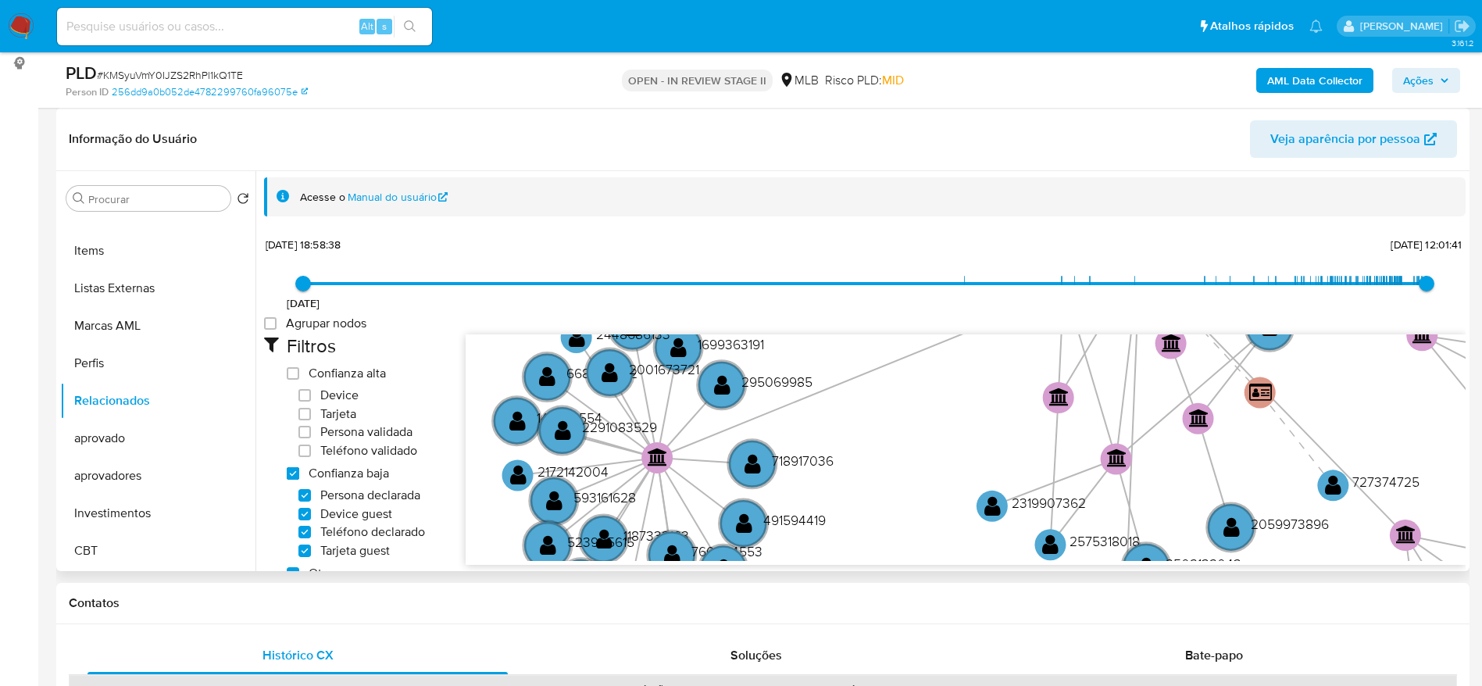
click at [288, 474] on low_trust "Confianza baja" at bounding box center [293, 473] width 13 height 13
checkbox low_trust "false"
checkbox input "false"
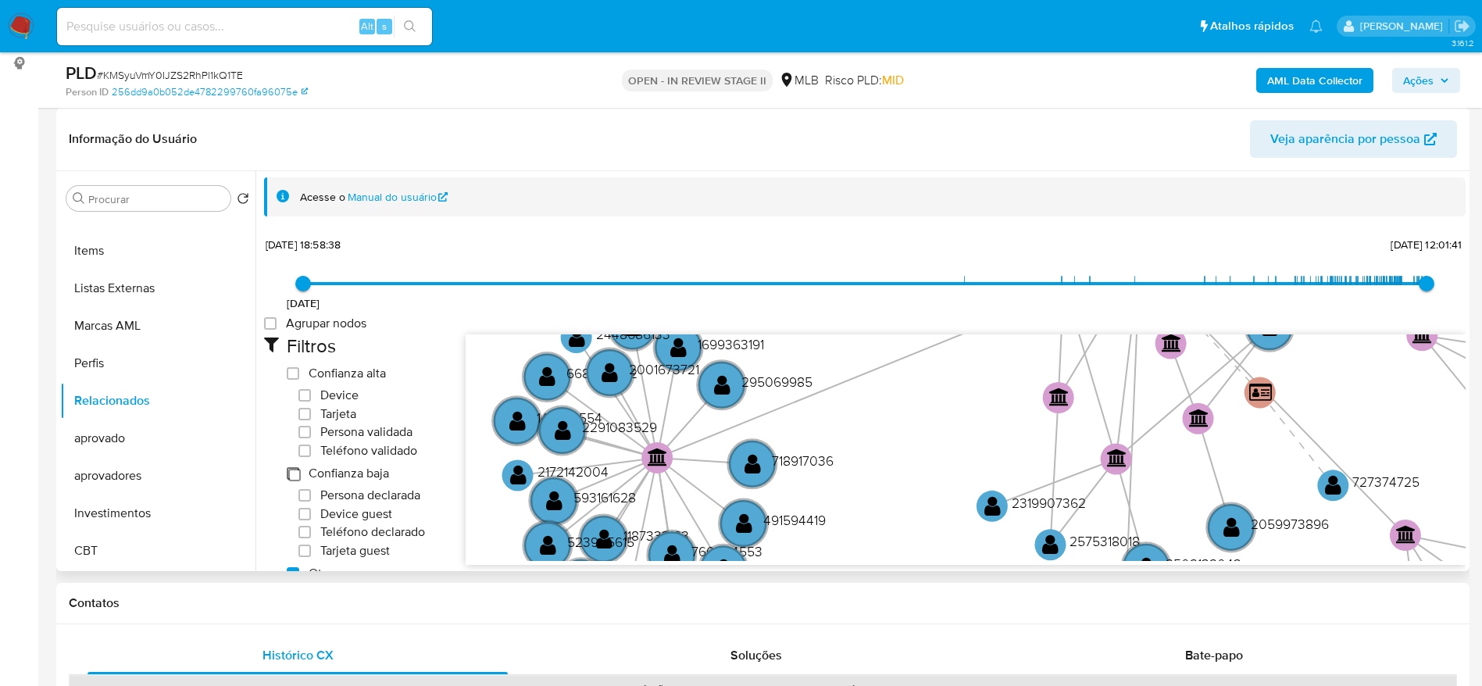
checkbox input "false"
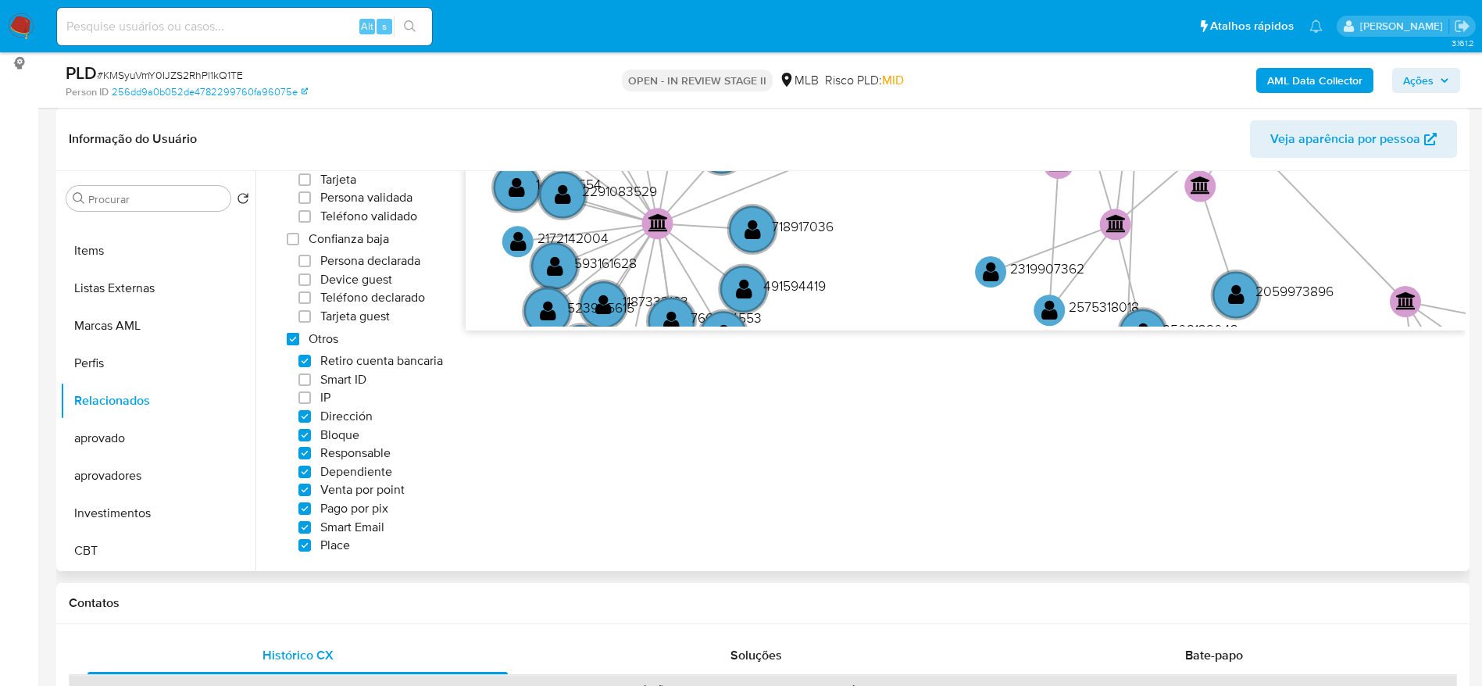
click at [292, 337] on others "Otros" at bounding box center [293, 339] width 13 height 13
checkbox others "false"
checkbox input "false"
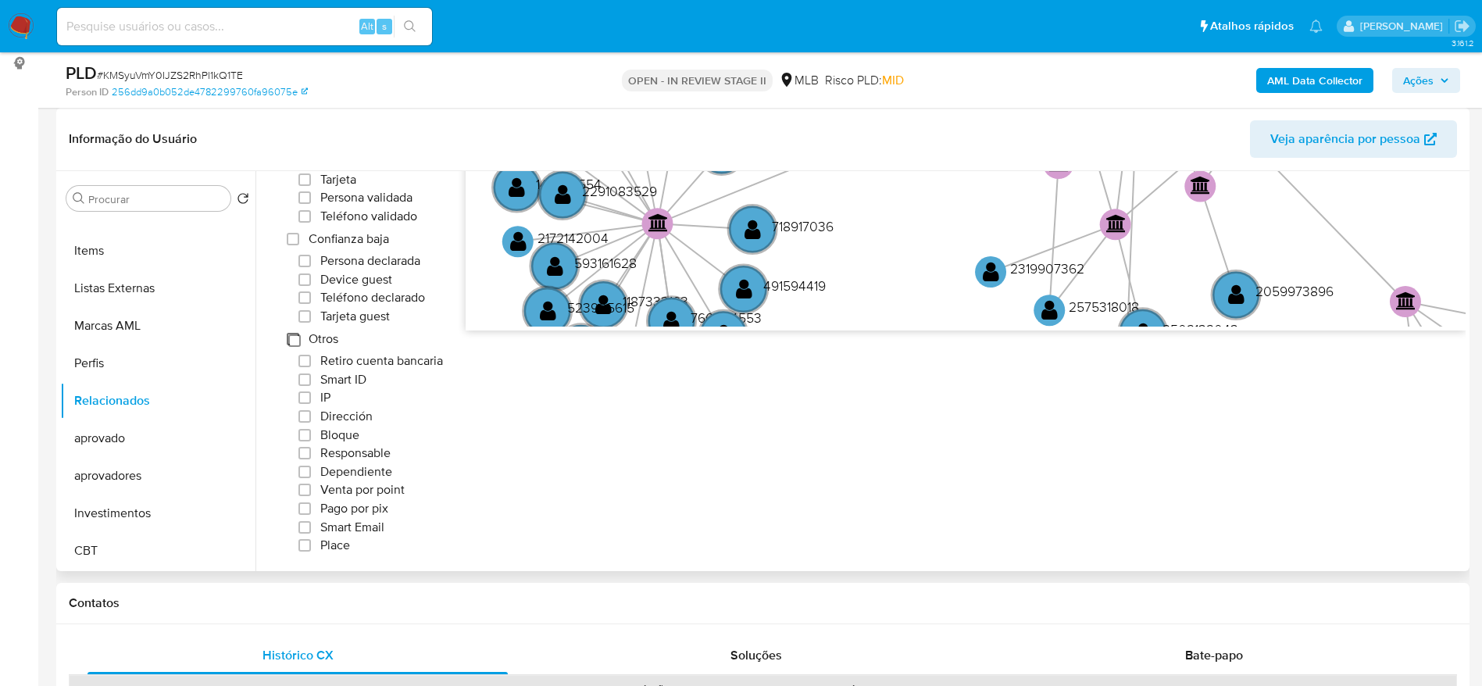
checkbox input "false"
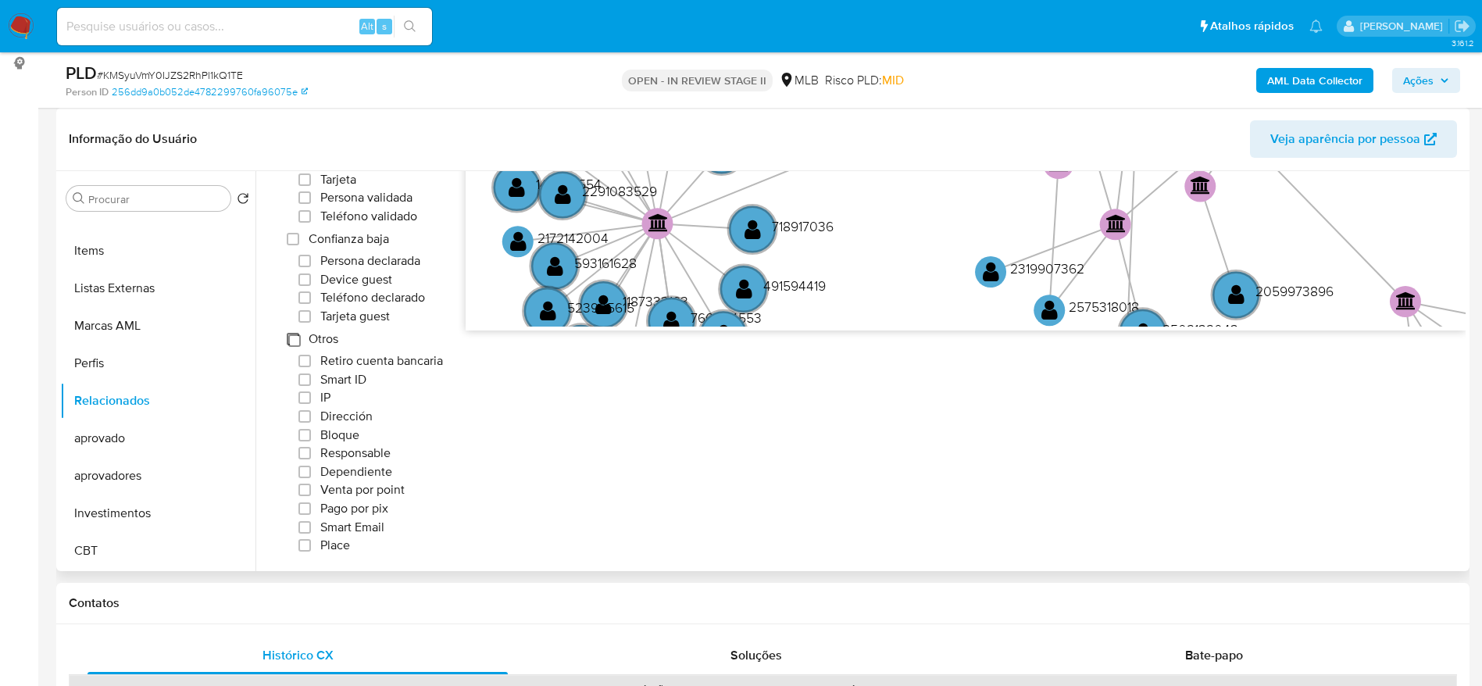
checkbox input "false"
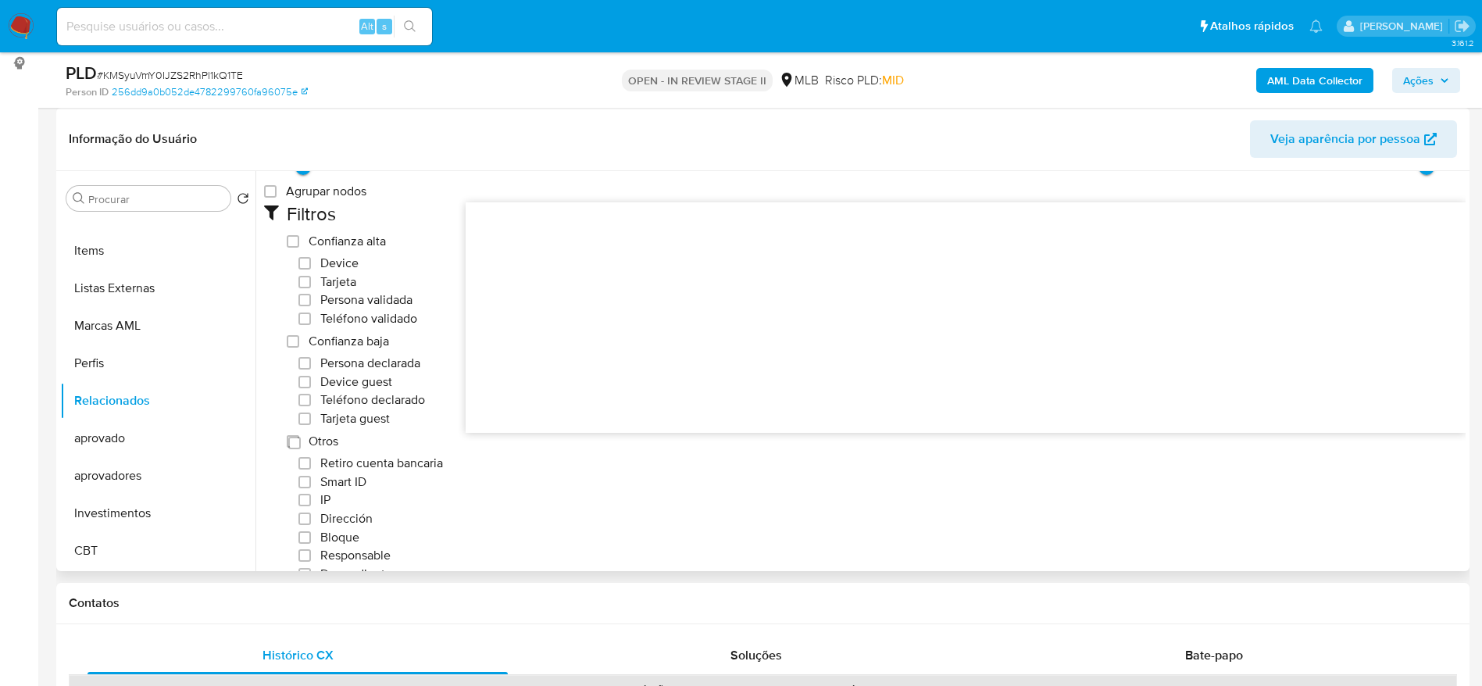
scroll to position [0, 0]
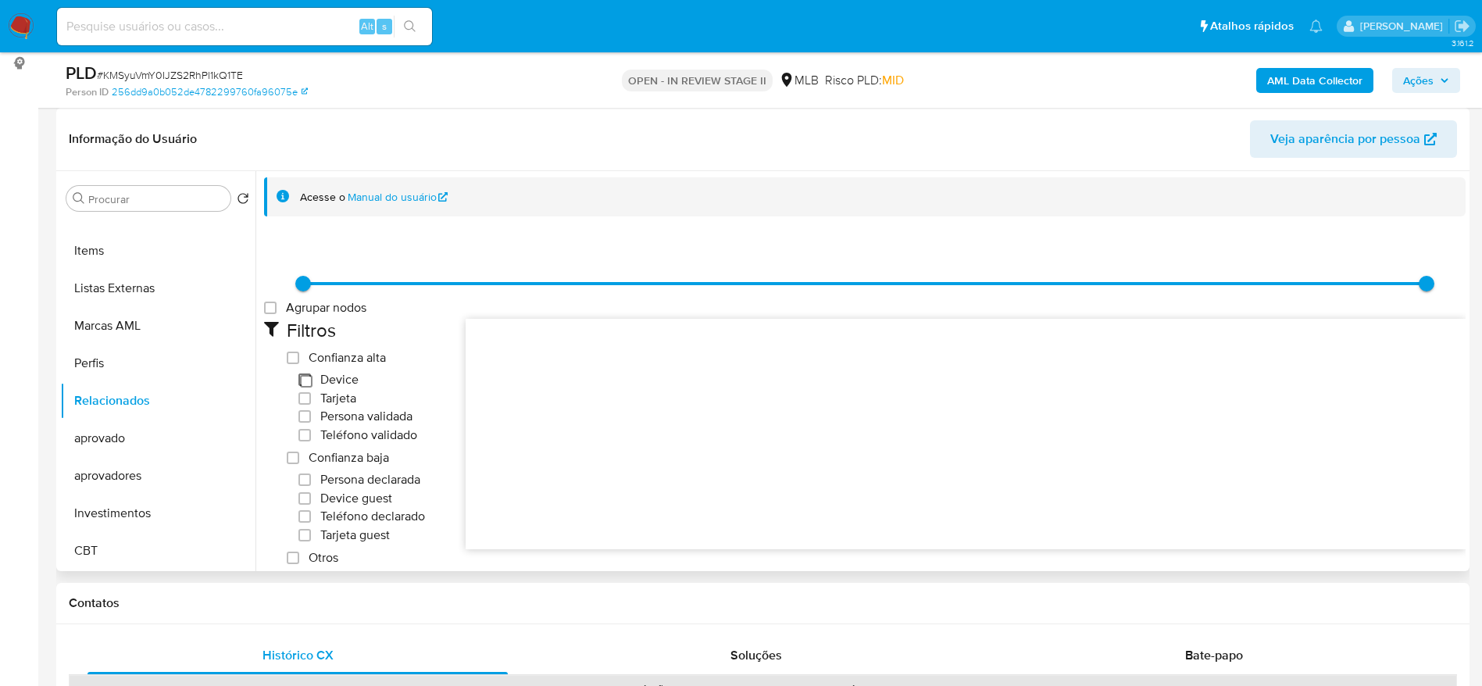
click at [302, 382] on input "Device" at bounding box center [304, 379] width 13 height 13
checkbox input "true"
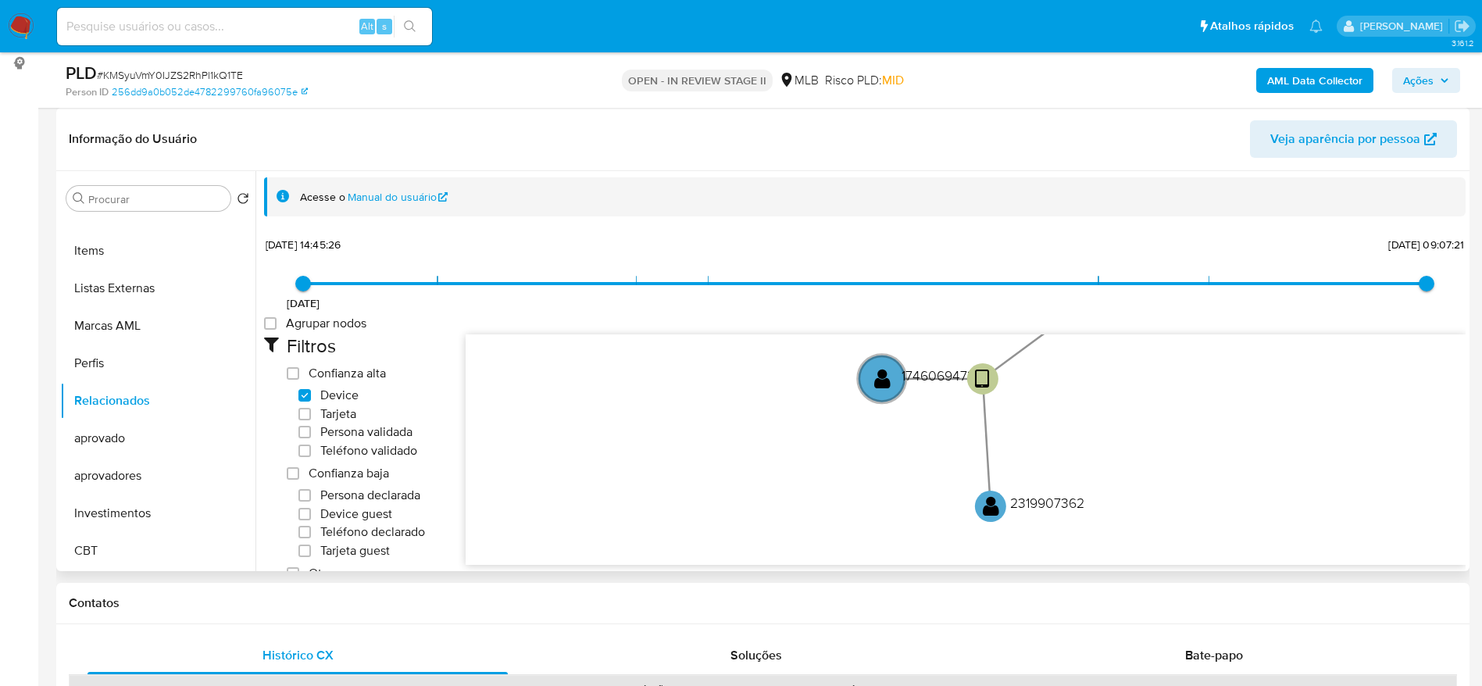
drag, startPoint x: 1075, startPoint y: 398, endPoint x: 1019, endPoint y: 448, distance: 75.3
click at [1019, 448] on icon "user-2131656725  2131656725 user-1934882612  1934882612 user-500401528  5004…" at bounding box center [966, 447] width 1000 height 227
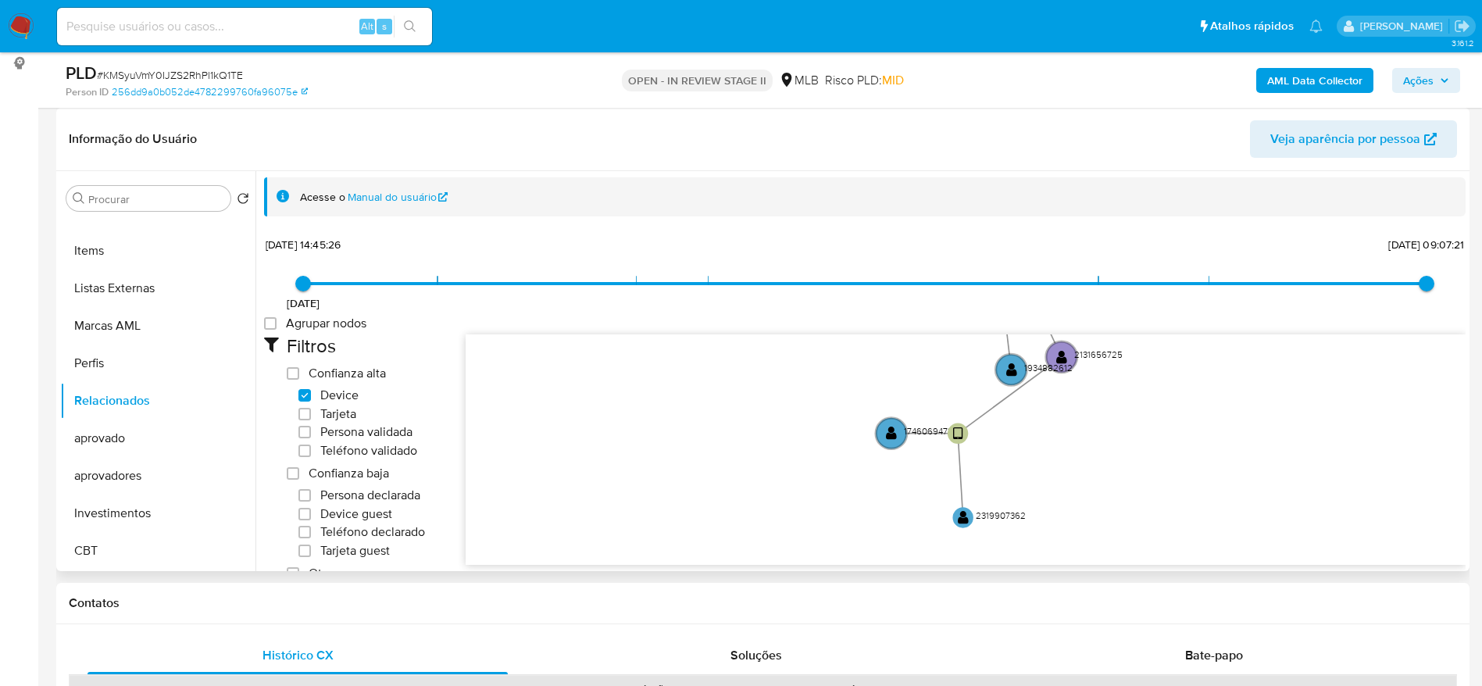
drag, startPoint x: 1056, startPoint y: 415, endPoint x: 1088, endPoint y: 487, distance: 78.7
click at [1088, 487] on icon "user-2131656725  2131656725 user-1934882612  1934882612 user-500401528  5004…" at bounding box center [966, 447] width 1000 height 227
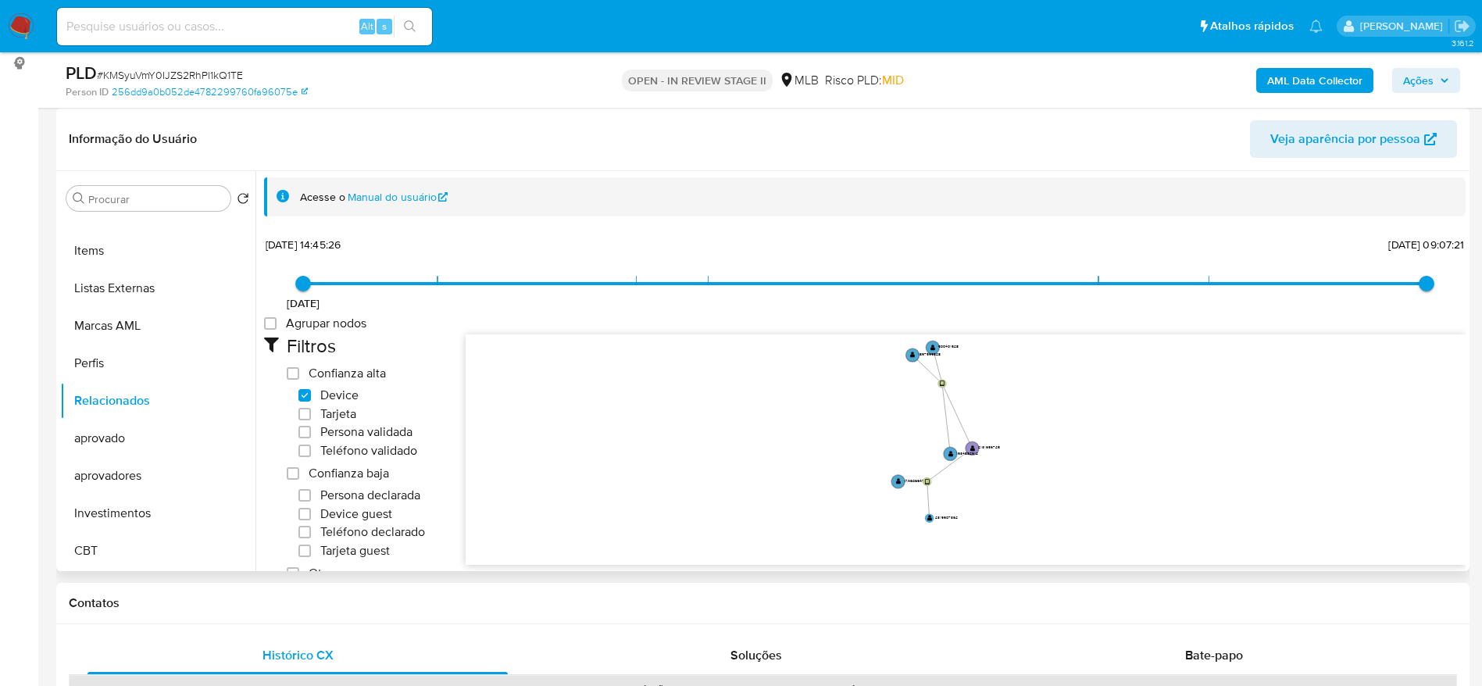
drag, startPoint x: 942, startPoint y: 413, endPoint x: 842, endPoint y: 415, distance: 100.0
click at [842, 415] on icon "user-2131656725  2131656725 user-1934882612  1934882612 user-500401528  5004…" at bounding box center [966, 447] width 1000 height 227
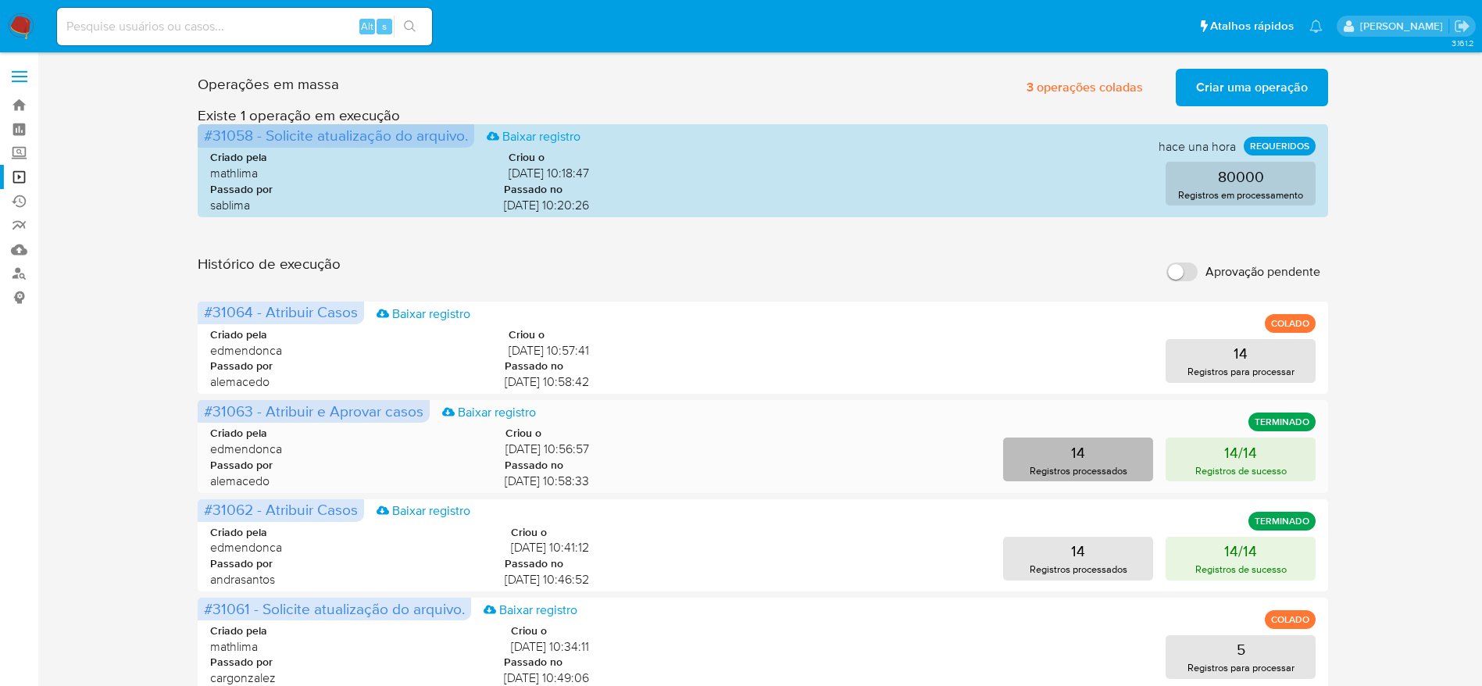
click at [1070, 468] on p "Registros processados" at bounding box center [1079, 470] width 98 height 15
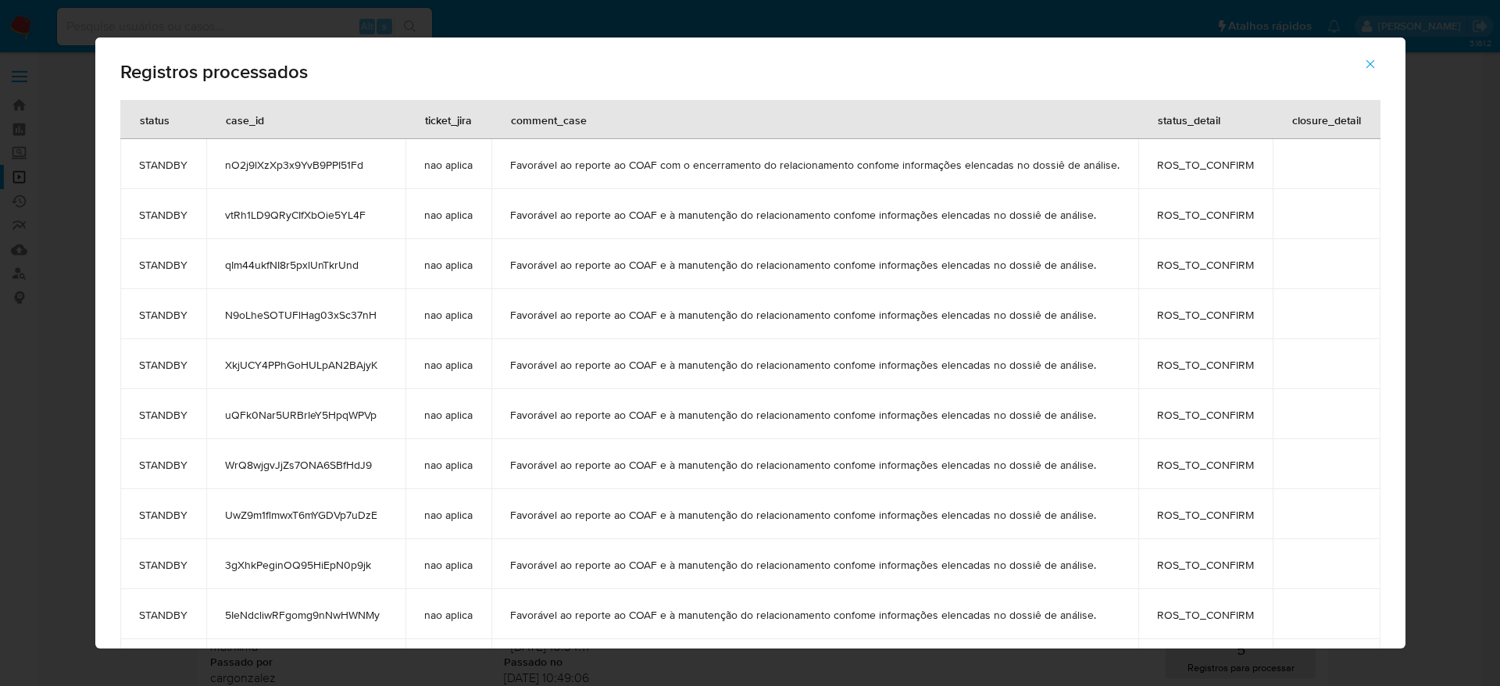
click at [1374, 66] on icon "button" at bounding box center [1370, 64] width 14 height 14
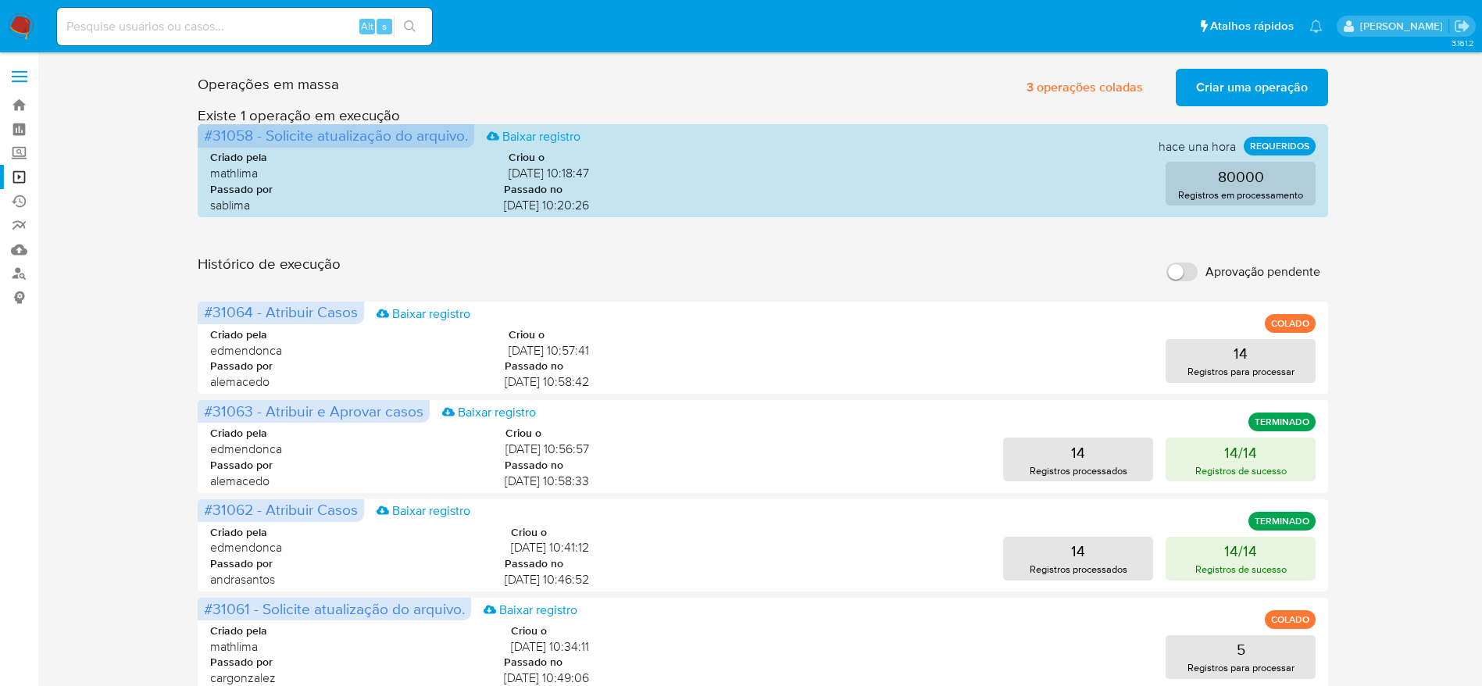
click at [6, 26] on nav "Pausado Ver notificaciones Alt s Atalhos rápidos Presiona las siguientes teclas…" at bounding box center [741, 26] width 1482 height 52
click at [20, 28] on img at bounding box center [21, 26] width 27 height 27
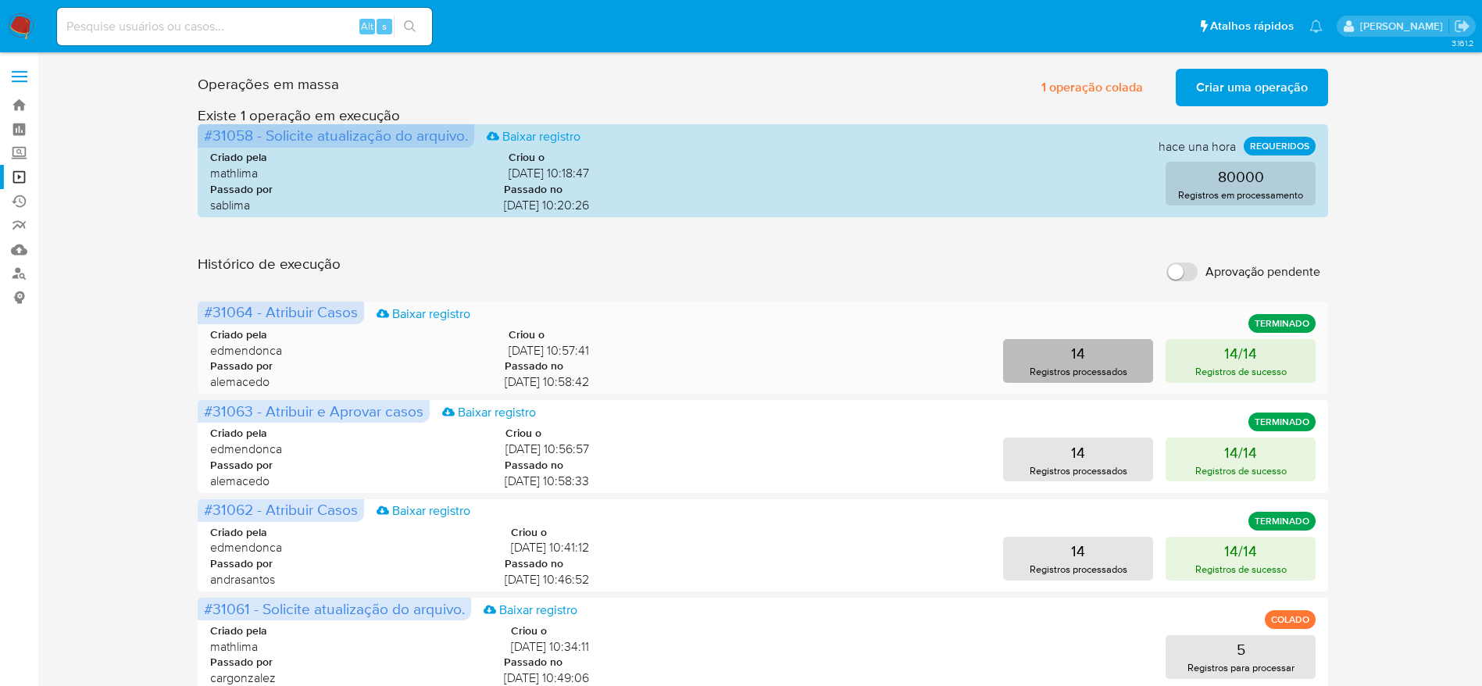
click at [1056, 373] on p "Registros processados" at bounding box center [1079, 371] width 98 height 15
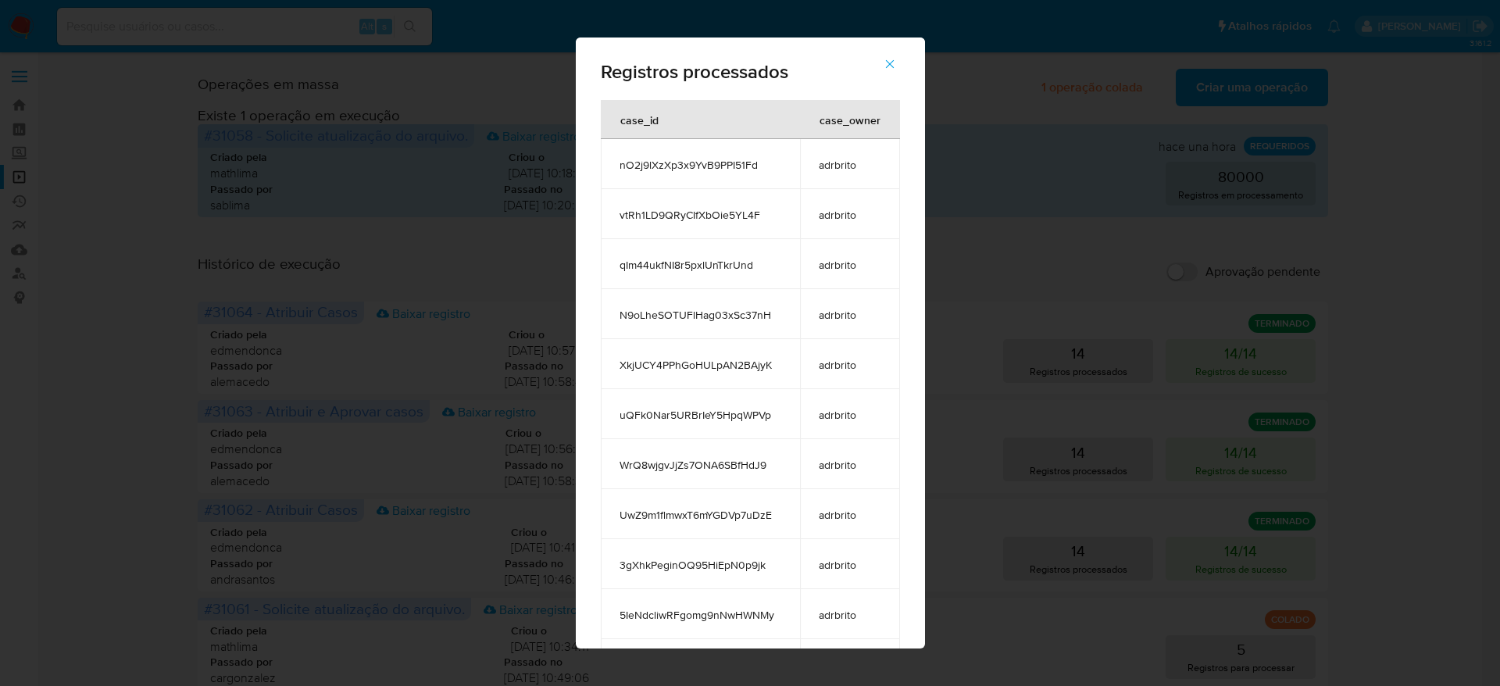
click at [687, 171] on span "nO2j9lXzXp3x9YvB9PPI51Fd" at bounding box center [701, 165] width 162 height 14
click at [621, 178] on td "nO2j9lXzXp3x9YvB9PPI51Fd" at bounding box center [700, 164] width 199 height 50
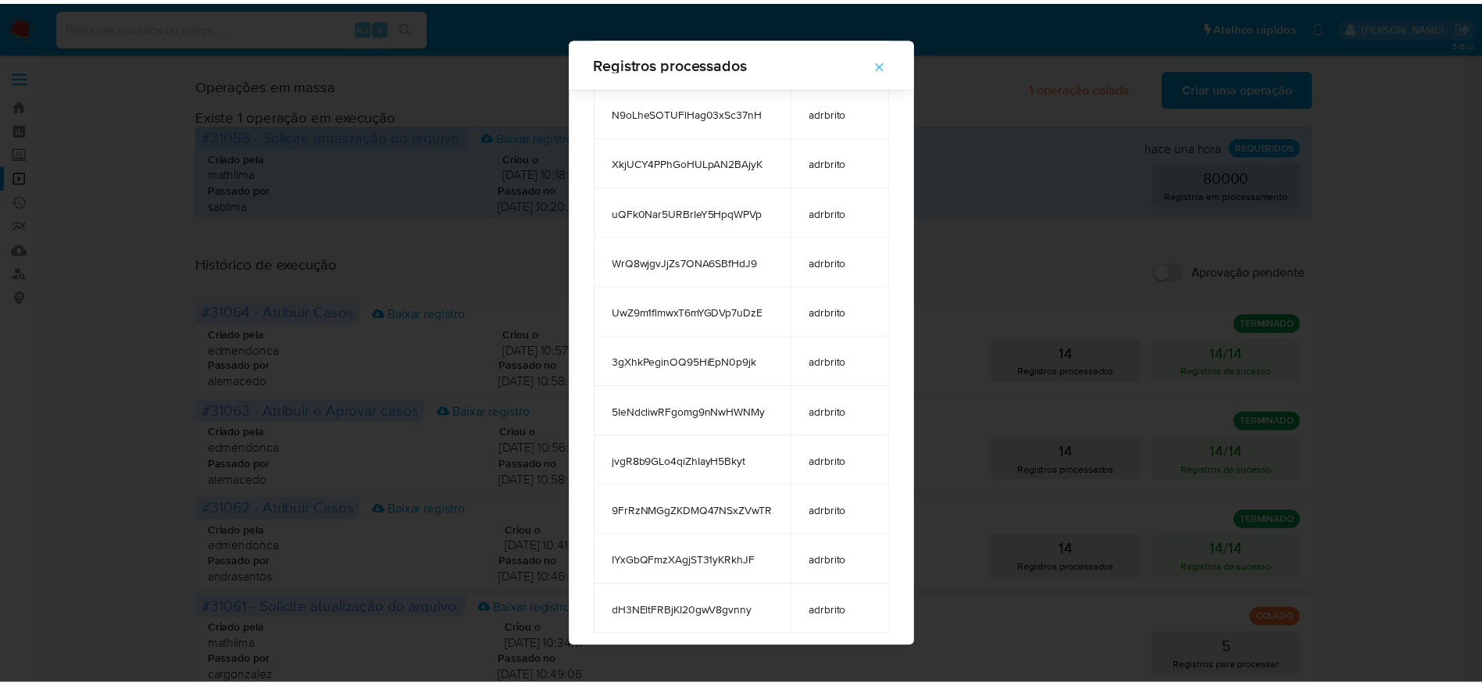
scroll to position [203, 0]
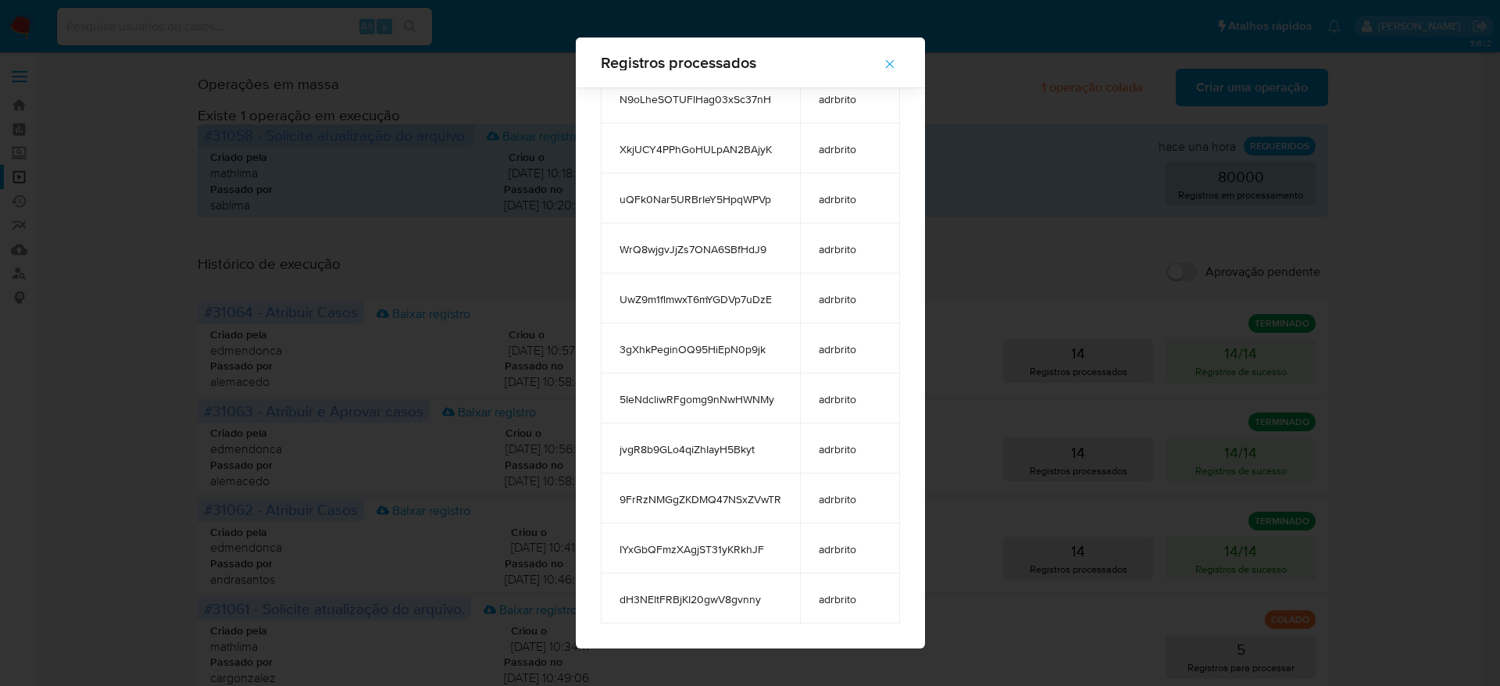
drag, startPoint x: 613, startPoint y: 163, endPoint x: 849, endPoint y: 640, distance: 532.5
click at [849, 640] on div "case_id case_owner nO2j9lXzXp3x9YvB9PPI51Fd adrbrito vtRh1LD9QRyCIfXbOie5YL4F a…" at bounding box center [750, 266] width 349 height 764
drag, startPoint x: 591, startPoint y: 481, endPoint x: 252, endPoint y: 530, distance: 343.3
click at [592, 481] on div "case_id case_owner nO2j9lXzXp3x9YvB9PPI51Fd adrbrito vtRh1LD9QRyCIfXbOie5YL4F a…" at bounding box center [750, 266] width 349 height 764
click at [897, 58] on icon "button" at bounding box center [890, 64] width 14 height 14
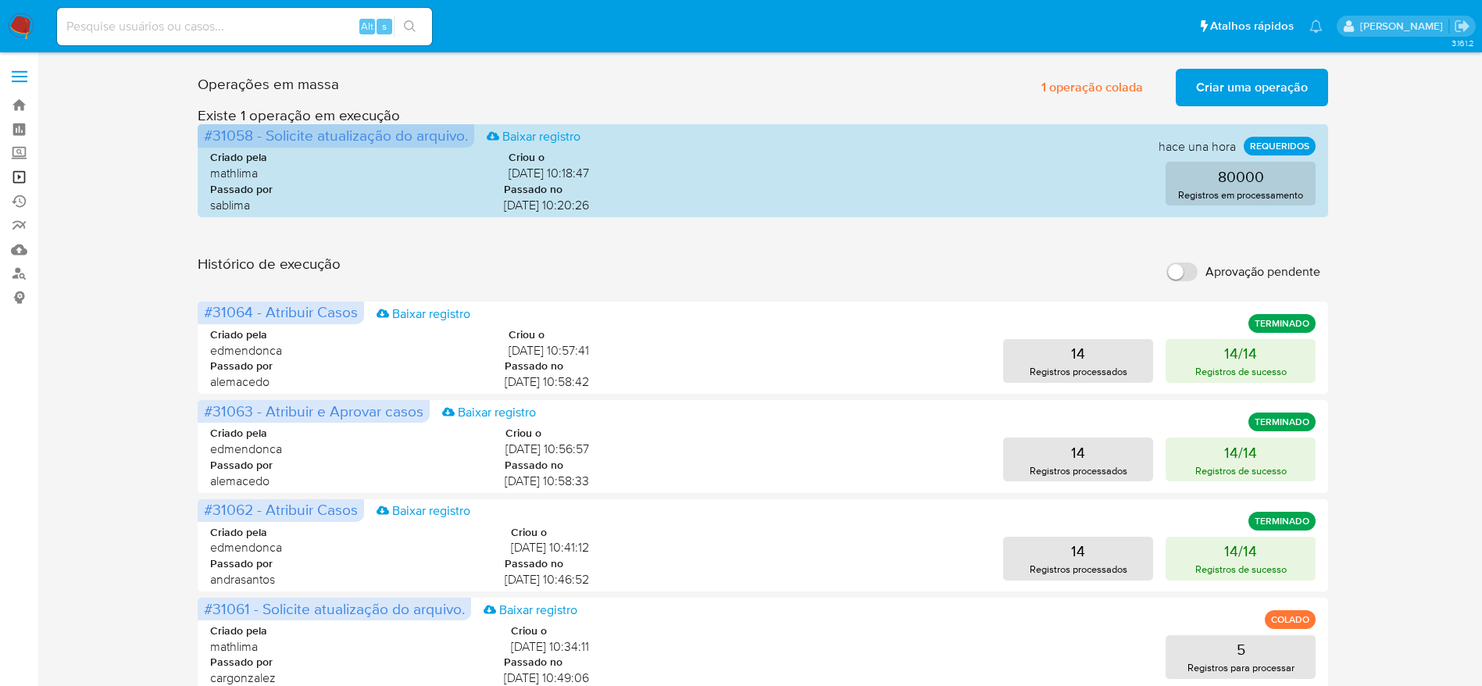
click at [26, 181] on link "Operações em massa" at bounding box center [93, 177] width 186 height 24
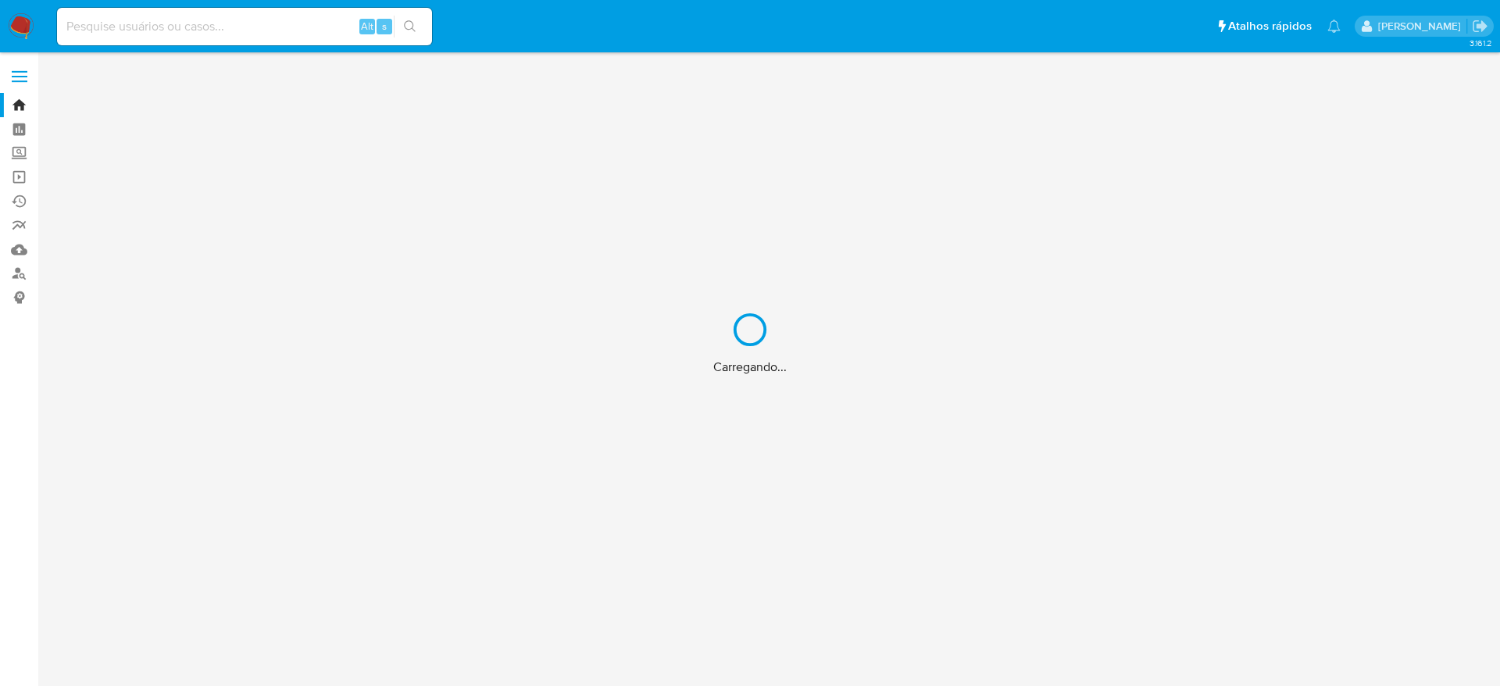
click at [216, 26] on div "Carregando..." at bounding box center [750, 343] width 1500 height 686
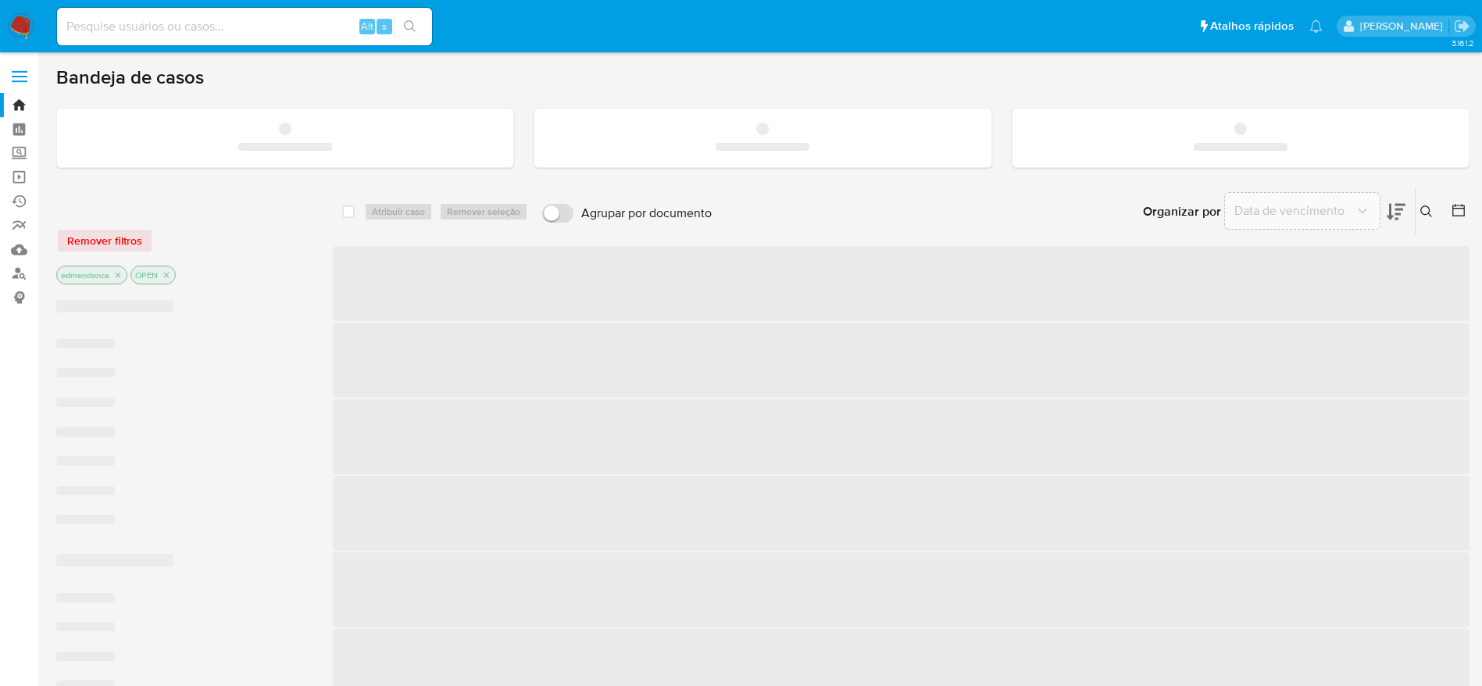
click at [230, 30] on input at bounding box center [244, 26] width 375 height 20
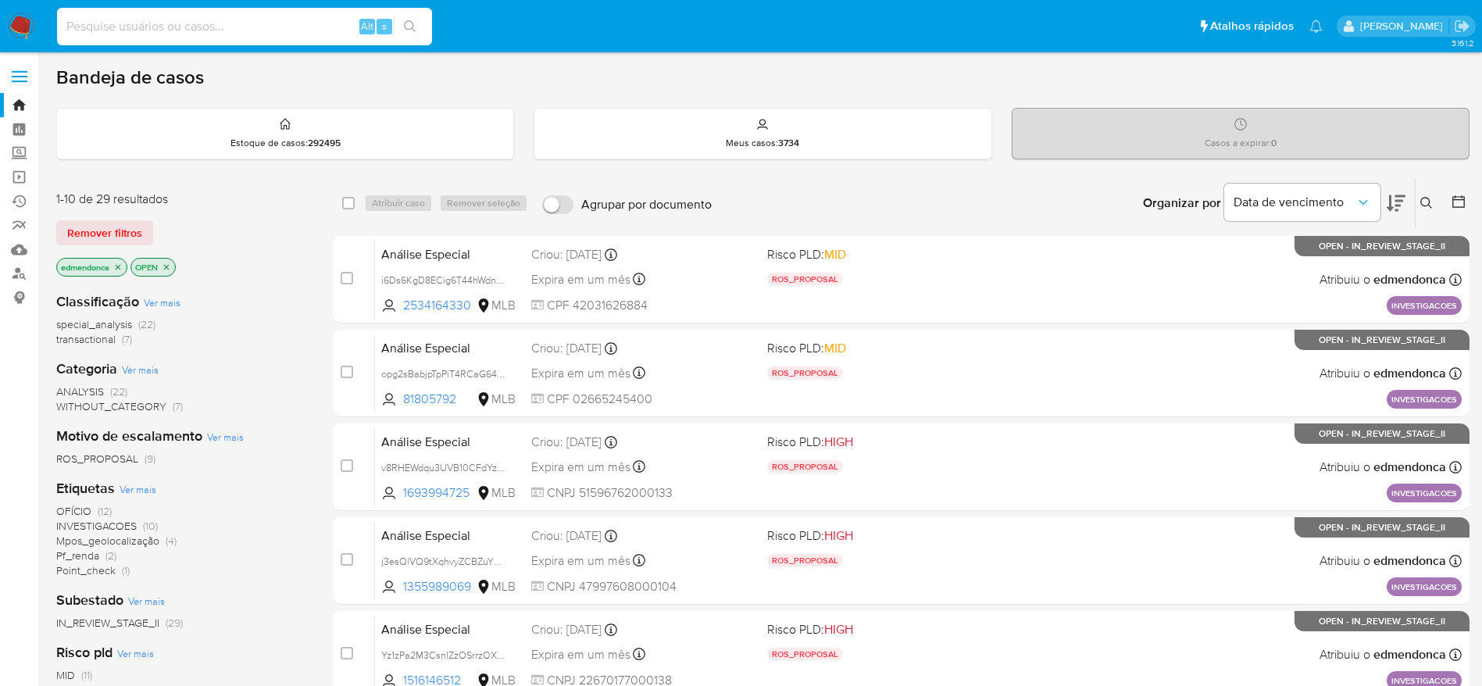
paste input "nO2j9lXzXp3x9YvB9PPI51Fd"
type input "nO2j9lXzXp3x9YvB9PPI51Fd"
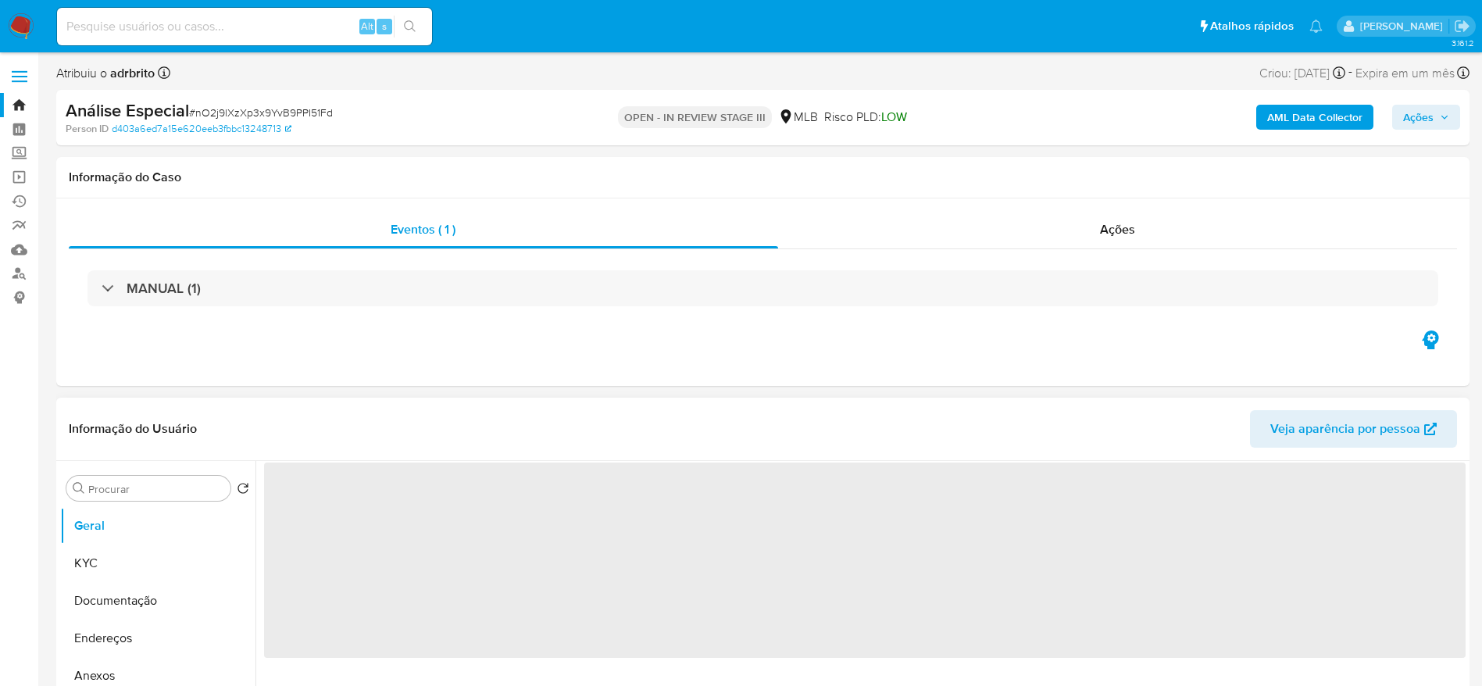
select select "10"
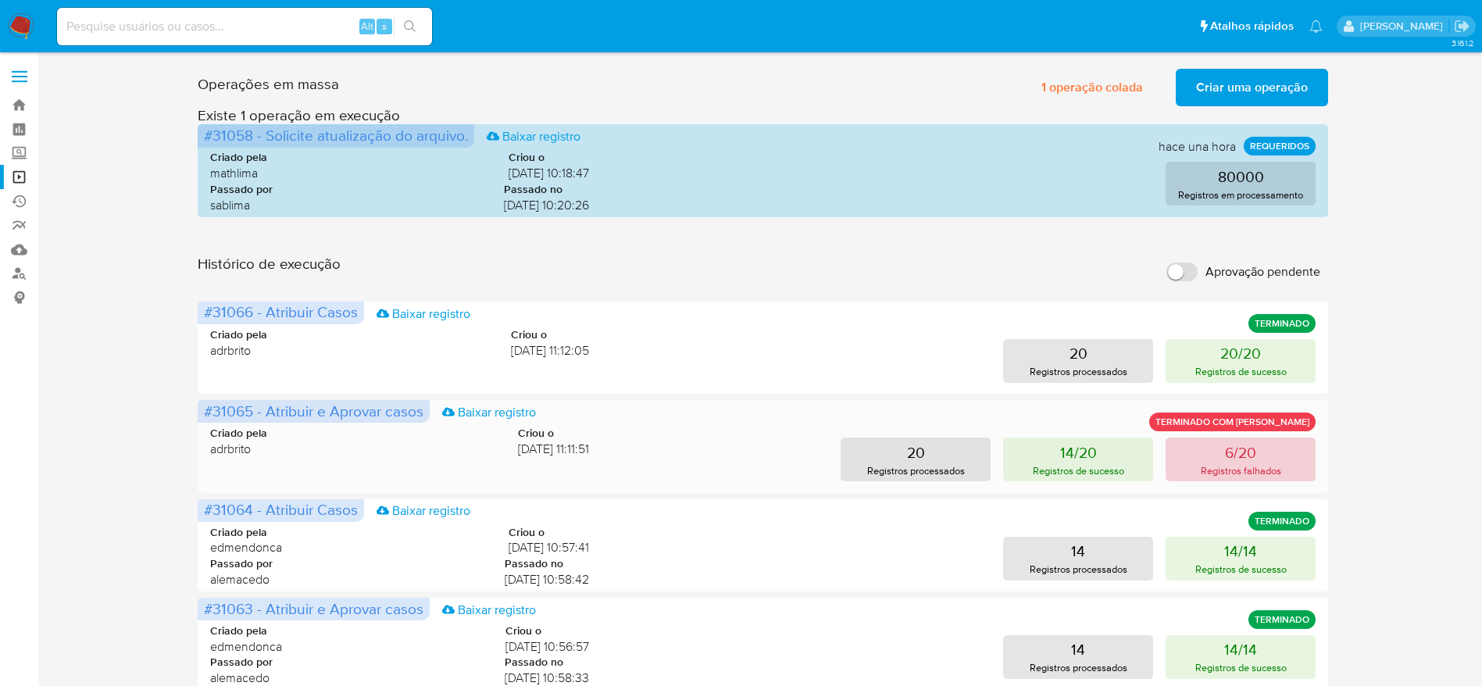
click at [1219, 456] on button "6/20 Registros falhados" at bounding box center [1241, 460] width 150 height 44
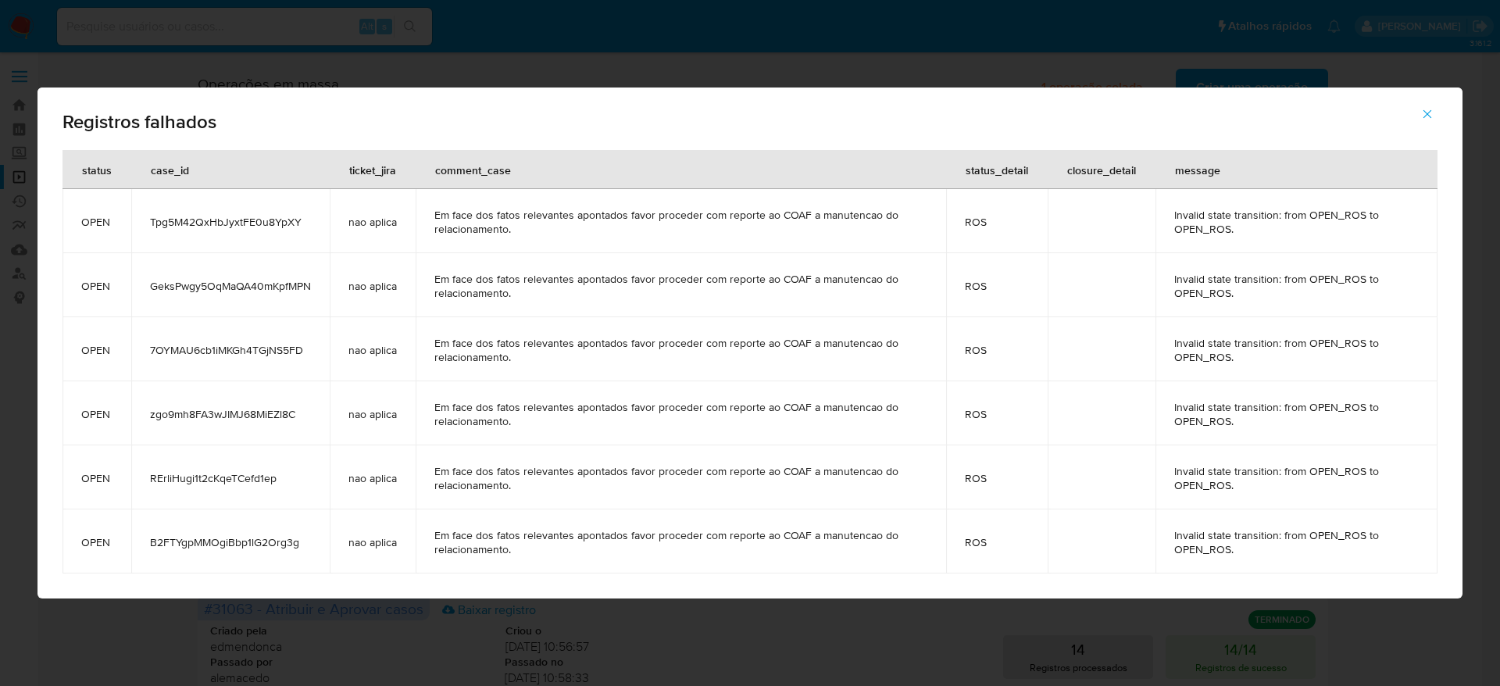
click at [1427, 116] on icon "button" at bounding box center [1427, 114] width 14 height 14
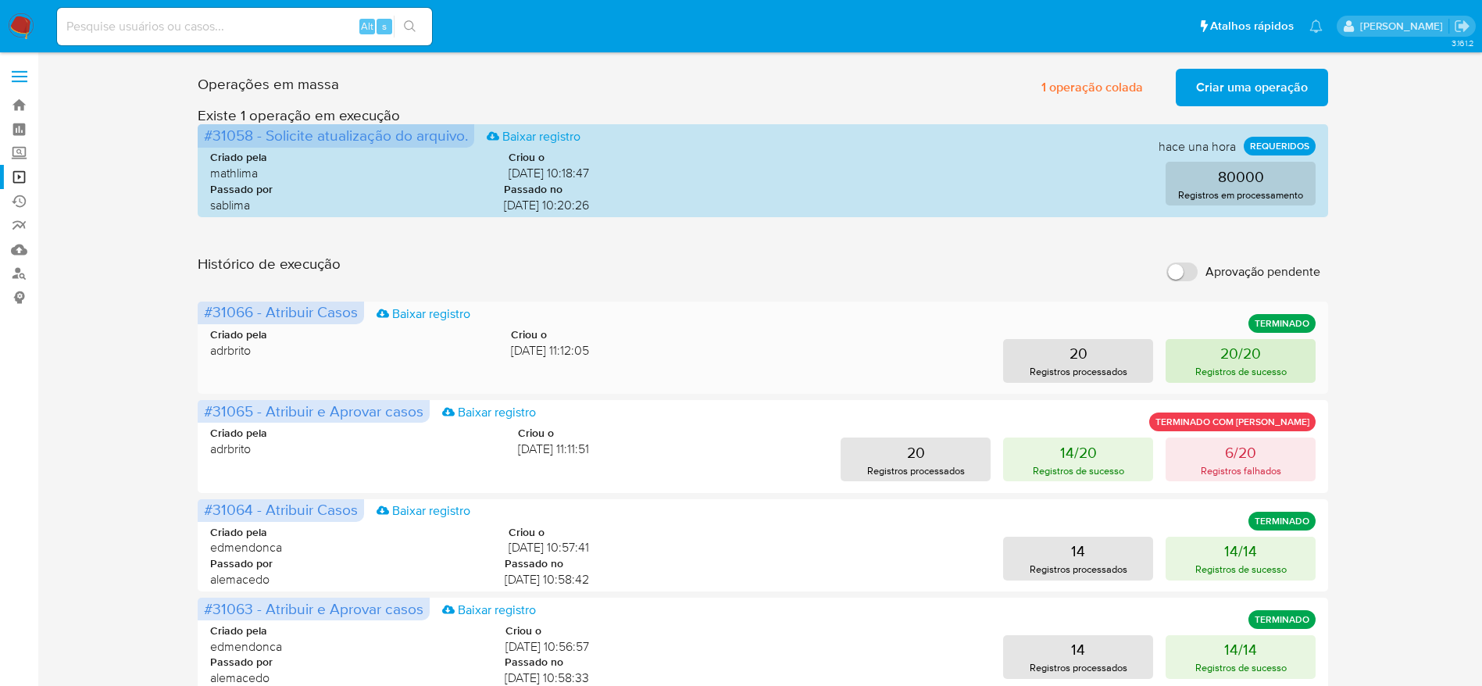
click at [1254, 353] on p "20/20" at bounding box center [1240, 353] width 41 height 22
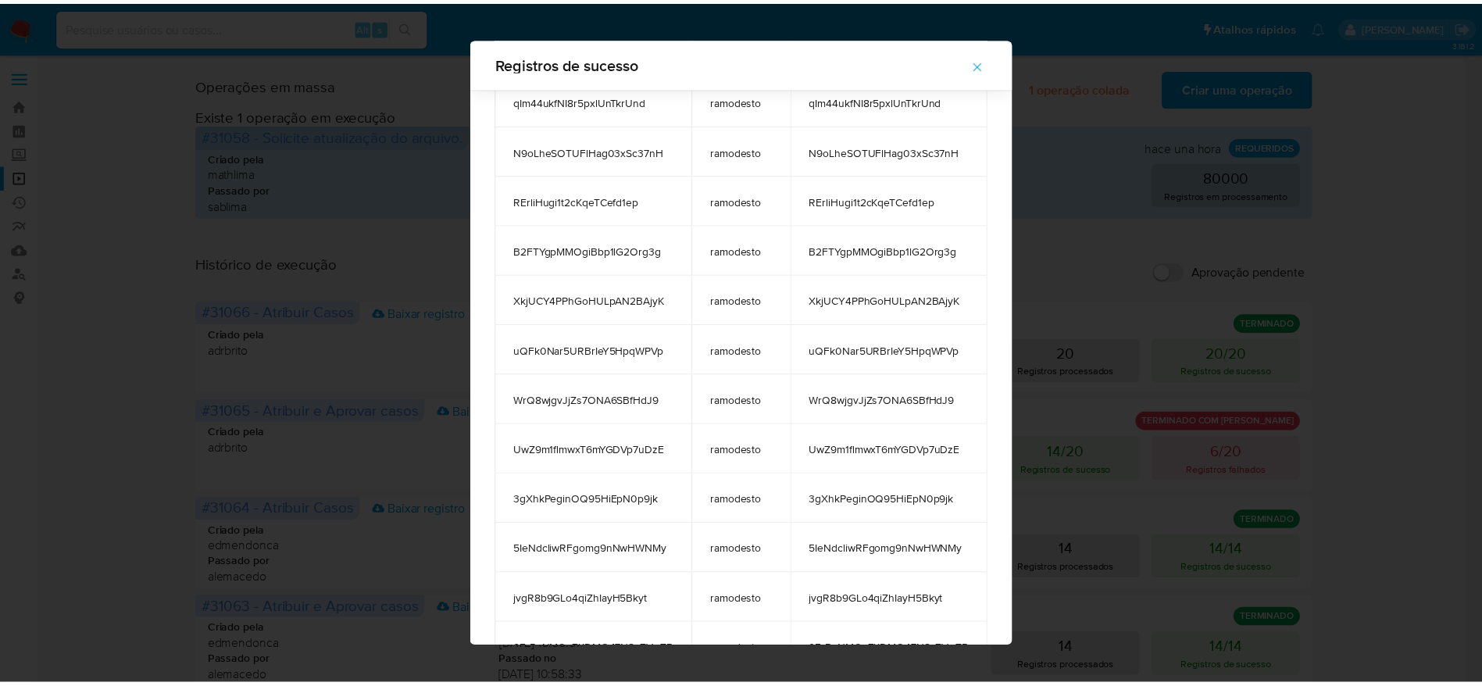
scroll to position [269, 0]
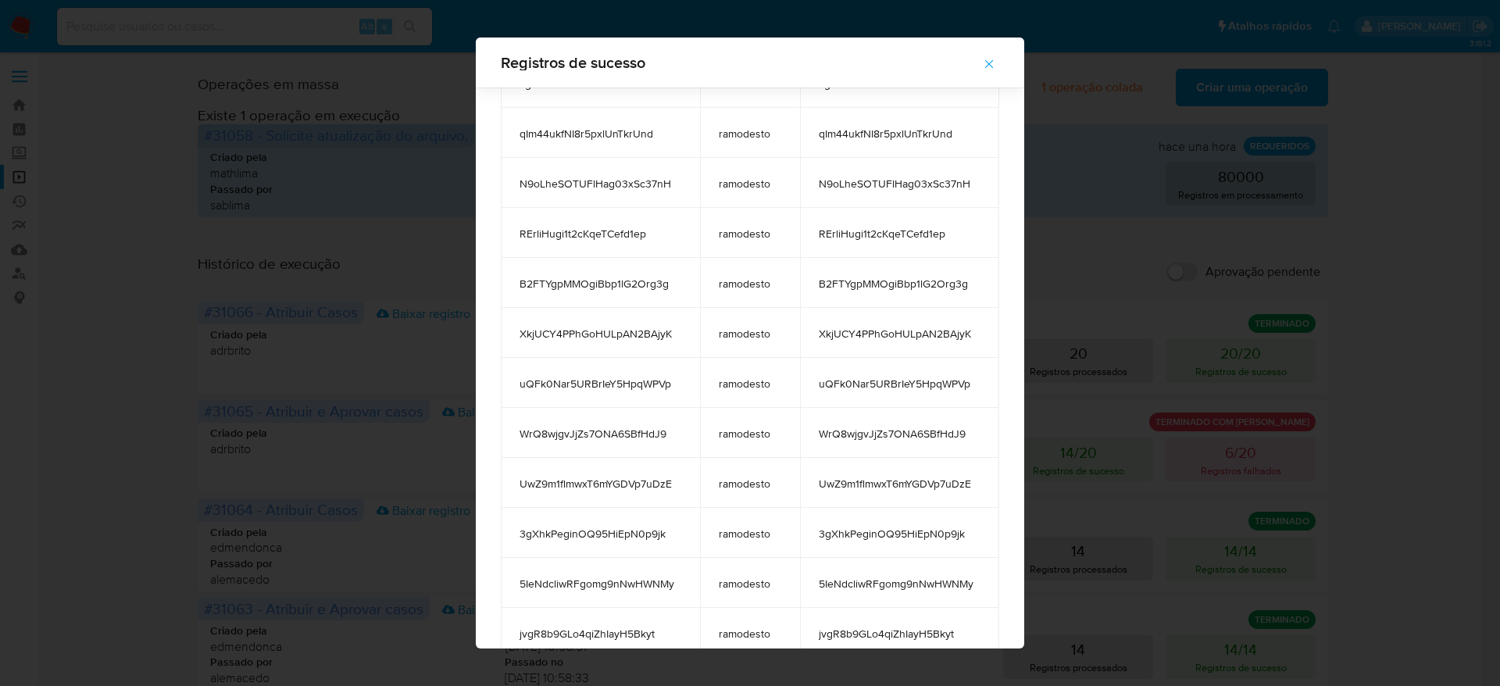
click at [994, 61] on icon "button" at bounding box center [989, 64] width 14 height 14
